Goal: Task Accomplishment & Management: Manage account settings

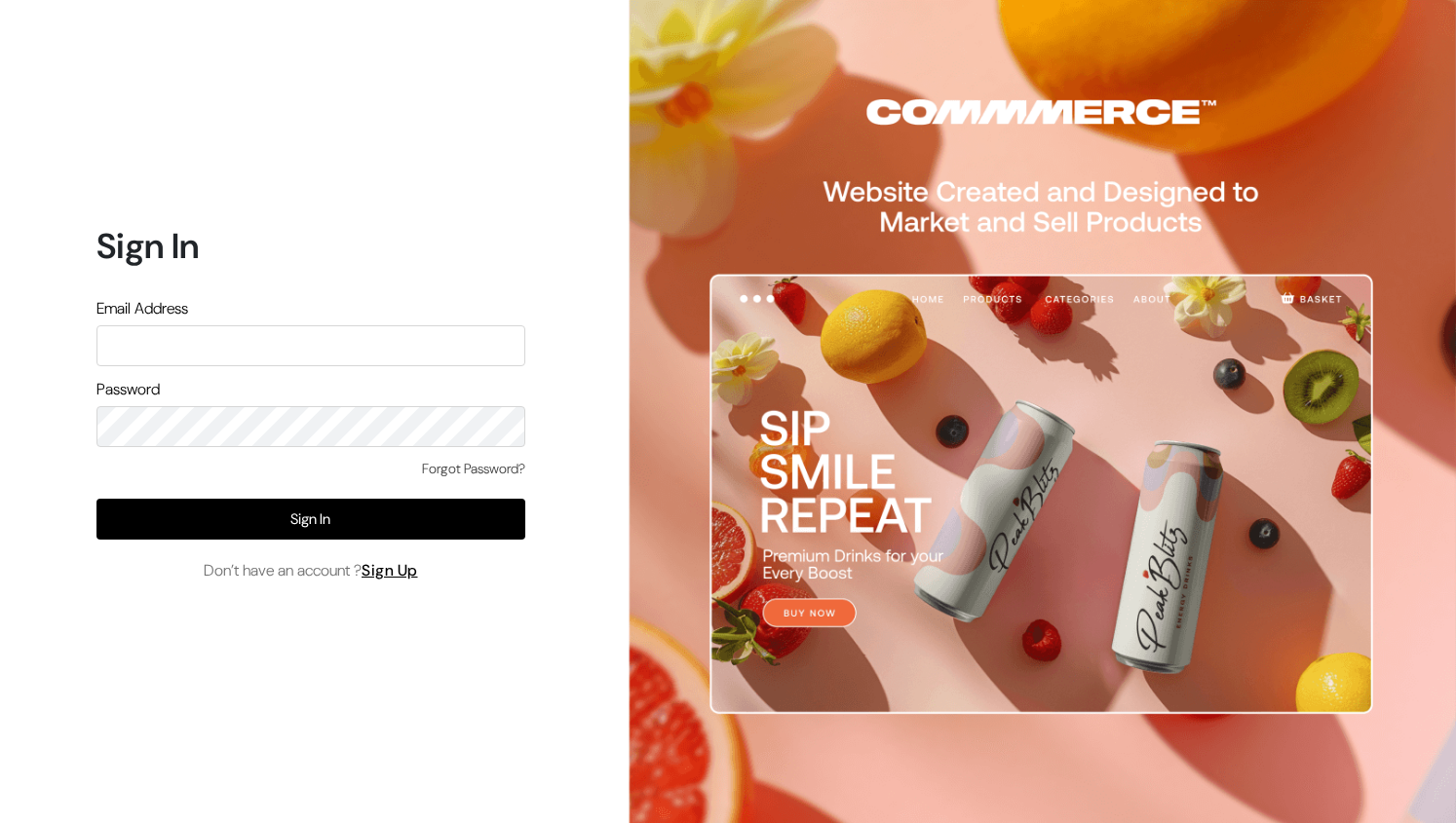
click at [401, 352] on input "text" at bounding box center [311, 346] width 429 height 41
click at [364, 341] on input "text" at bounding box center [311, 346] width 429 height 41
click at [235, 341] on input "text" at bounding box center [311, 346] width 429 height 41
click at [307, 334] on input "text" at bounding box center [311, 346] width 429 height 41
type input "v"
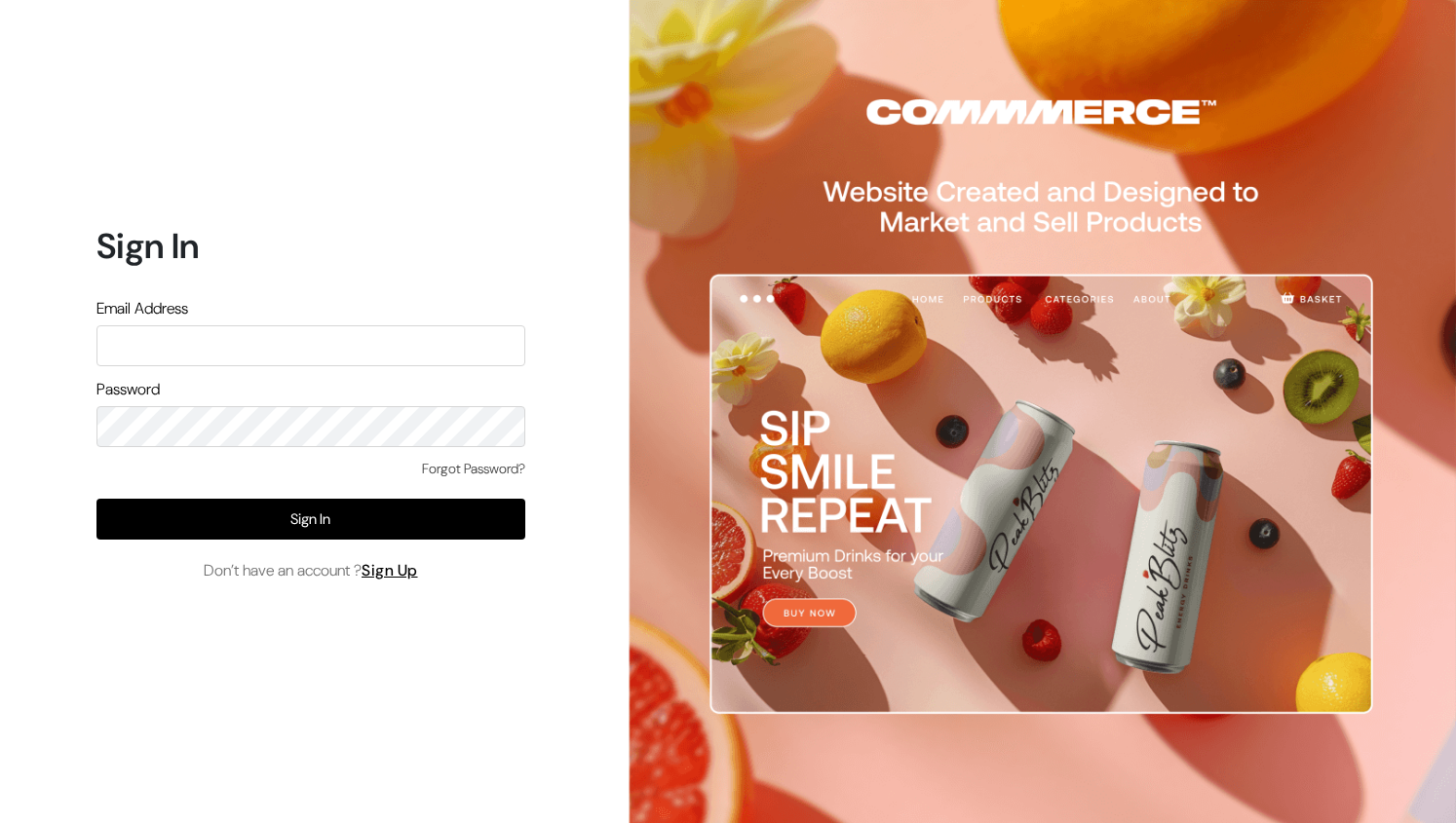
click at [41, 85] on div "Sign In Email Address Password Forgot Password? Sign In Don’t have an account ?…" at bounding box center [304, 411] width 607 height 823
click at [280, 365] on input "text" at bounding box center [311, 346] width 429 height 41
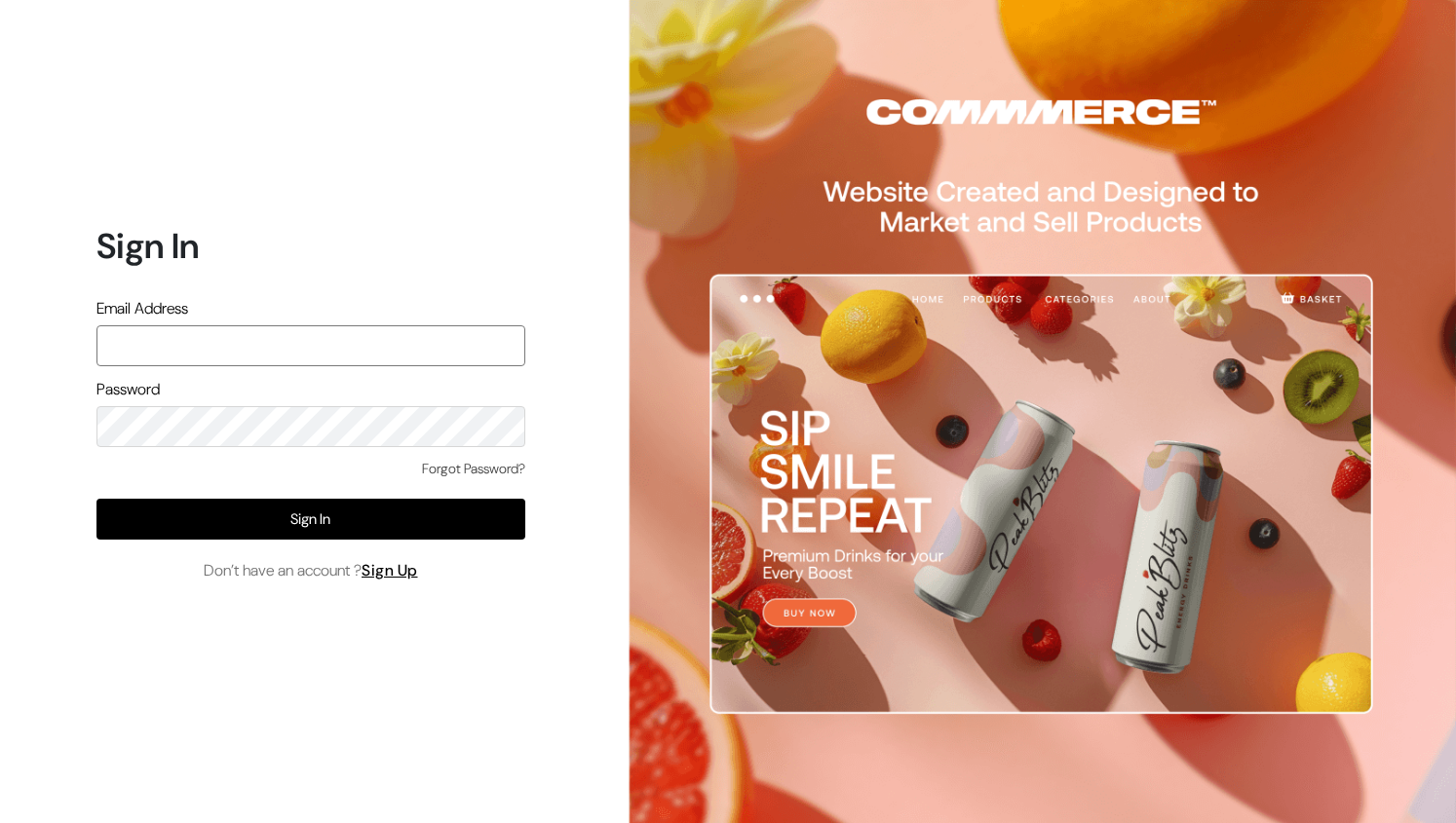
click at [312, 412] on form "Sign In Email Address Password Forgot Password? Sign In Don’t have an account ?…" at bounding box center [311, 403] width 429 height 356
drag, startPoint x: 280, startPoint y: 365, endPoint x: 312, endPoint y: 141, distance: 226.3
click at [312, 141] on div "Sign In Email Address Password Forgot Password? Sign In Don’t have an account ?…" at bounding box center [304, 411] width 607 height 823
click at [360, 349] on input "text" at bounding box center [311, 346] width 429 height 41
type input "t"
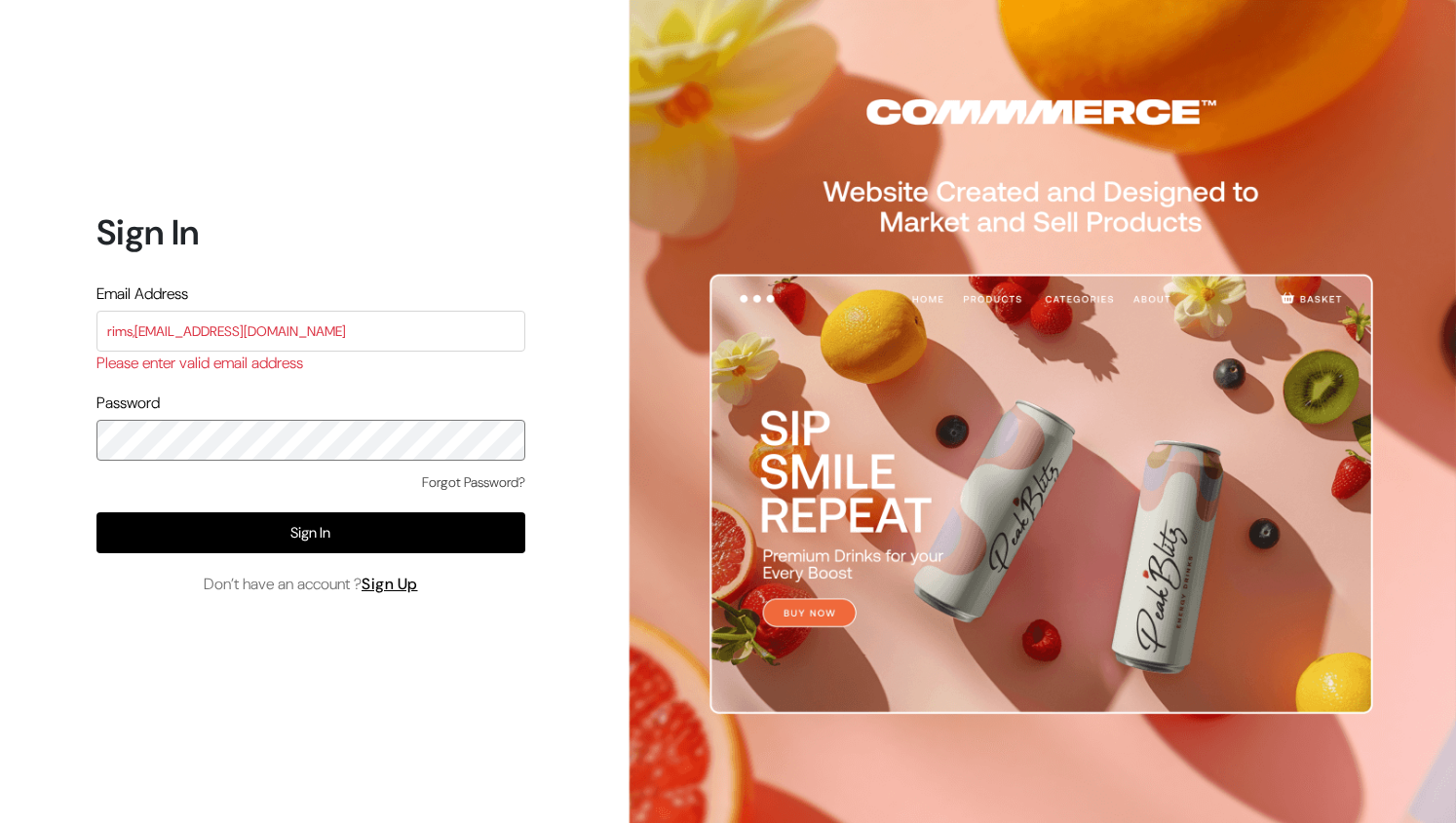
click at [279, 419] on div "Password" at bounding box center [311, 426] width 429 height 69
click at [340, 333] on input "rims,info007@gmail.com" at bounding box center [311, 332] width 429 height 41
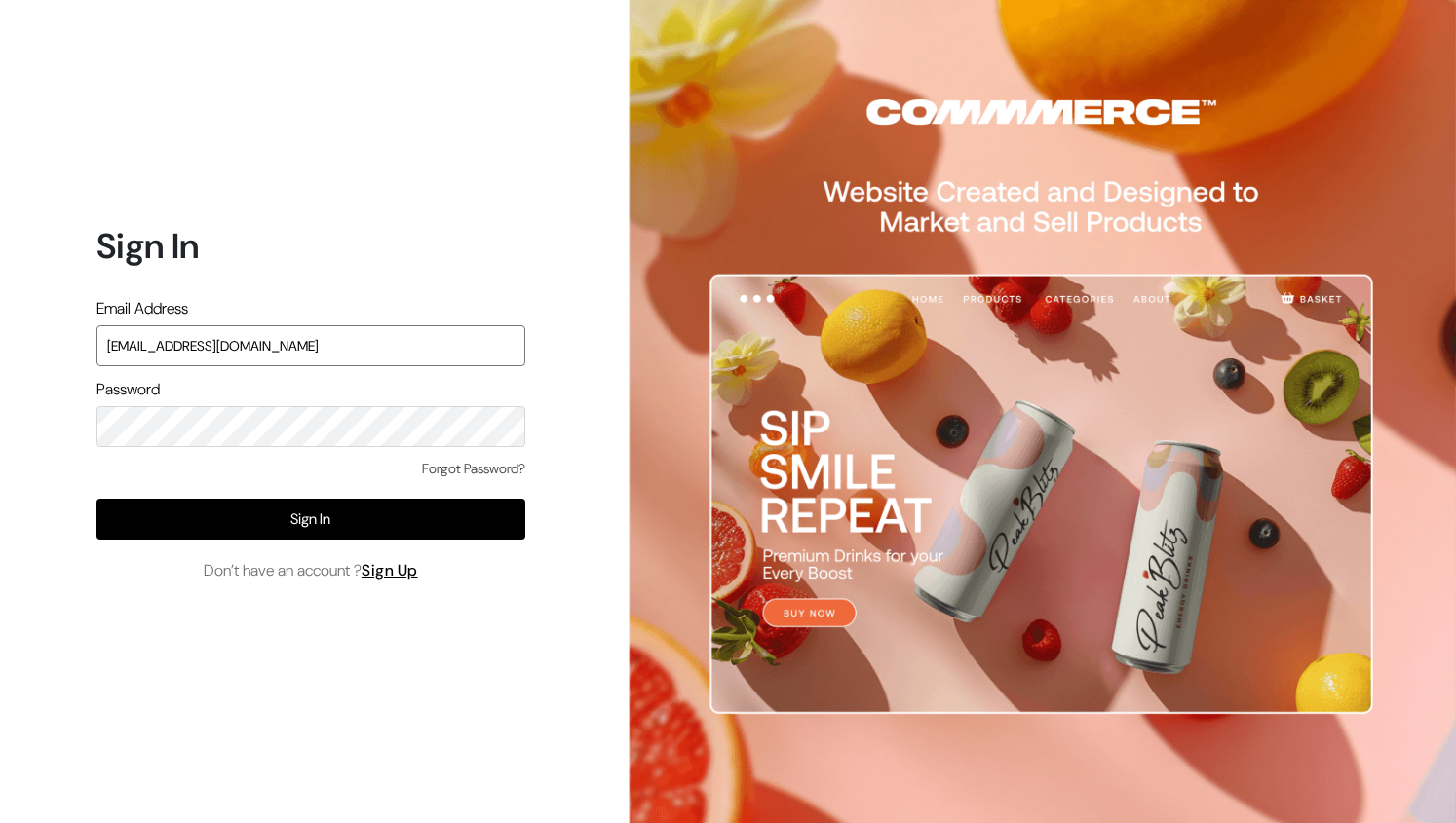
type input "rims.info007@gmail.com"
click at [292, 352] on input "rims.info007@gmail.com" at bounding box center [311, 346] width 429 height 41
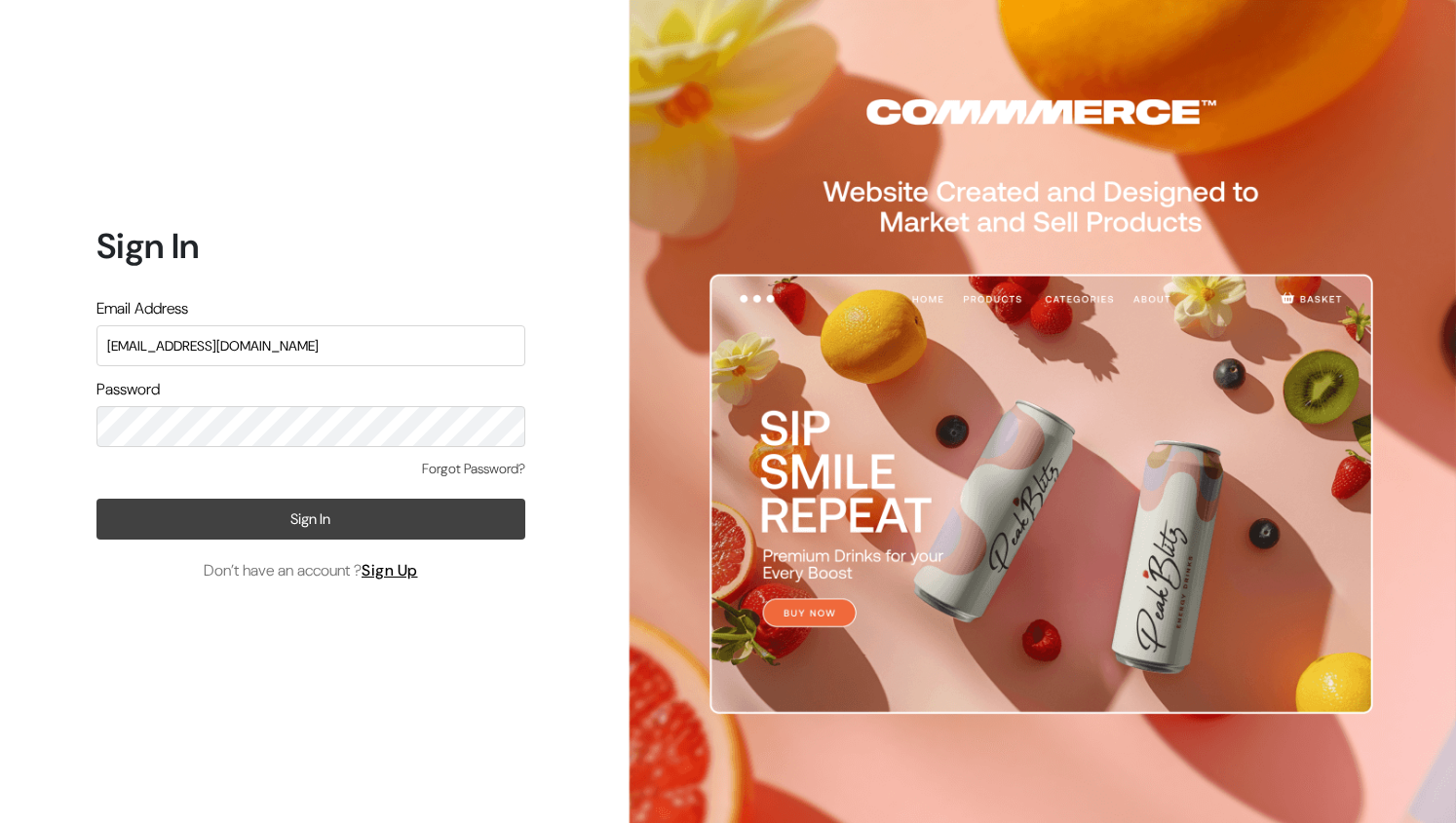
click at [286, 507] on button "Sign In" at bounding box center [311, 520] width 429 height 41
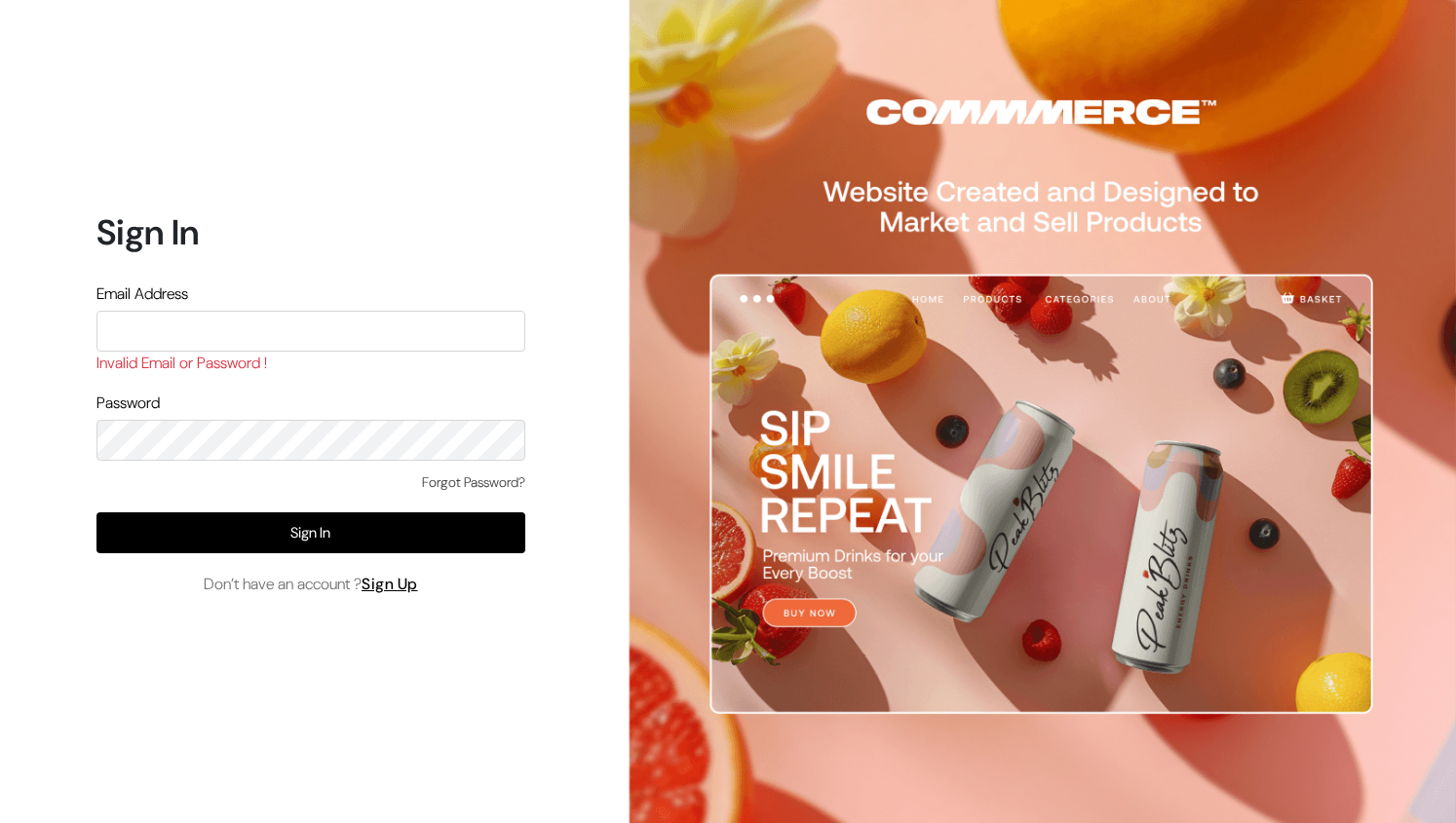
click at [191, 336] on input "text" at bounding box center [311, 332] width 429 height 41
type input "rims.info007@gmail.com"
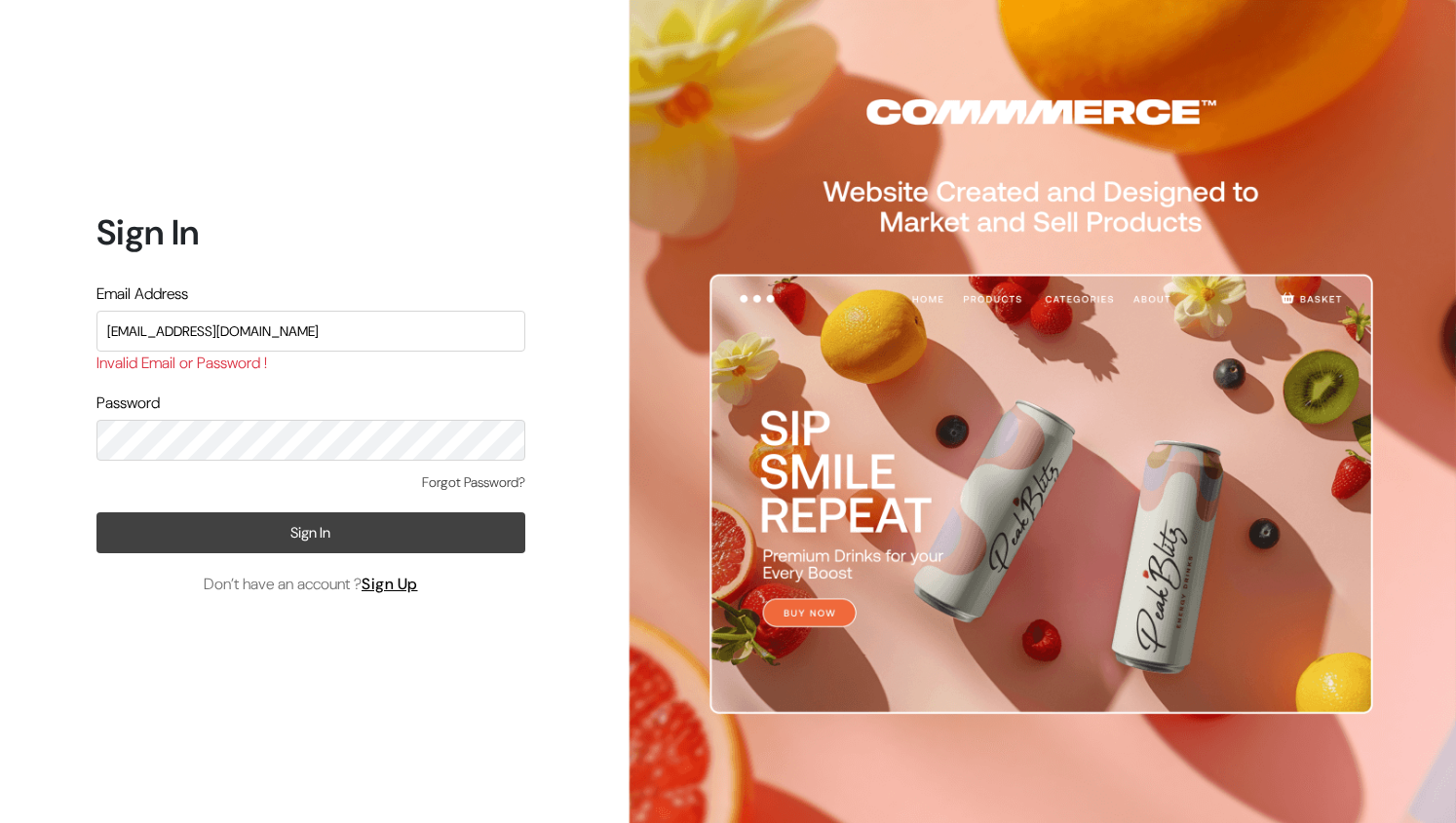
click at [273, 522] on button "Sign In" at bounding box center [311, 533] width 429 height 41
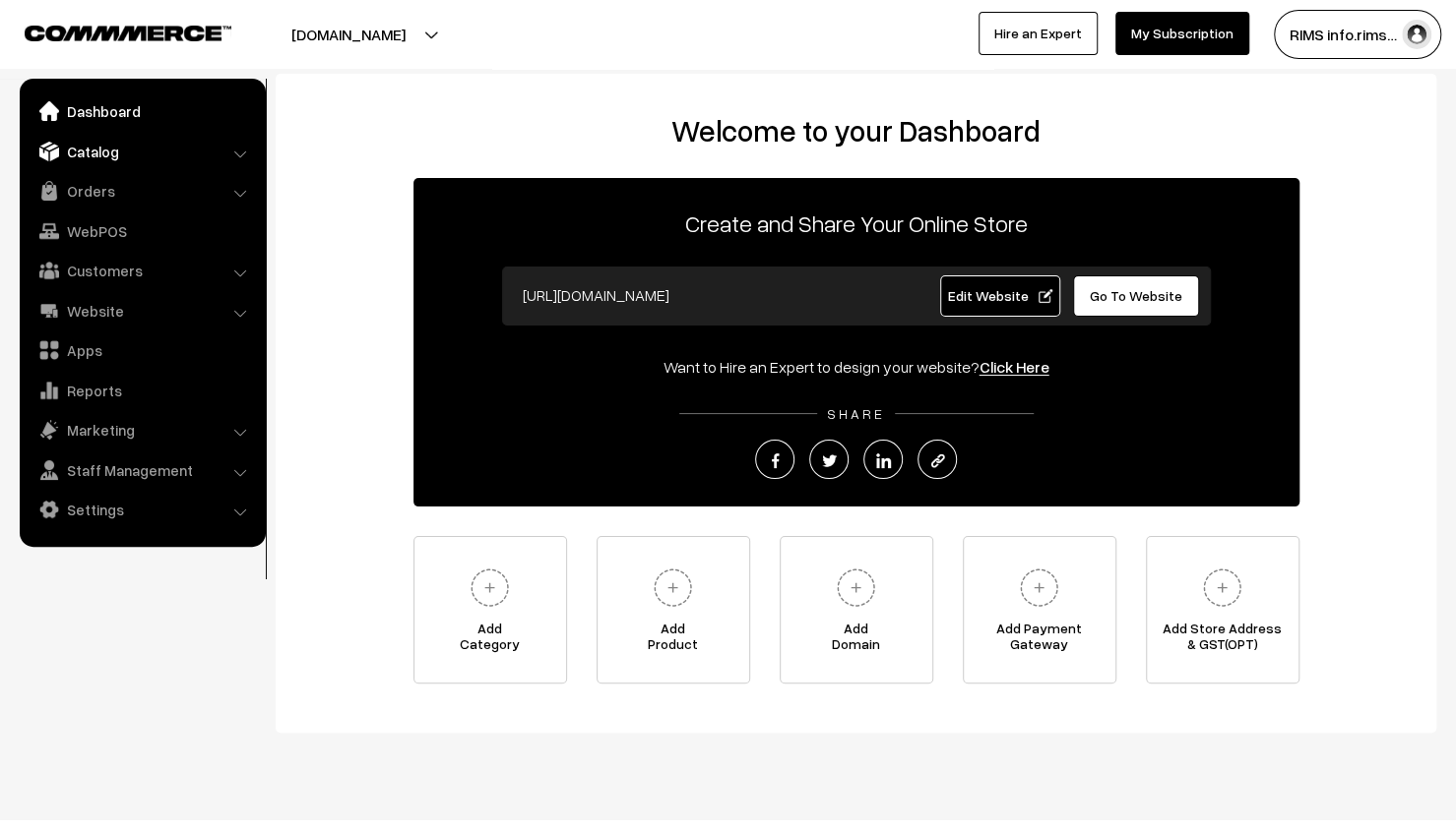
click at [183, 160] on link "Catalog" at bounding box center [141, 151] width 234 height 36
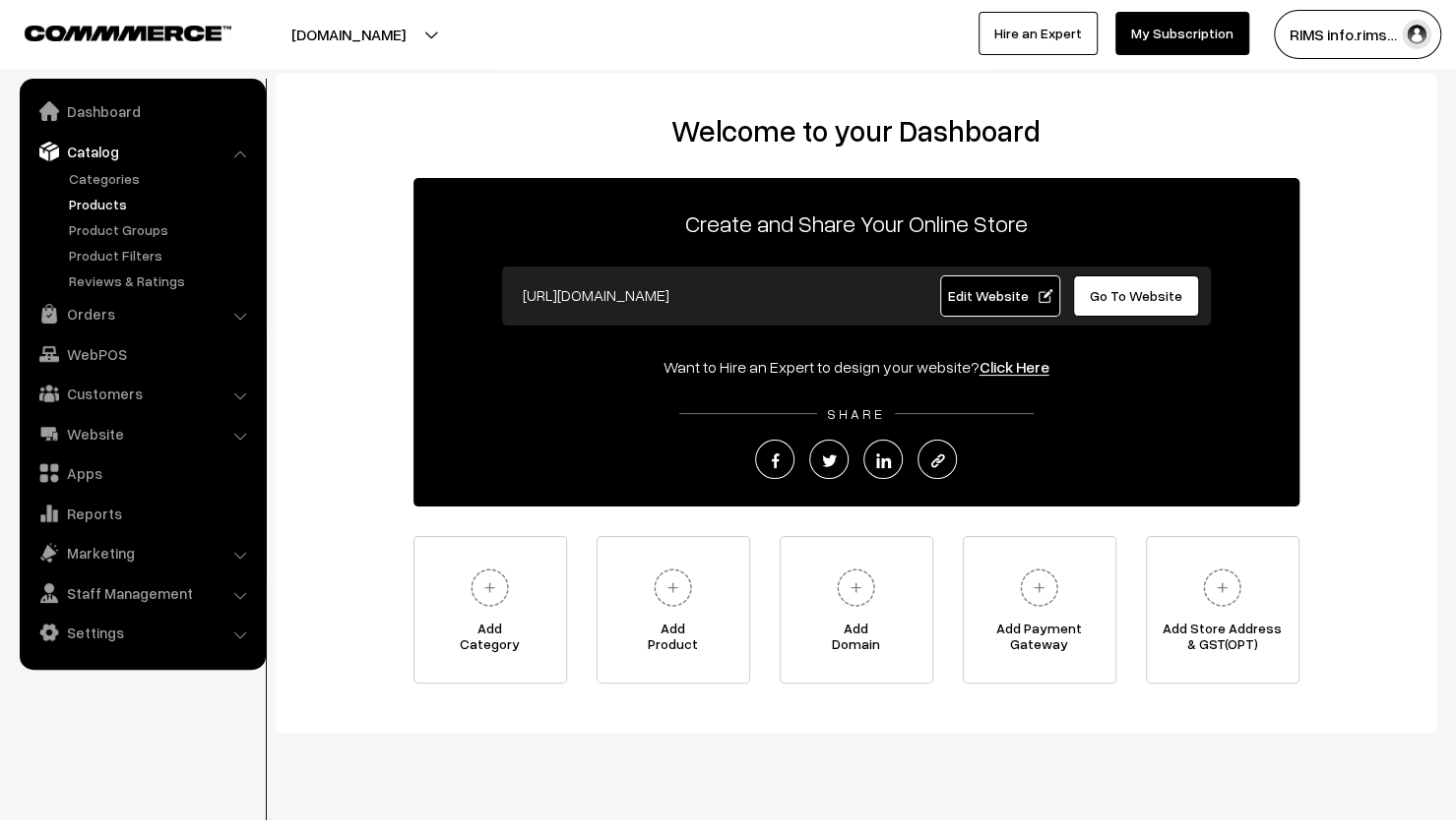
click at [112, 198] on link "Products" at bounding box center [161, 204] width 195 height 21
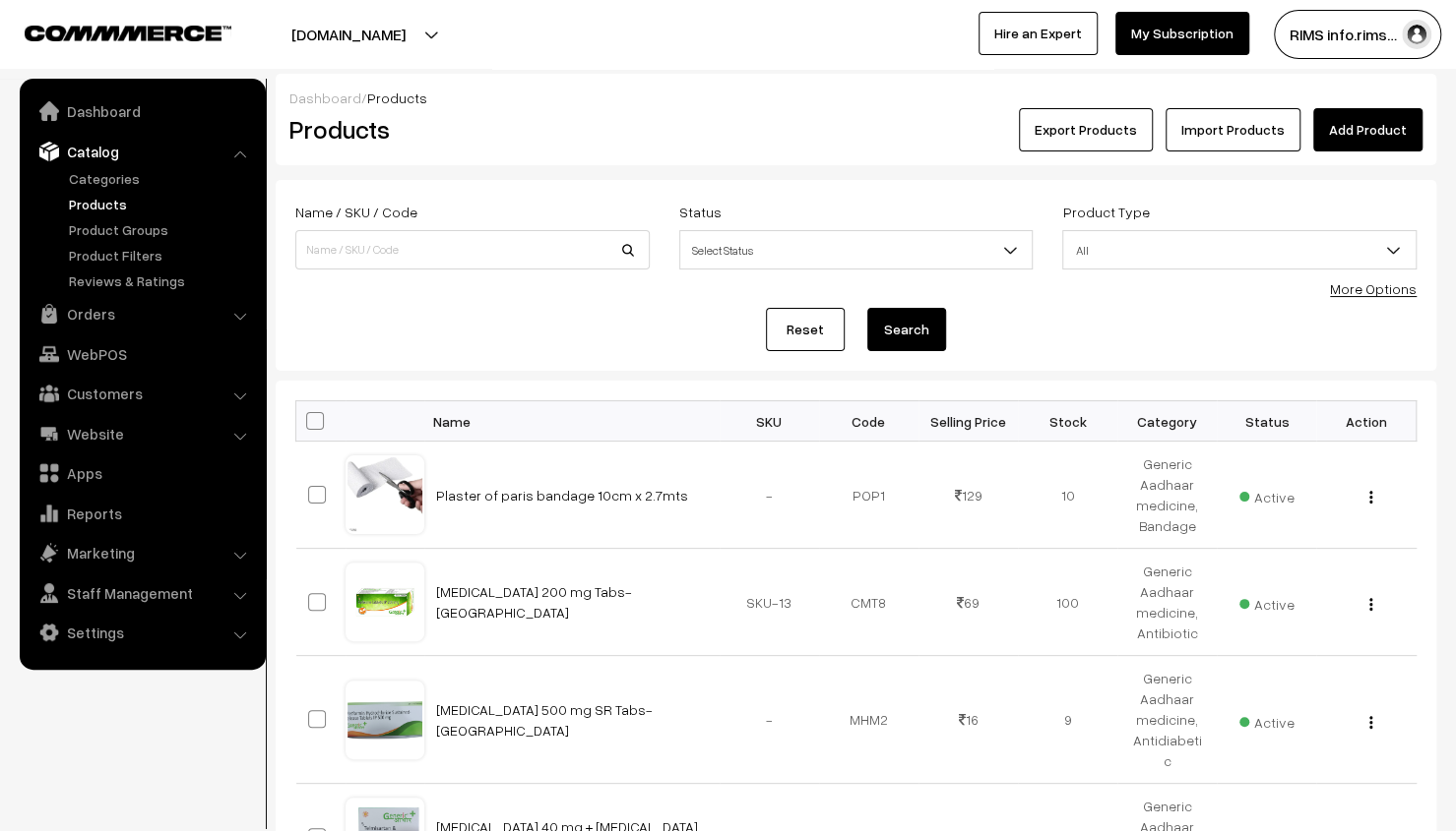
click at [102, 206] on link "Products" at bounding box center [161, 204] width 195 height 21
click at [472, 262] on input at bounding box center [472, 250] width 354 height 40
click at [645, 162] on div "Dashboard / Products Products Export Products Import Products Add Product" at bounding box center [856, 120] width 1160 height 92
click at [404, 259] on input at bounding box center [472, 250] width 354 height 40
type input "Abdominal Belt(XL) - GA"
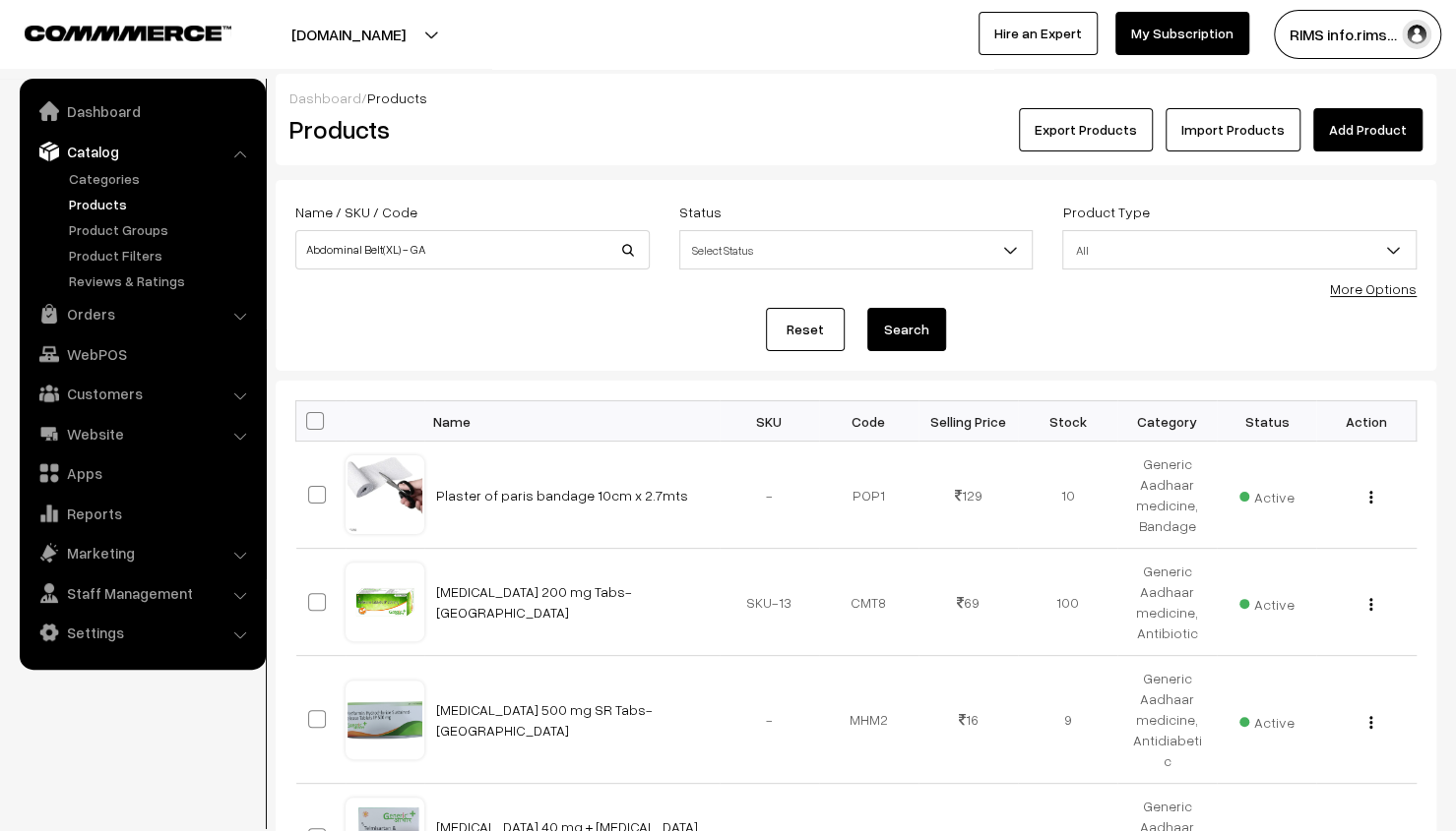
click at [905, 332] on button "Search" at bounding box center [906, 330] width 79 height 43
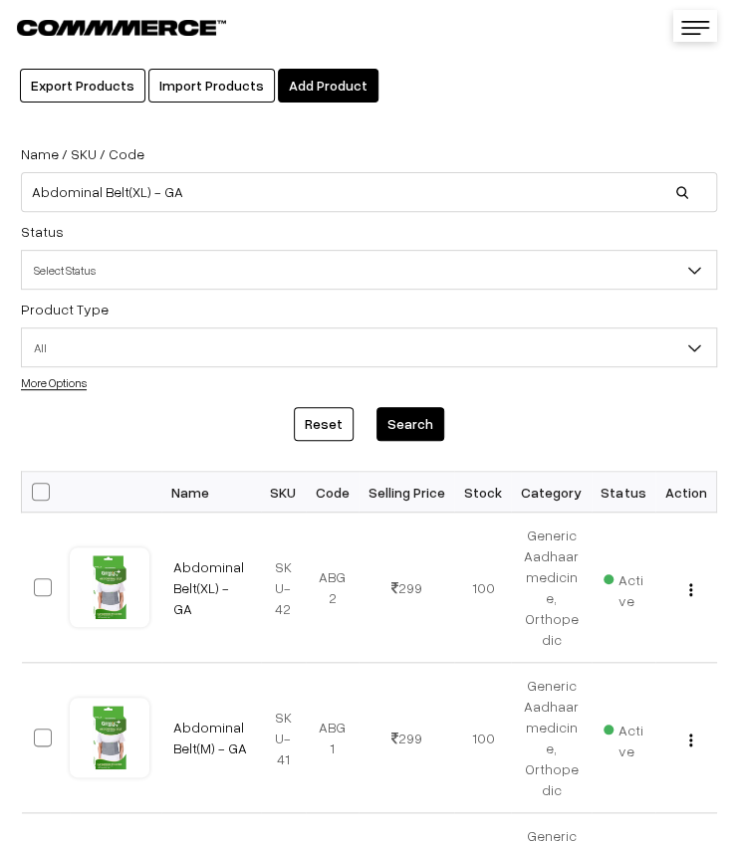
scroll to position [100, 0]
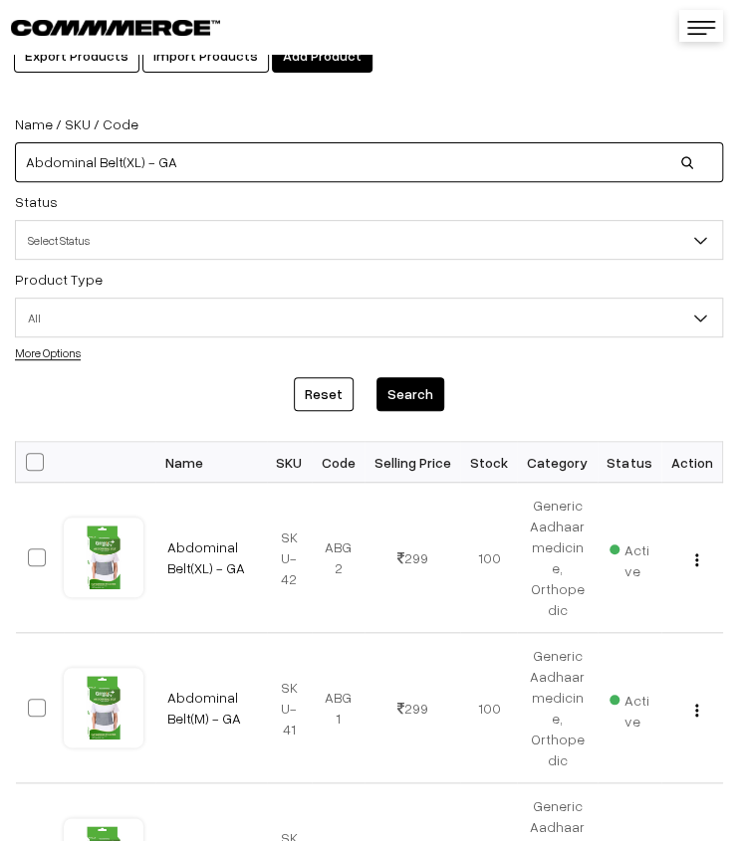
click at [383, 155] on input "Abdominal Belt(XL) - GA" at bounding box center [369, 162] width 708 height 40
type input "A"
paste input "Abdominal Belt (L) - GA"
type input "Abdominal Belt (L) - GA"
click at [376, 377] on button "Search" at bounding box center [410, 394] width 68 height 34
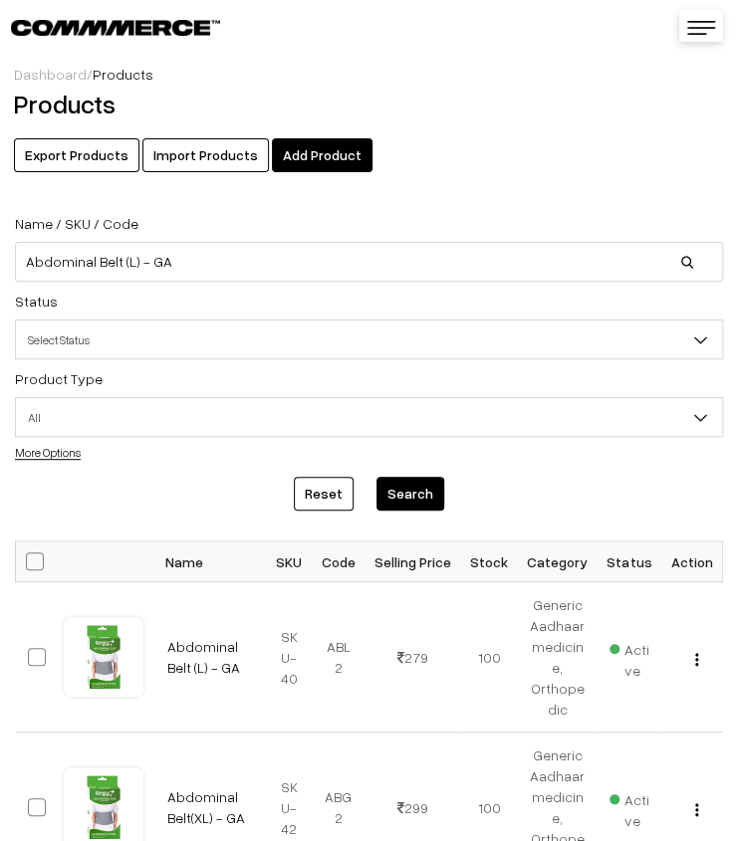
click at [414, 498] on button "Search" at bounding box center [410, 494] width 68 height 34
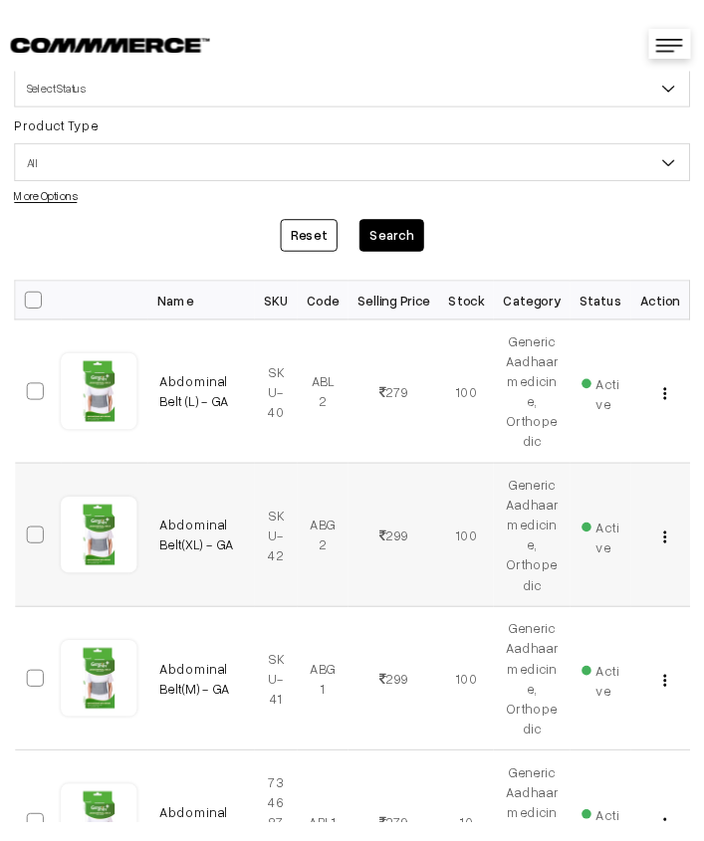
scroll to position [299, 0]
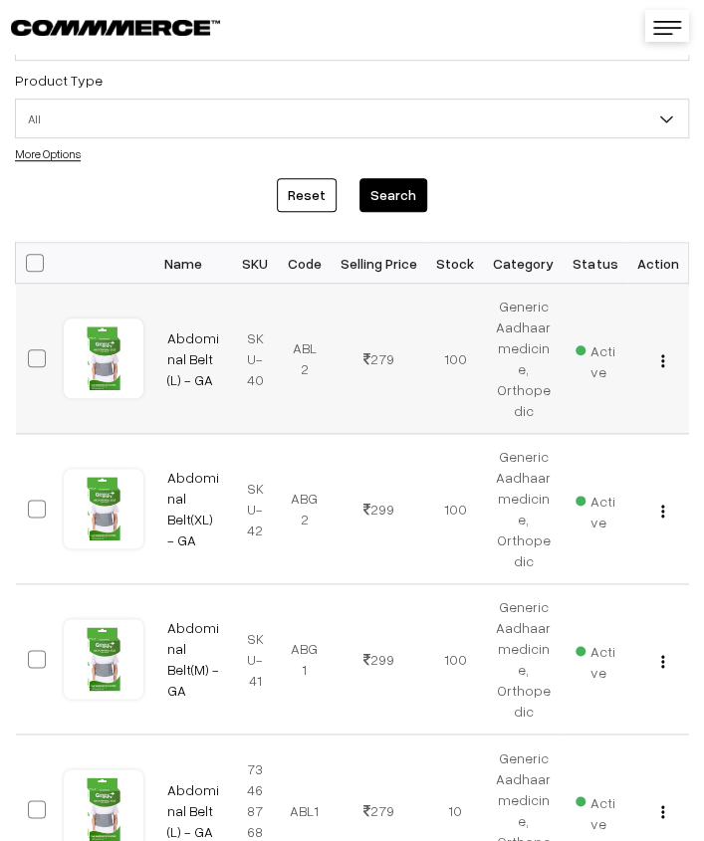
click at [662, 361] on img "button" at bounding box center [662, 360] width 3 height 13
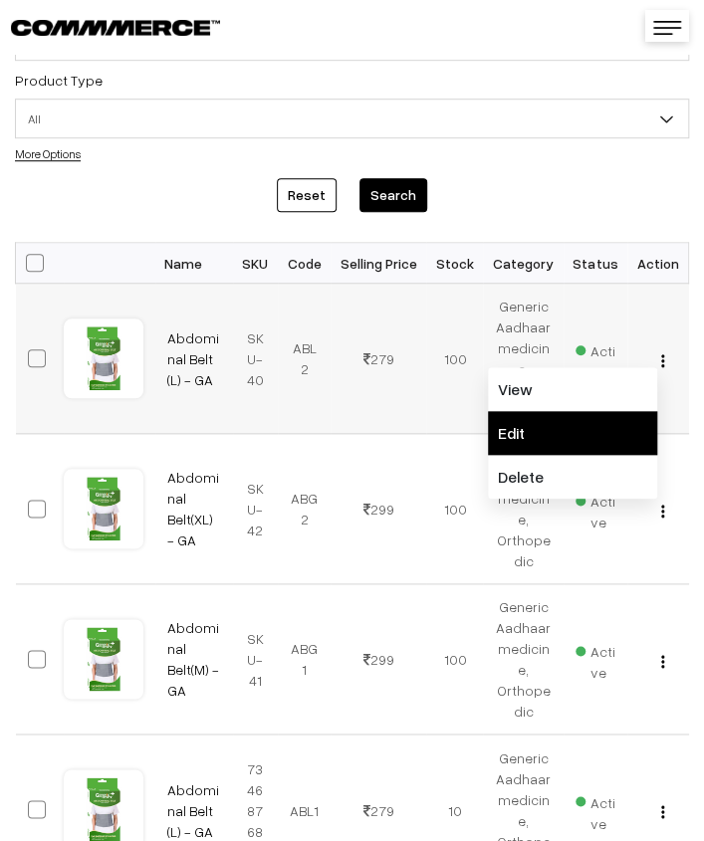
click at [565, 429] on link "Edit" at bounding box center [572, 433] width 169 height 44
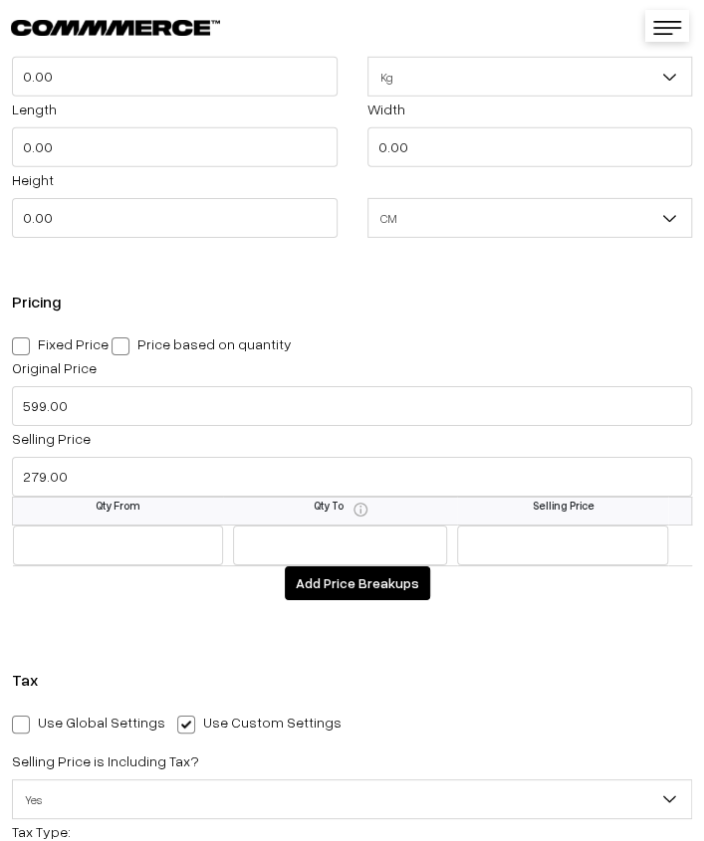
scroll to position [1593, 0]
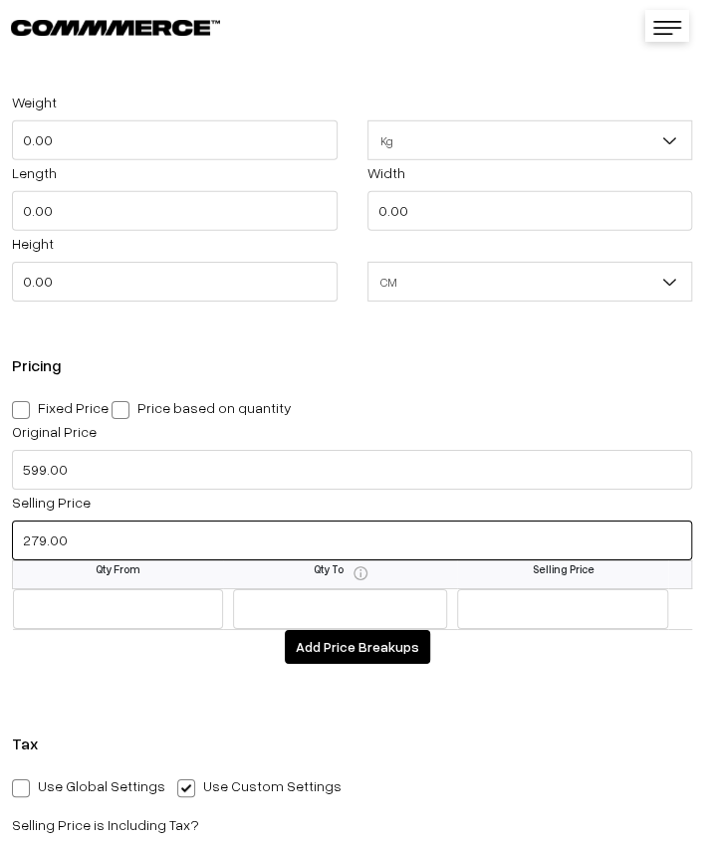
click at [64, 549] on input "279.00" at bounding box center [352, 541] width 680 height 40
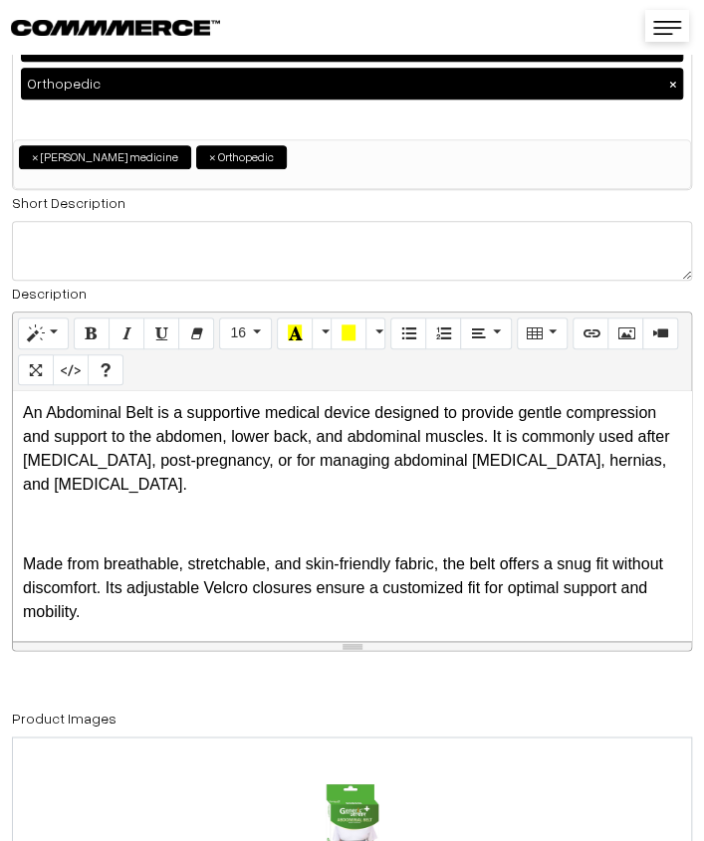
scroll to position [0, 0]
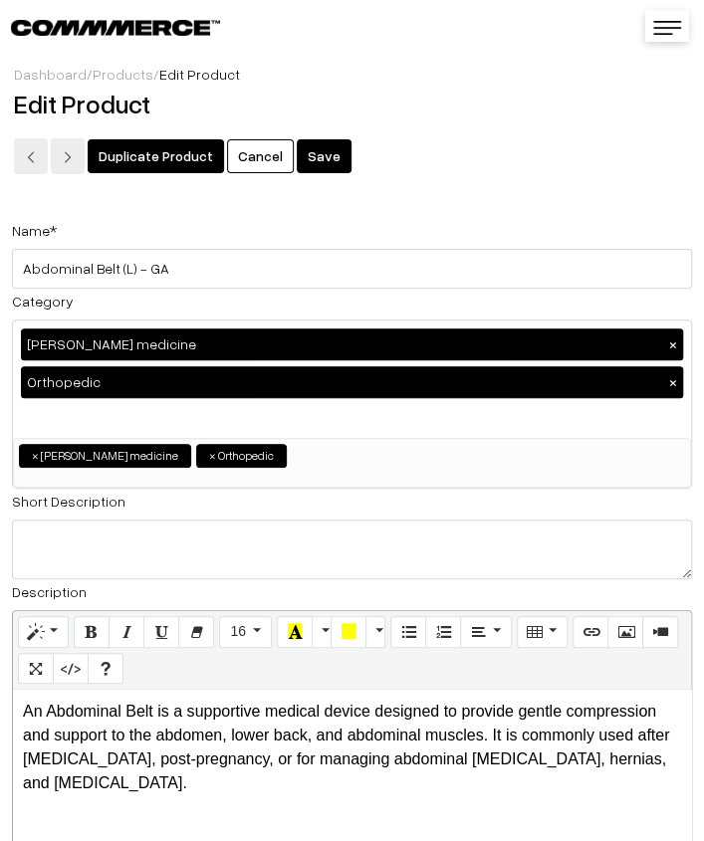
type input "299.00"
click at [312, 153] on button "Save" at bounding box center [324, 156] width 55 height 34
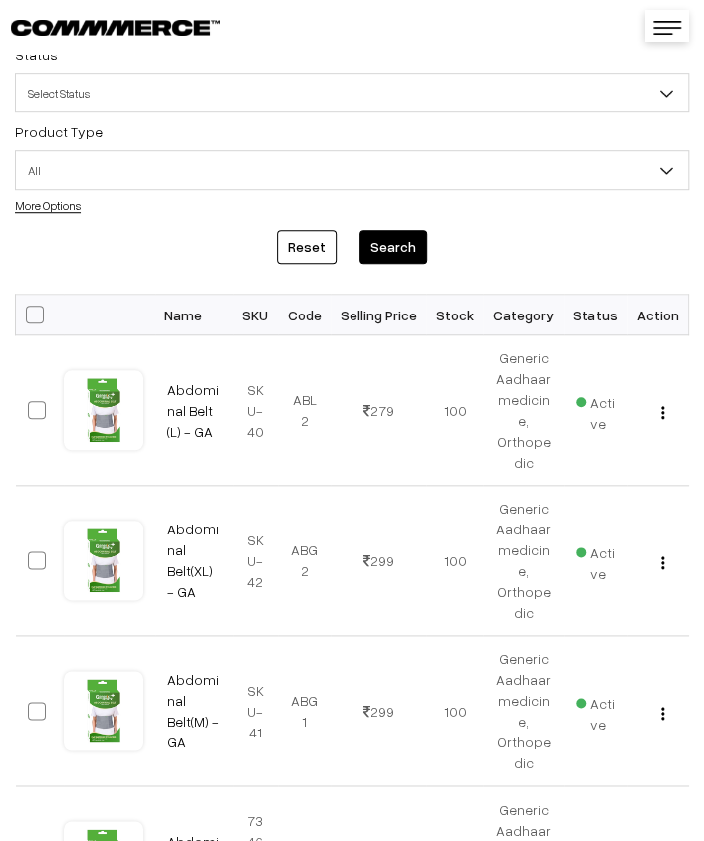
scroll to position [299, 0]
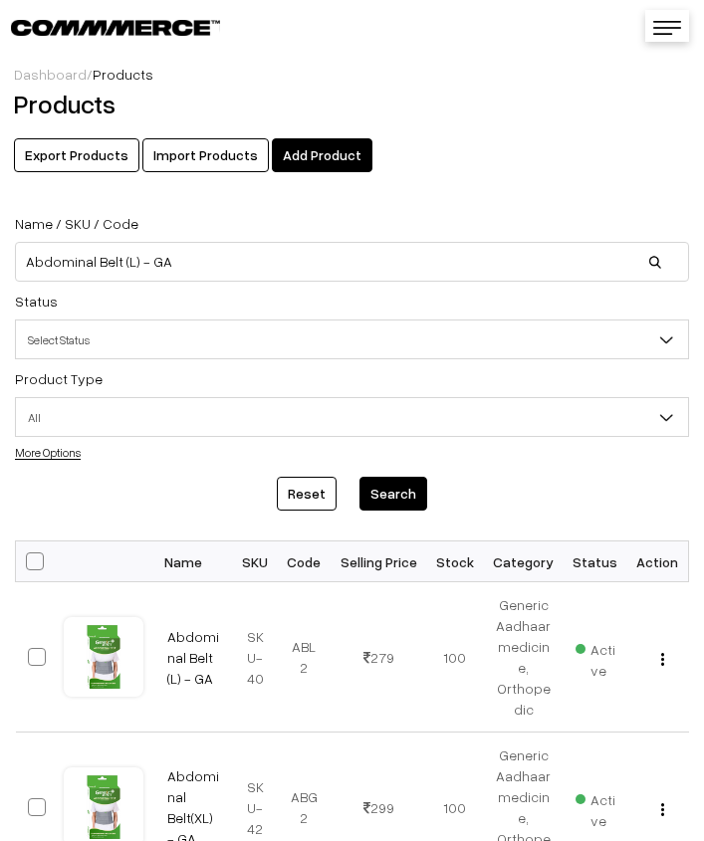
scroll to position [297, 0]
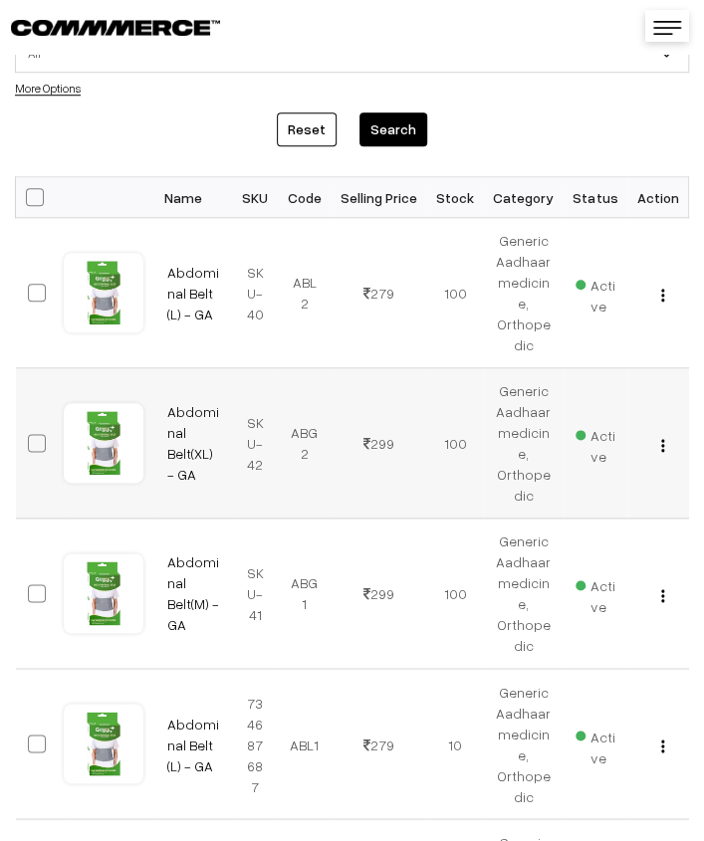
scroll to position [395, 0]
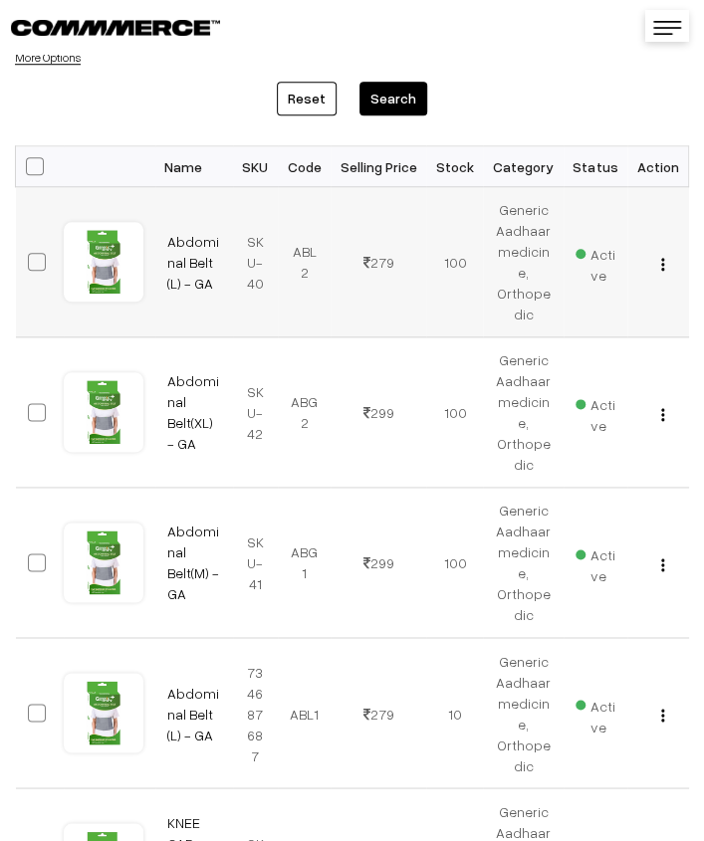
click at [664, 268] on img "button" at bounding box center [662, 264] width 3 height 13
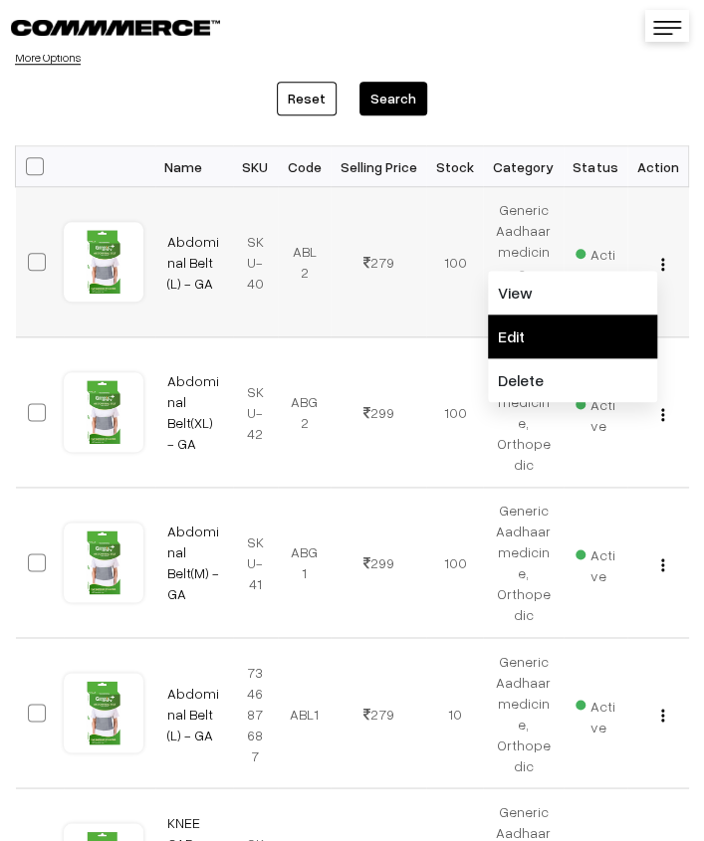
click at [603, 329] on link "Edit" at bounding box center [572, 337] width 169 height 44
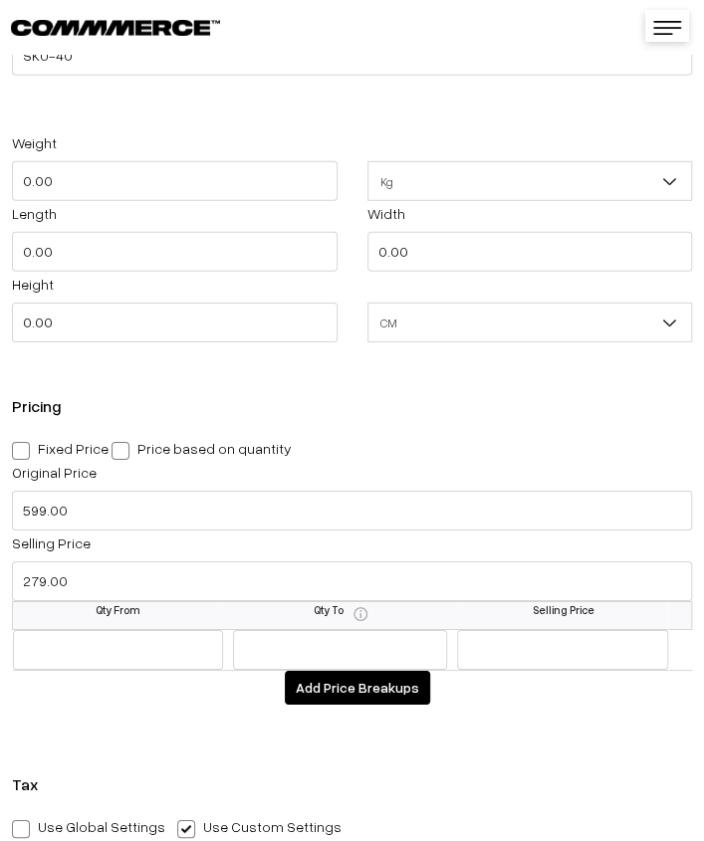
scroll to position [1693, 0]
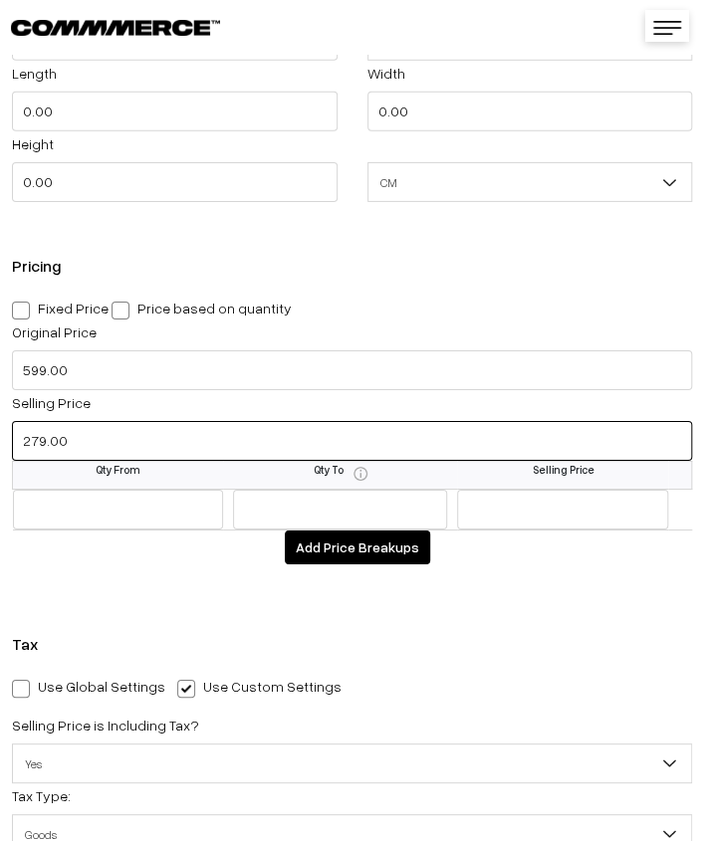
click at [37, 443] on input "279.00" at bounding box center [352, 441] width 680 height 40
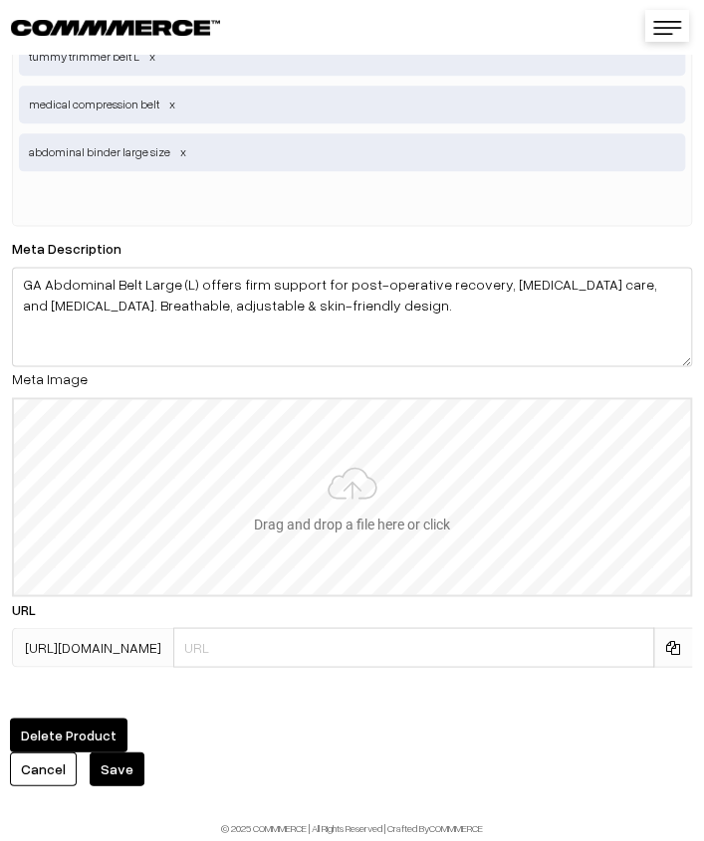
scroll to position [4829, 0]
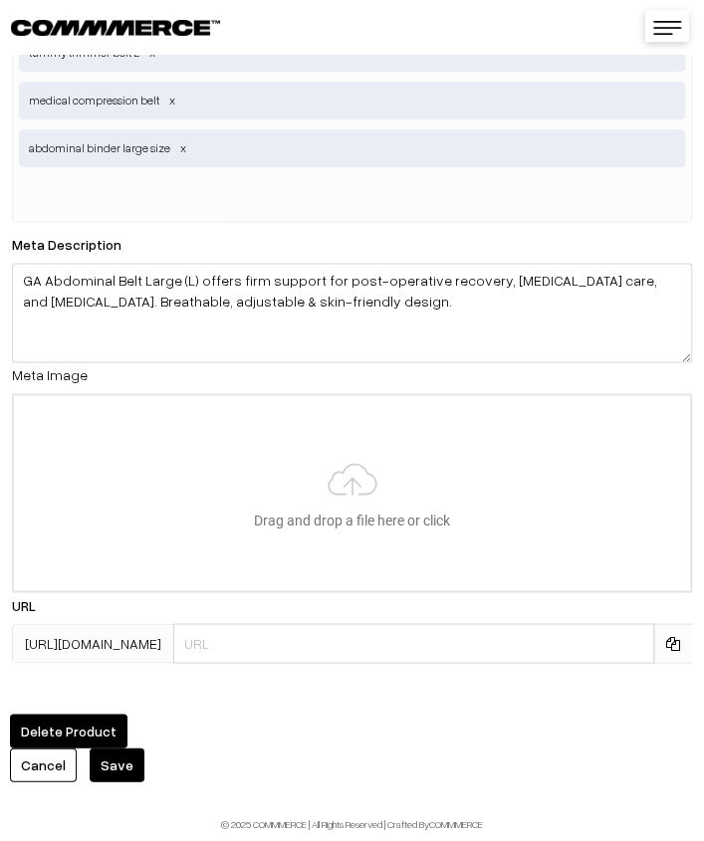
type input "299.00"
click at [114, 752] on button "Save" at bounding box center [117, 765] width 55 height 34
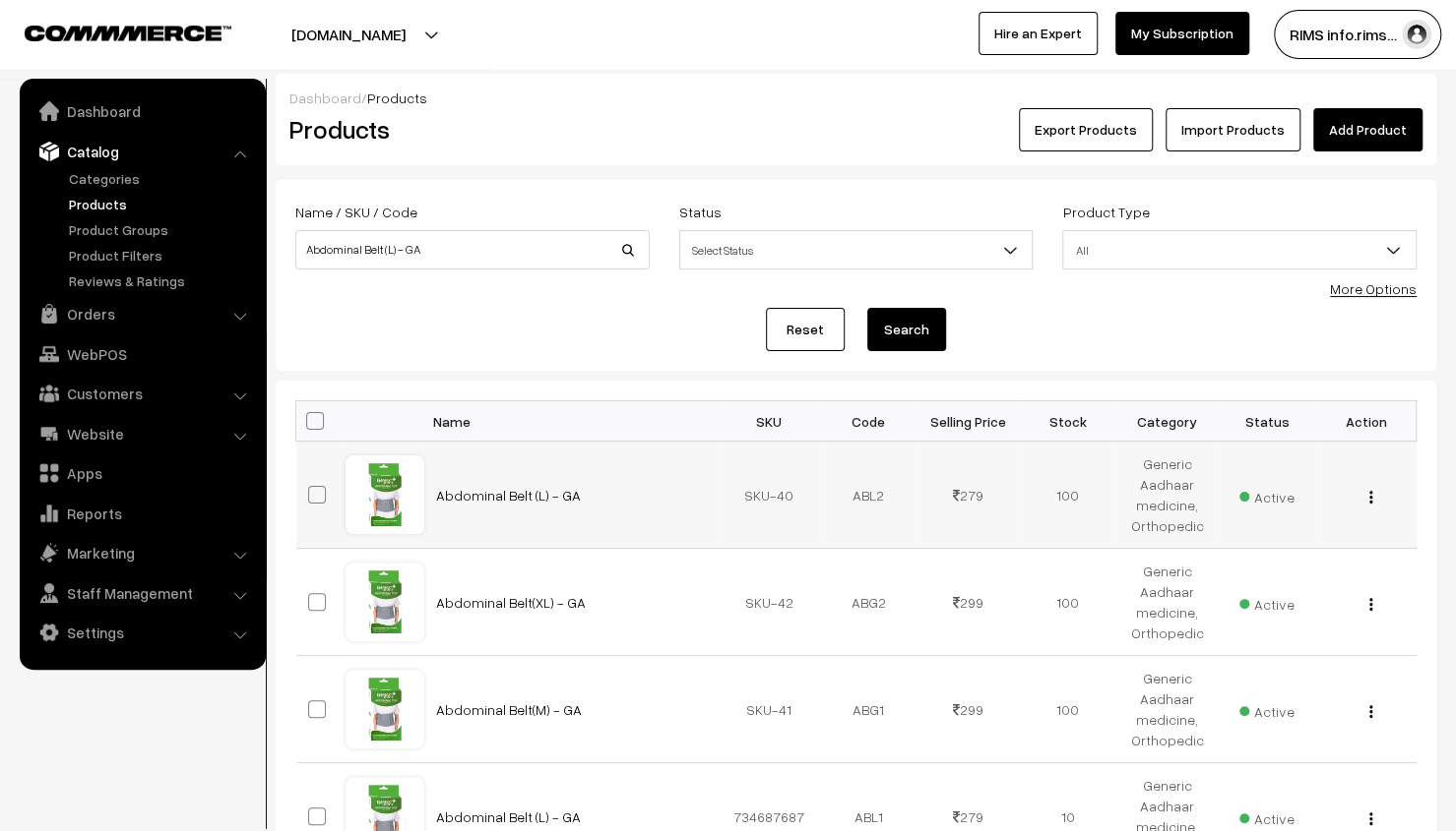
click at [768, 513] on td "SKU-40" at bounding box center [769, 495] width 100 height 108
click at [465, 489] on link "Abdominal Belt (L) - GA" at bounding box center [508, 495] width 144 height 17
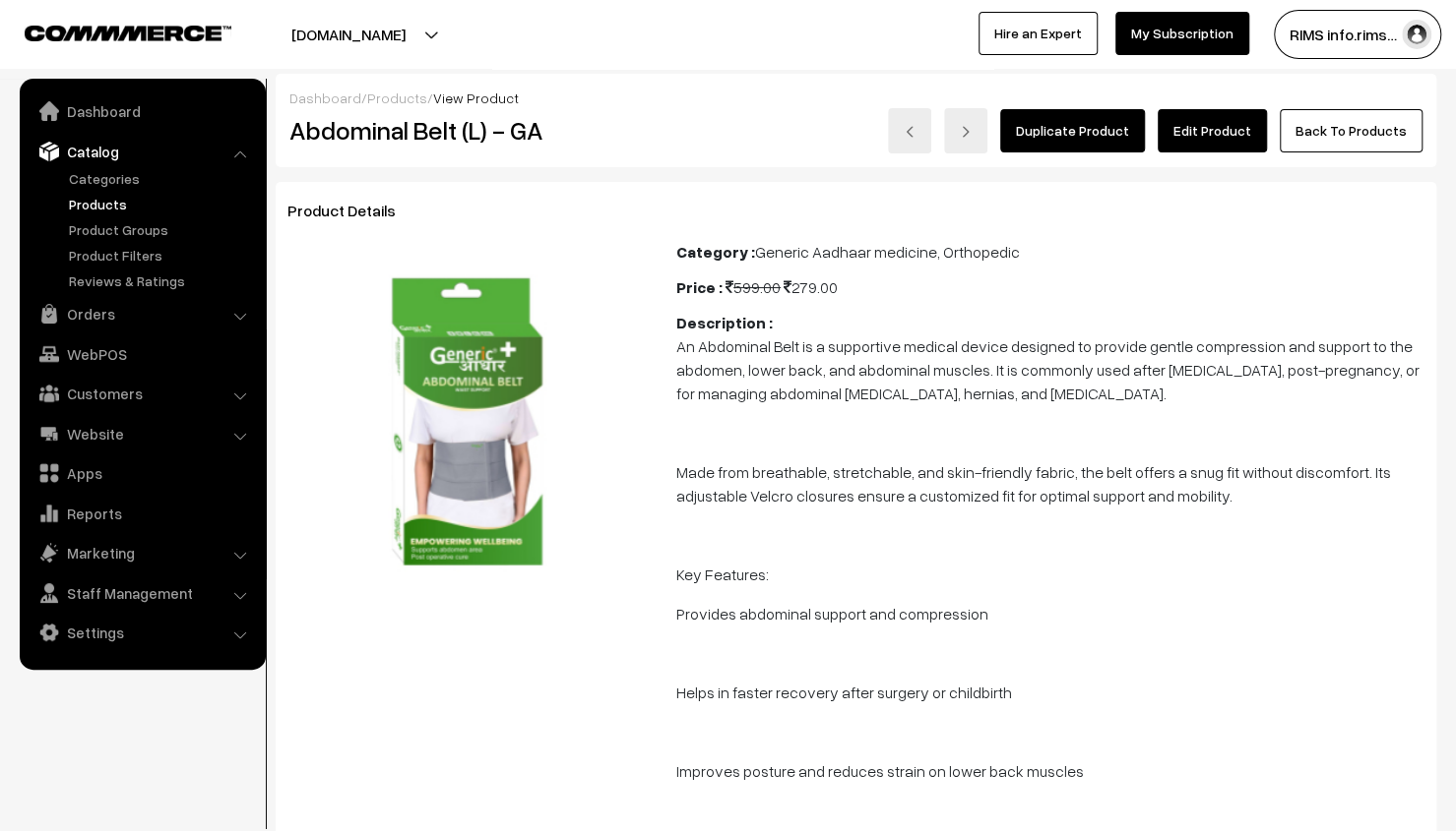
click at [1202, 121] on link "Edit Product" at bounding box center [1212, 131] width 110 height 43
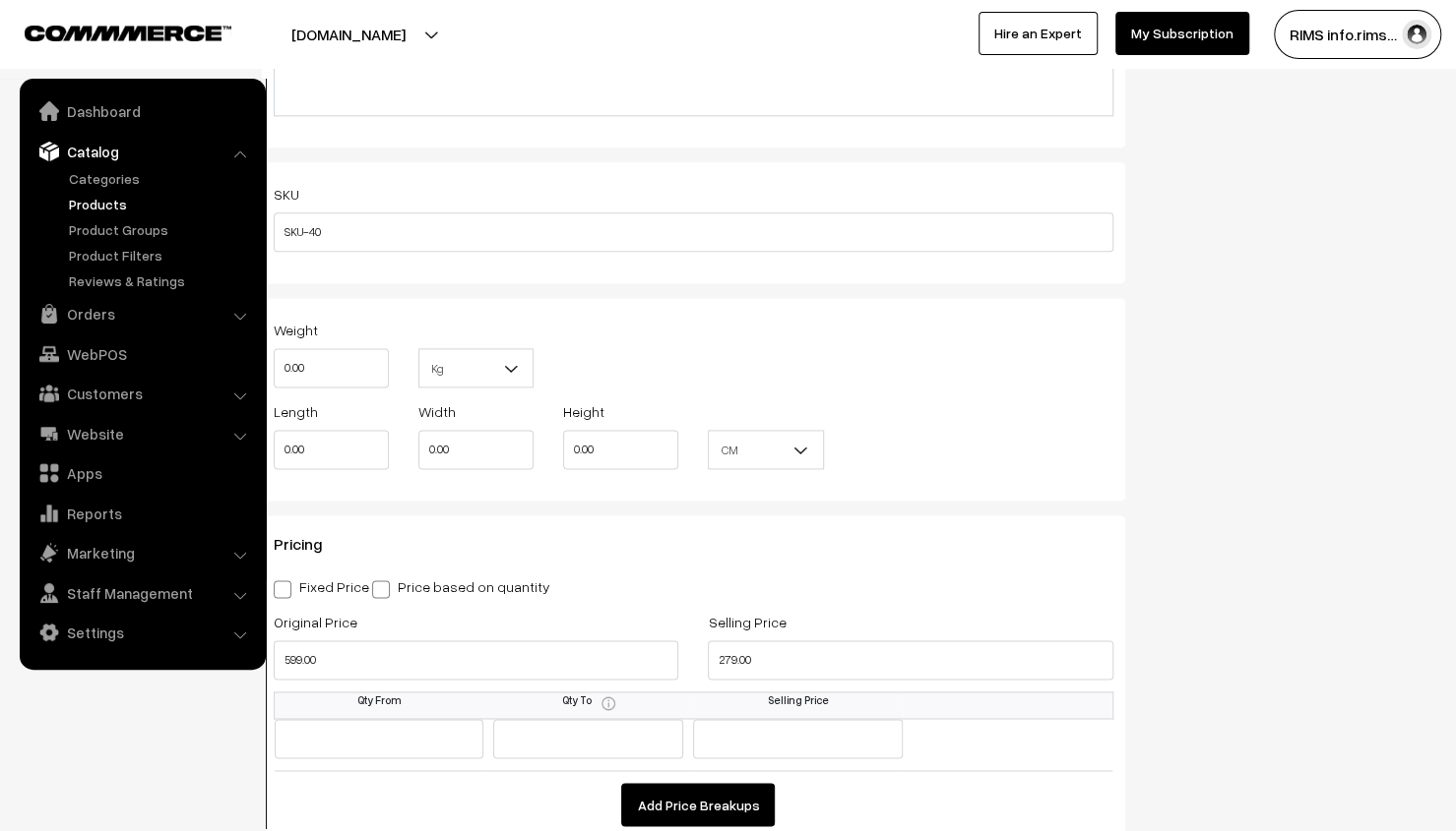
scroll to position [1574, 0]
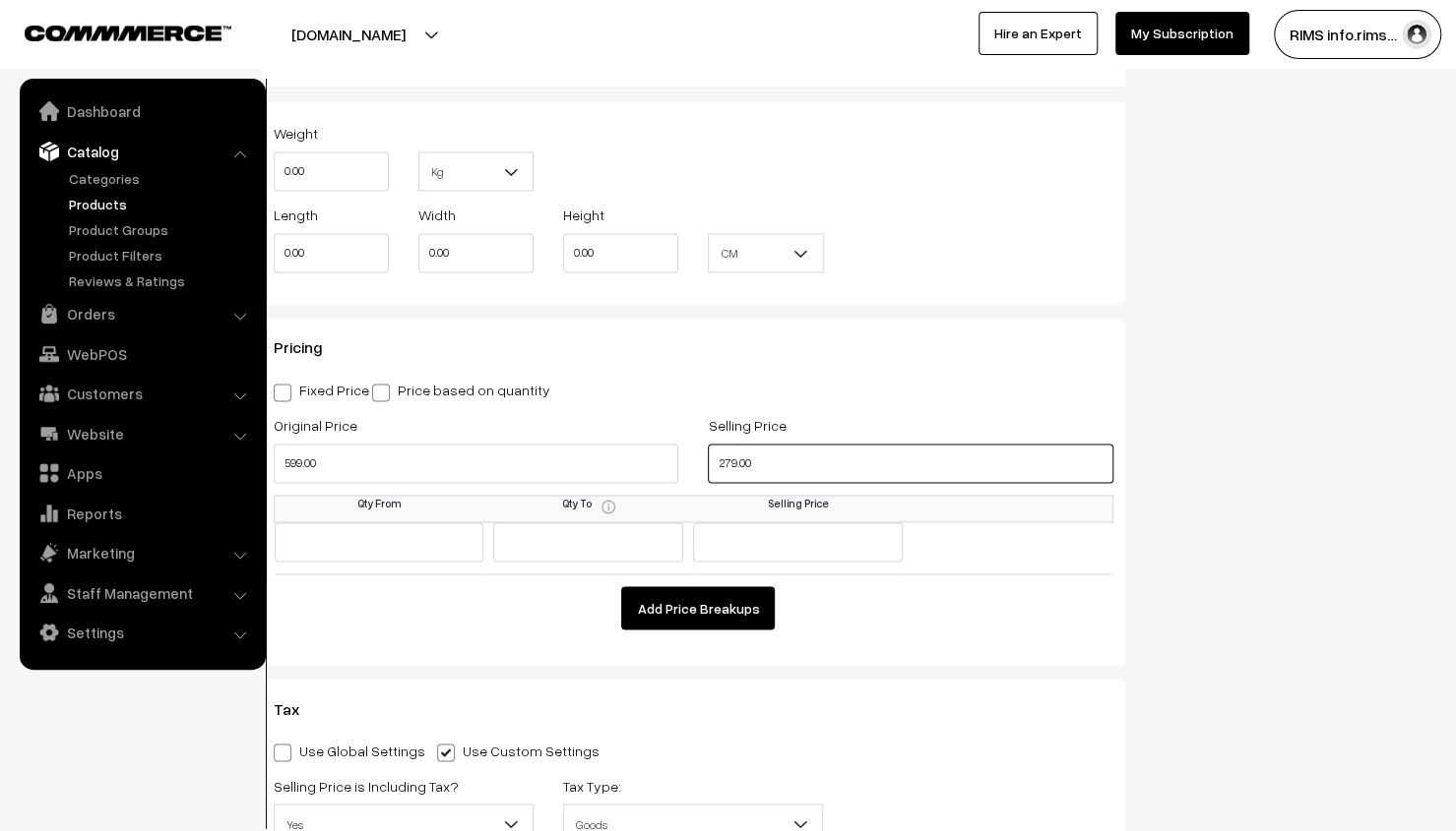
click at [779, 459] on input "279.00" at bounding box center [909, 463] width 404 height 40
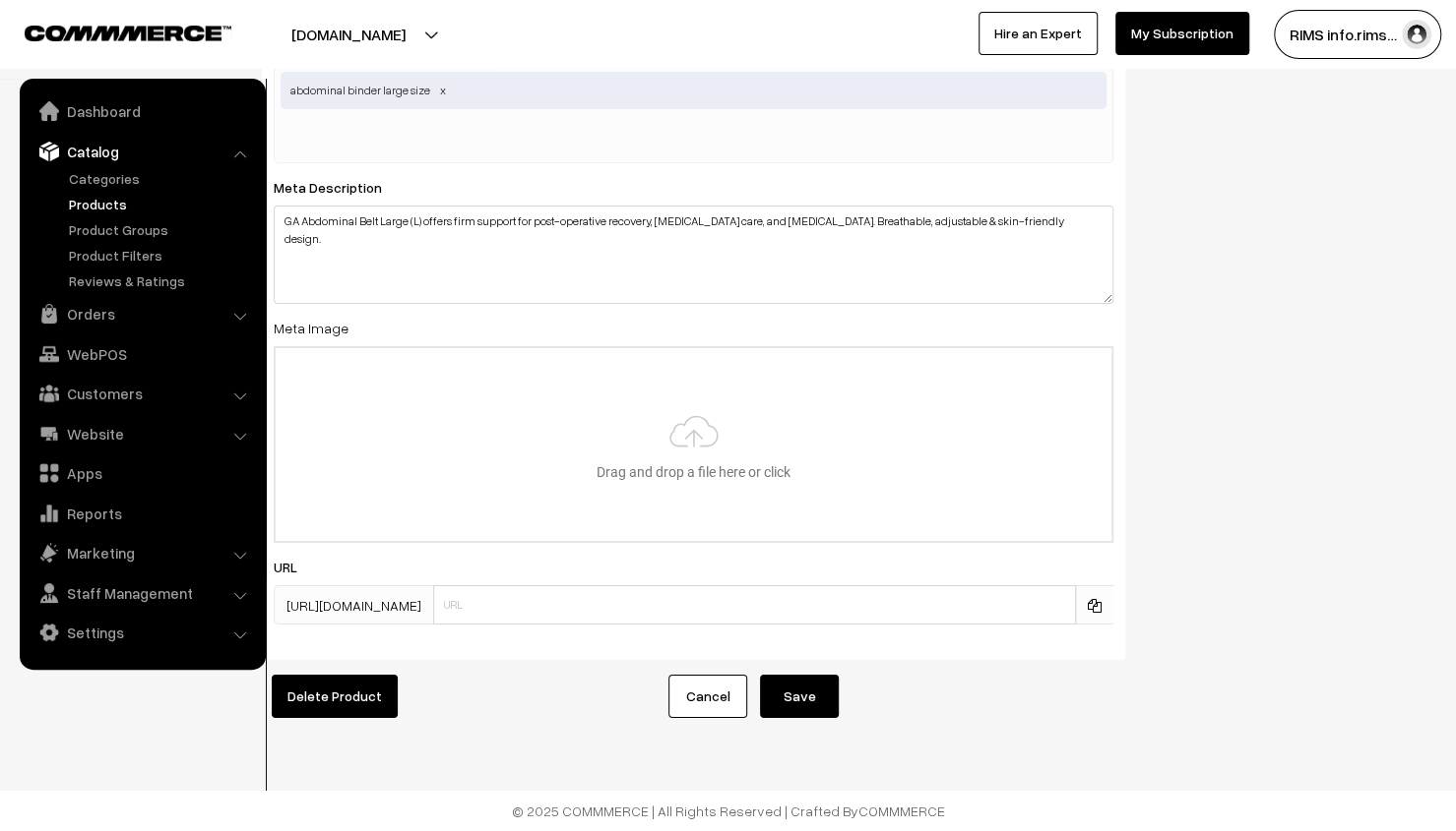
scroll to position [4031, 0]
type input "299.00"
click at [805, 686] on button "Save" at bounding box center [800, 697] width 79 height 43
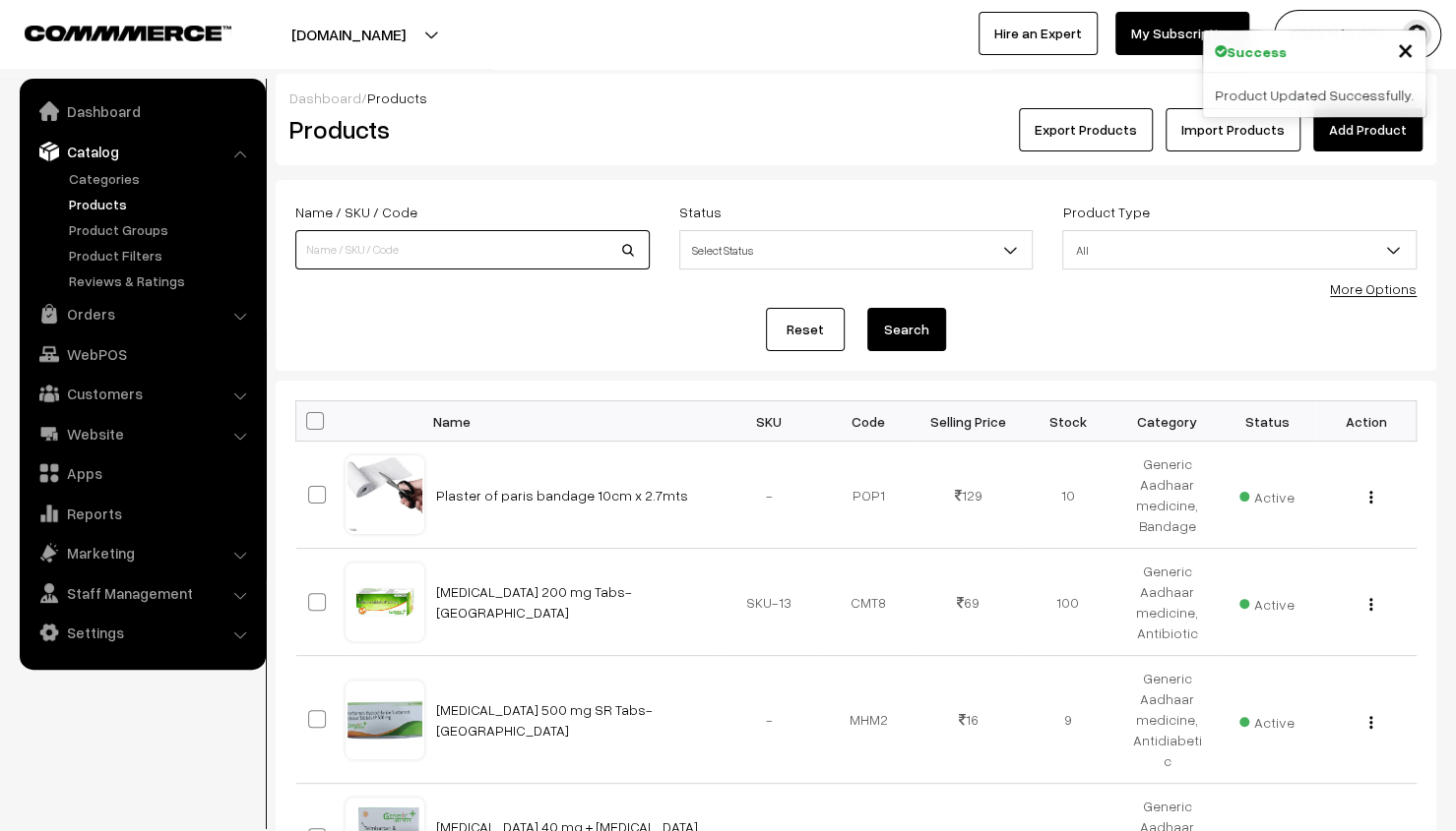
click at [546, 249] on input at bounding box center [472, 250] width 354 height 40
type input "Abdominal Belt(XL) - GA"
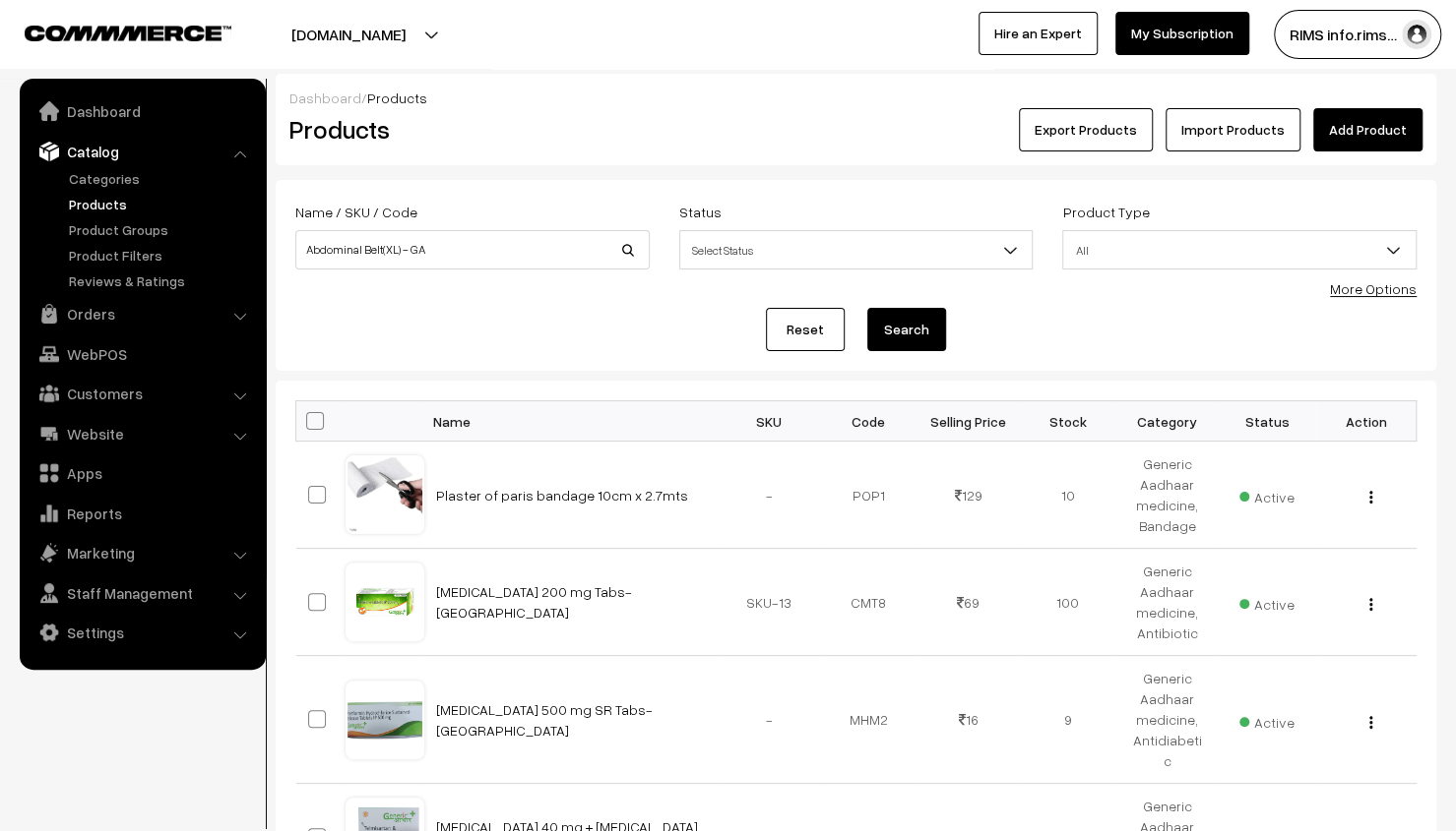
click at [901, 330] on button "Search" at bounding box center [906, 330] width 79 height 43
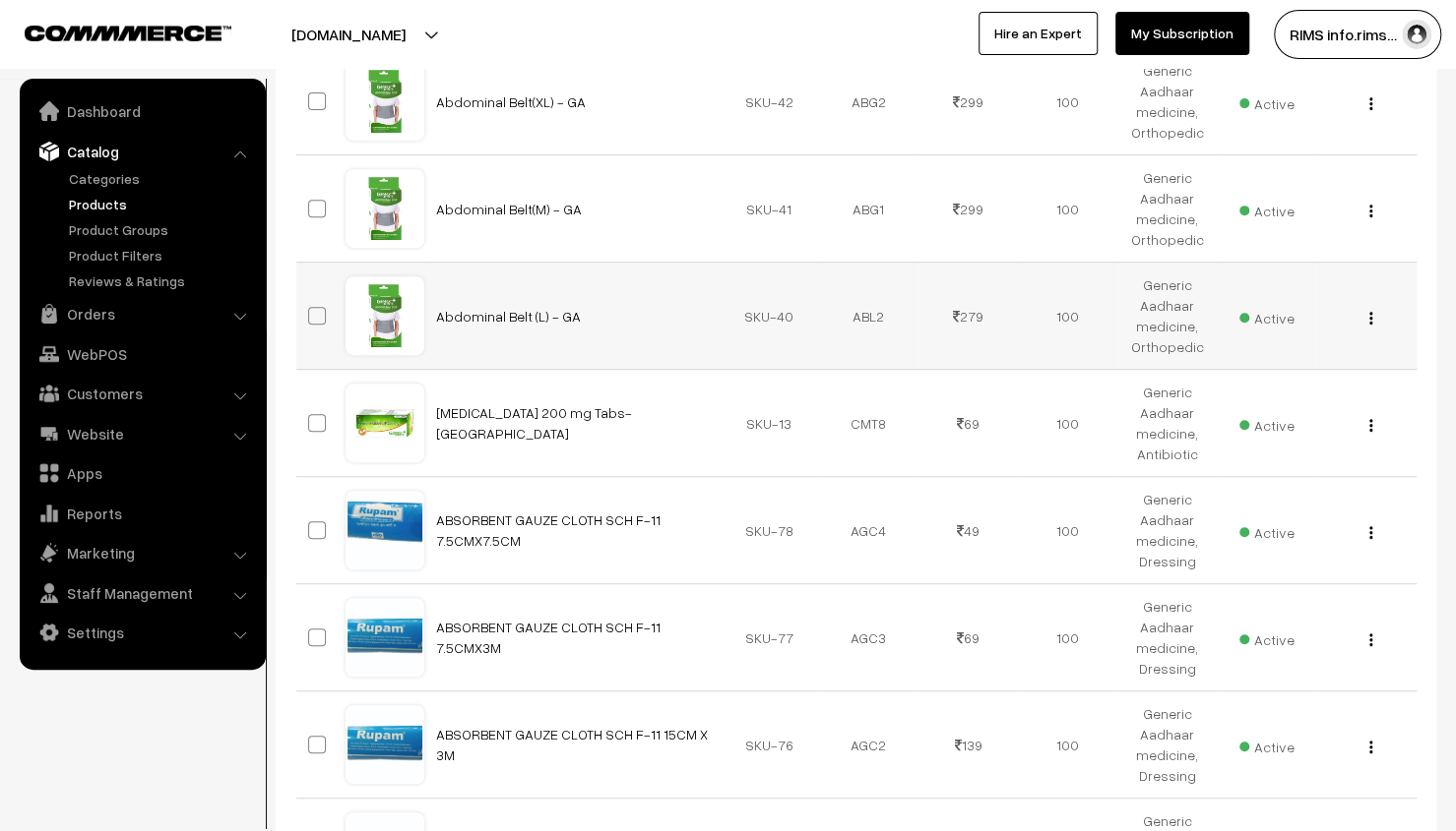
drag, startPoint x: 985, startPoint y: 308, endPoint x: 978, endPoint y: 278, distance: 30.8
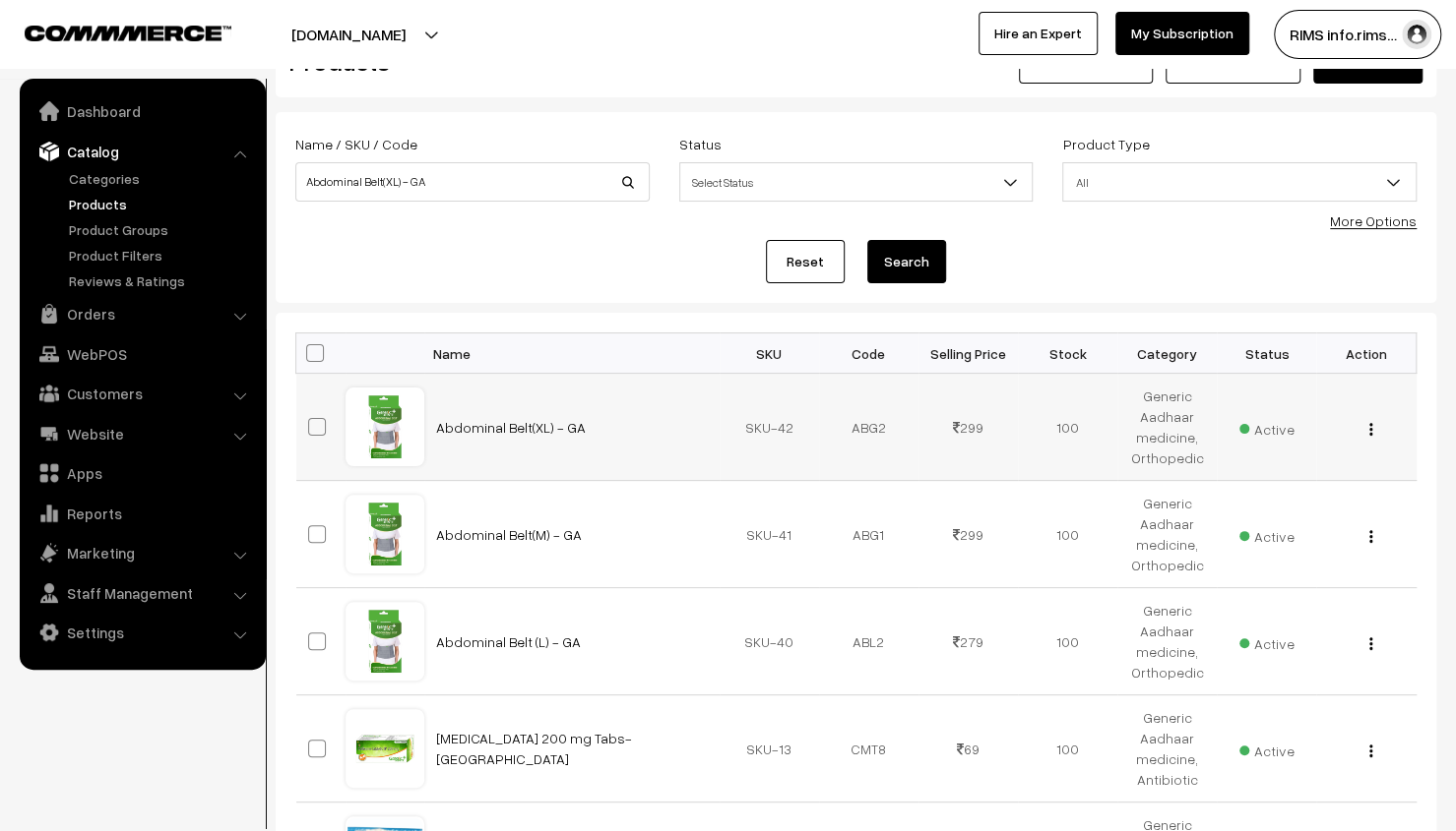
scroll to position [99, 0]
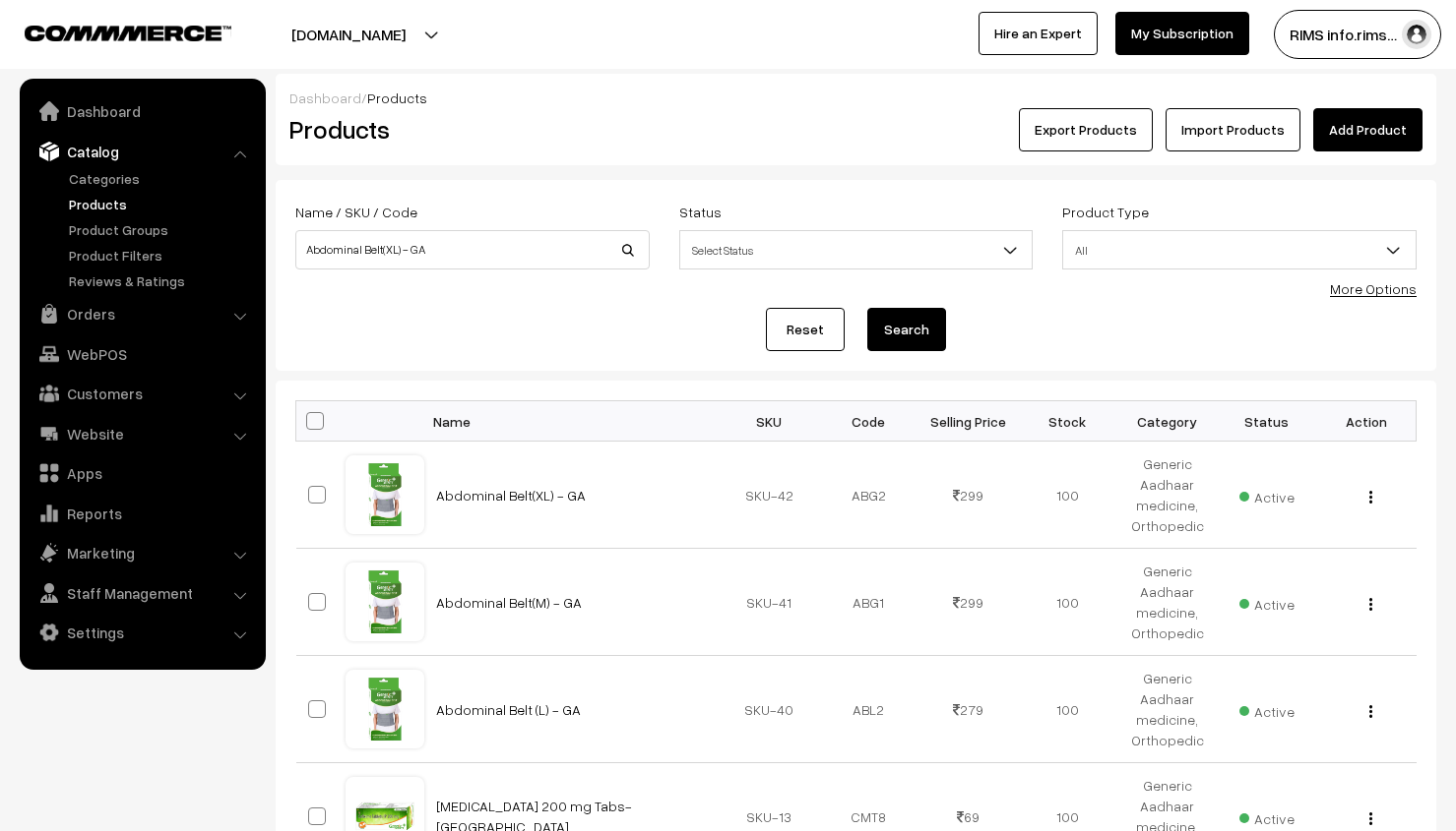
scroll to position [99, 0]
click at [91, 175] on link "Categories" at bounding box center [161, 178] width 195 height 21
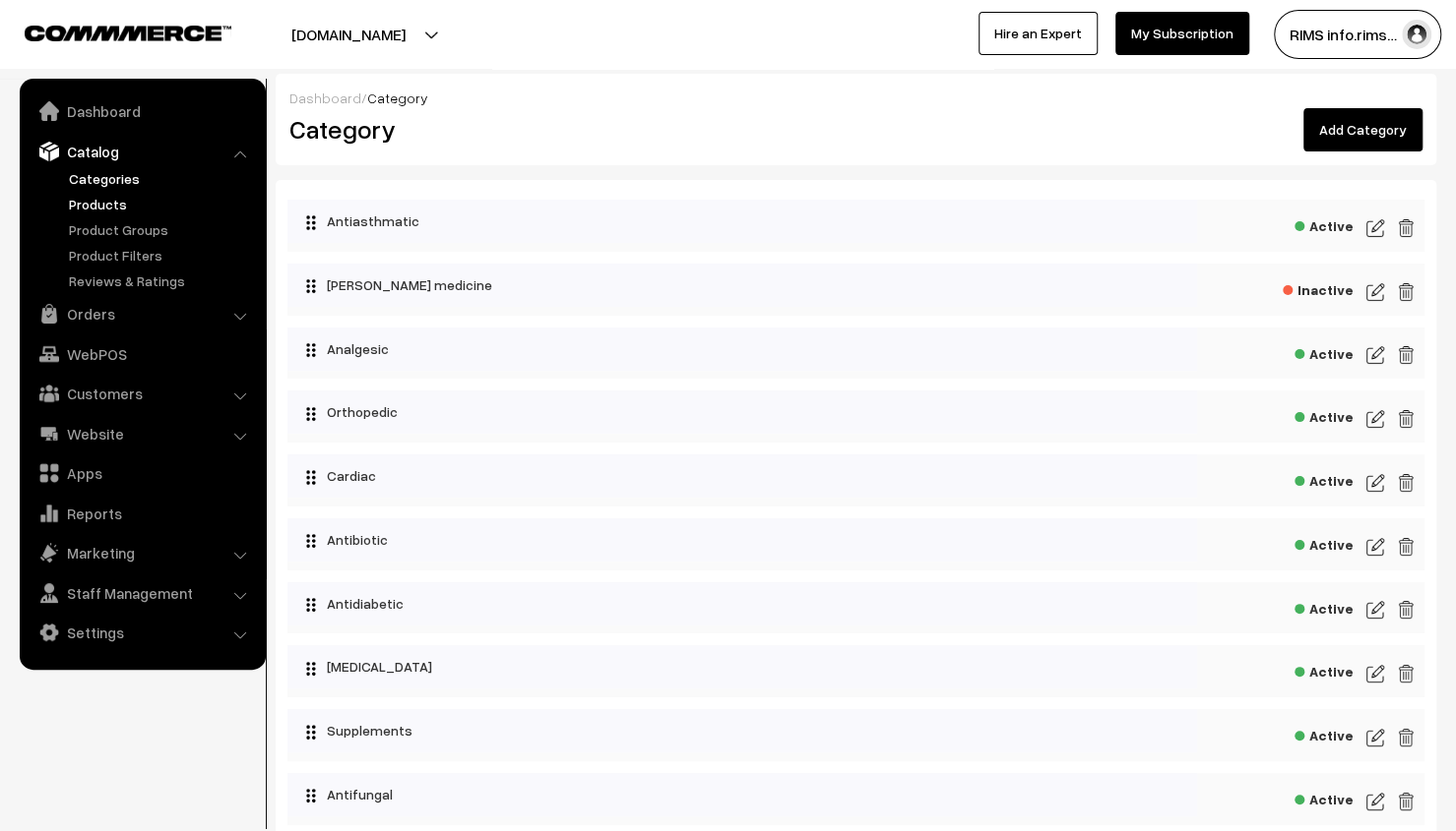
click at [99, 204] on link "Products" at bounding box center [161, 204] width 195 height 21
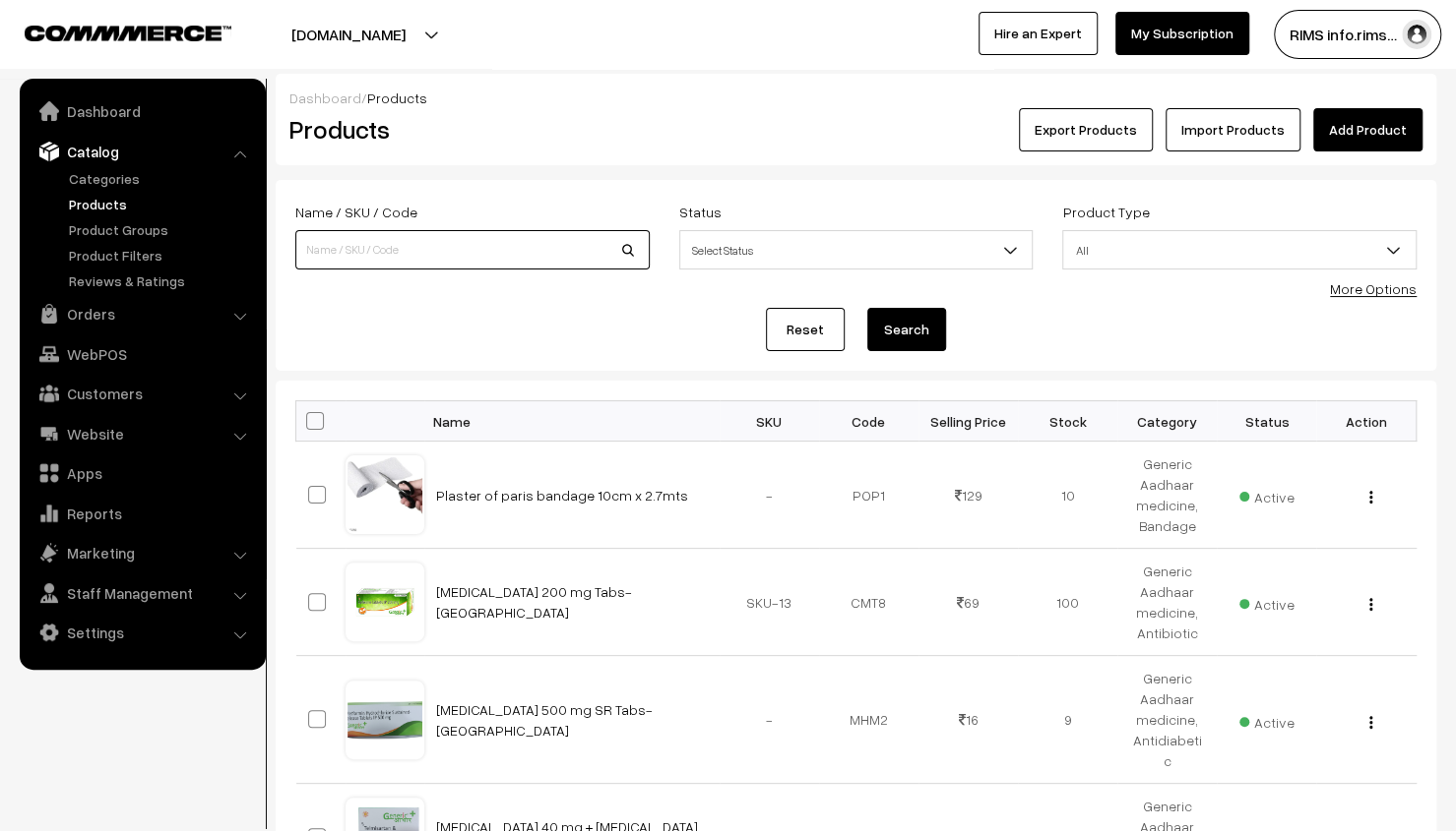
click at [413, 246] on input at bounding box center [472, 250] width 354 height 40
type input "Abdominal Belt(XL) - GA"
click at [919, 340] on button "Search" at bounding box center [906, 330] width 79 height 43
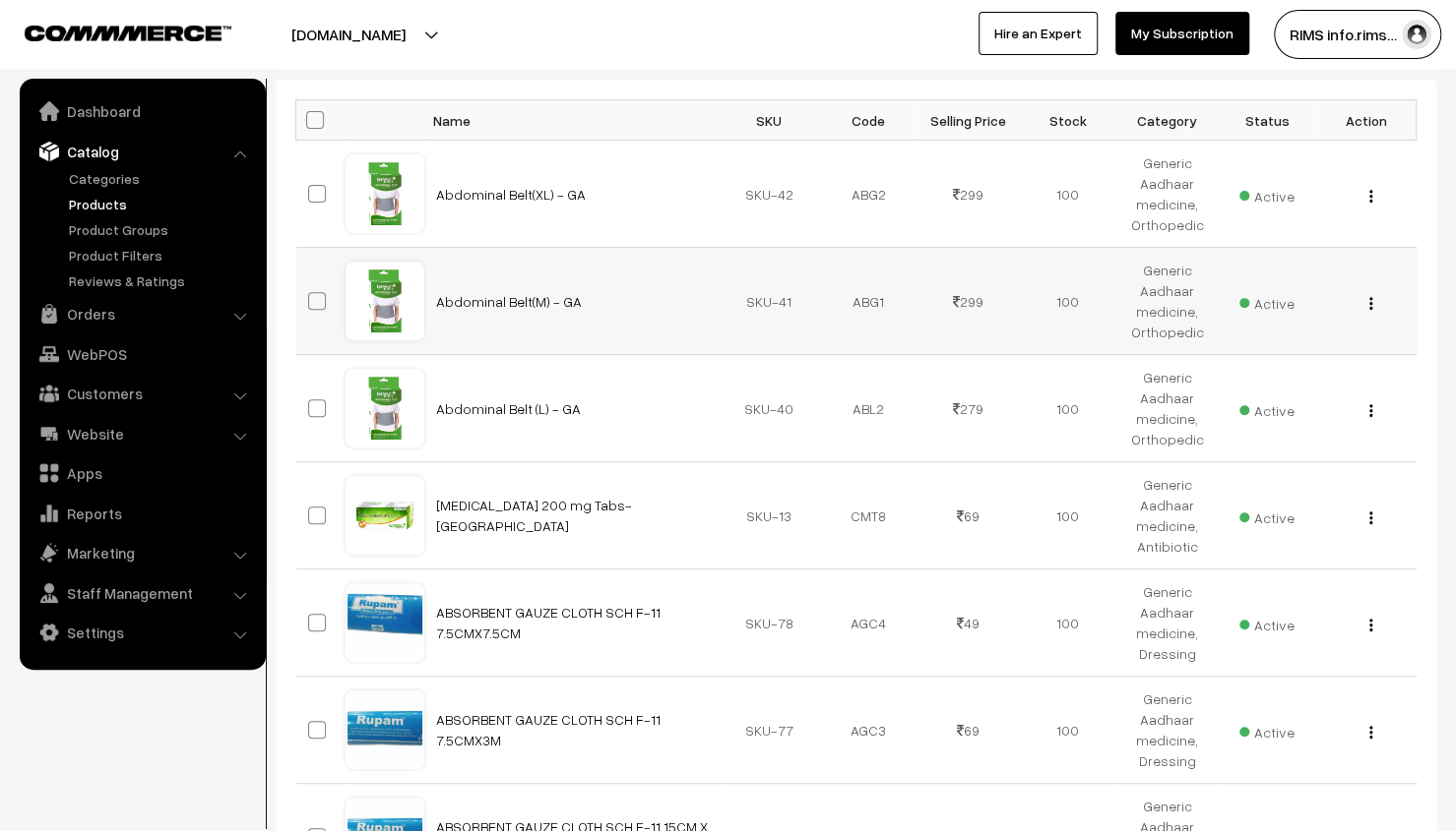
scroll to position [393, 0]
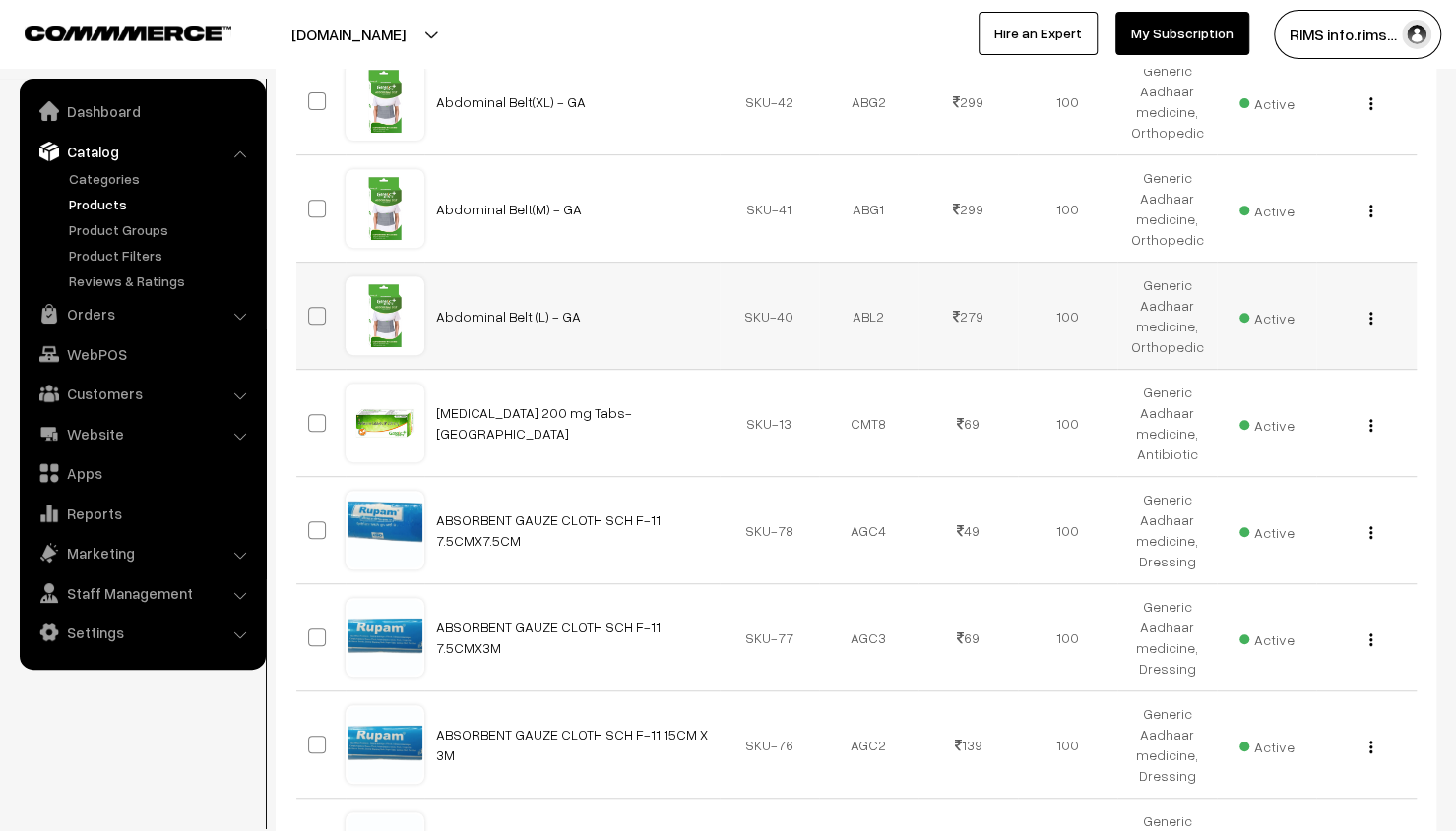
click at [1370, 317] on img "button" at bounding box center [1370, 318] width 3 height 13
click at [1315, 370] on link "Edit" at bounding box center [1282, 389] width 167 height 43
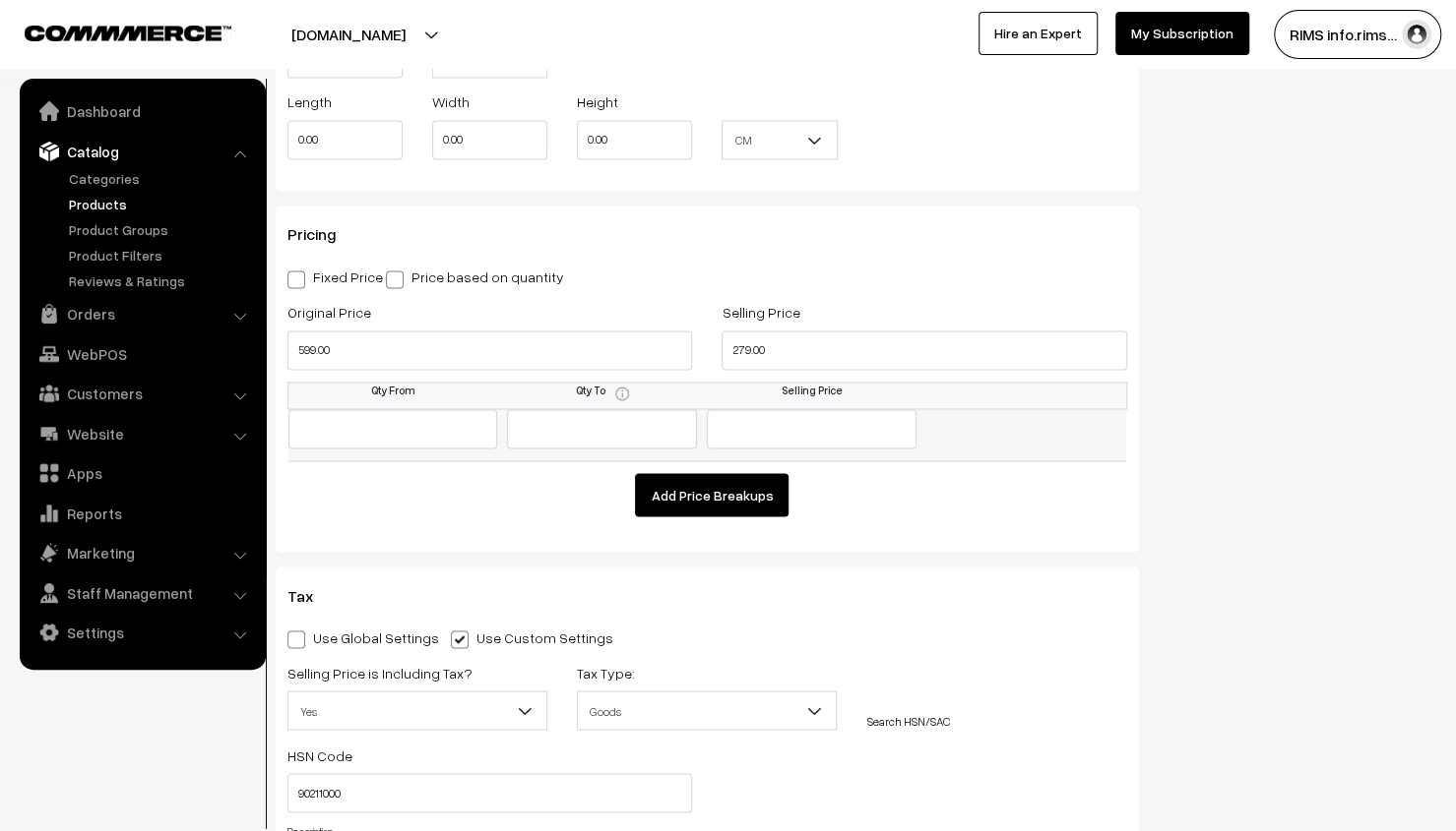
scroll to position [1574, 0]
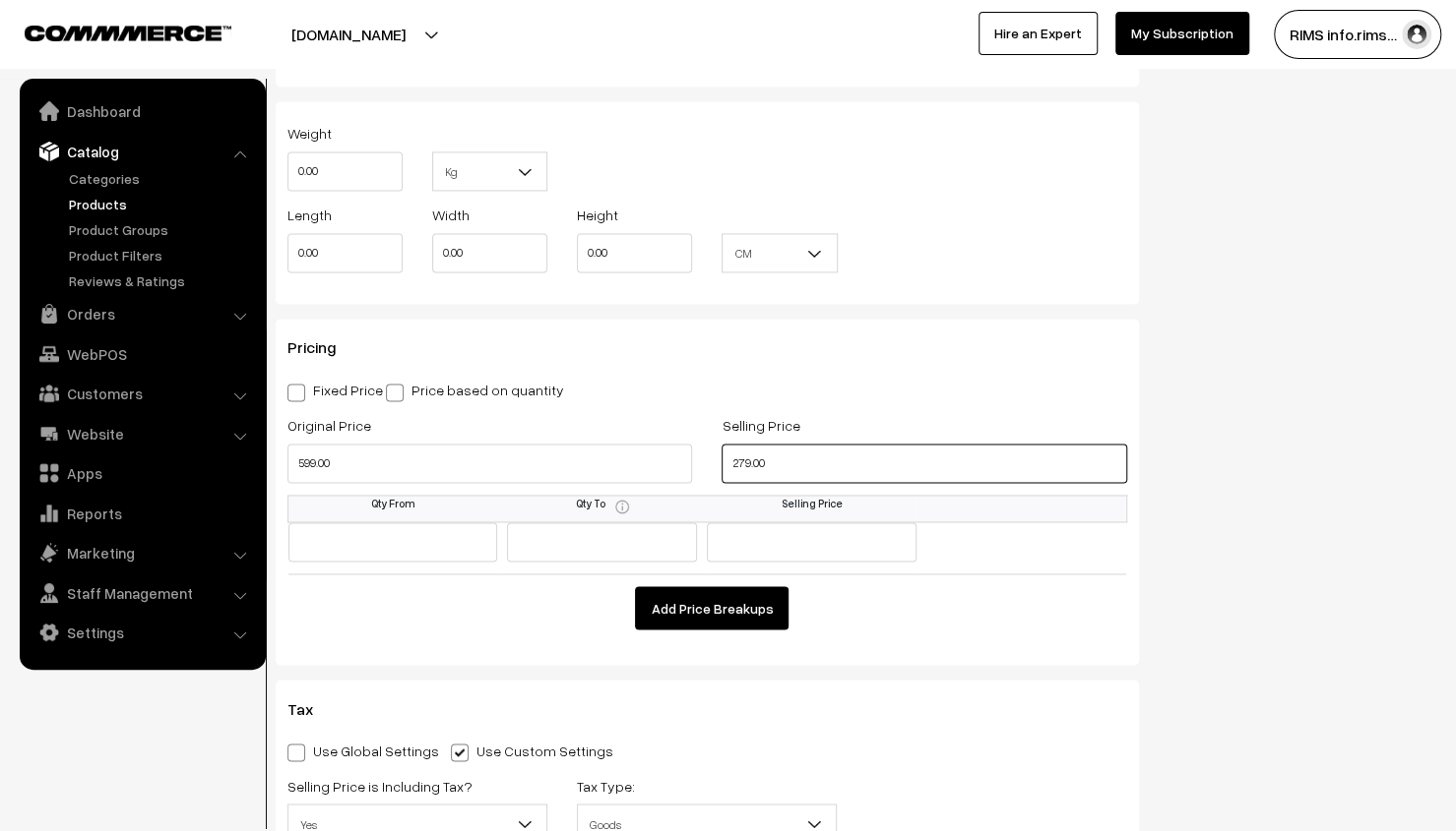
drag, startPoint x: 746, startPoint y: 465, endPoint x: 765, endPoint y: 464, distance: 19.0
click at [747, 465] on input "279.00" at bounding box center [923, 463] width 404 height 40
click at [790, 471] on input "279.00" at bounding box center [923, 463] width 404 height 40
type input "299.00"
click at [1219, 548] on div "Status Active Inactive Active Publish Date Product Type -- Select -- -- Select …" at bounding box center [1302, 266] width 298 height 3317
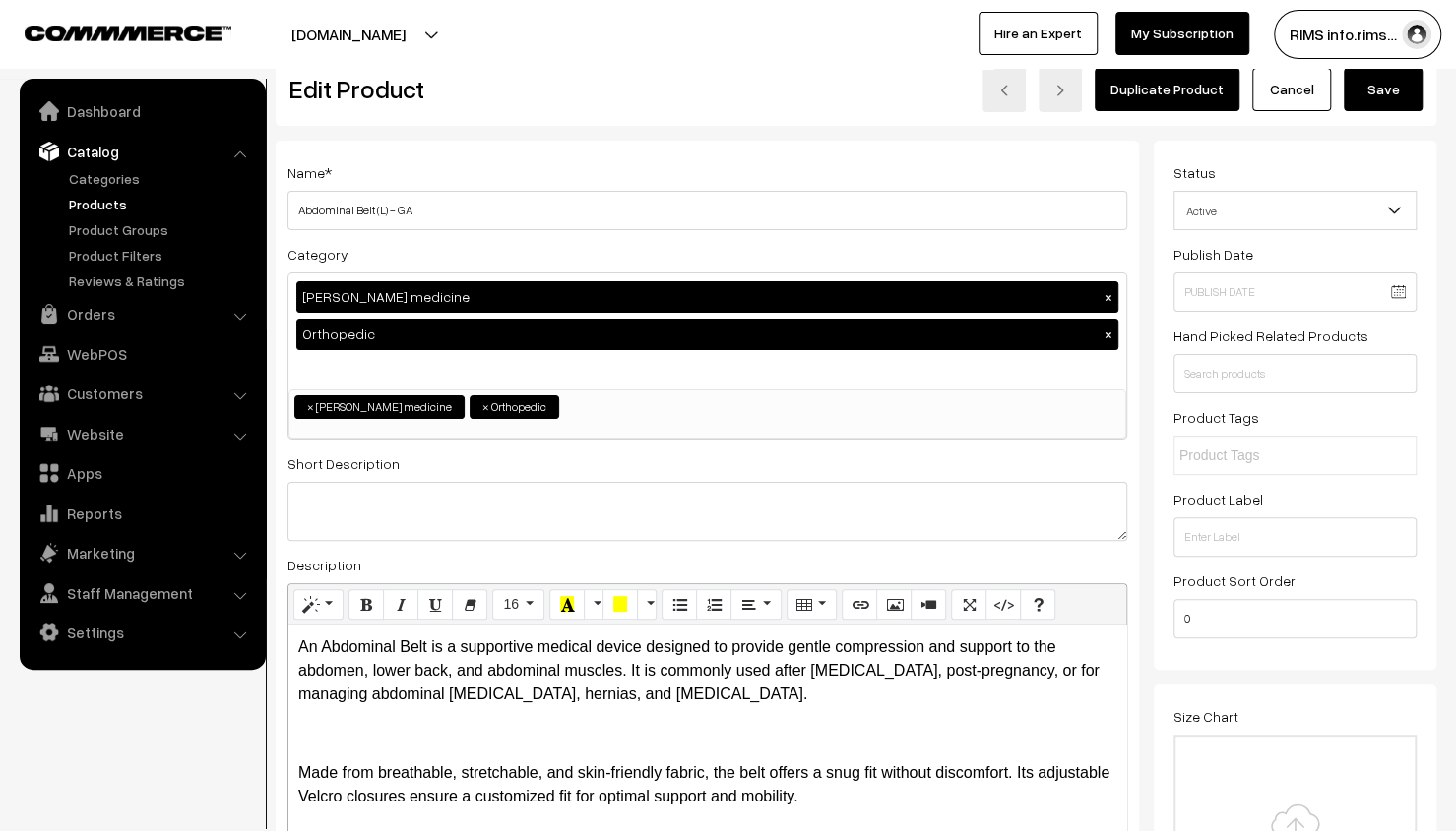
scroll to position [0, 0]
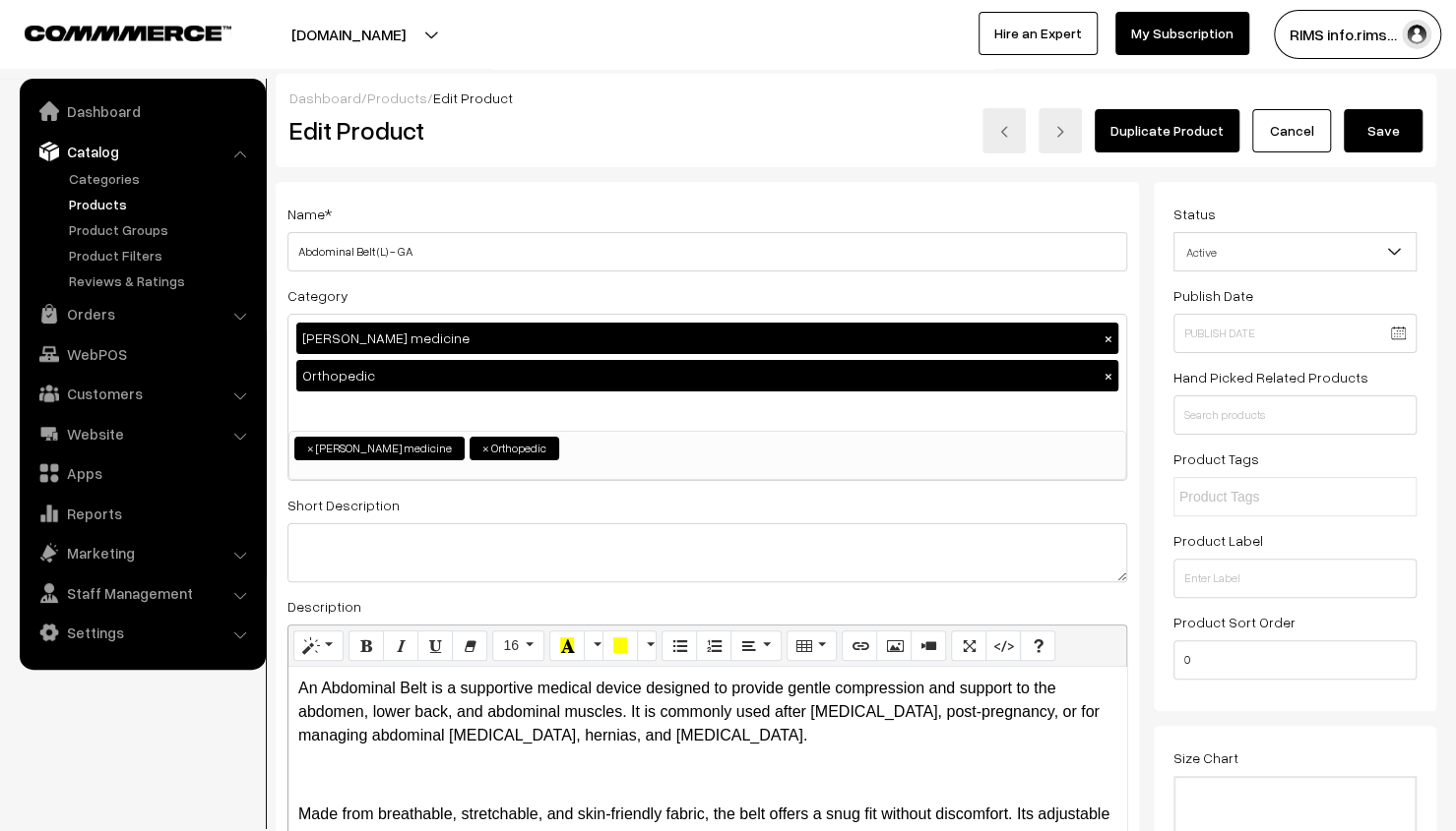
click at [1391, 141] on button "Save" at bounding box center [1383, 131] width 79 height 43
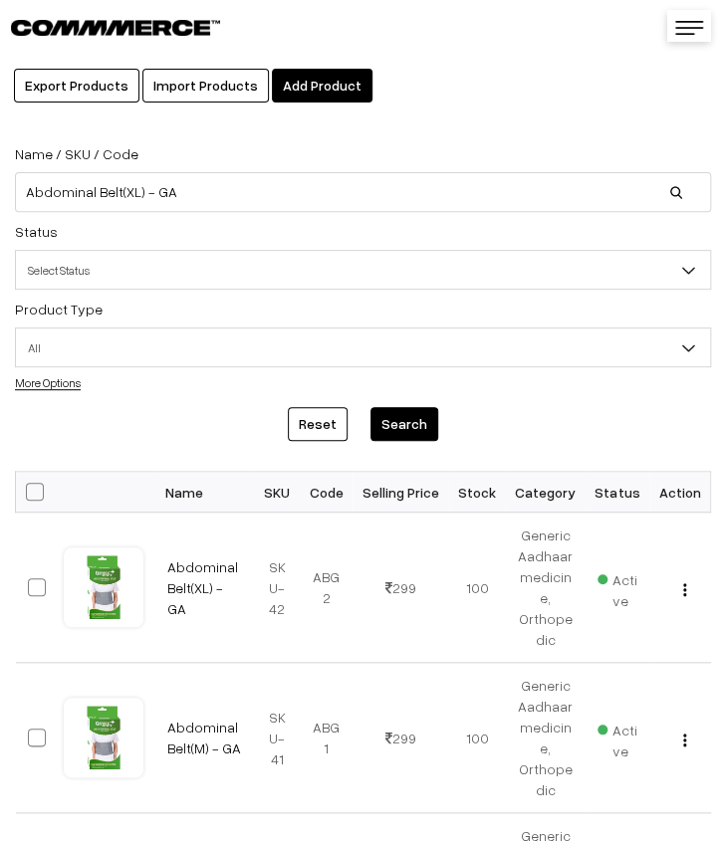
scroll to position [72, 0]
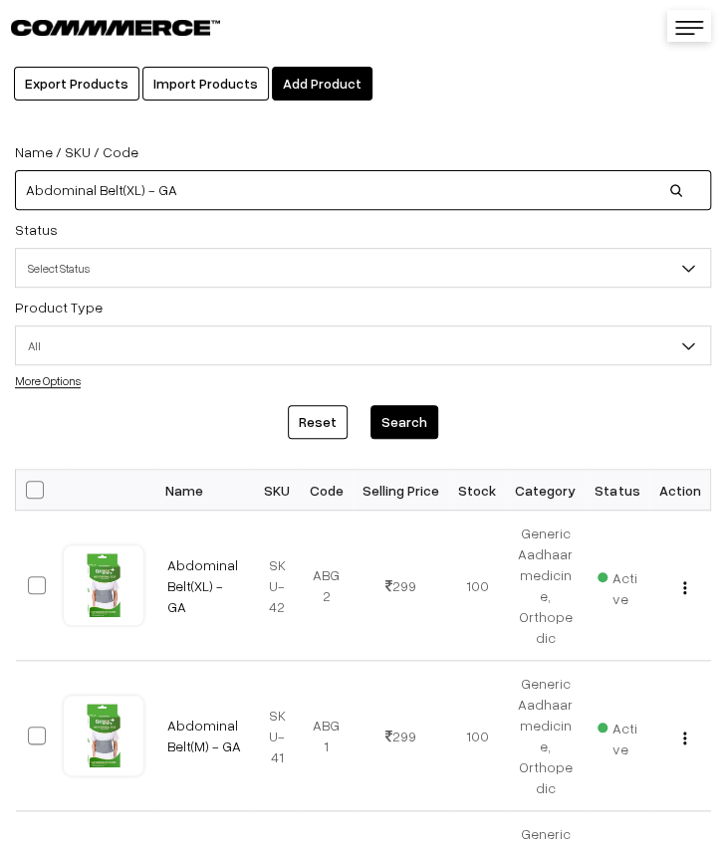
click at [242, 196] on input "Abdominal Belt(XL) - GA" at bounding box center [363, 190] width 696 height 40
type input "A"
paste input "ABS Cotton 020"
type input "ABS Cotton 020"
click at [370, 405] on button "Search" at bounding box center [404, 422] width 68 height 34
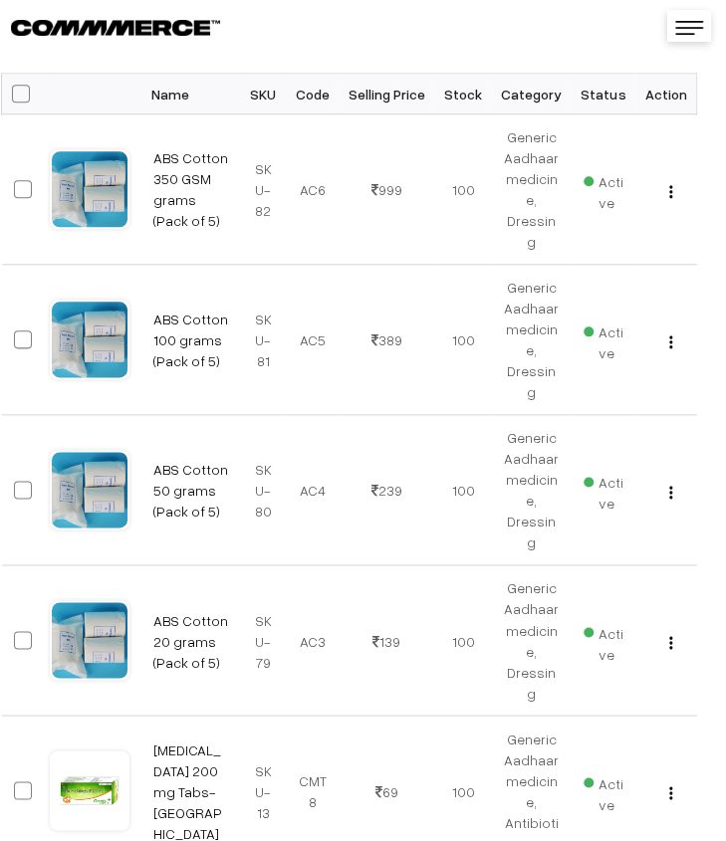
scroll to position [498, 0]
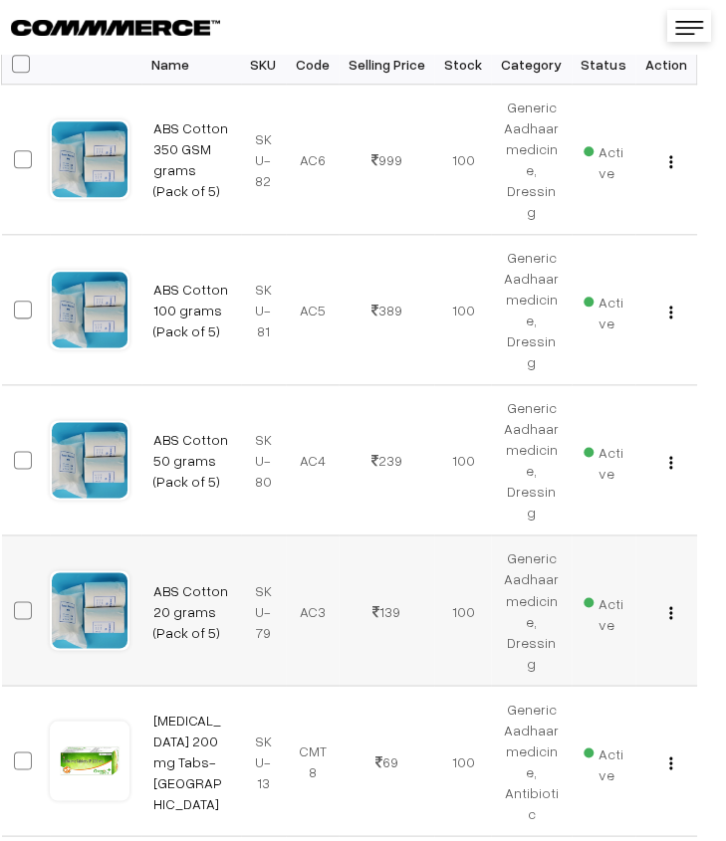
click at [673, 604] on button "button" at bounding box center [670, 612] width 5 height 16
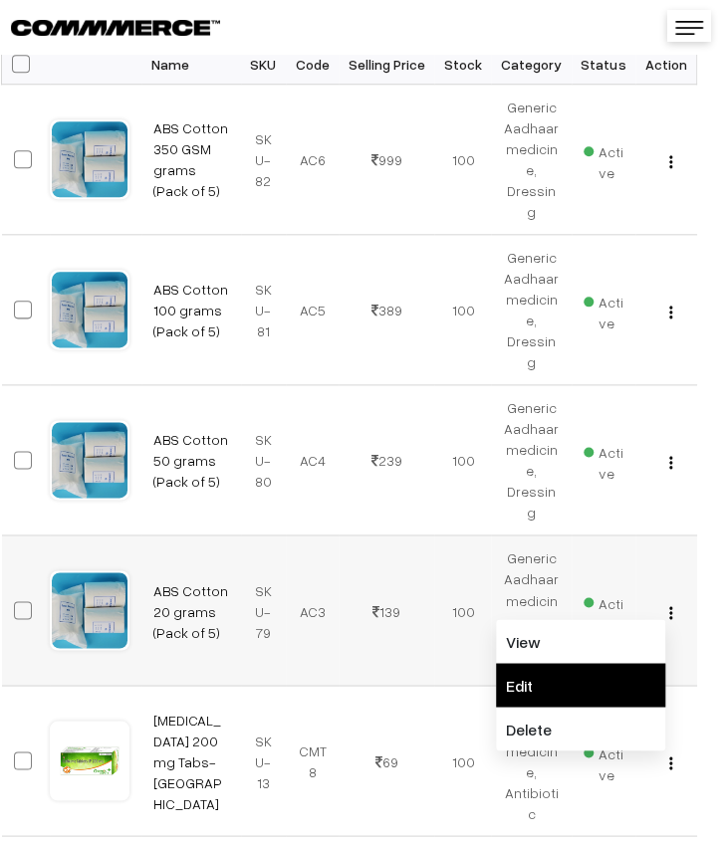
click at [593, 663] on link "Edit" at bounding box center [580, 685] width 169 height 44
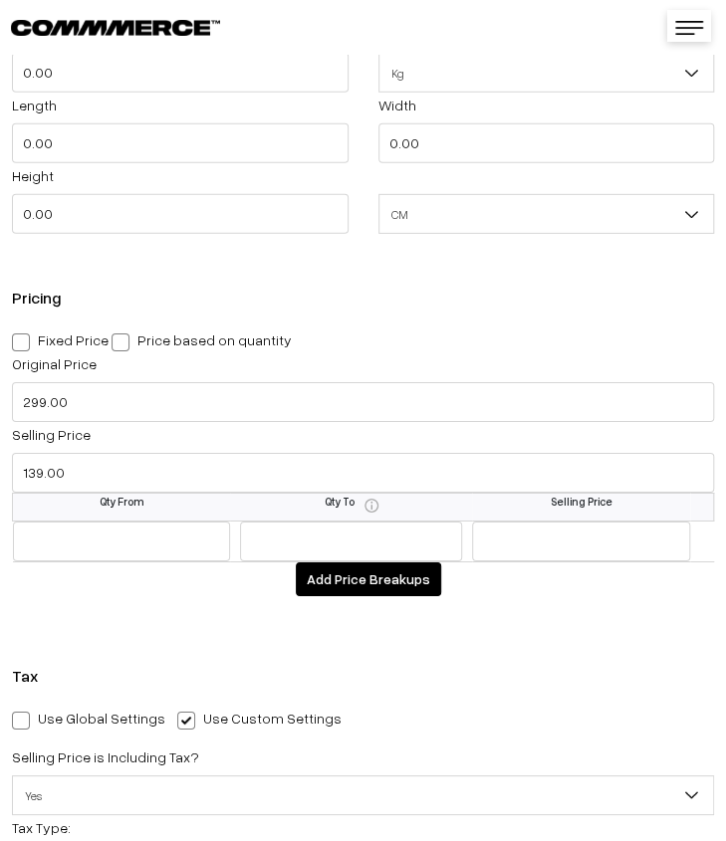
scroll to position [1792, 0]
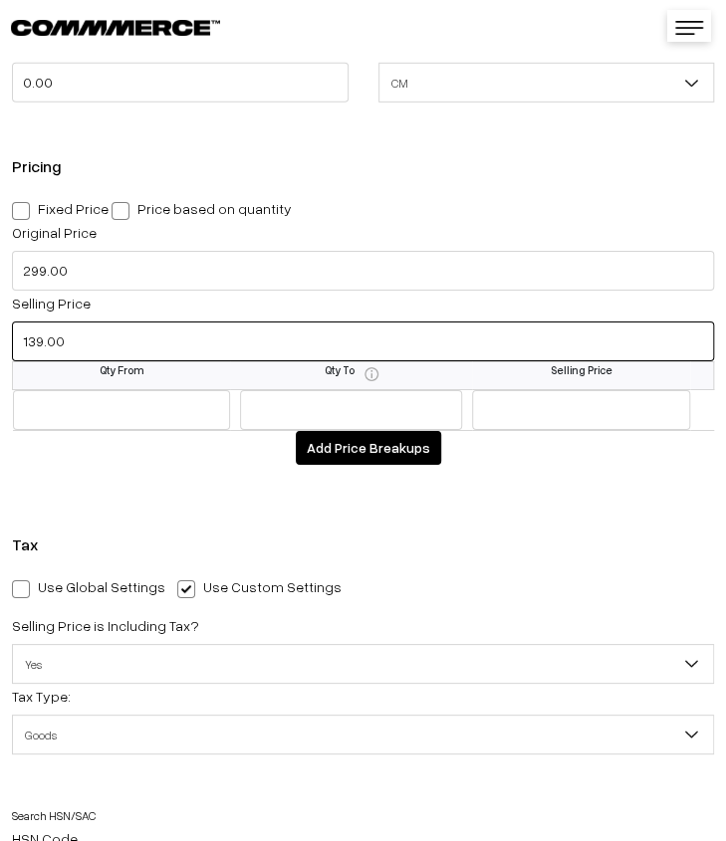
click at [86, 347] on input "139.00" at bounding box center [363, 342] width 702 height 40
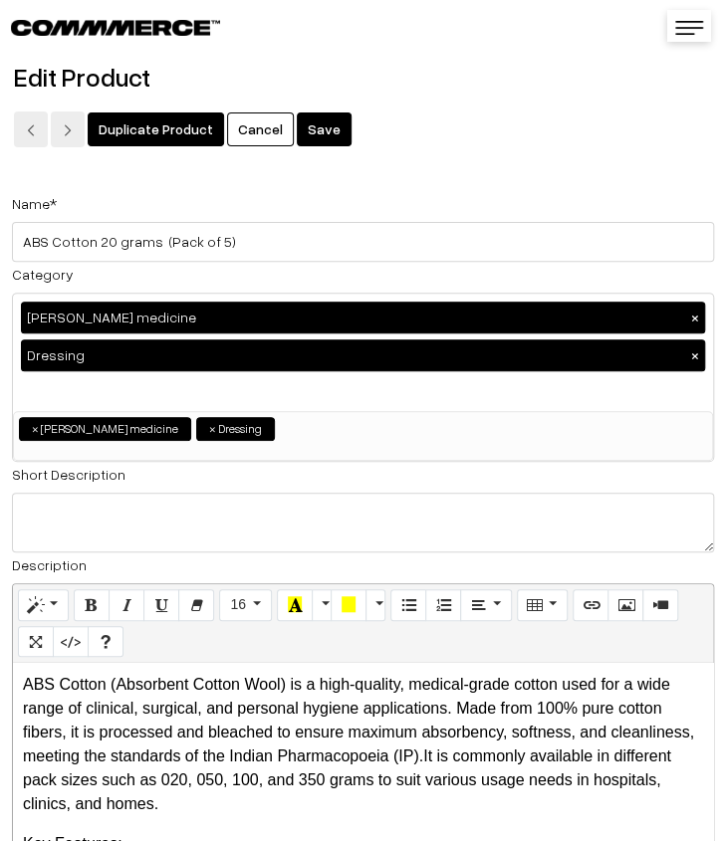
scroll to position [0, 0]
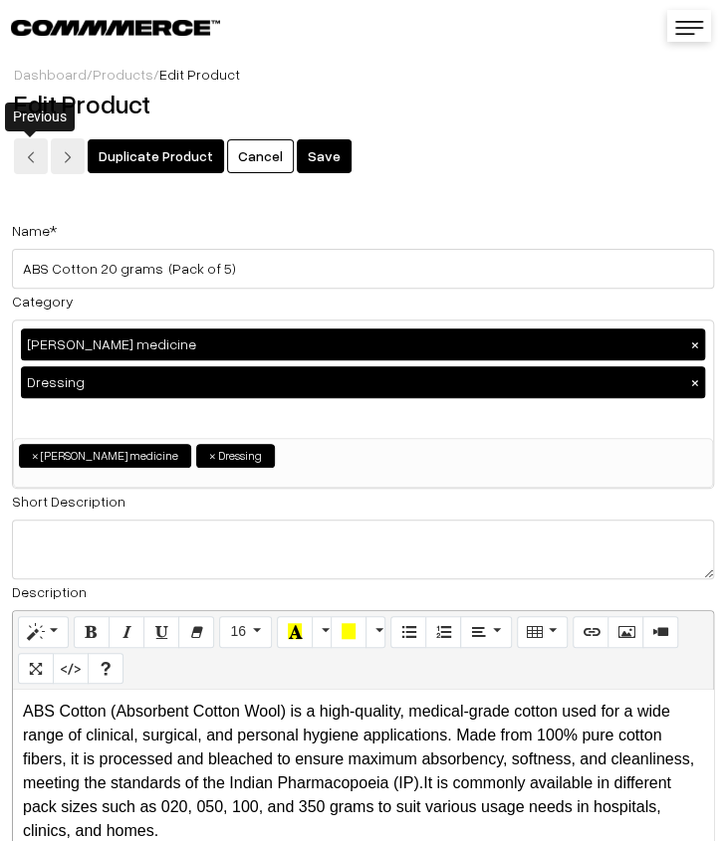
click at [38, 154] on link at bounding box center [31, 156] width 34 height 36
click at [304, 163] on button "Save" at bounding box center [324, 156] width 55 height 34
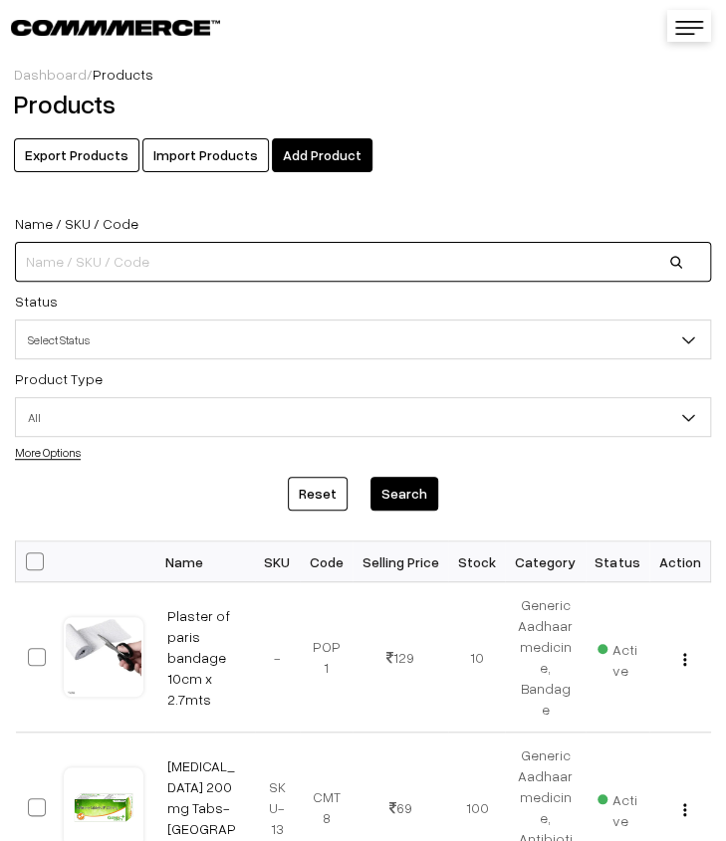
click at [163, 258] on input at bounding box center [363, 262] width 696 height 40
click at [66, 256] on input at bounding box center [363, 262] width 696 height 40
click at [121, 252] on input at bounding box center [363, 262] width 696 height 40
paste input "ABS Cotton 020"
type input "ABS Cotton 020"
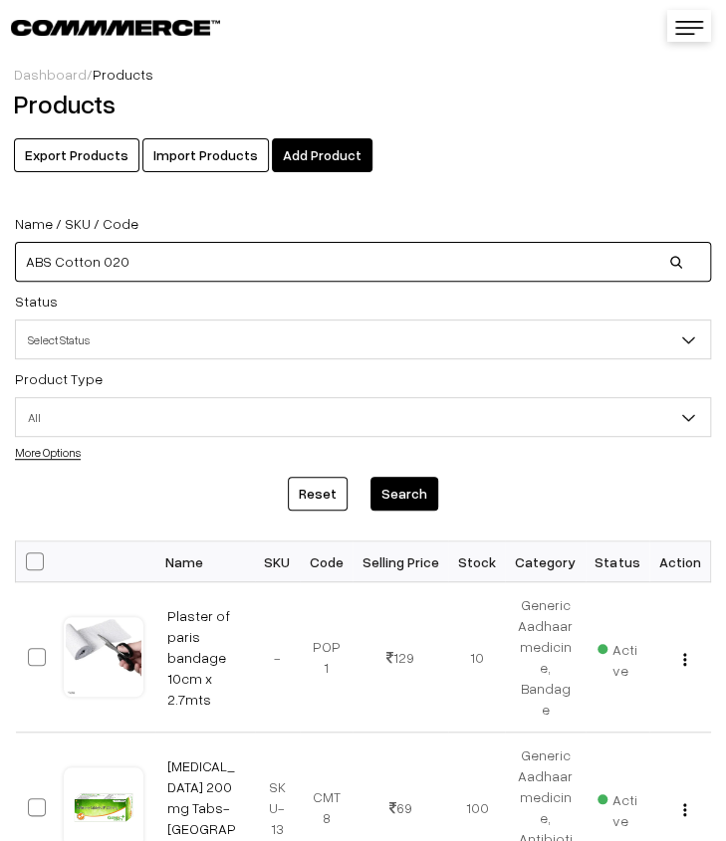
click at [370, 477] on button "Search" at bounding box center [404, 494] width 68 height 34
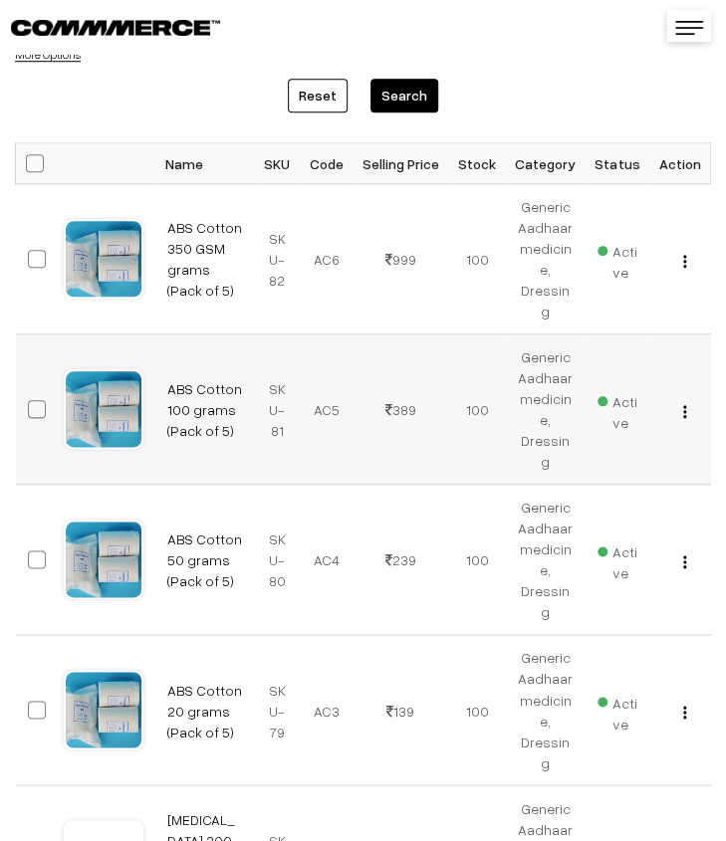
scroll to position [498, 0]
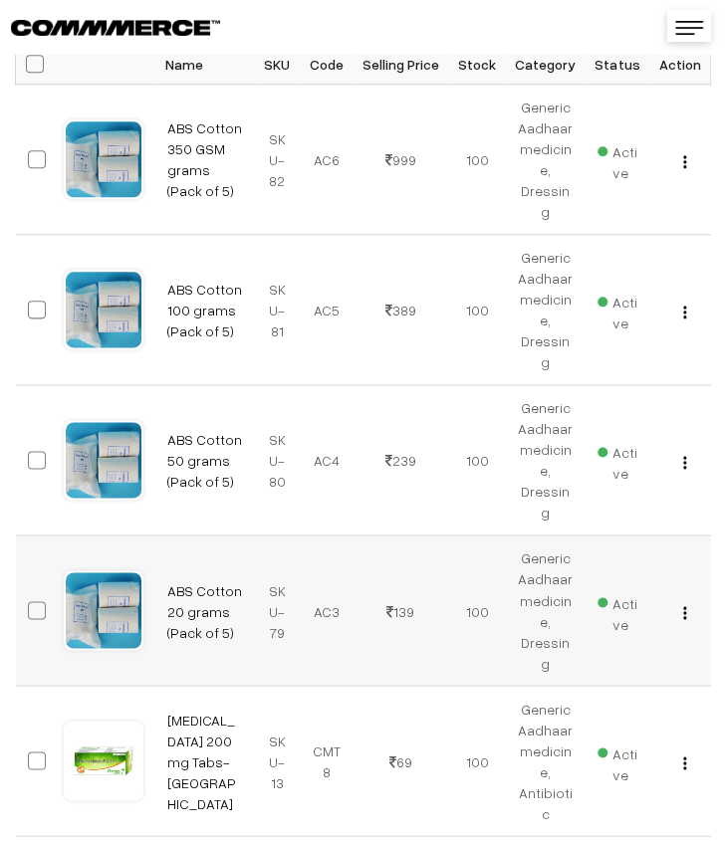
click at [686, 606] on img "button" at bounding box center [684, 612] width 3 height 13
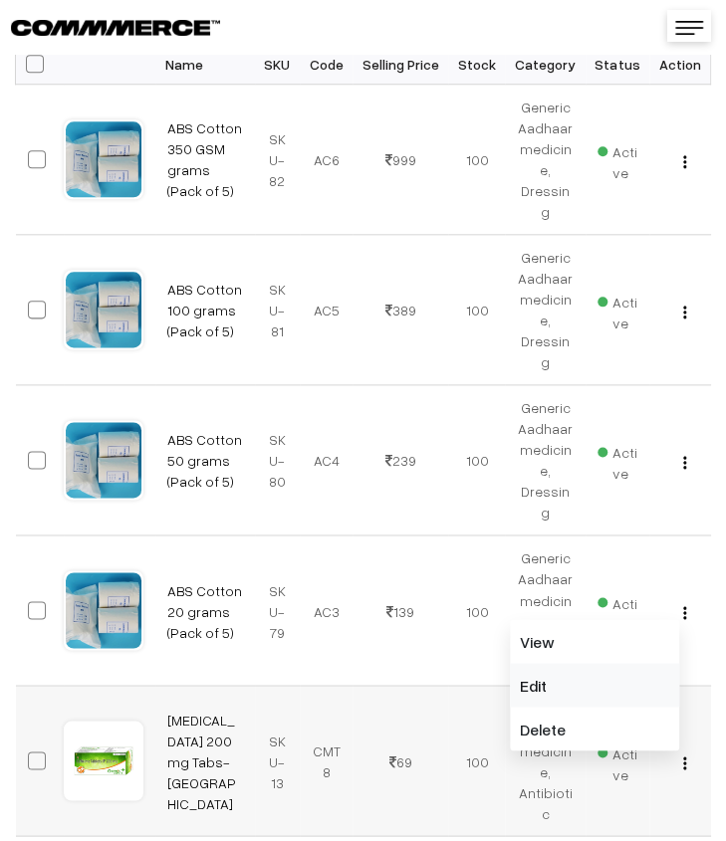
click at [613, 663] on link "Edit" at bounding box center [594, 685] width 169 height 44
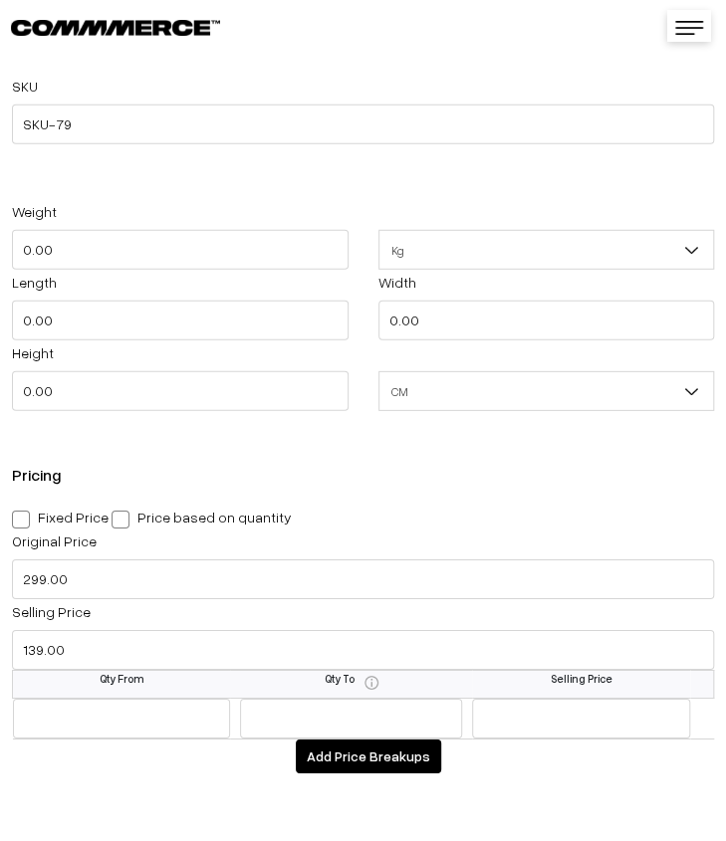
scroll to position [1593, 0]
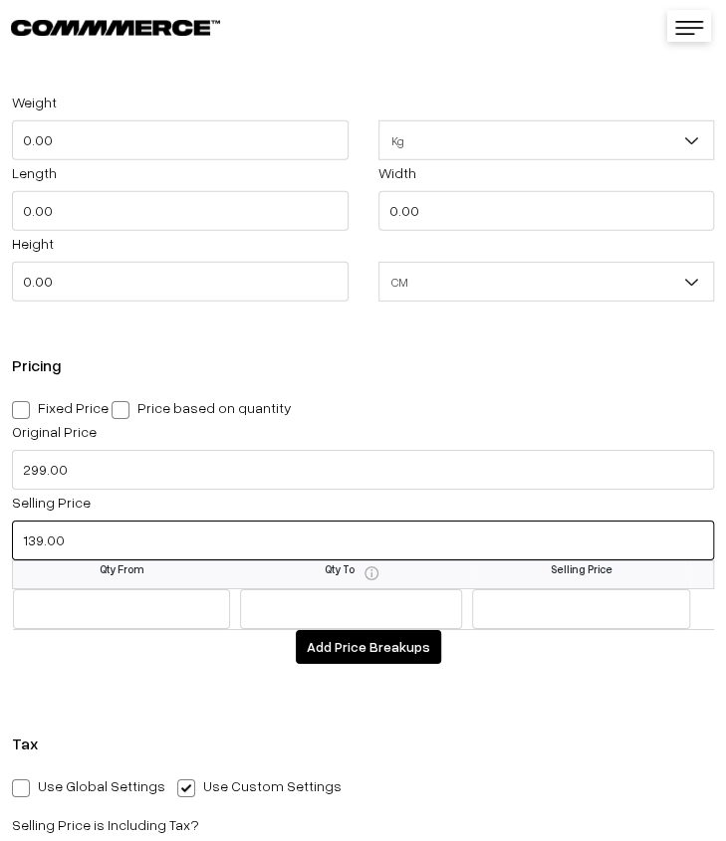
click at [94, 543] on input "139.00" at bounding box center [363, 541] width 702 height 40
type input "99.00"
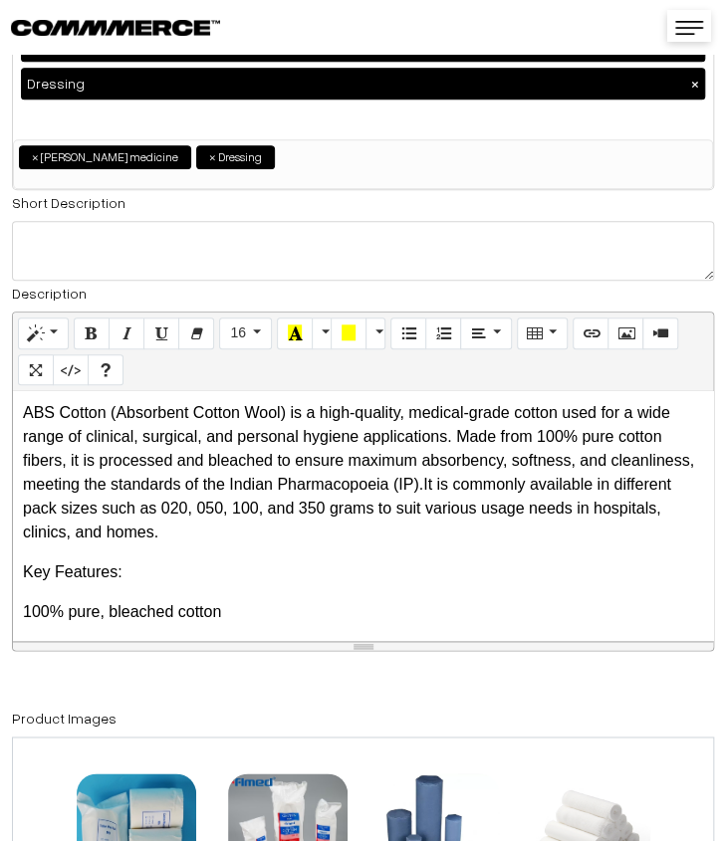
scroll to position [0, 0]
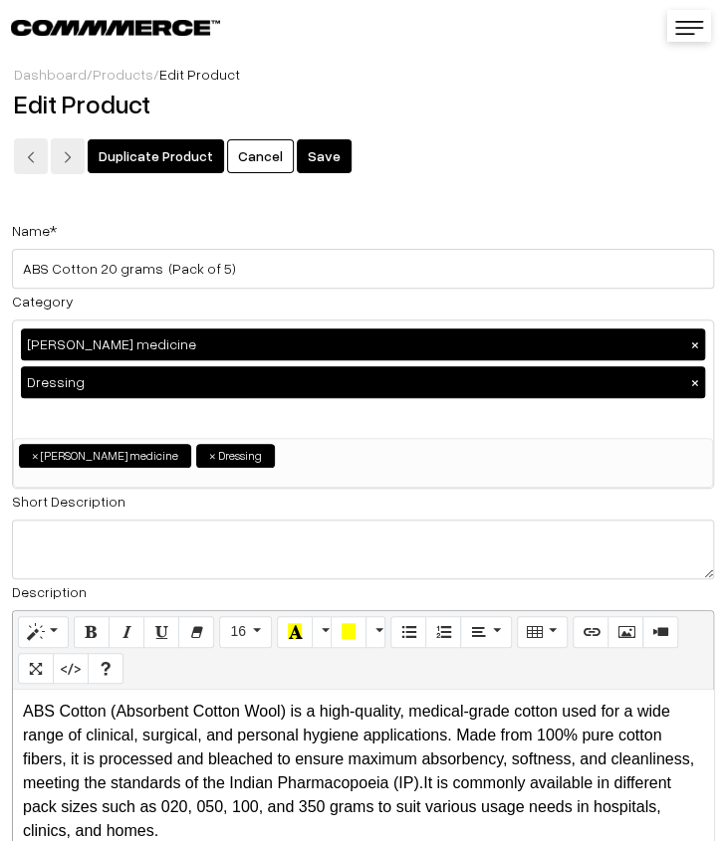
click at [310, 144] on button "Save" at bounding box center [324, 156] width 55 height 34
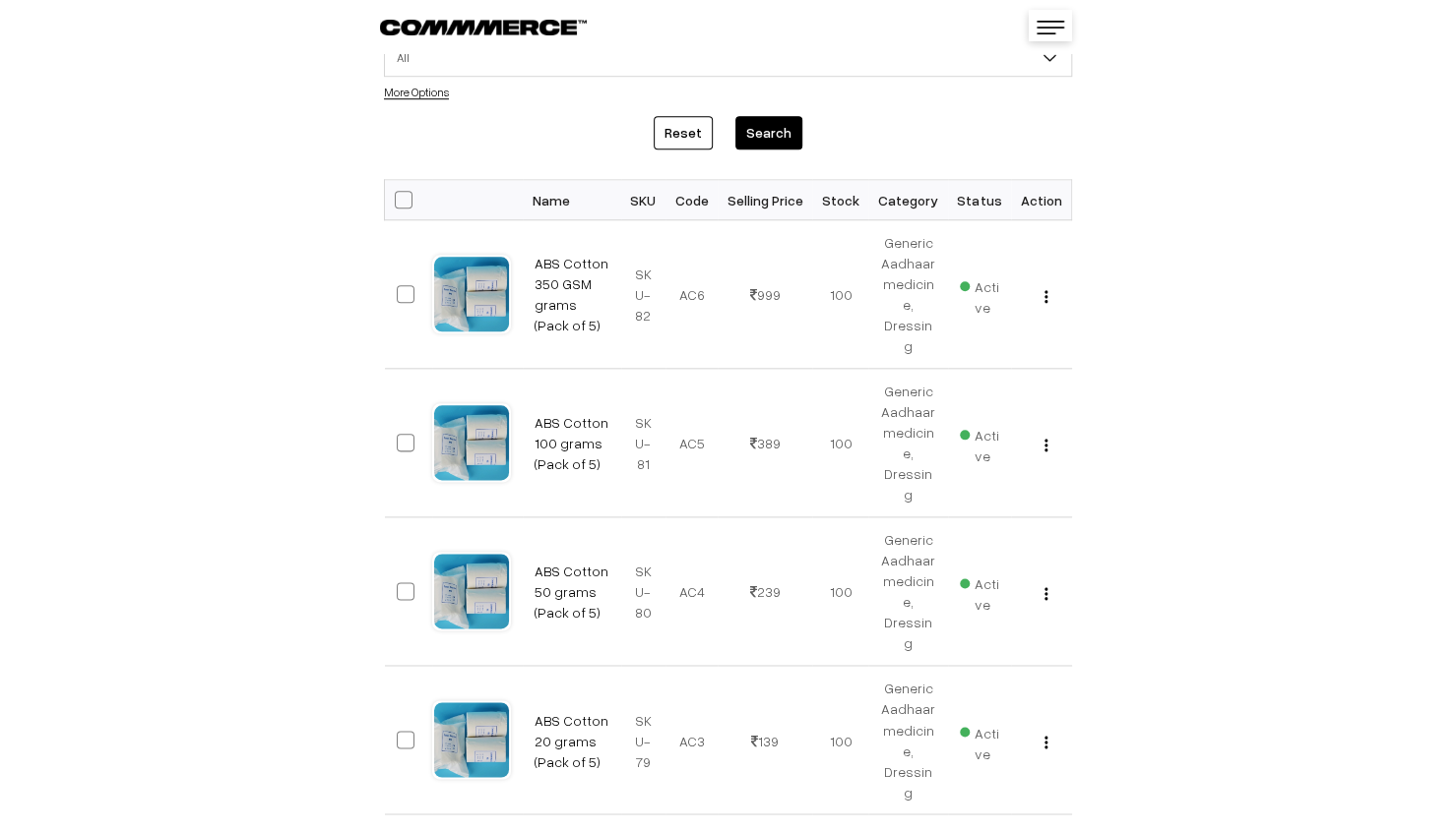
scroll to position [393, 0]
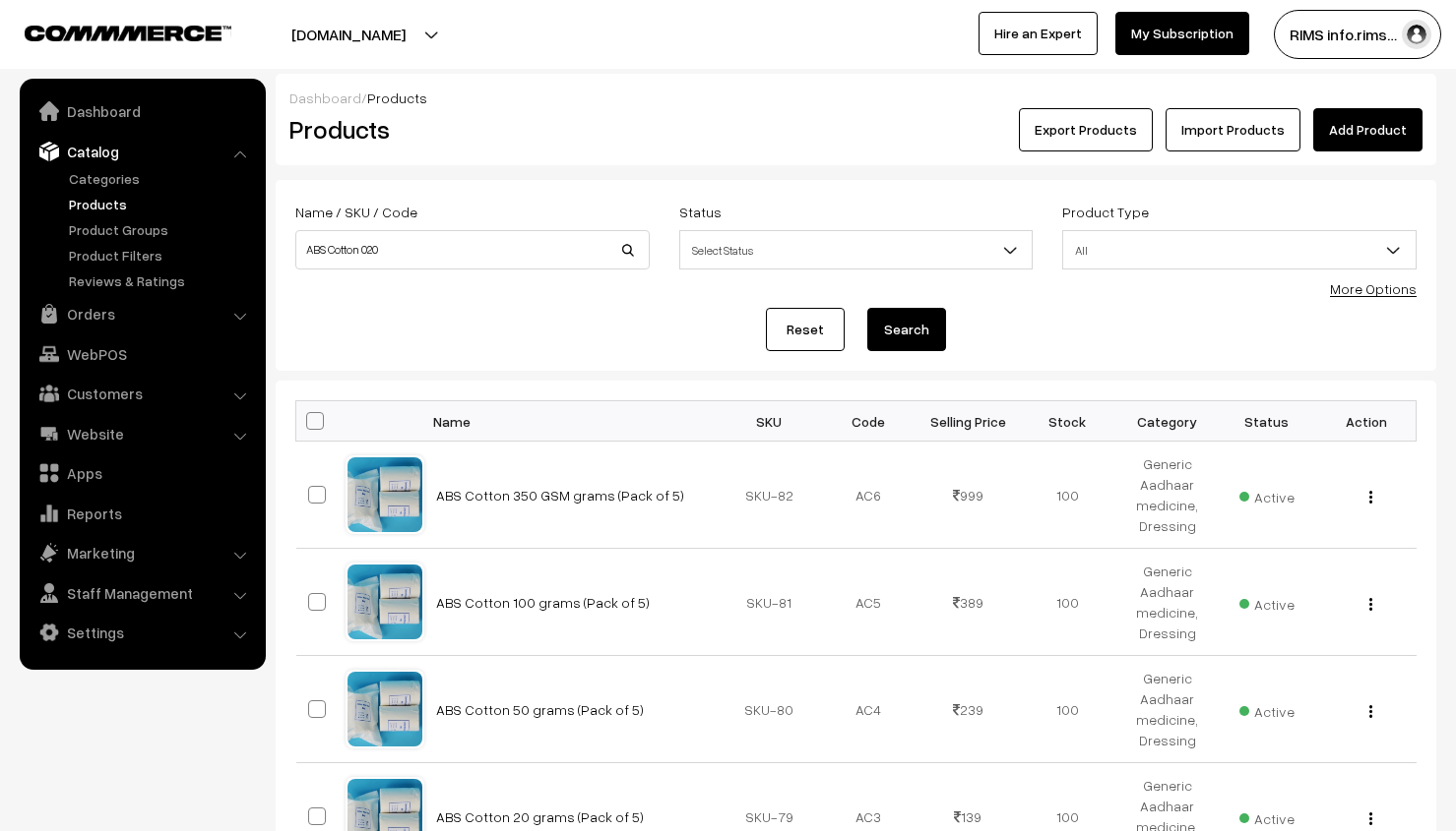
scroll to position [393, 0]
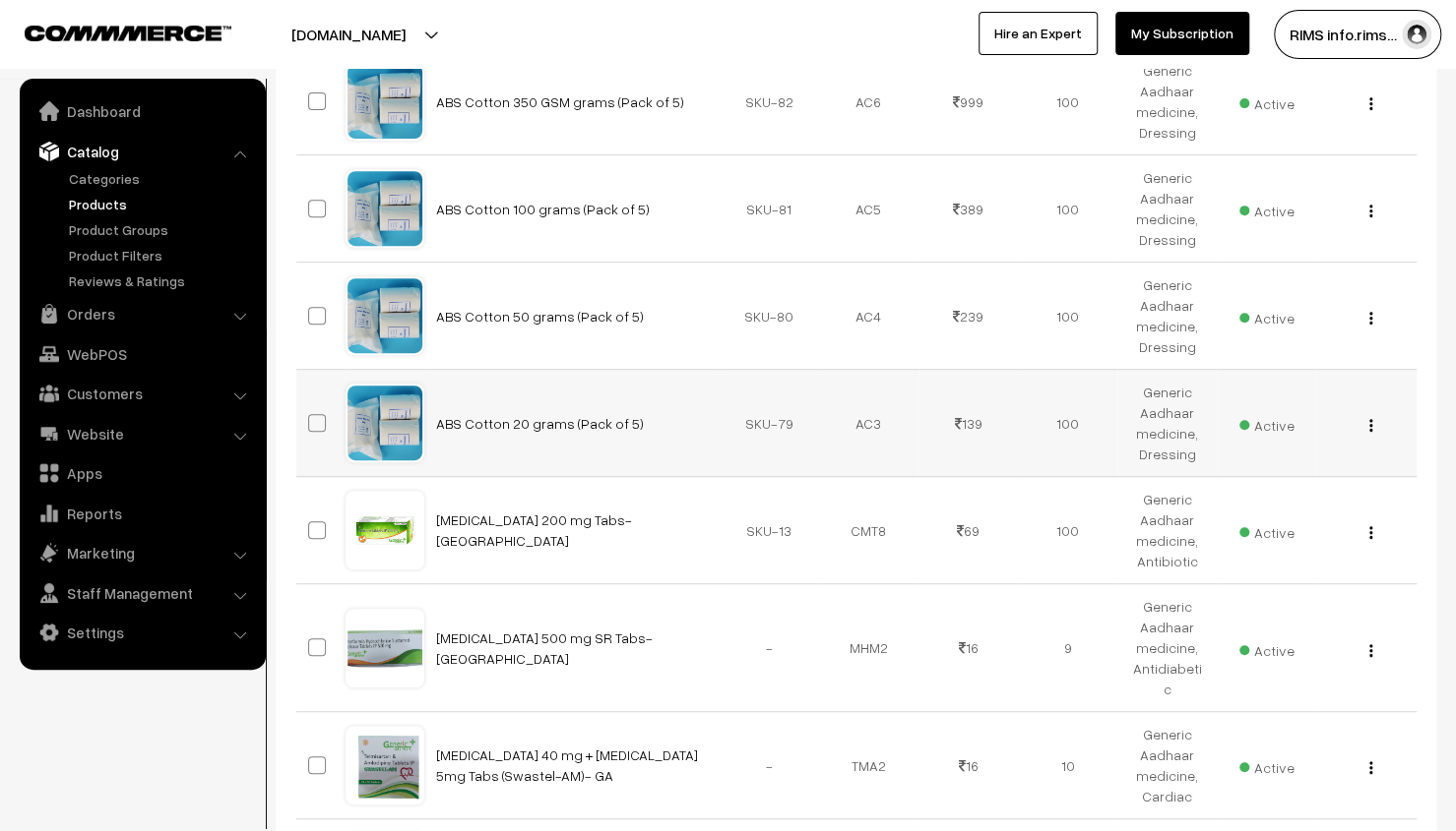
click at [1370, 424] on img "button" at bounding box center [1370, 425] width 3 height 13
click at [1268, 503] on link "Edit" at bounding box center [1282, 497] width 167 height 43
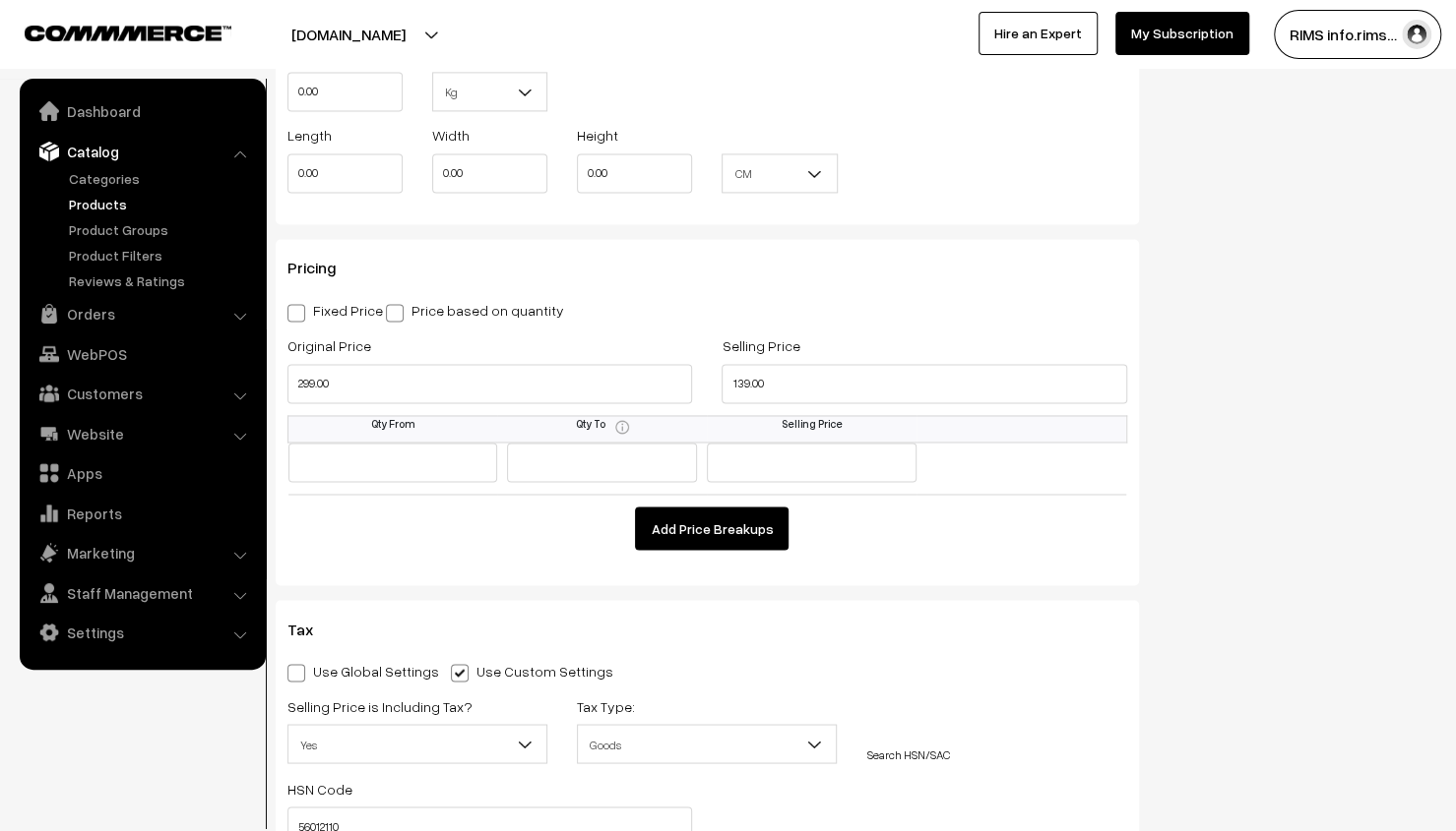
scroll to position [1673, 0]
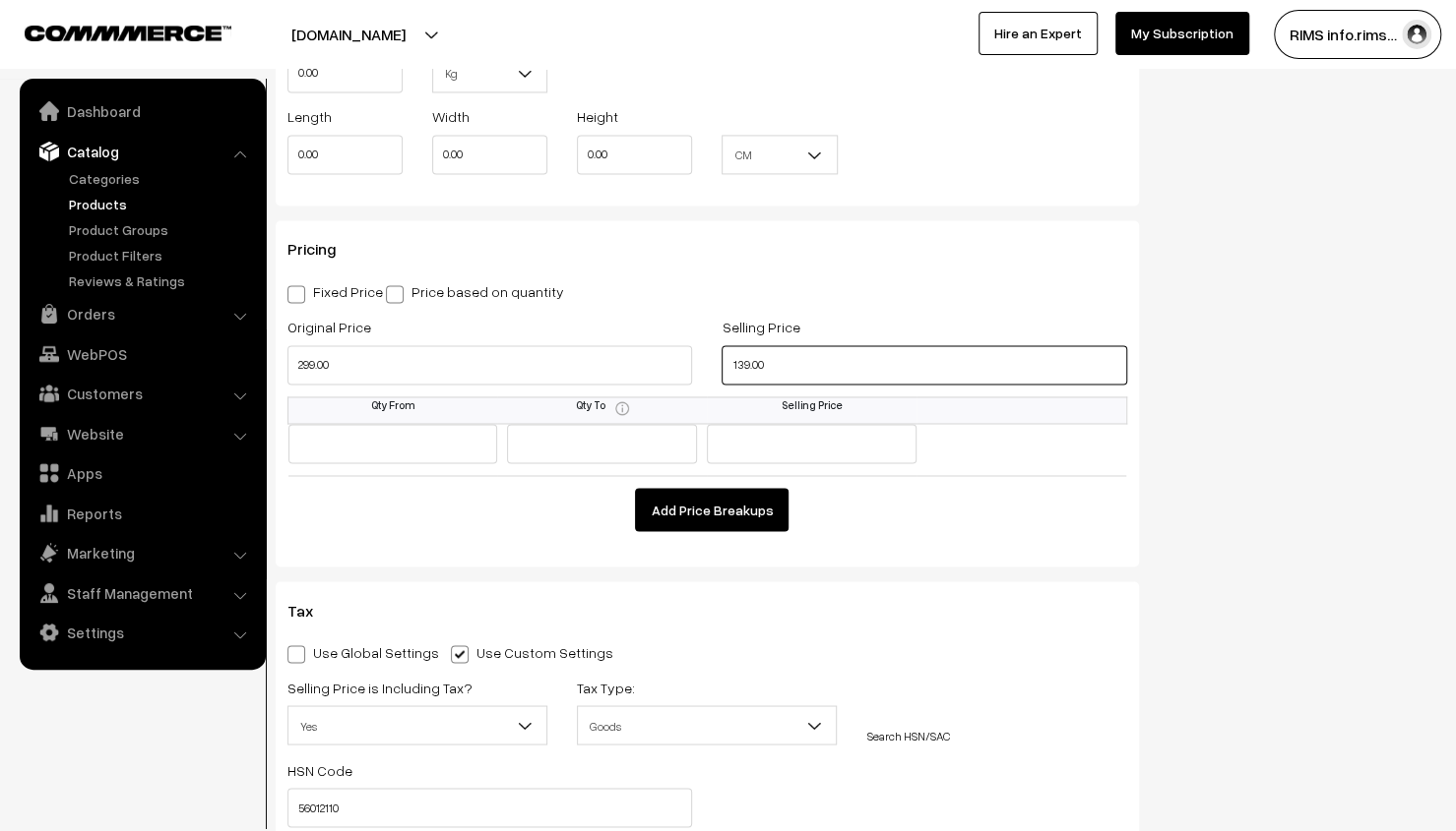
click at [801, 367] on input "139.00" at bounding box center [923, 365] width 404 height 40
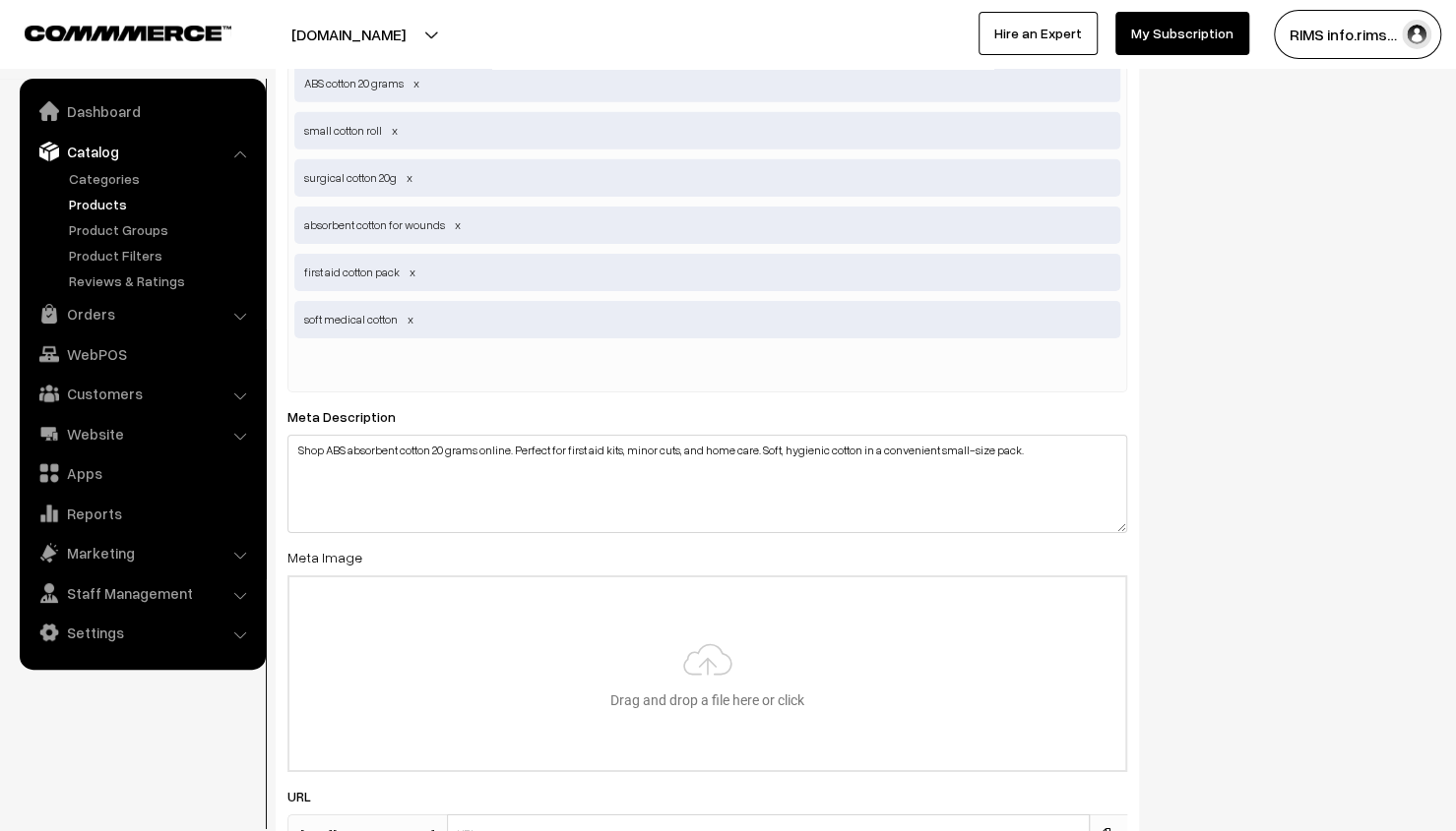
scroll to position [3890, 0]
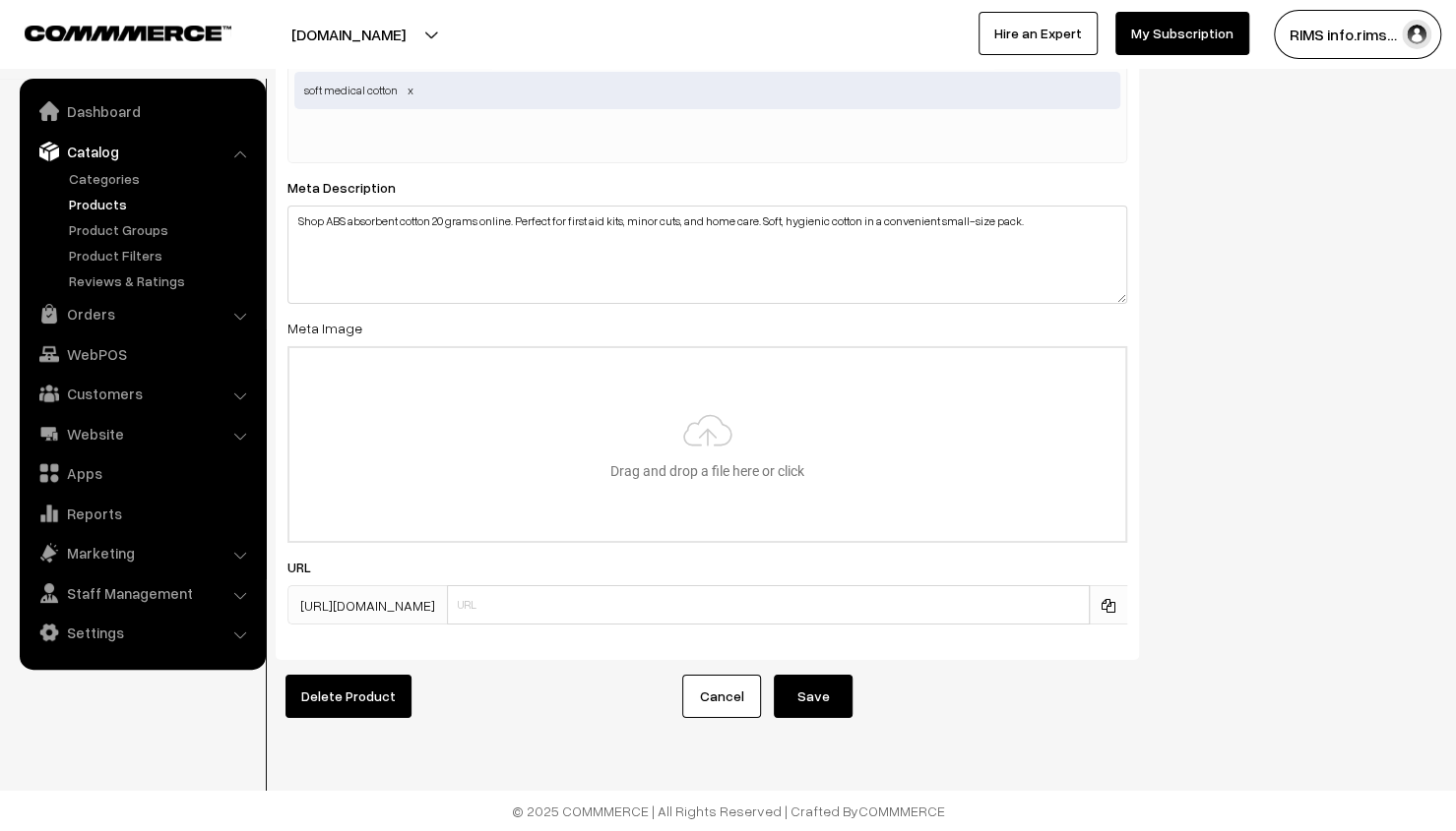
type input "99.00"
click at [801, 675] on button "Save" at bounding box center [814, 697] width 79 height 43
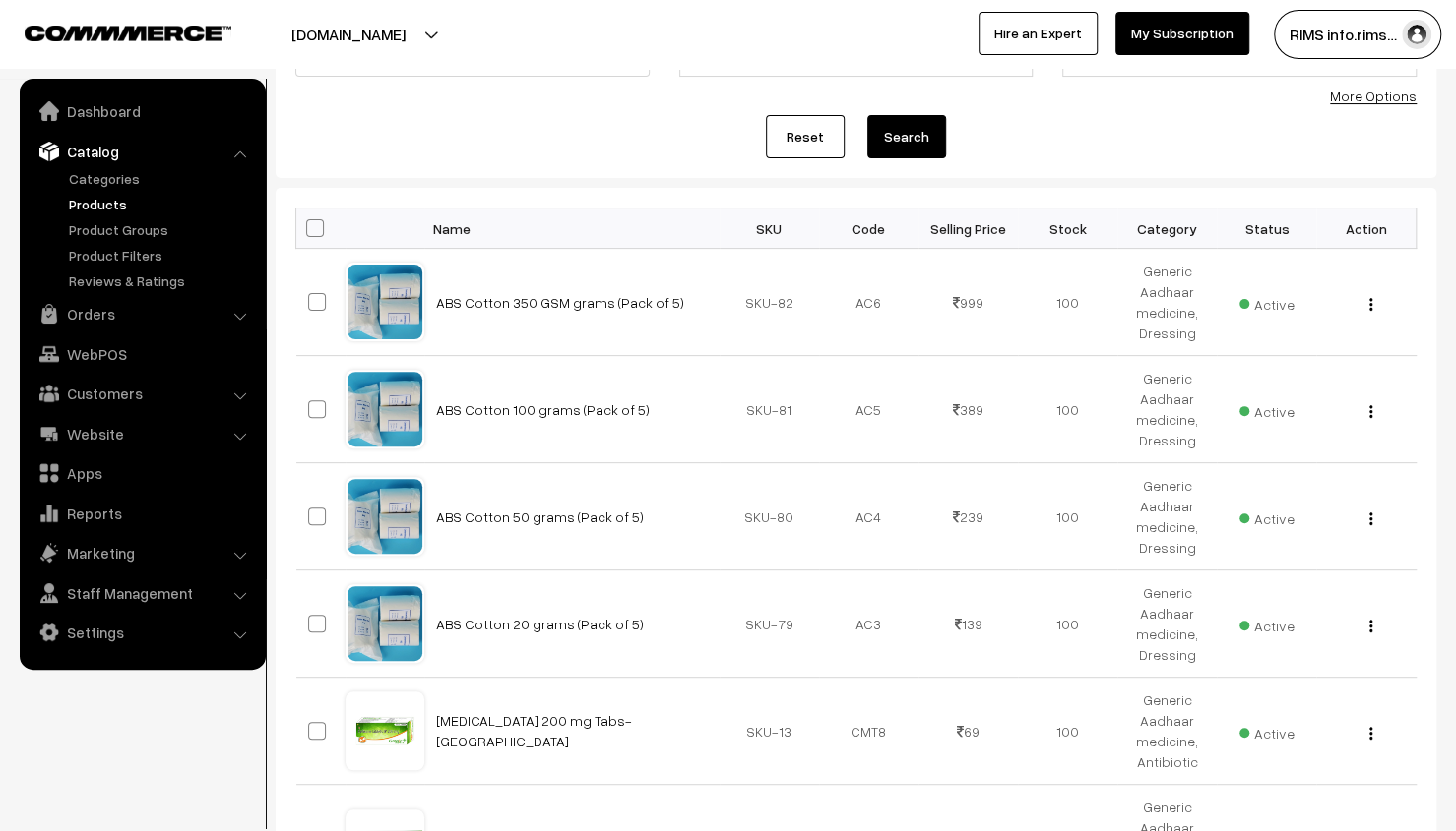
scroll to position [197, 0]
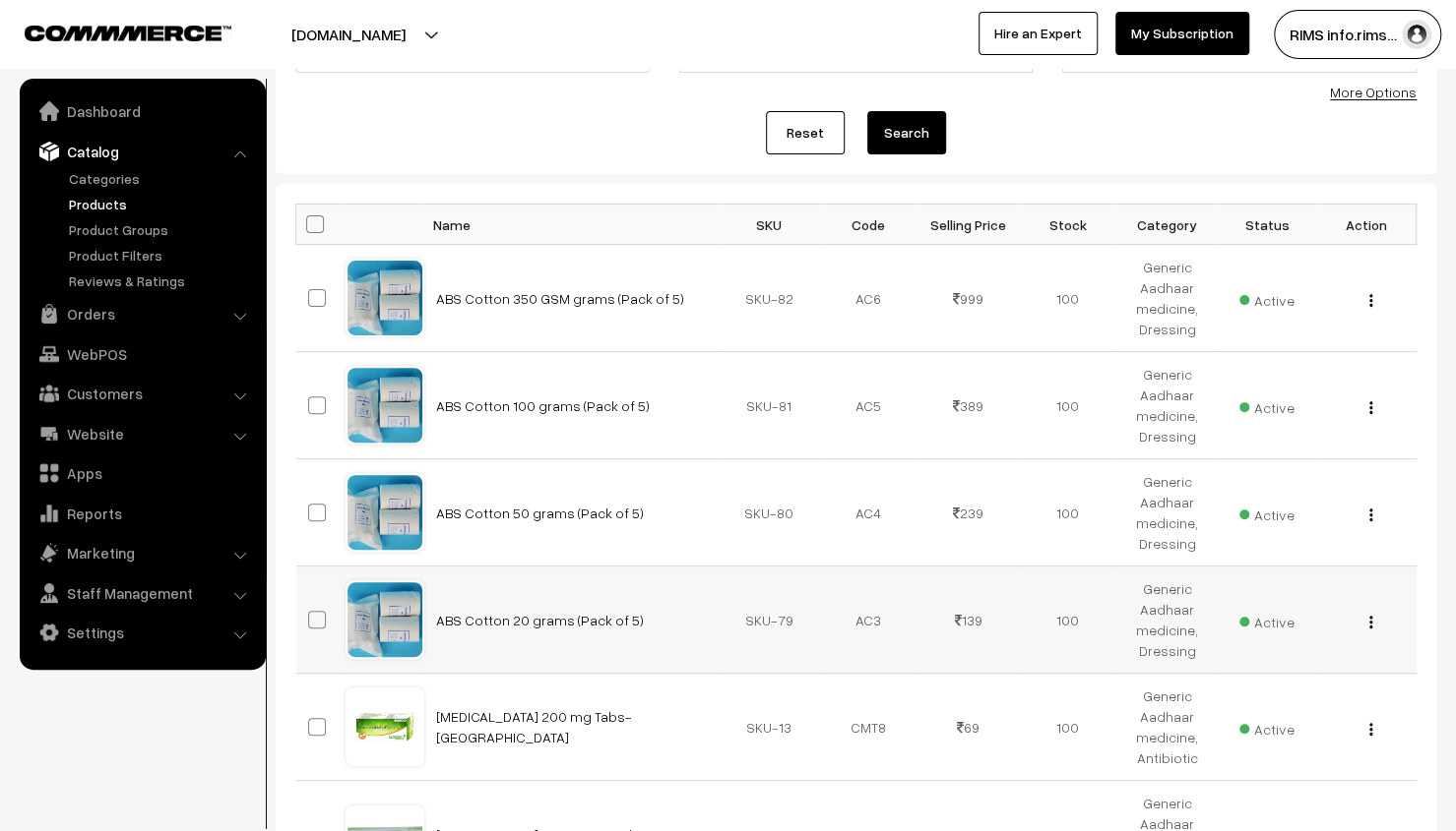
click at [317, 620] on span at bounding box center [317, 620] width 18 height 18
click at [311, 614] on input "checkbox" at bounding box center [304, 607] width 13 height 13
checkbox input "true"
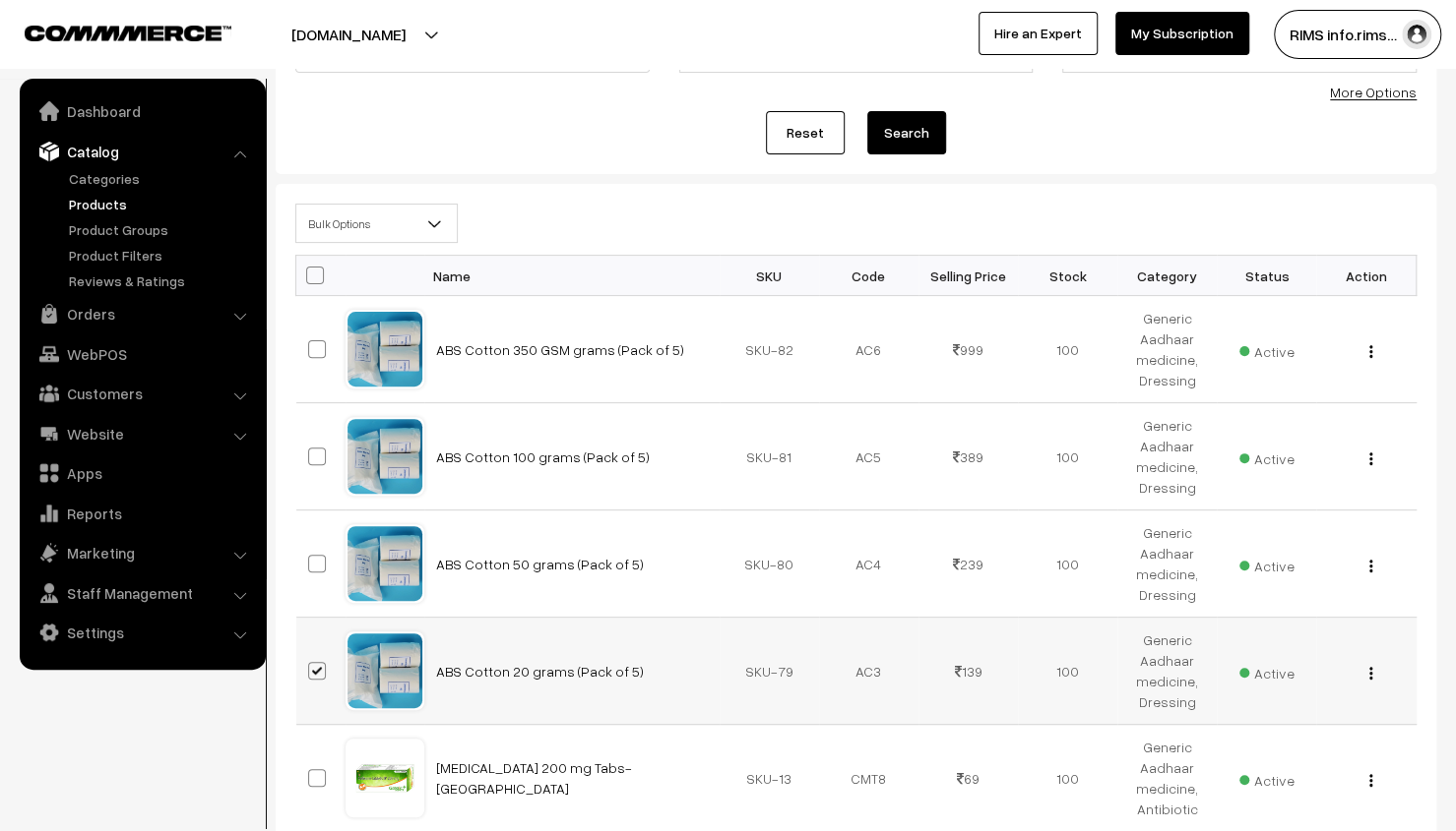
click at [1370, 674] on img "button" at bounding box center [1370, 673] width 3 height 13
click at [1274, 736] on link "Edit" at bounding box center [1282, 745] width 167 height 43
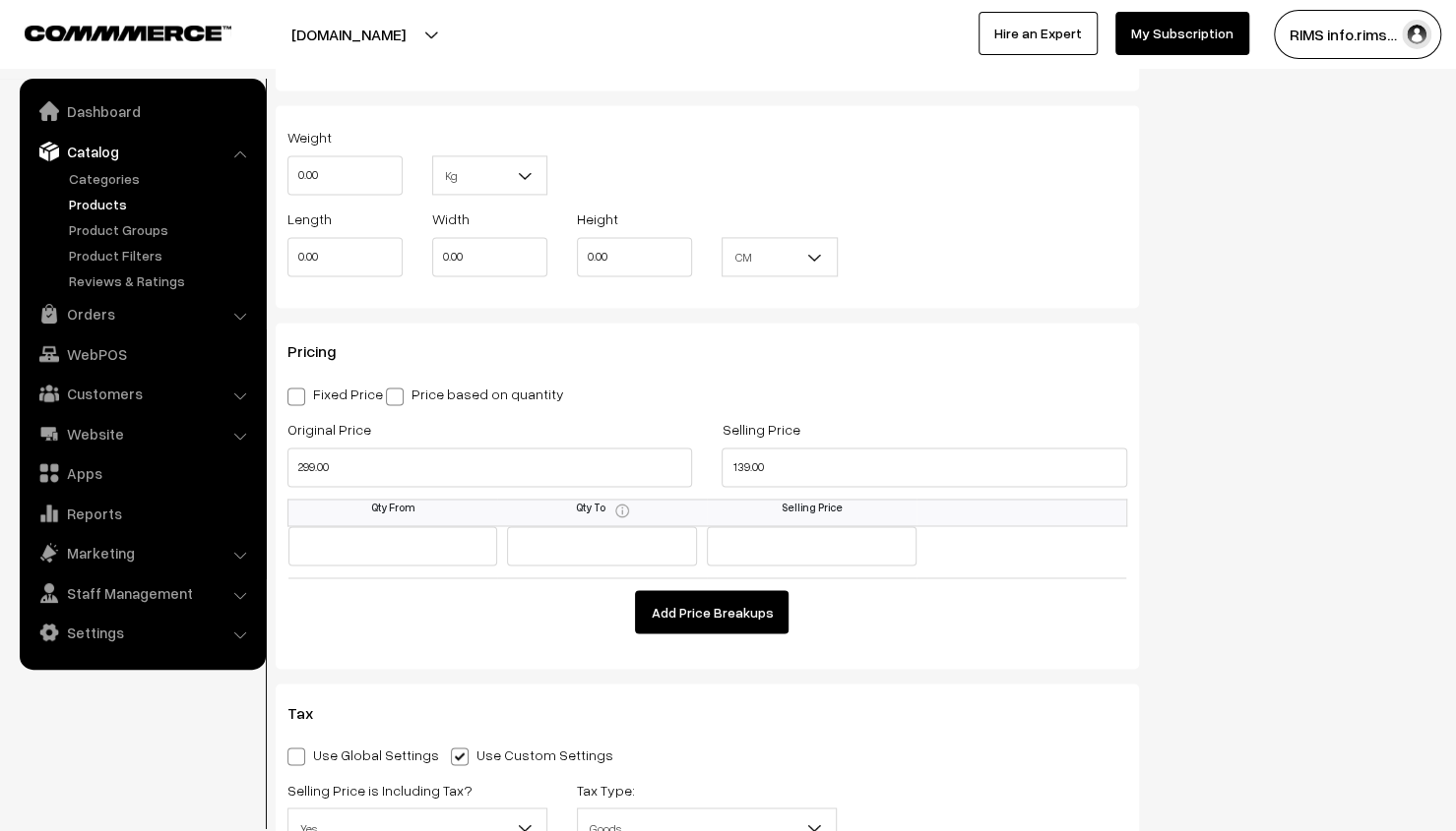
scroll to position [1574, 0]
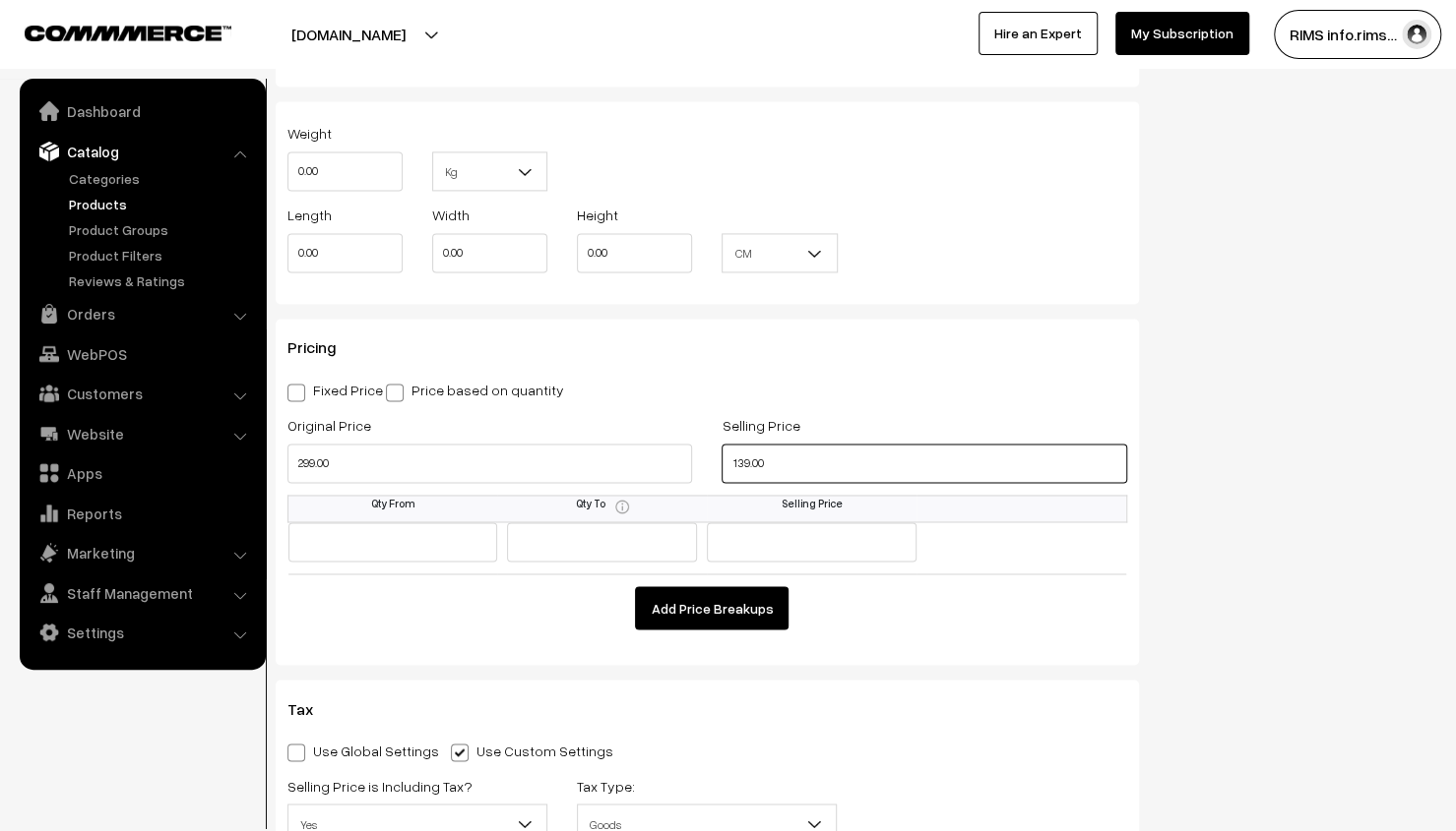
click at [770, 453] on input "139.00" at bounding box center [923, 463] width 404 height 40
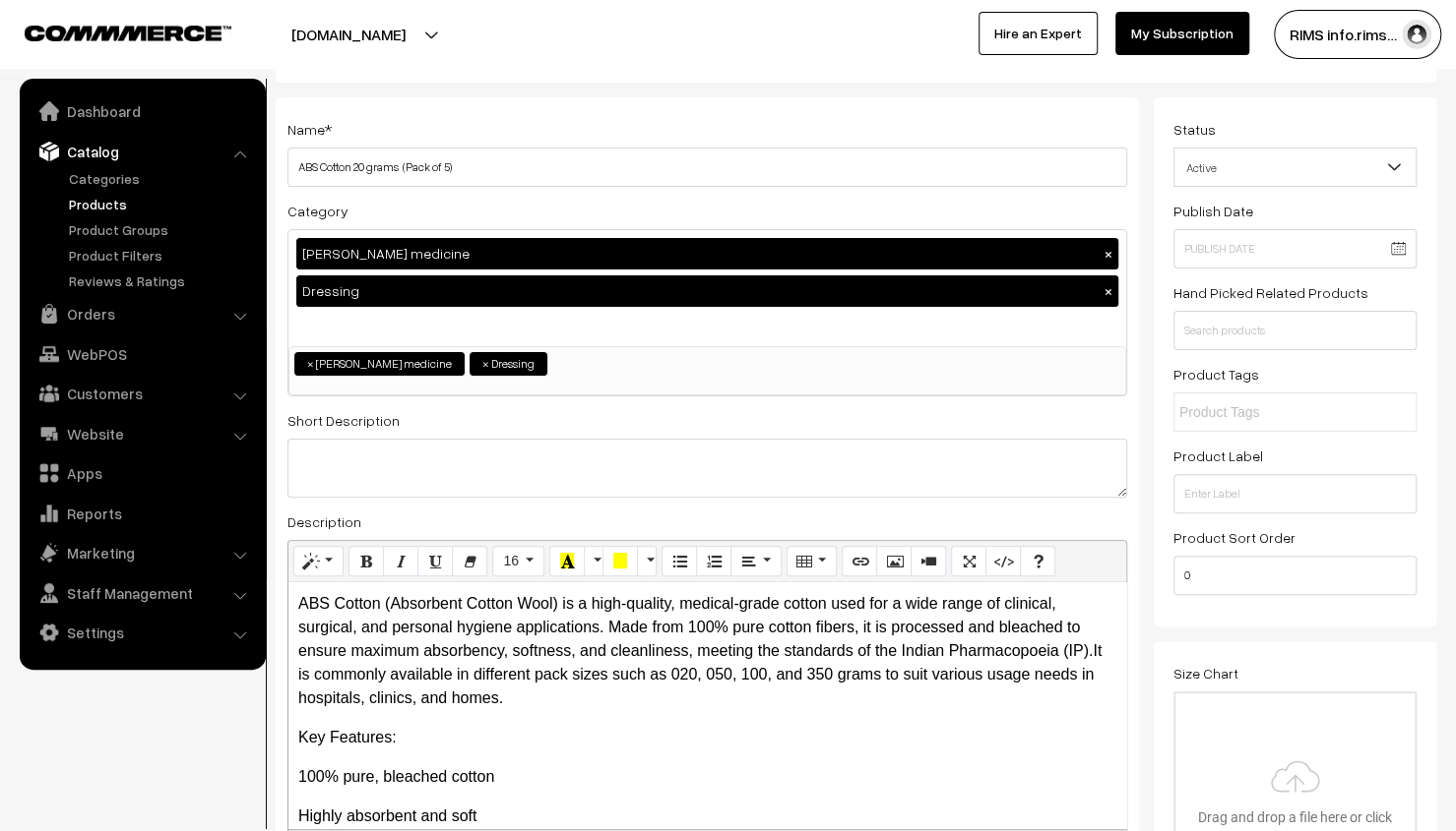
scroll to position [0, 0]
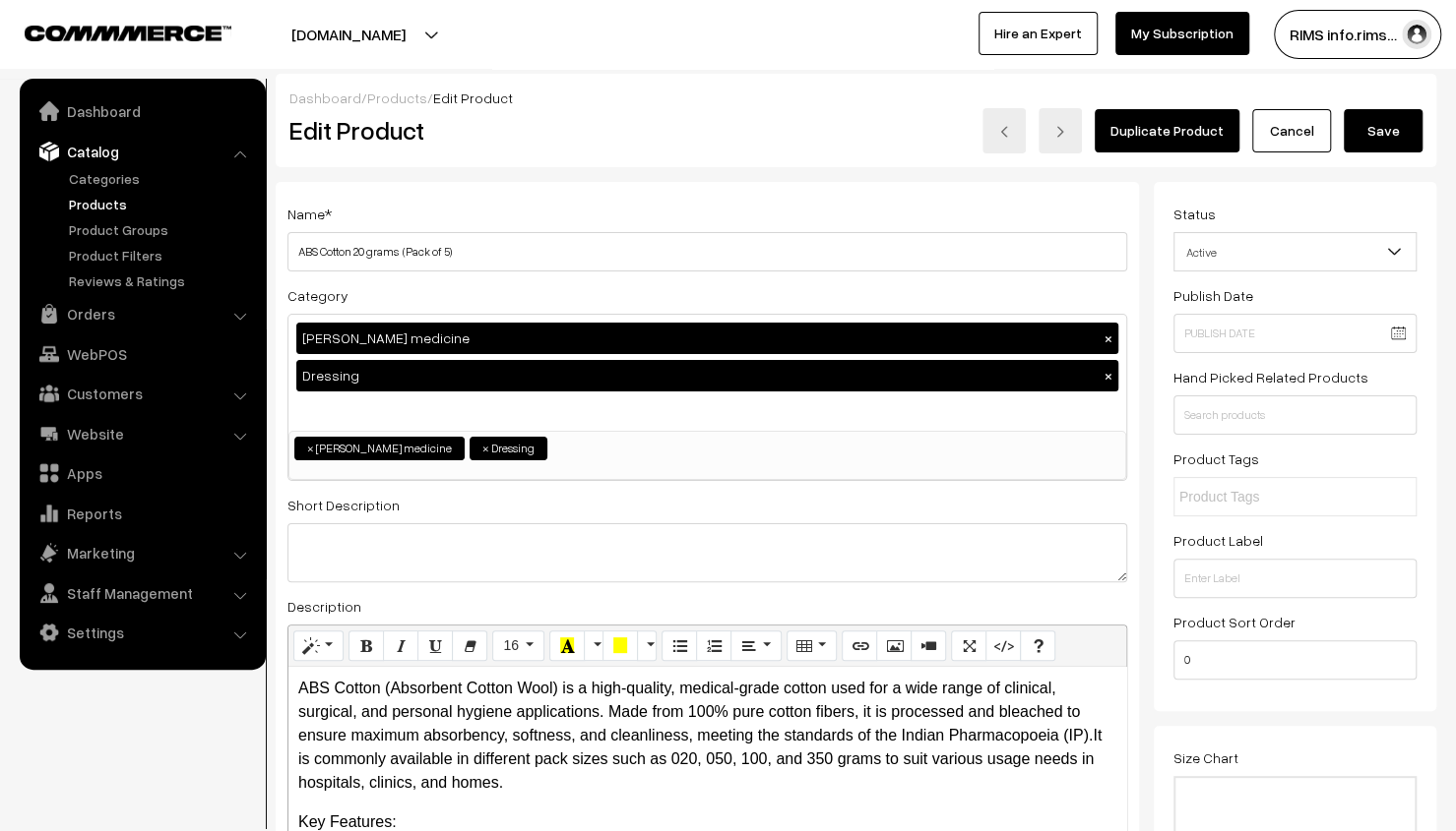
type input "99.00"
click at [1369, 121] on button "Save" at bounding box center [1383, 131] width 79 height 43
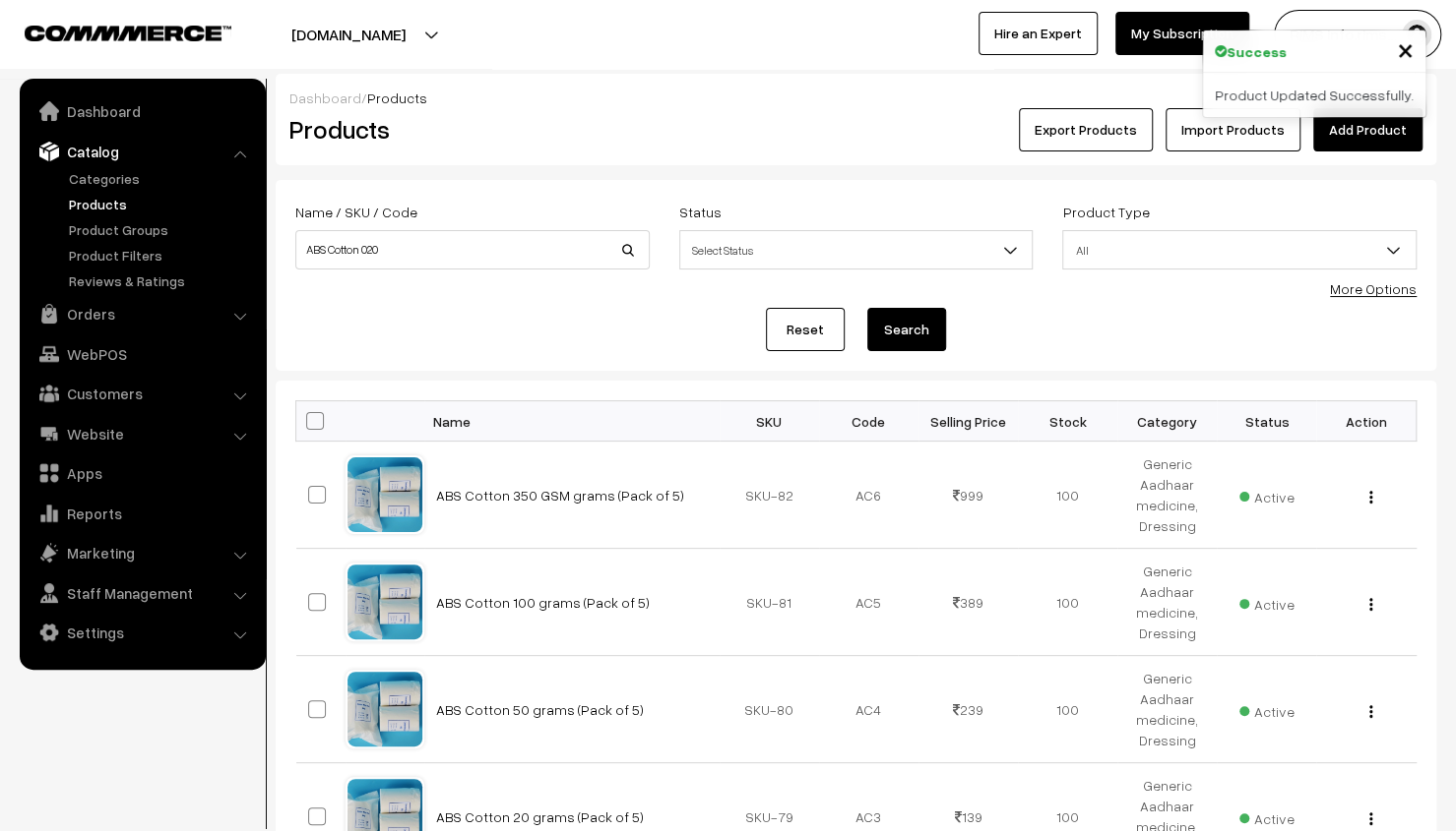
scroll to position [99, 0]
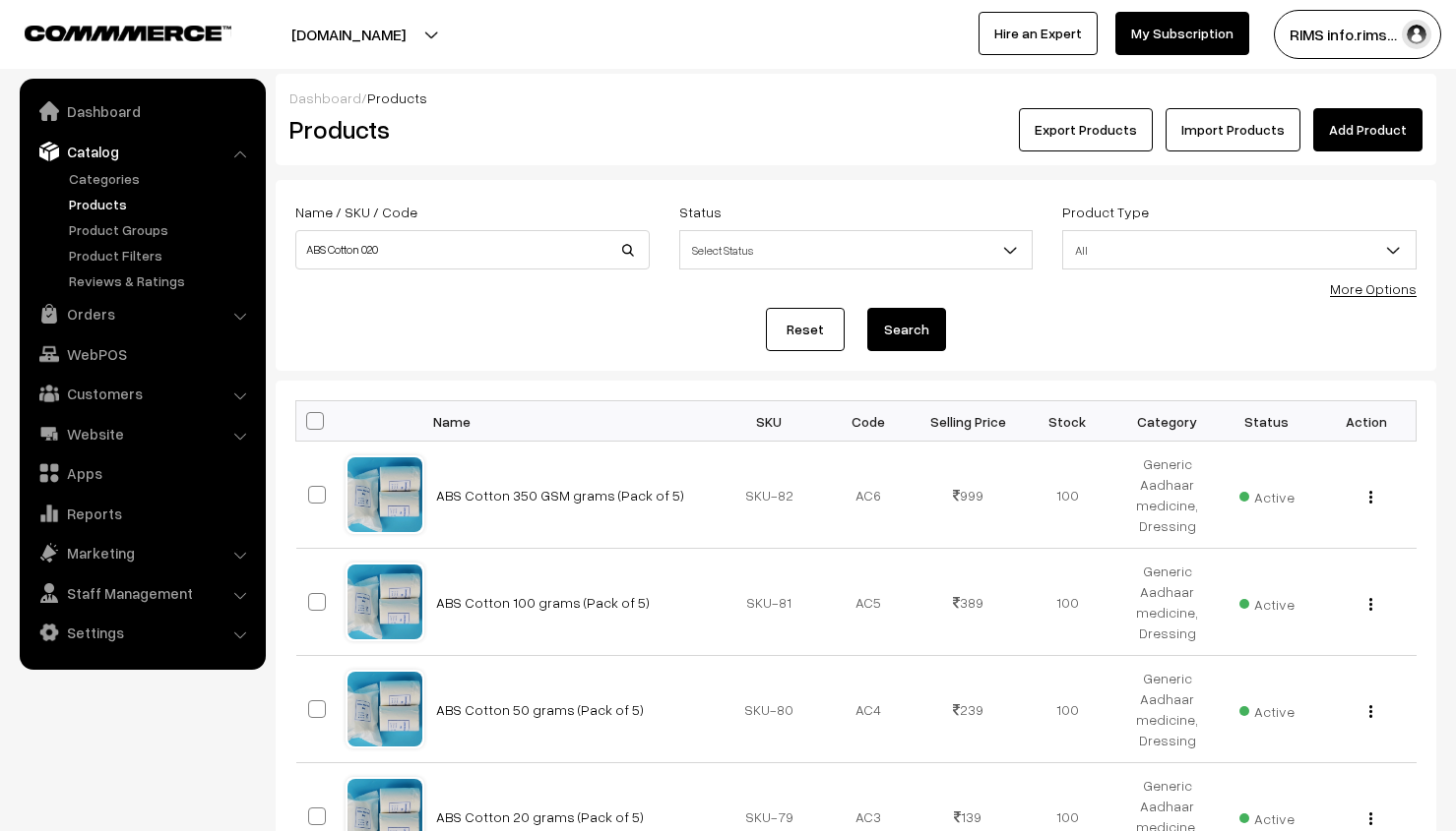
scroll to position [99, 0]
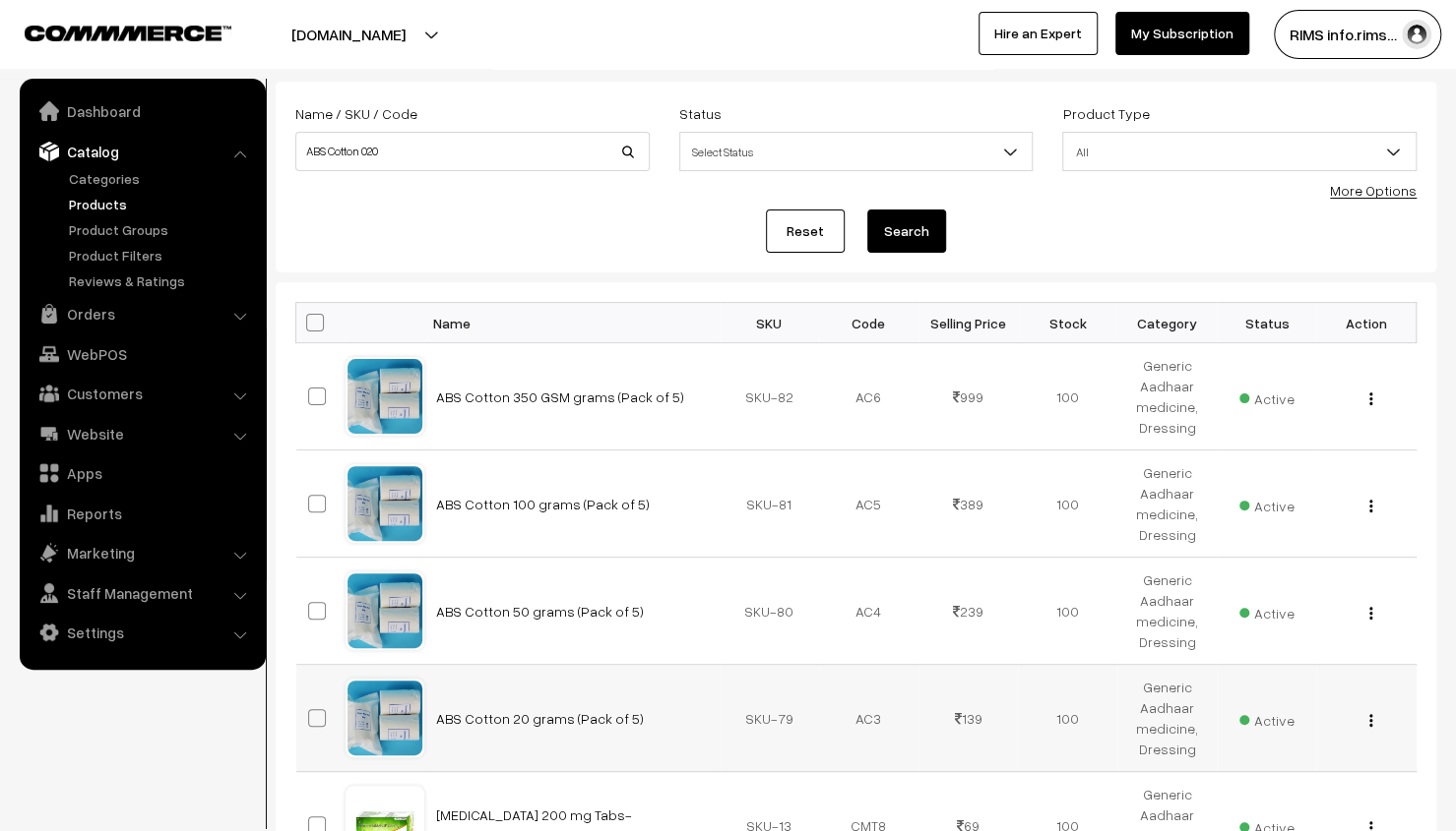
click at [1366, 721] on div "View Edit Delete" at bounding box center [1365, 718] width 76 height 21
click at [1373, 720] on div "View Edit Delete" at bounding box center [1365, 718] width 76 height 21
click at [1370, 719] on img "button" at bounding box center [1370, 720] width 3 height 13
click at [1268, 777] on link "Edit" at bounding box center [1282, 792] width 167 height 43
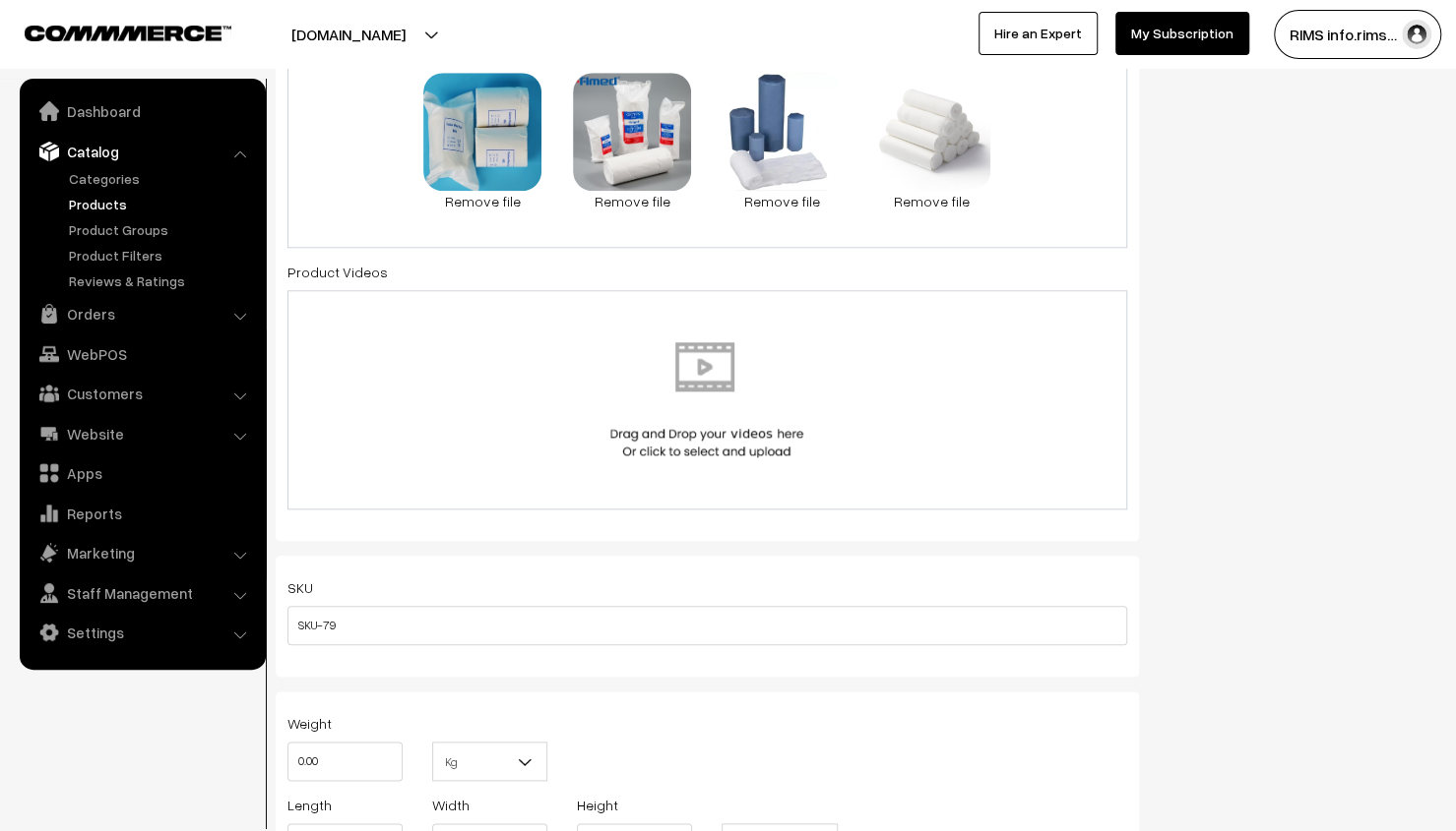
scroll to position [1475, 0]
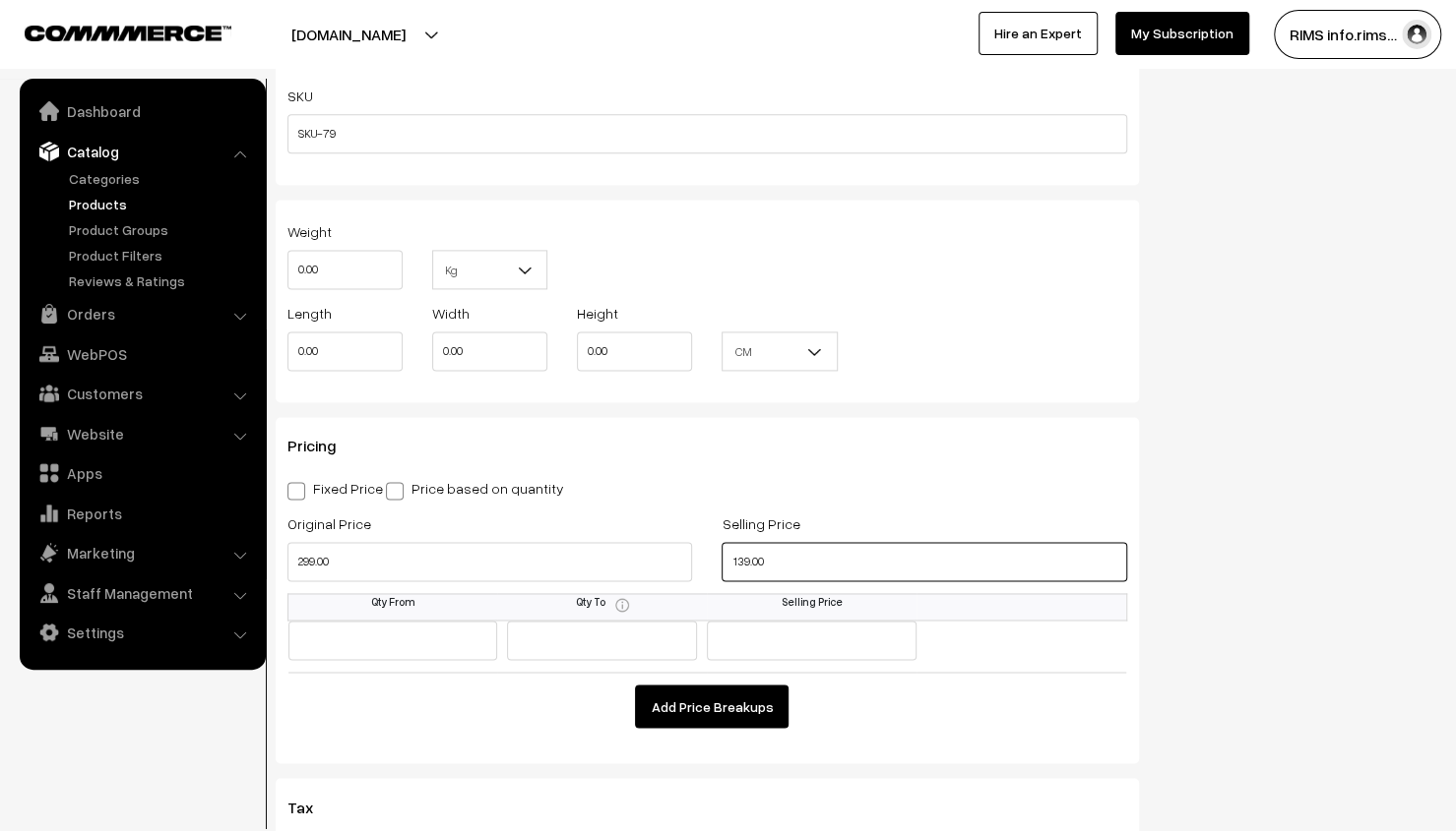
click at [789, 565] on input "139.00" at bounding box center [923, 562] width 404 height 40
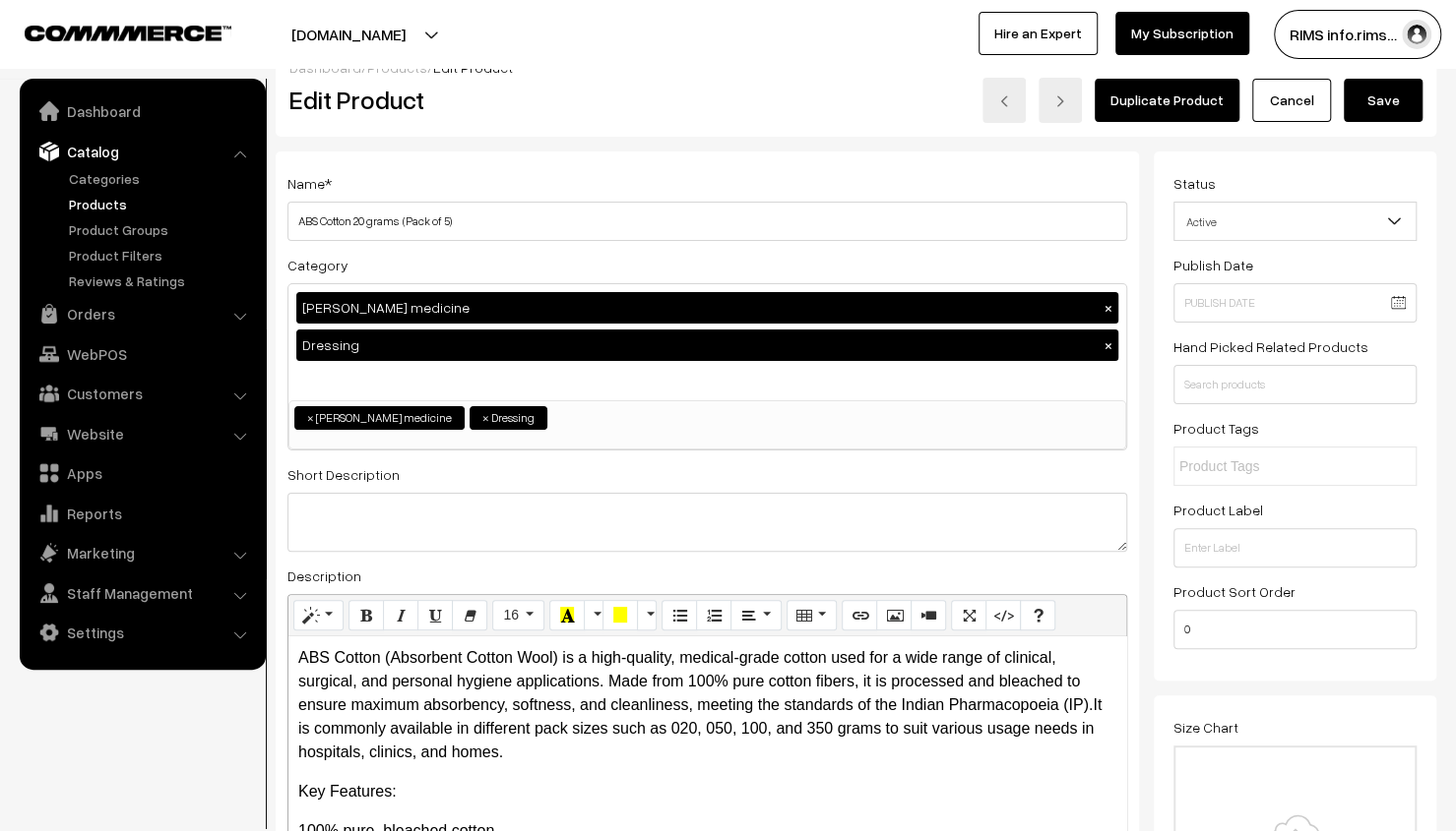
scroll to position [0, 0]
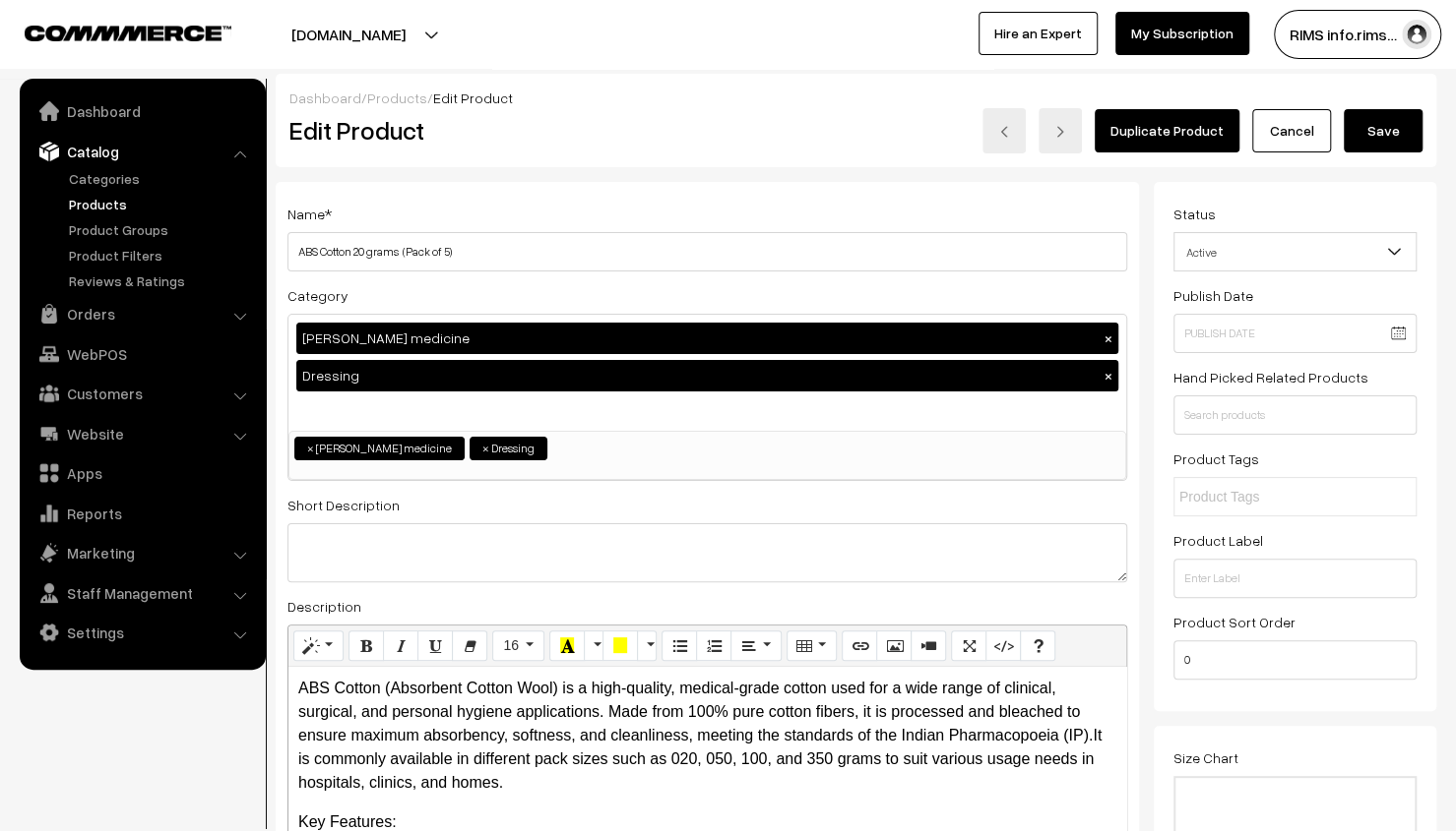
type input "99.00"
click at [1373, 133] on button "Save" at bounding box center [1383, 131] width 79 height 43
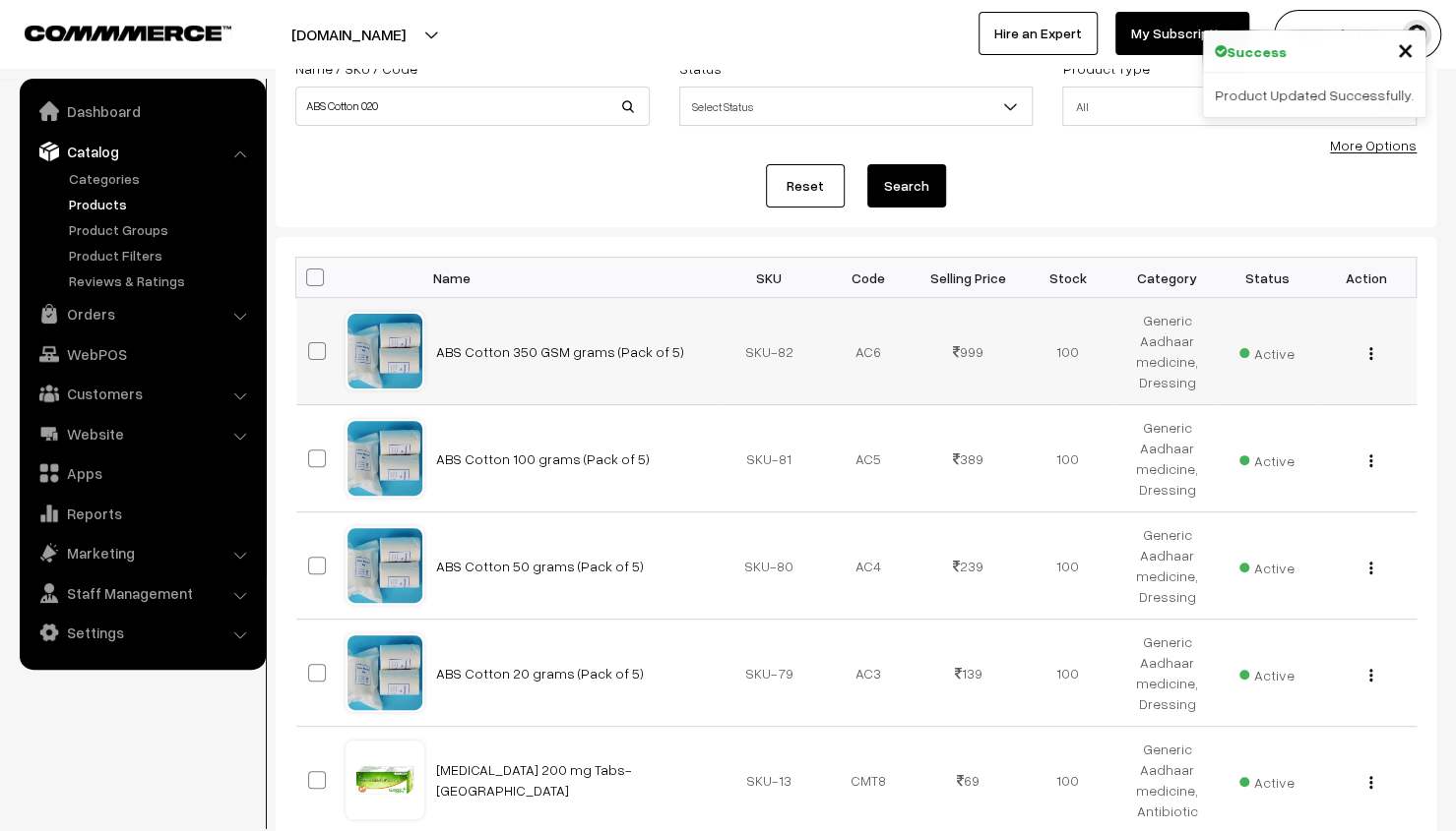
scroll to position [197, 0]
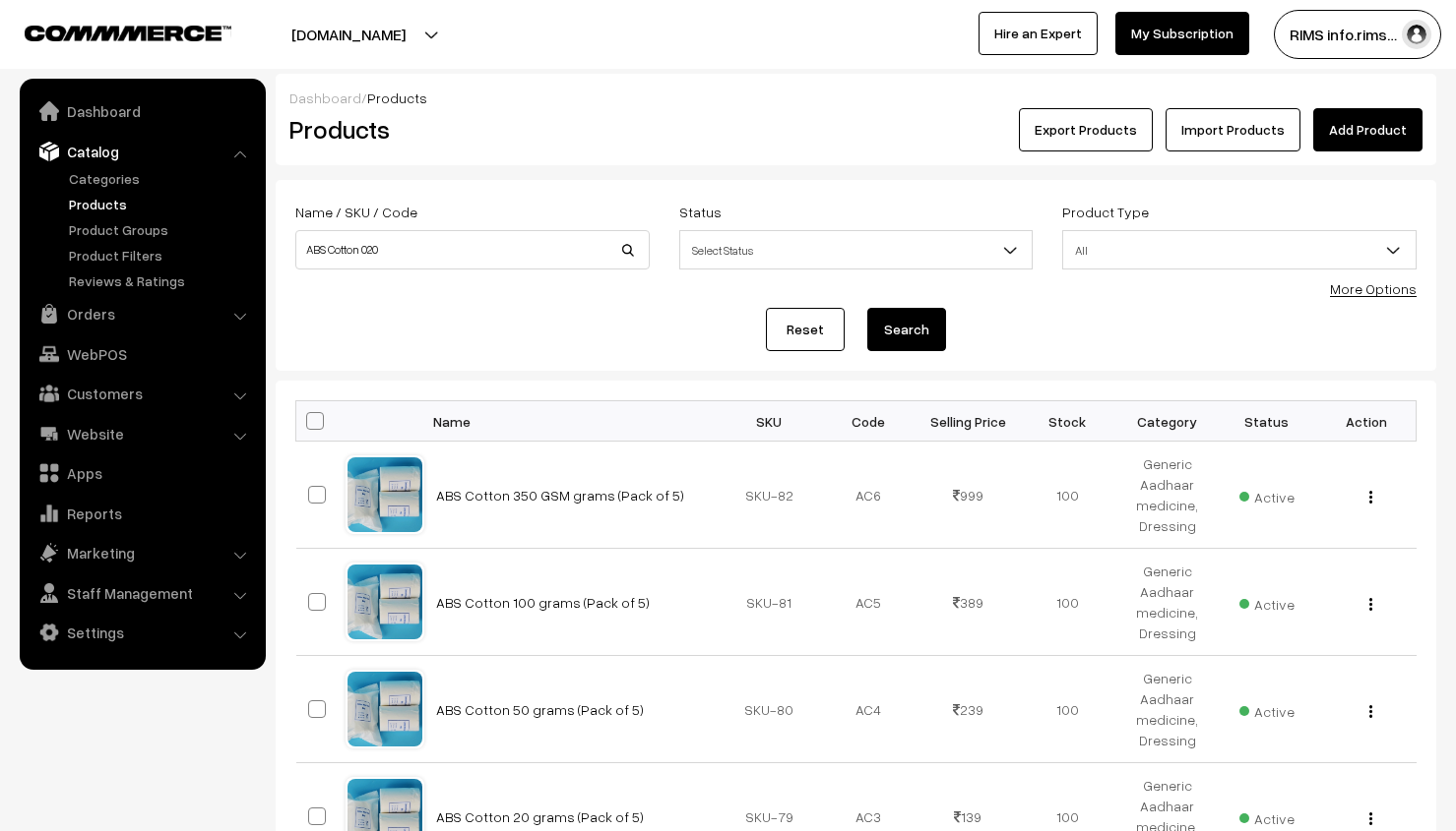
scroll to position [197, 0]
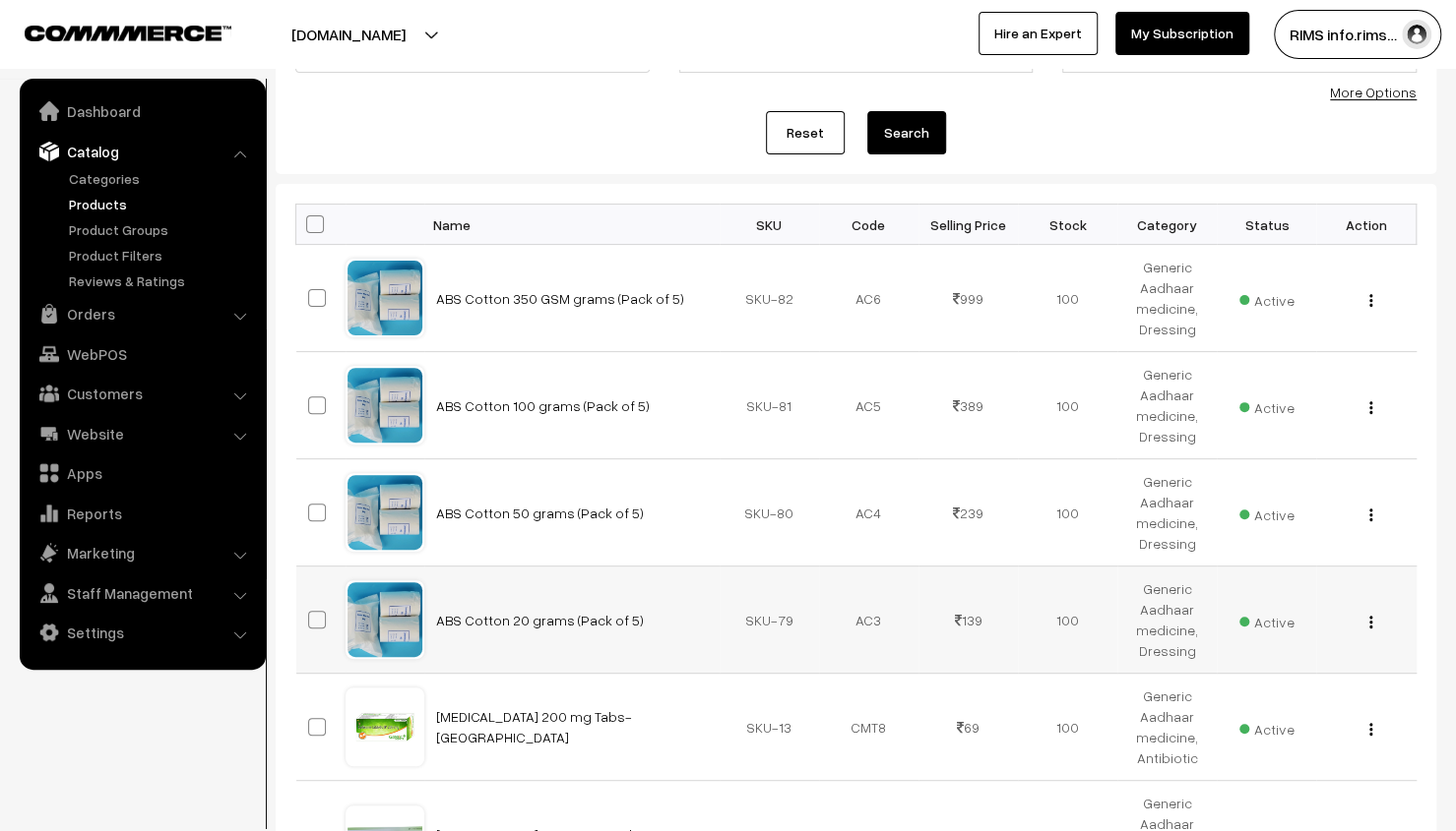
scroll to position [295, 0]
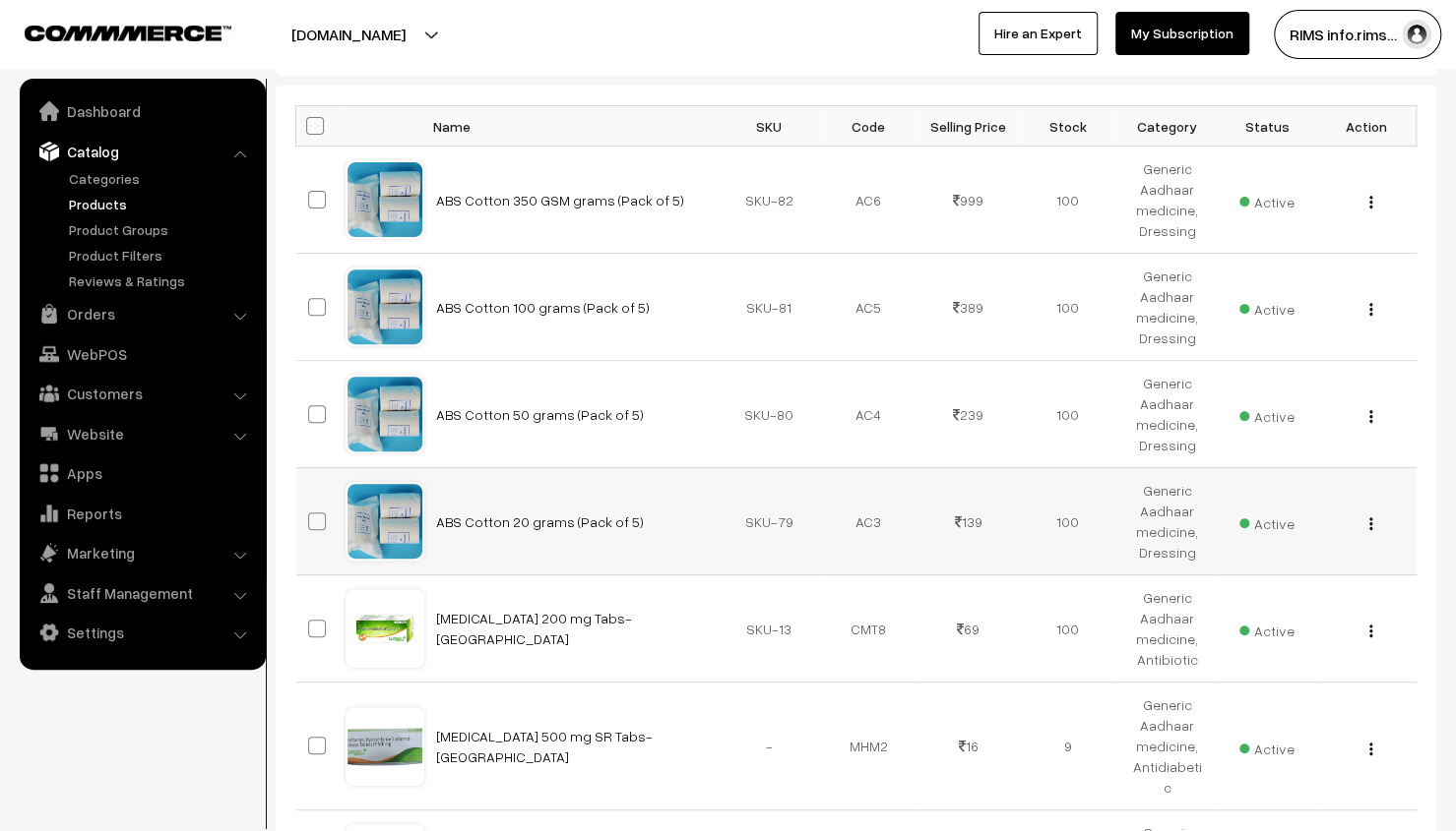
click at [1370, 525] on img "button" at bounding box center [1370, 524] width 3 height 13
click at [1290, 591] on link "Edit" at bounding box center [1282, 595] width 167 height 43
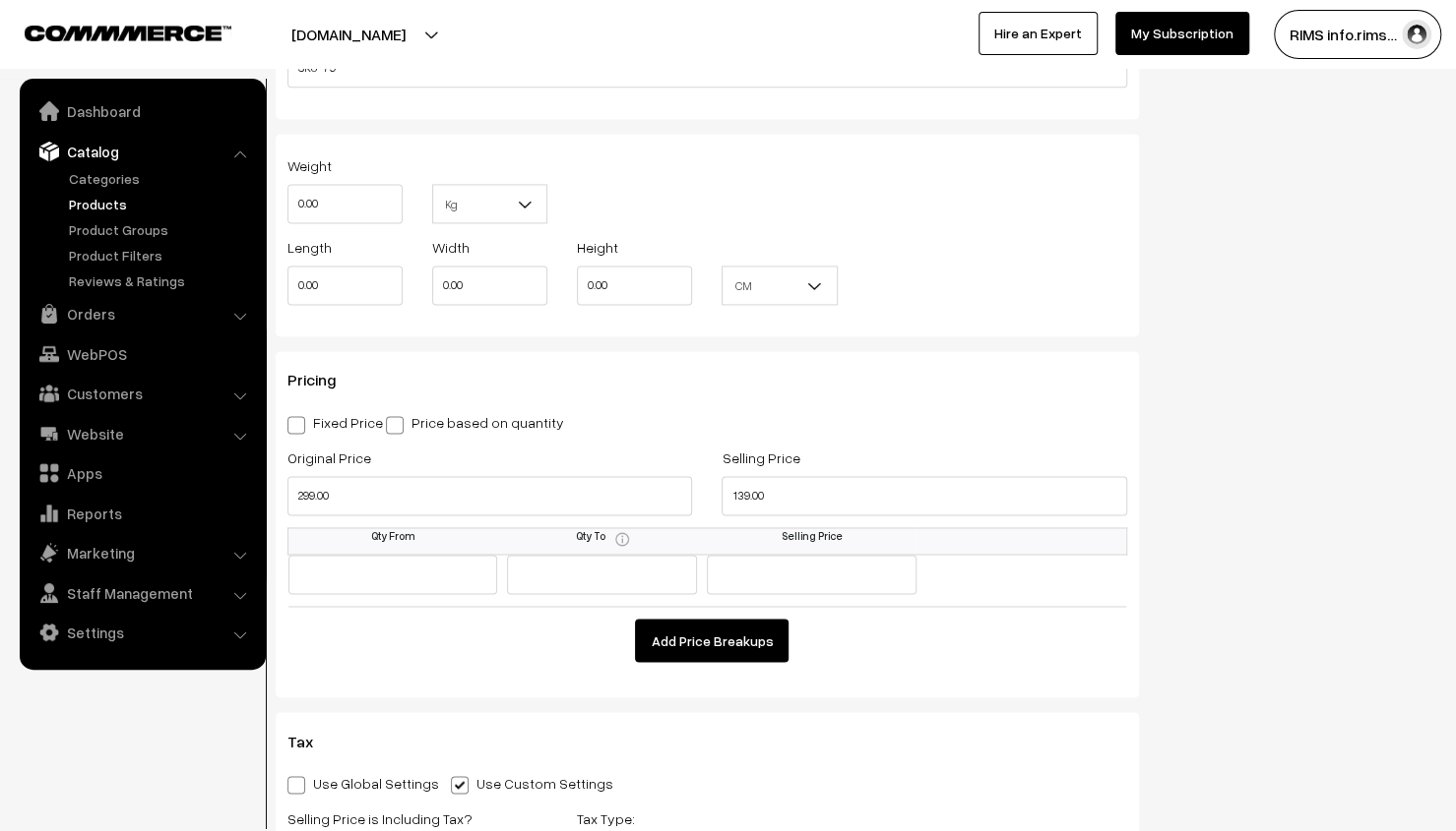
scroll to position [1574, 0]
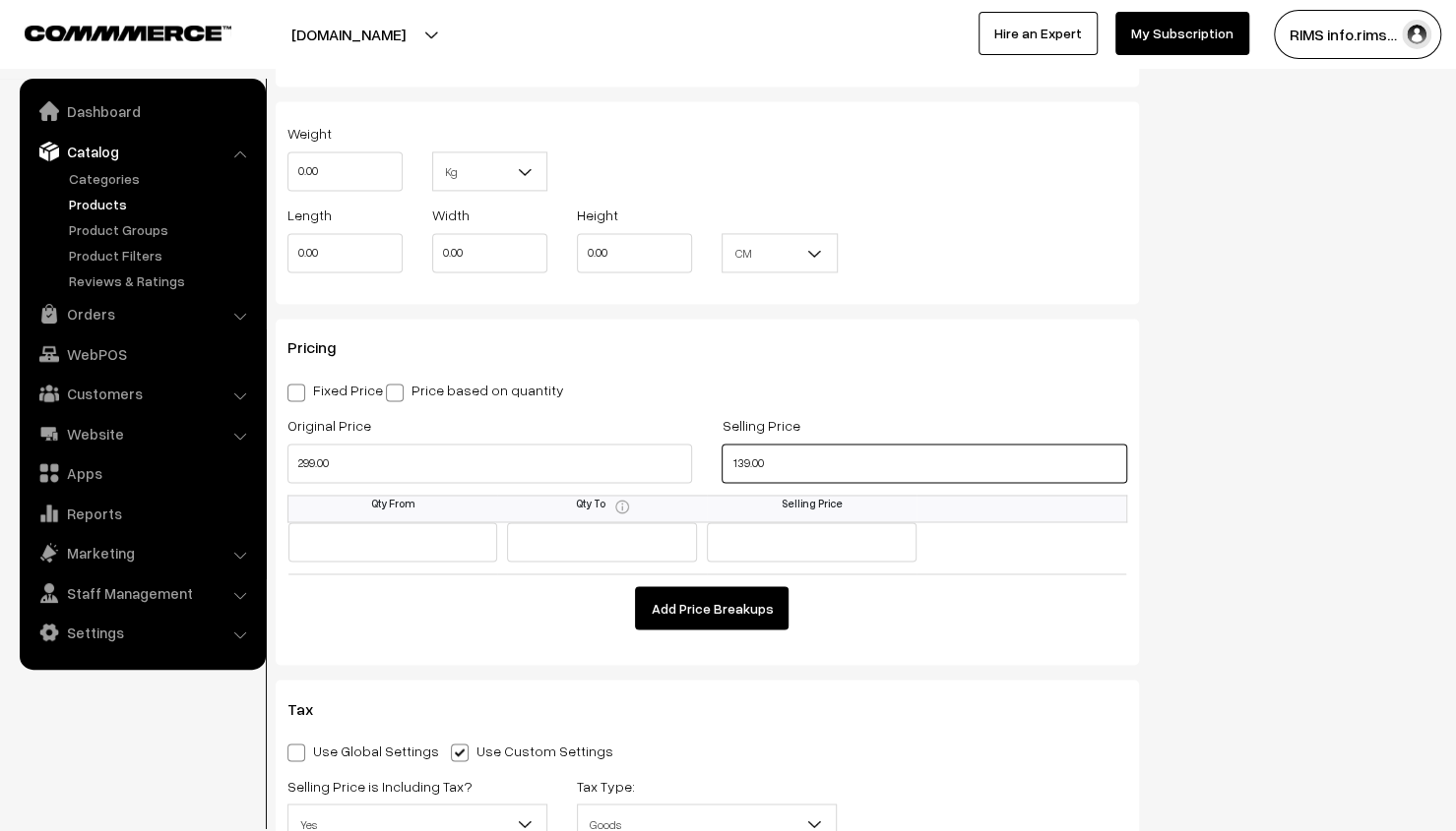
click at [776, 460] on input "139.00" at bounding box center [923, 463] width 404 height 40
type input "99.00"
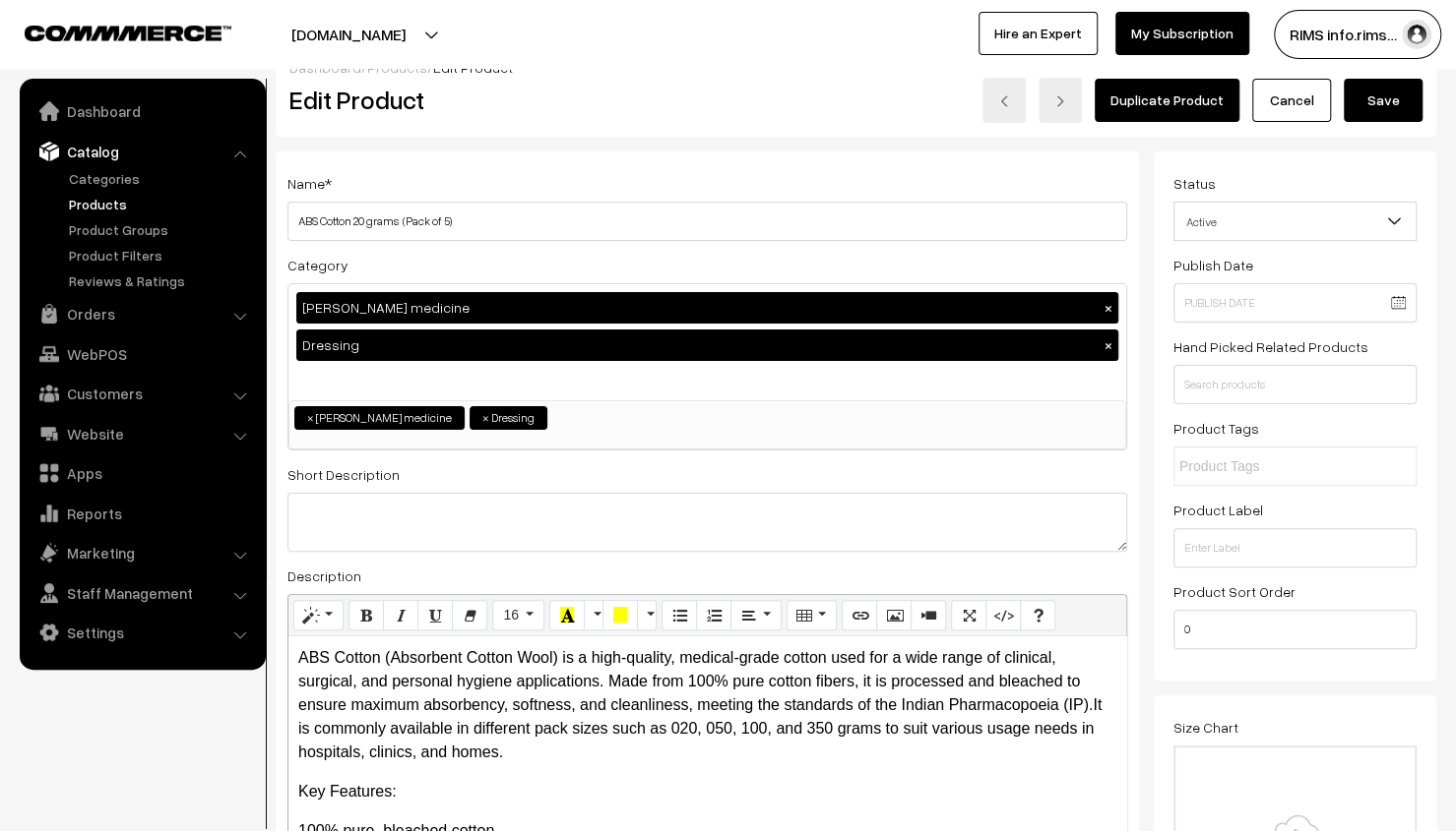
scroll to position [0, 0]
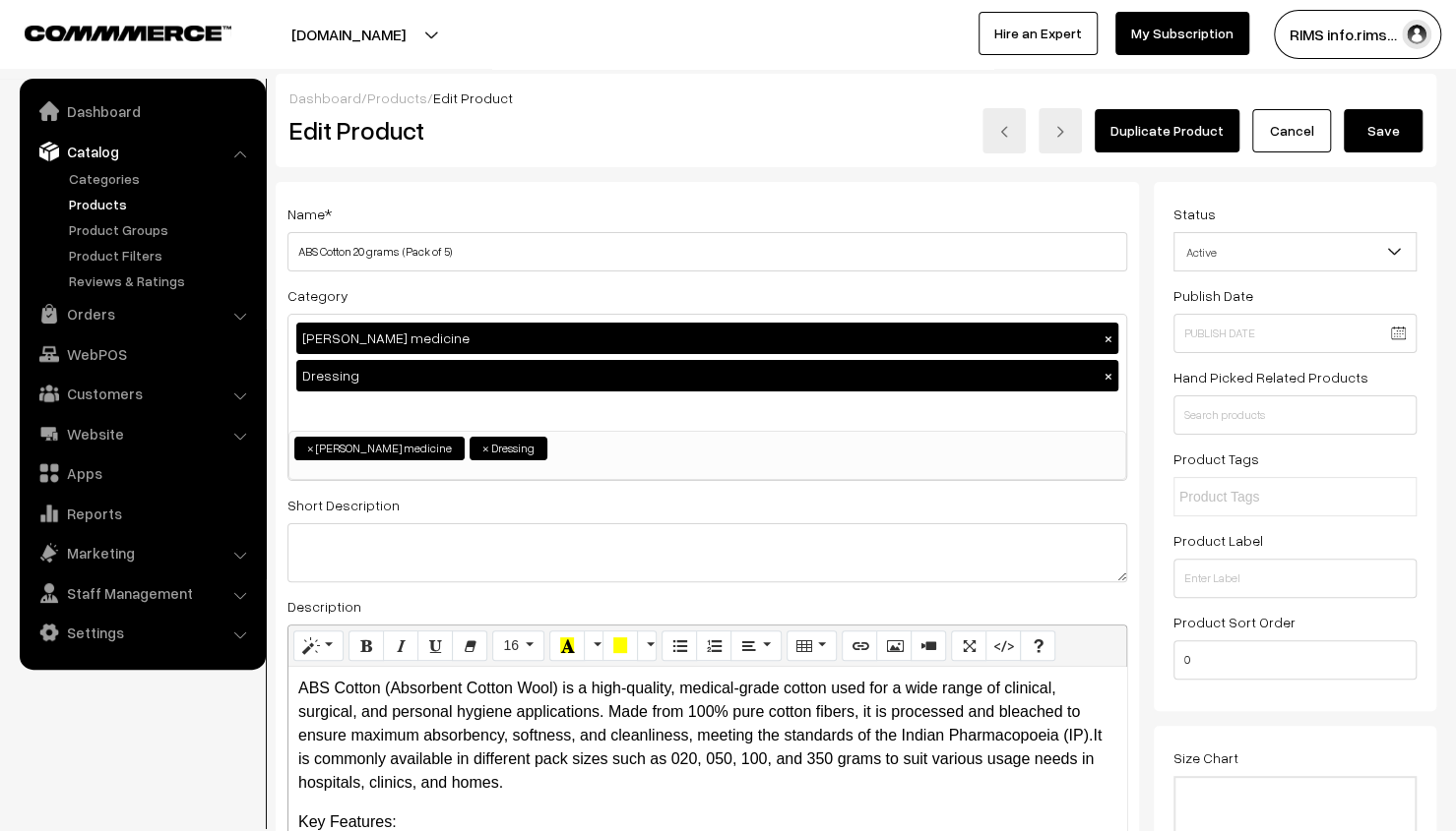
click at [1383, 118] on button "Save" at bounding box center [1383, 131] width 79 height 43
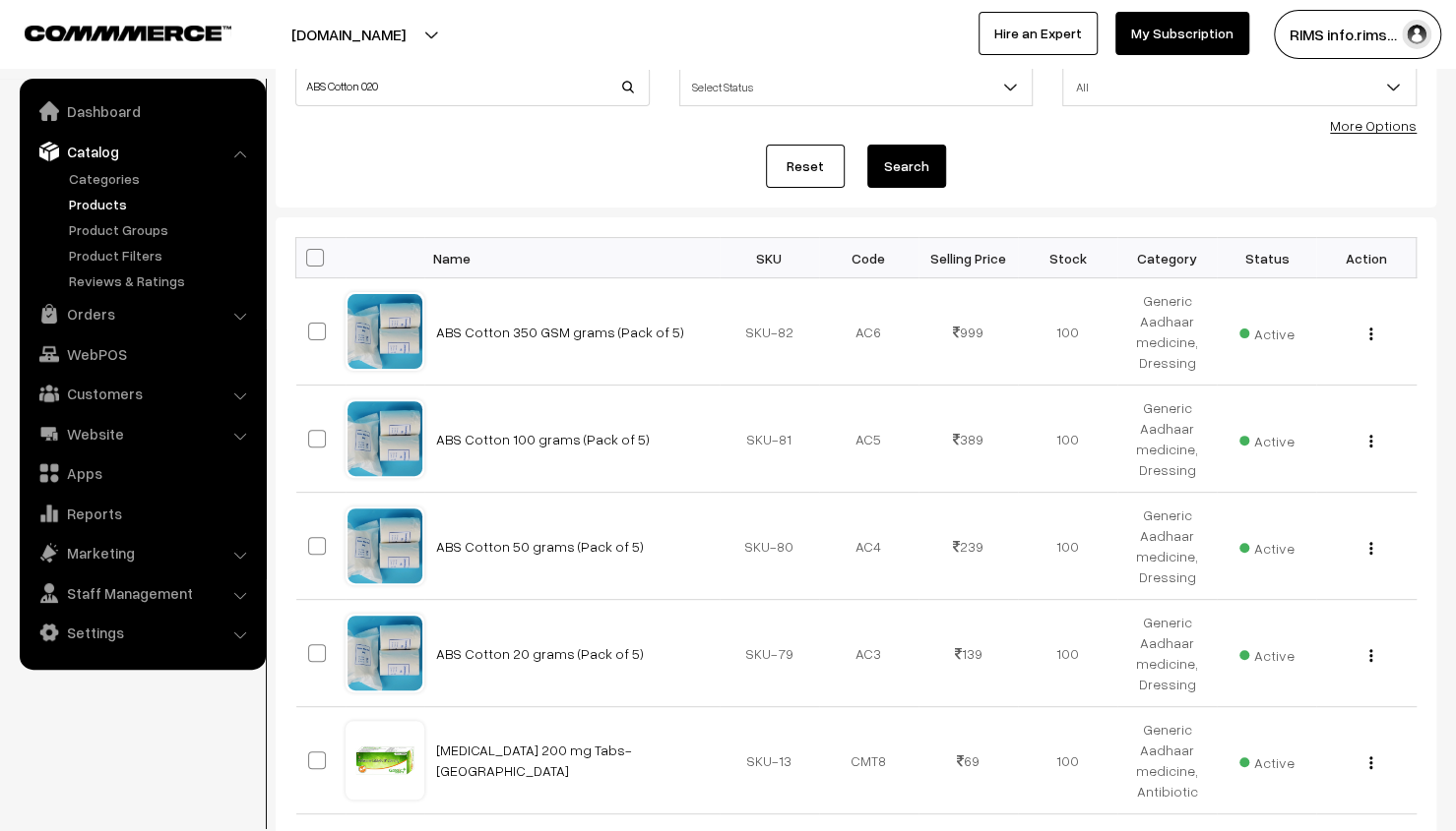
scroll to position [393, 0]
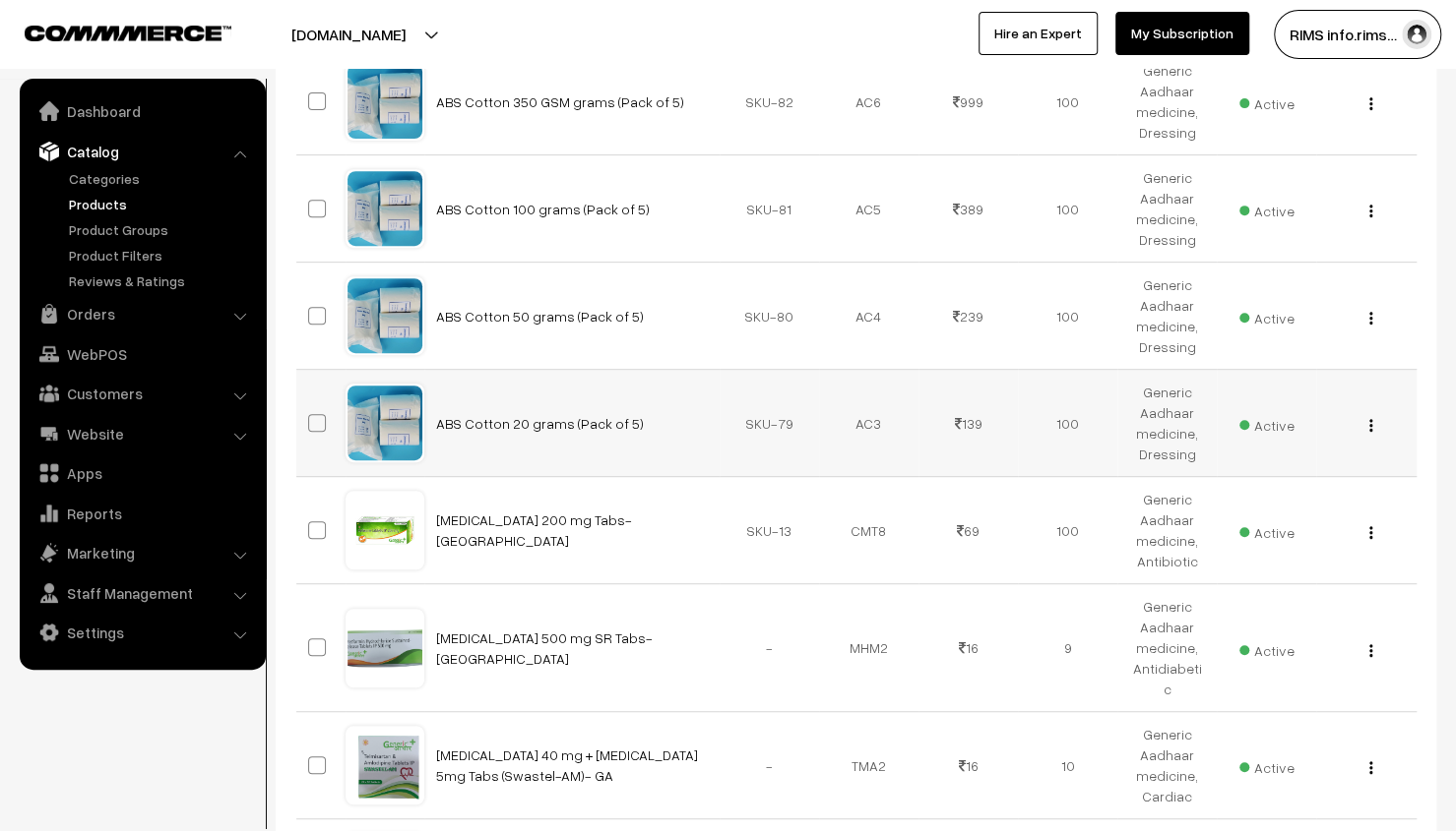
click at [1372, 422] on div "View Edit Delete" at bounding box center [1365, 423] width 76 height 21
click at [1369, 422] on img "button" at bounding box center [1370, 425] width 3 height 13
click at [1310, 481] on link "Edit" at bounding box center [1282, 497] width 167 height 43
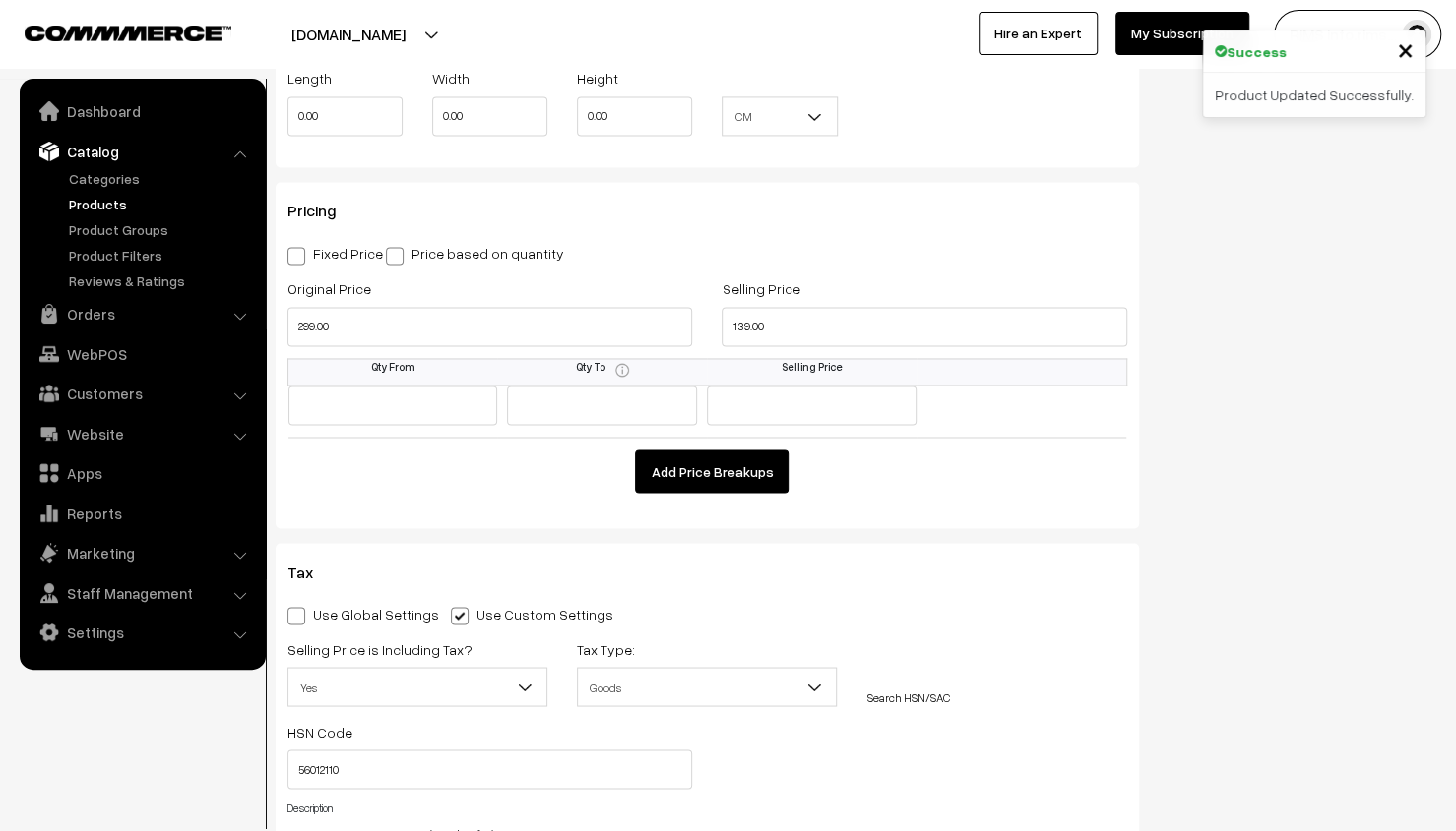
scroll to position [1673, 0]
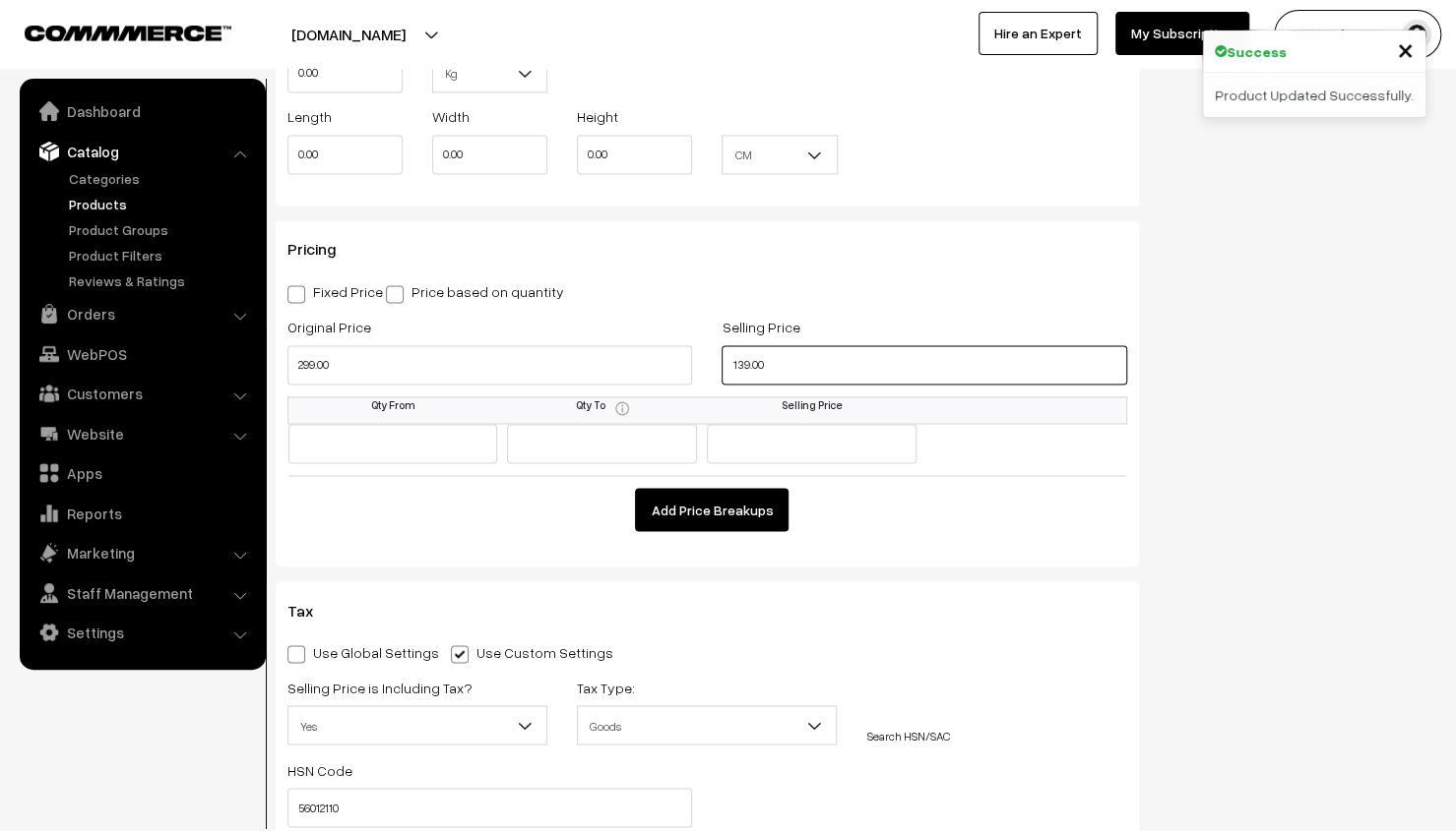
click at [791, 352] on input "139.00" at bounding box center [923, 365] width 404 height 40
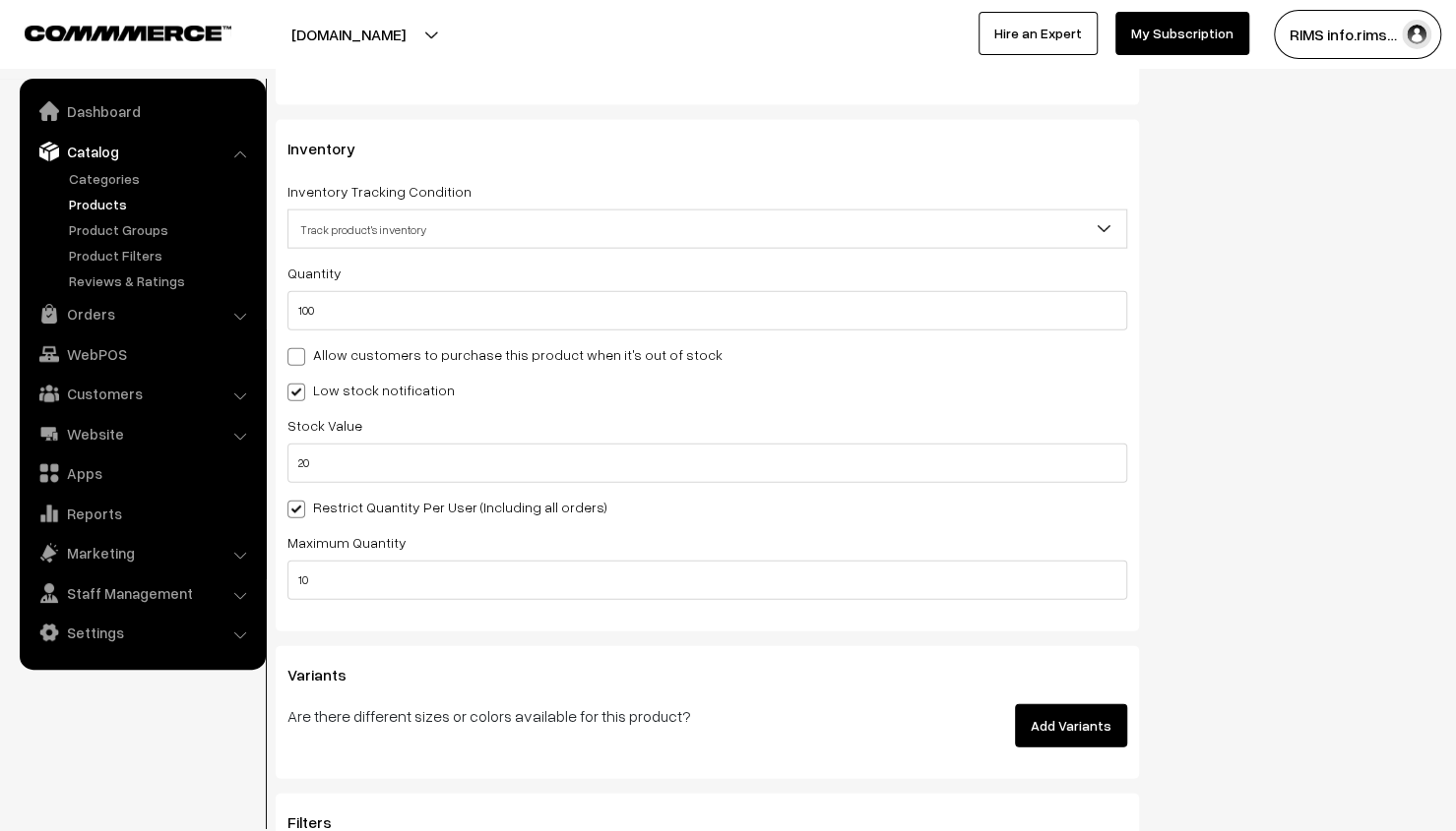
scroll to position [3247, 0]
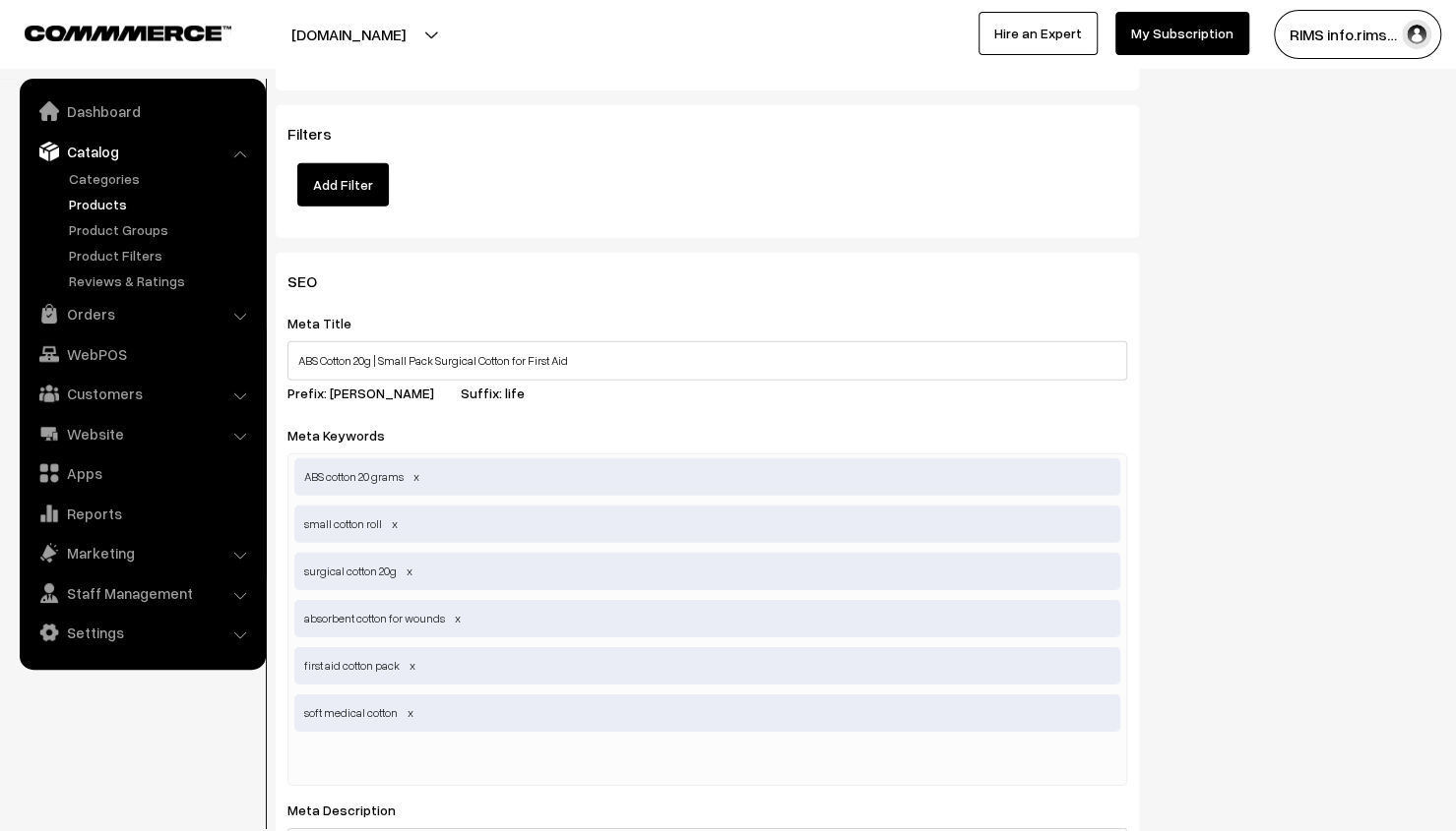
type input "99.00"
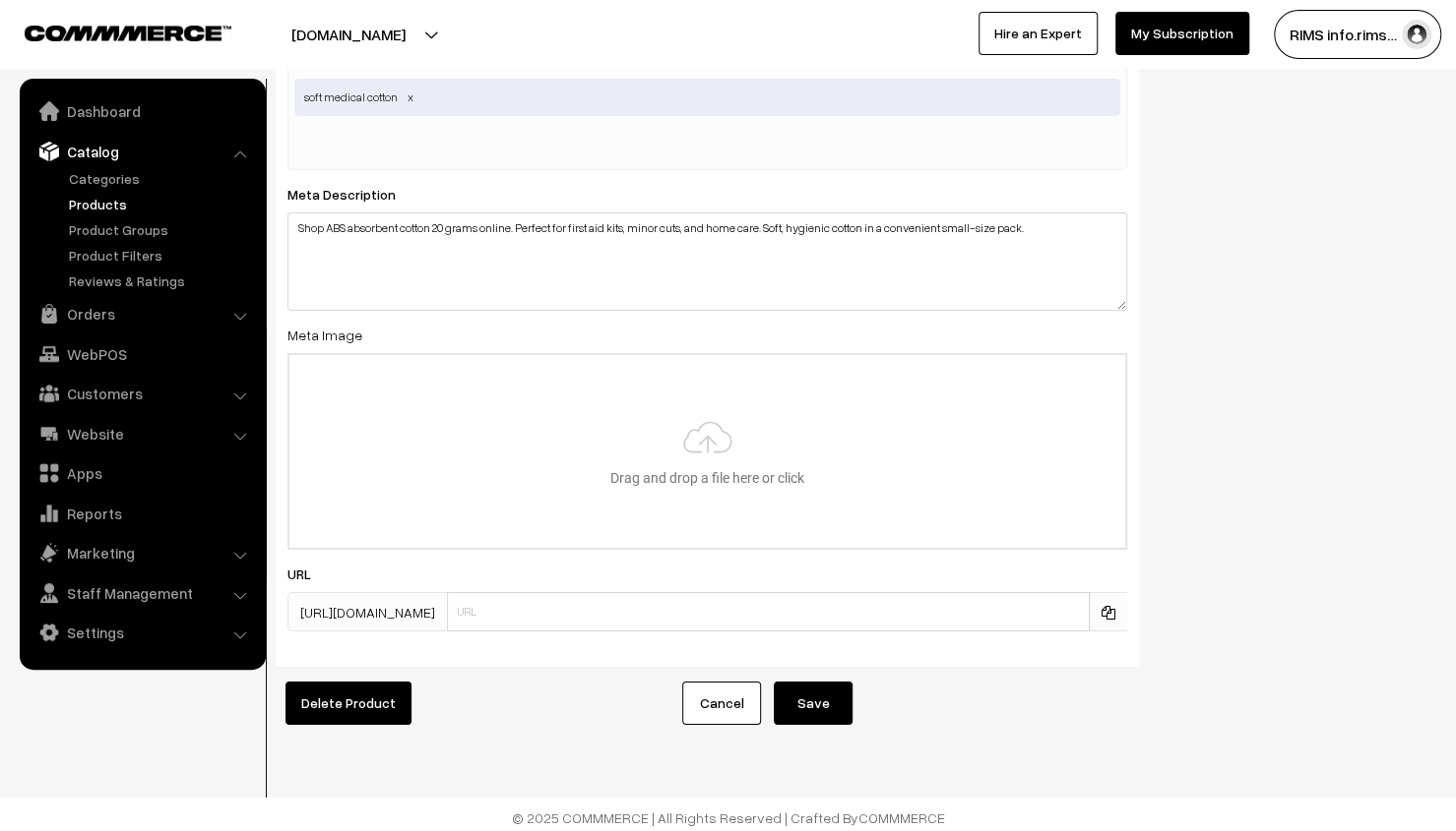
scroll to position [3890, 0]
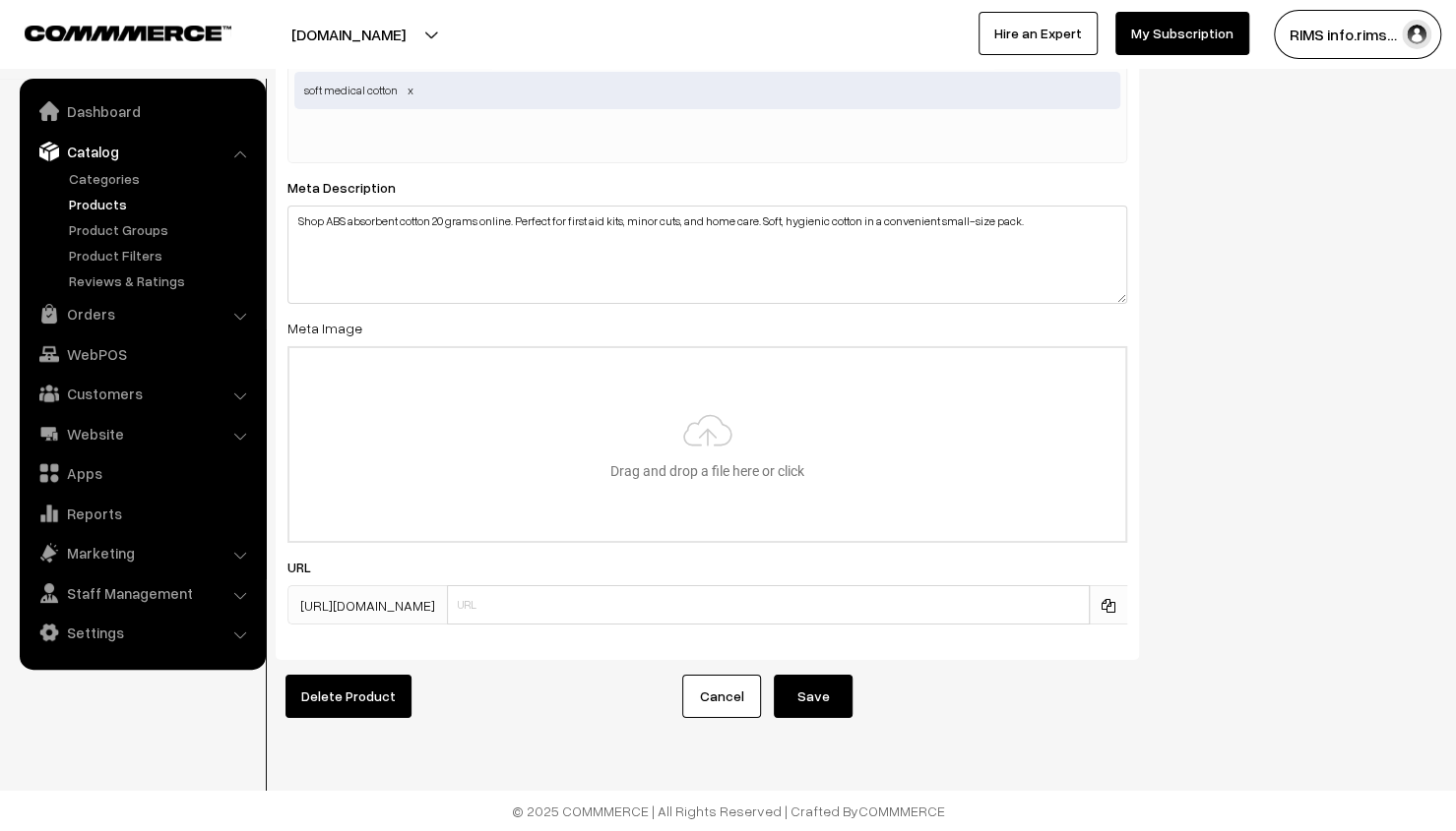
click at [799, 675] on button "Save" at bounding box center [814, 697] width 79 height 43
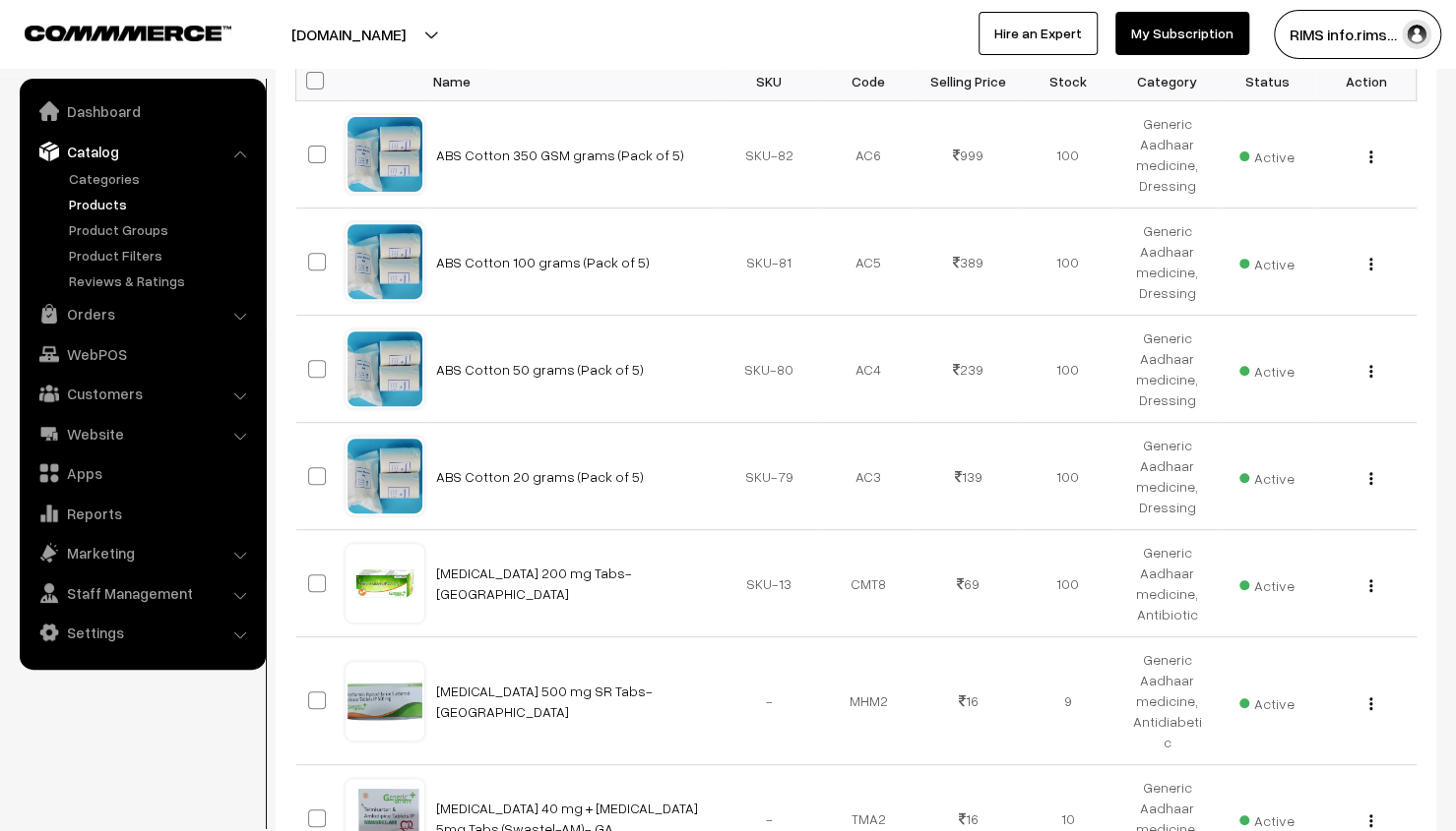
scroll to position [295, 0]
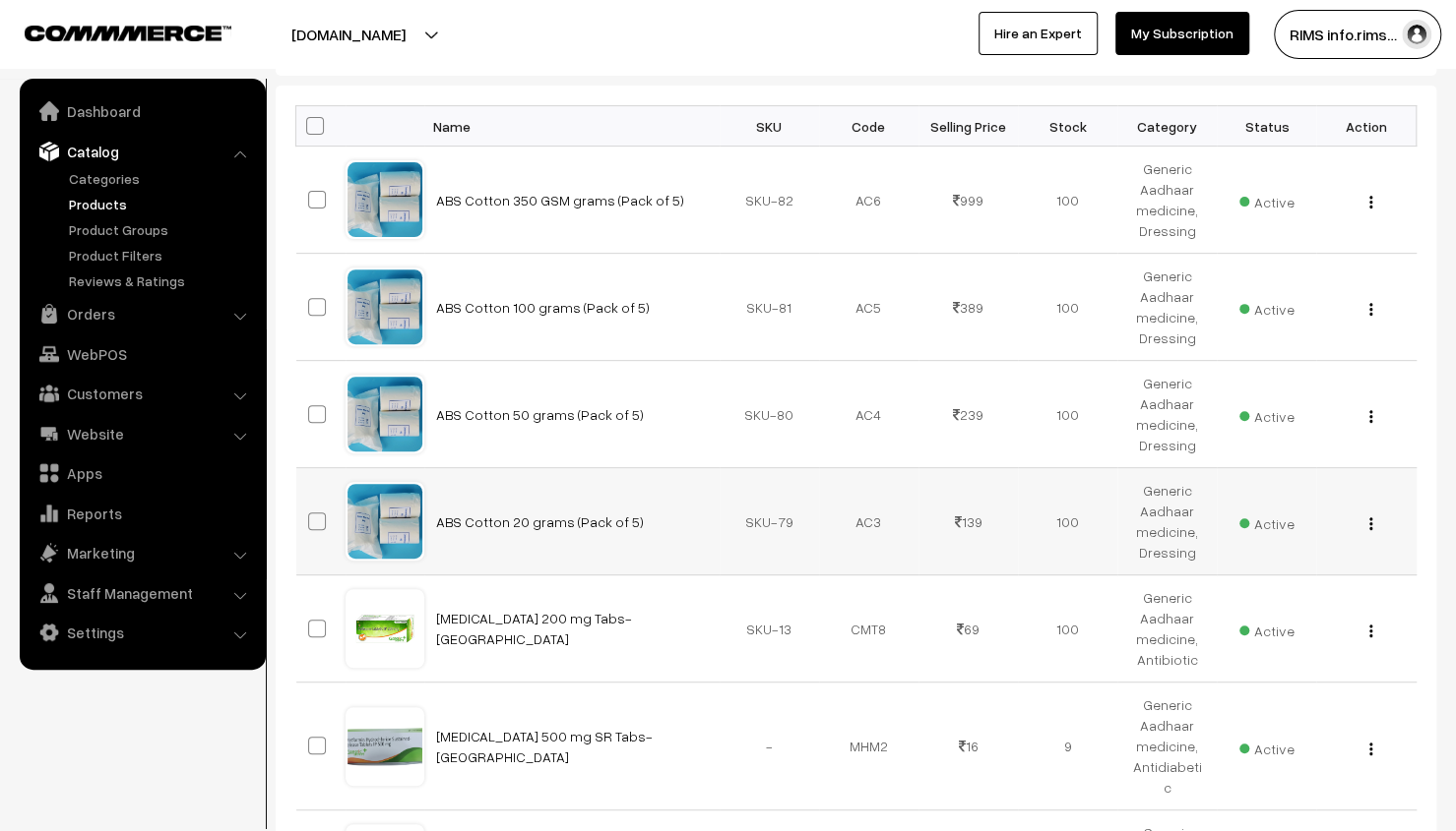
click at [1370, 525] on img "button" at bounding box center [1370, 524] width 3 height 13
click at [1259, 601] on link "Edit" at bounding box center [1282, 595] width 167 height 43
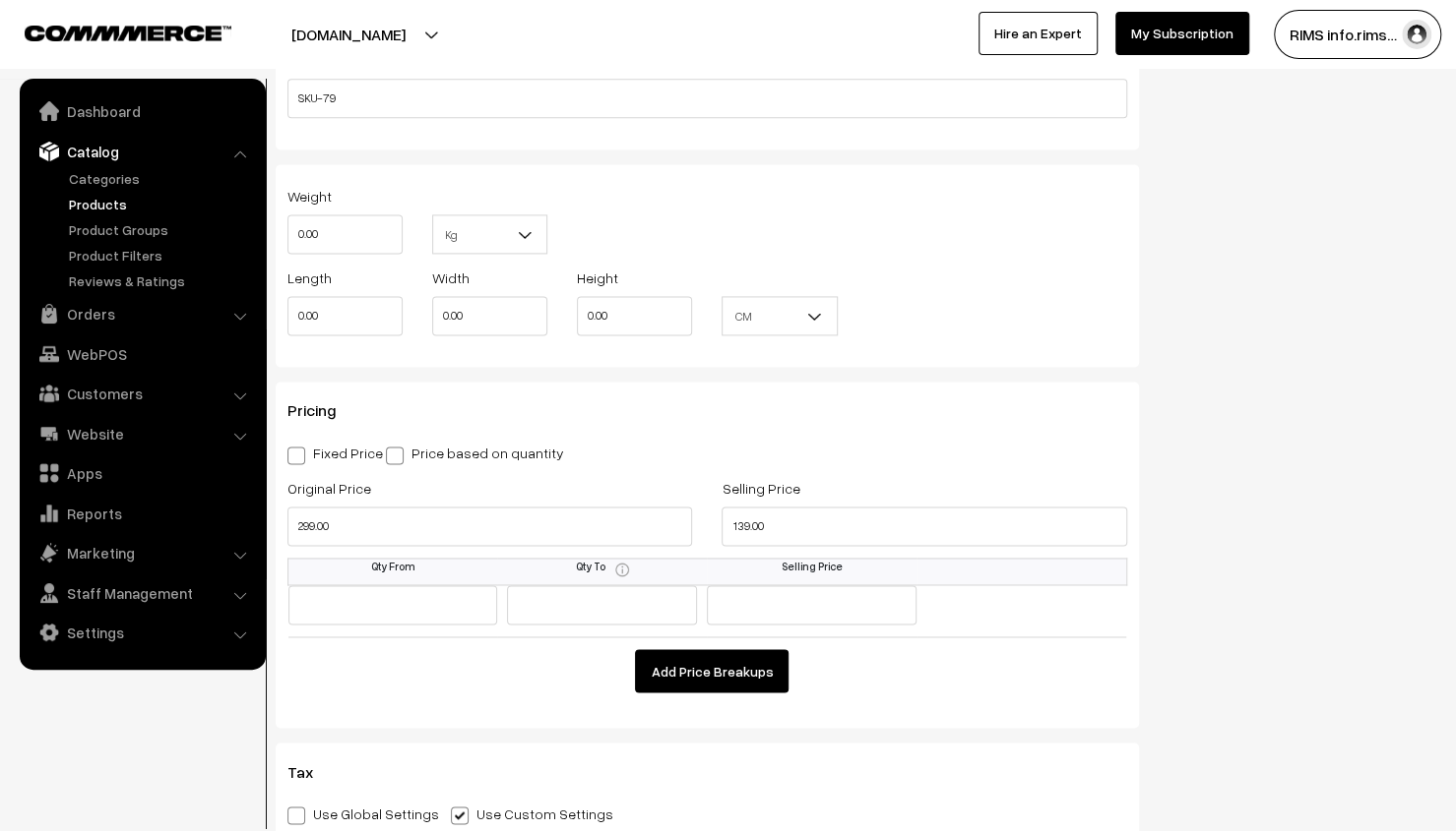
scroll to position [1475, 0]
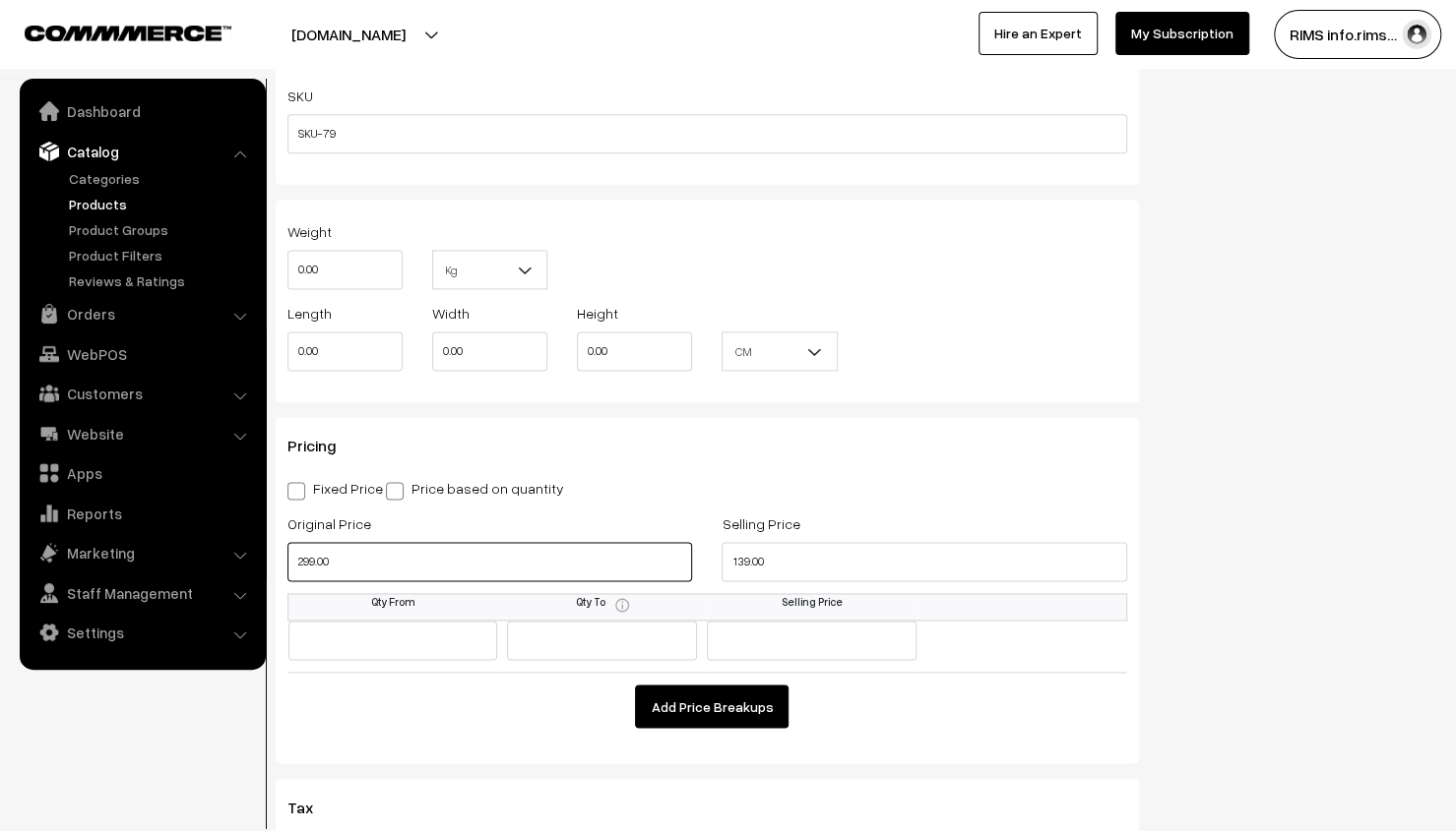
click at [365, 567] on input "299.00" at bounding box center [489, 562] width 404 height 40
type input "199.00"
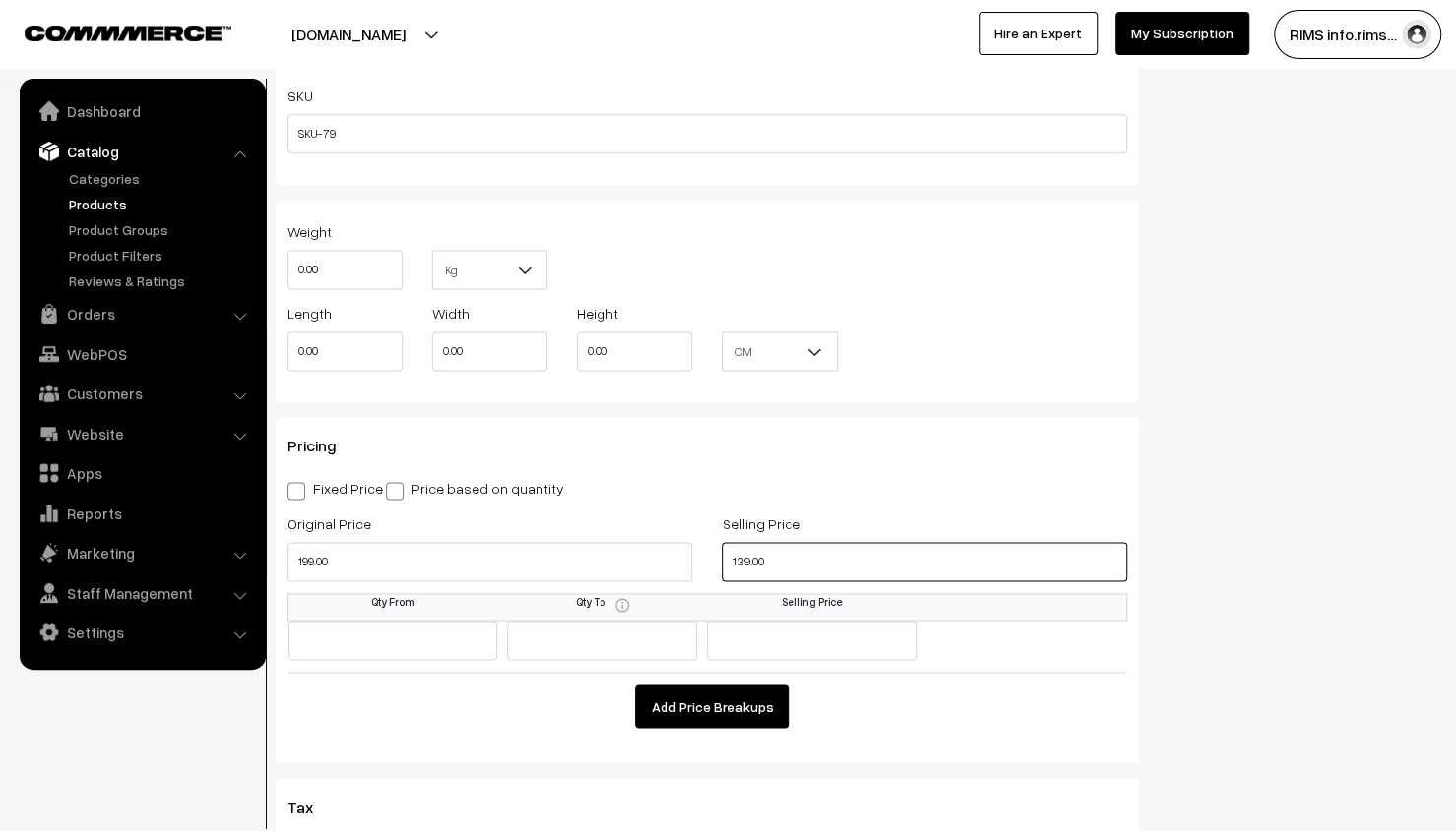
click at [775, 575] on input "139.00" at bounding box center [923, 562] width 404 height 40
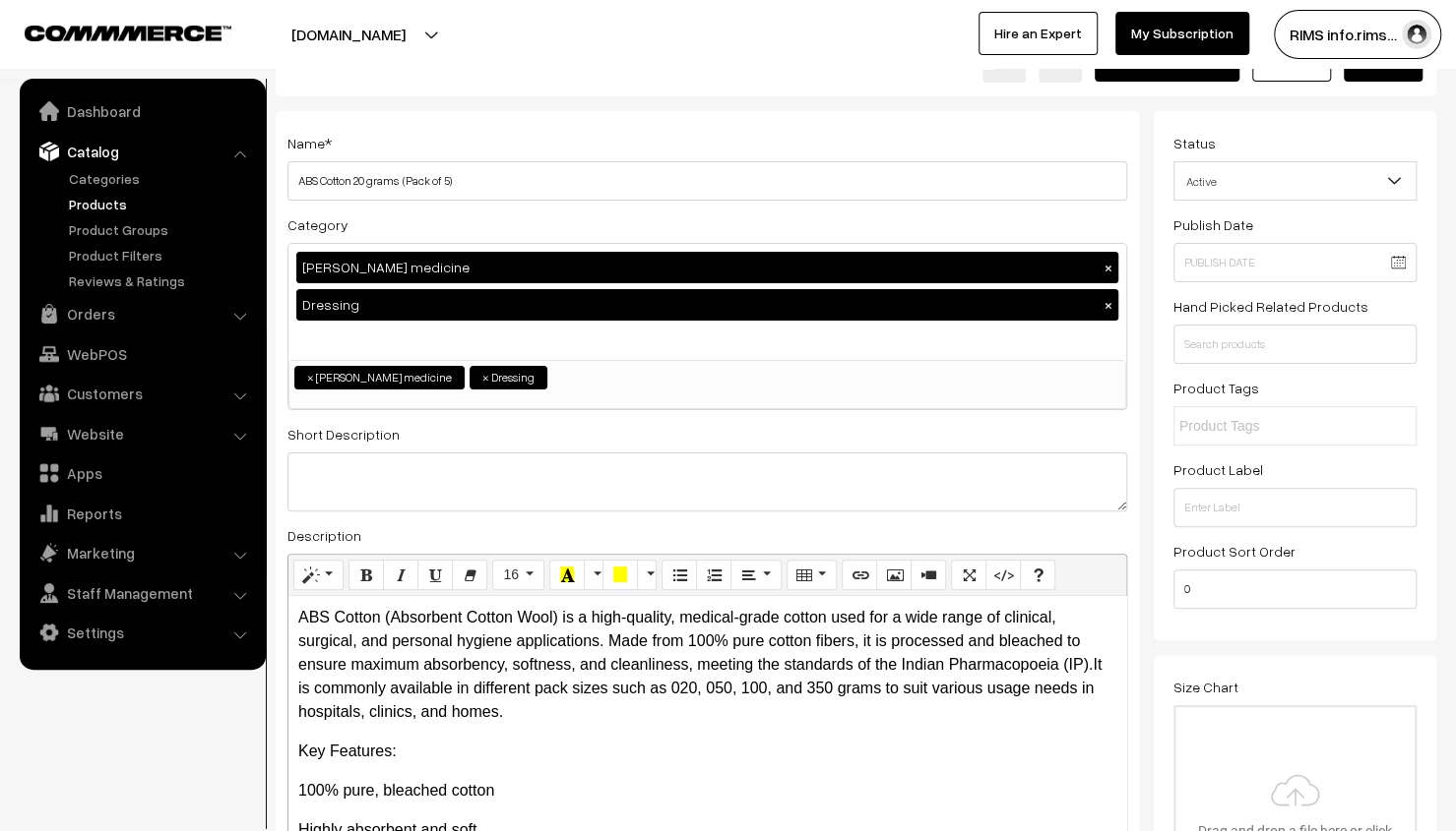
scroll to position [0, 0]
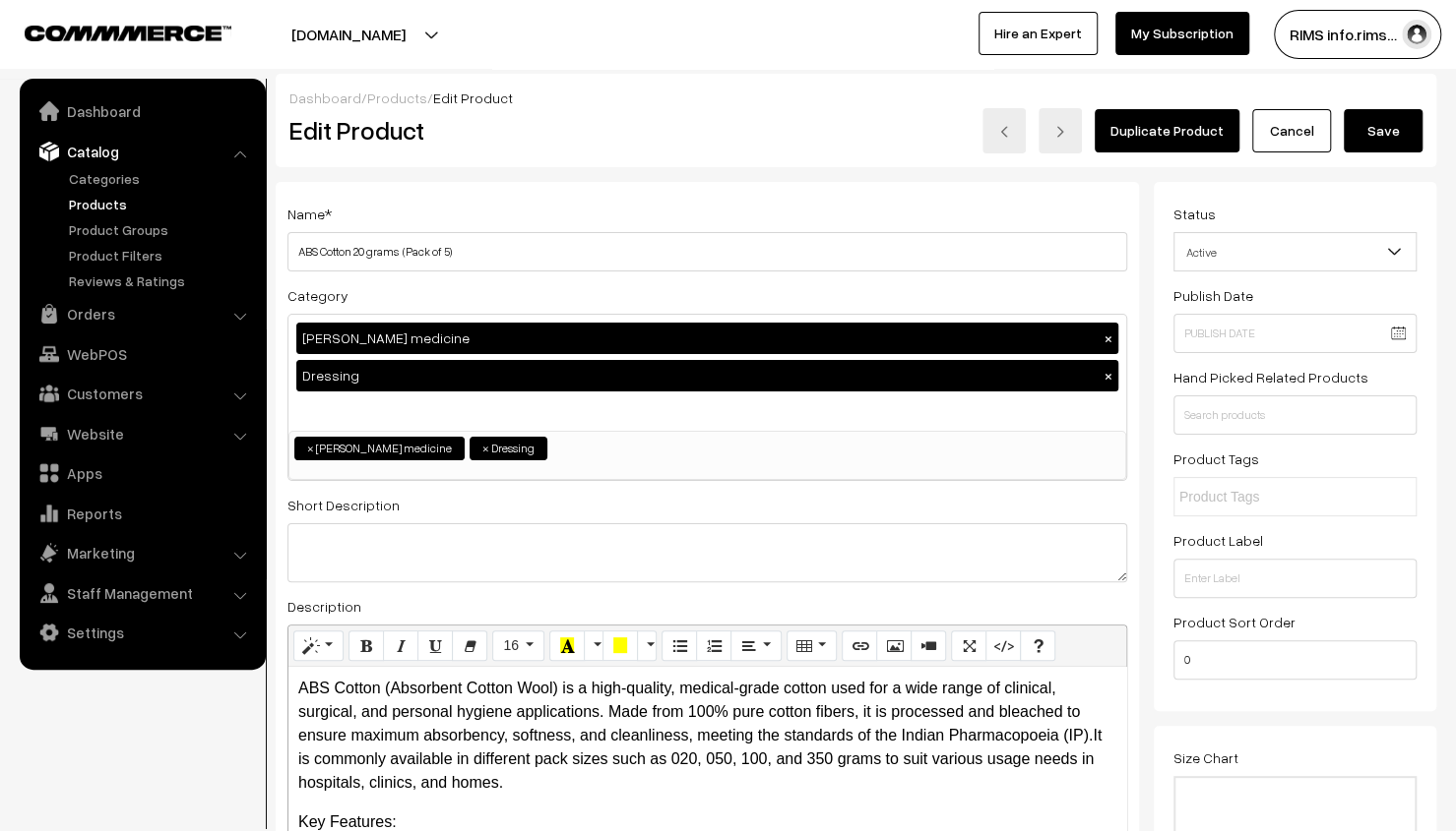
type input "99.00"
click at [1361, 138] on button "Save" at bounding box center [1383, 131] width 79 height 43
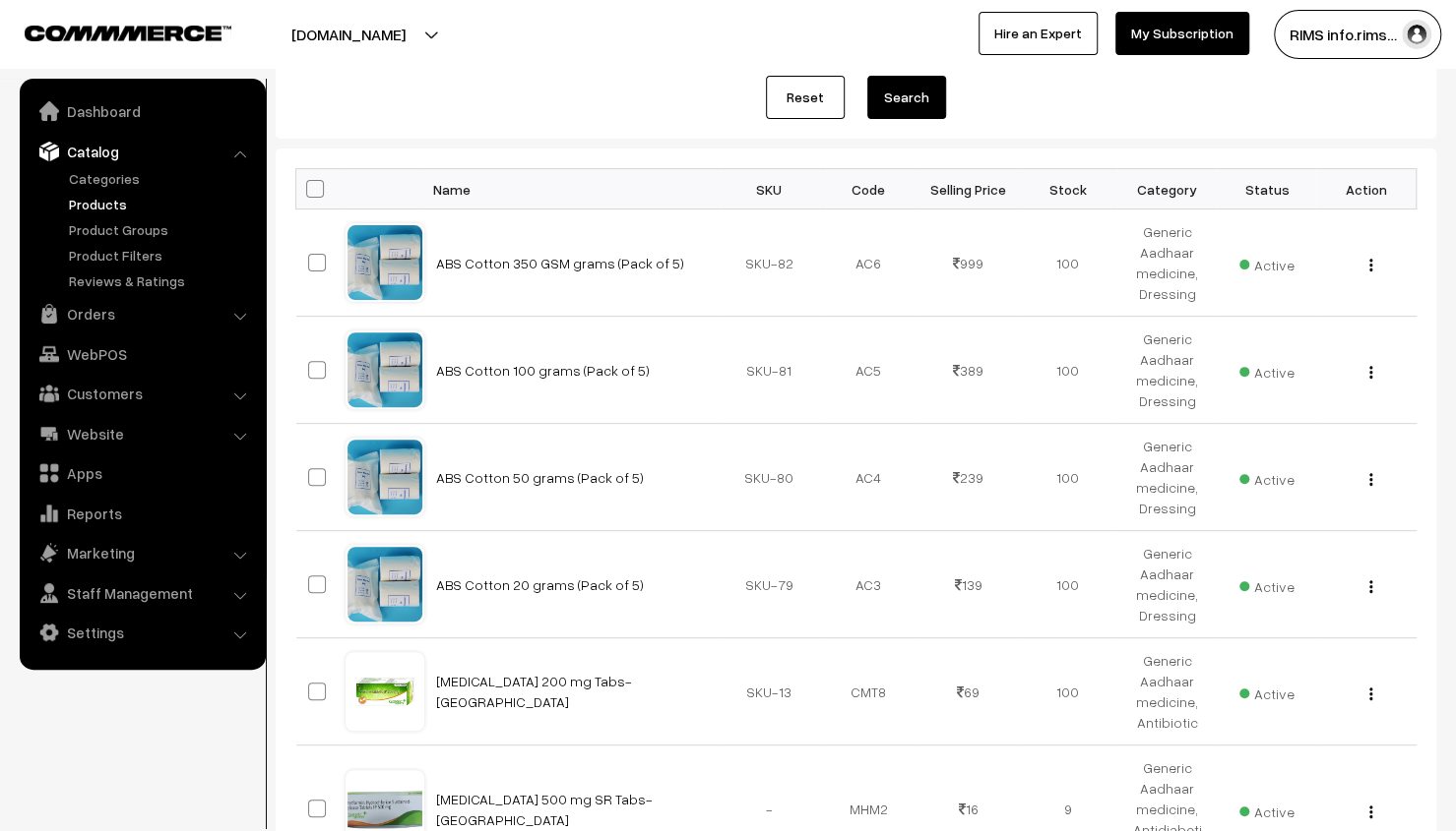
scroll to position [295, 0]
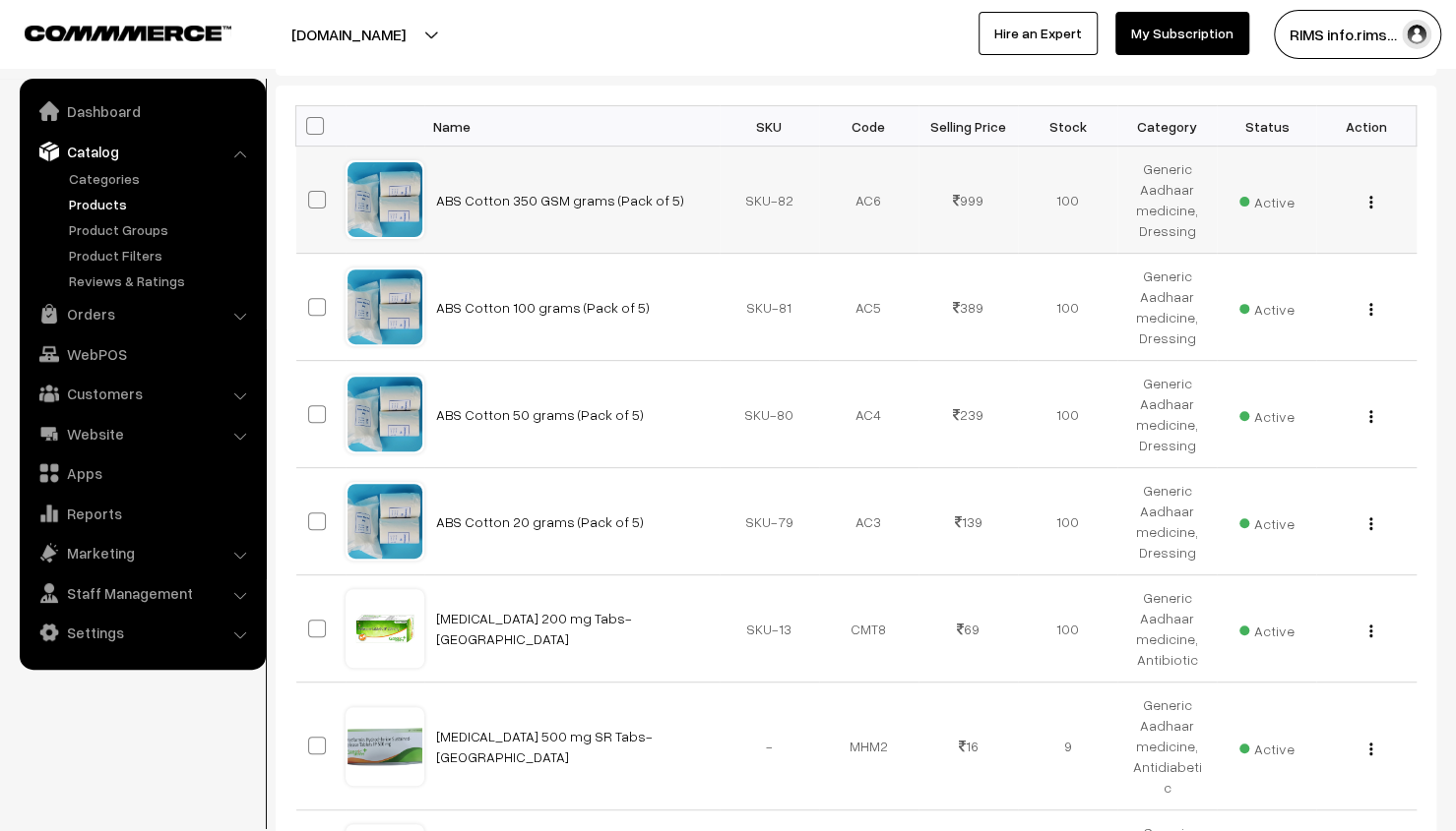
click at [1369, 200] on img "button" at bounding box center [1370, 202] width 3 height 13
click at [1423, 251] on div "Bulk Options Edit Products Update Inventory Make all Active Make all Inactive A…" at bounding box center [856, 722] width 1160 height 1273
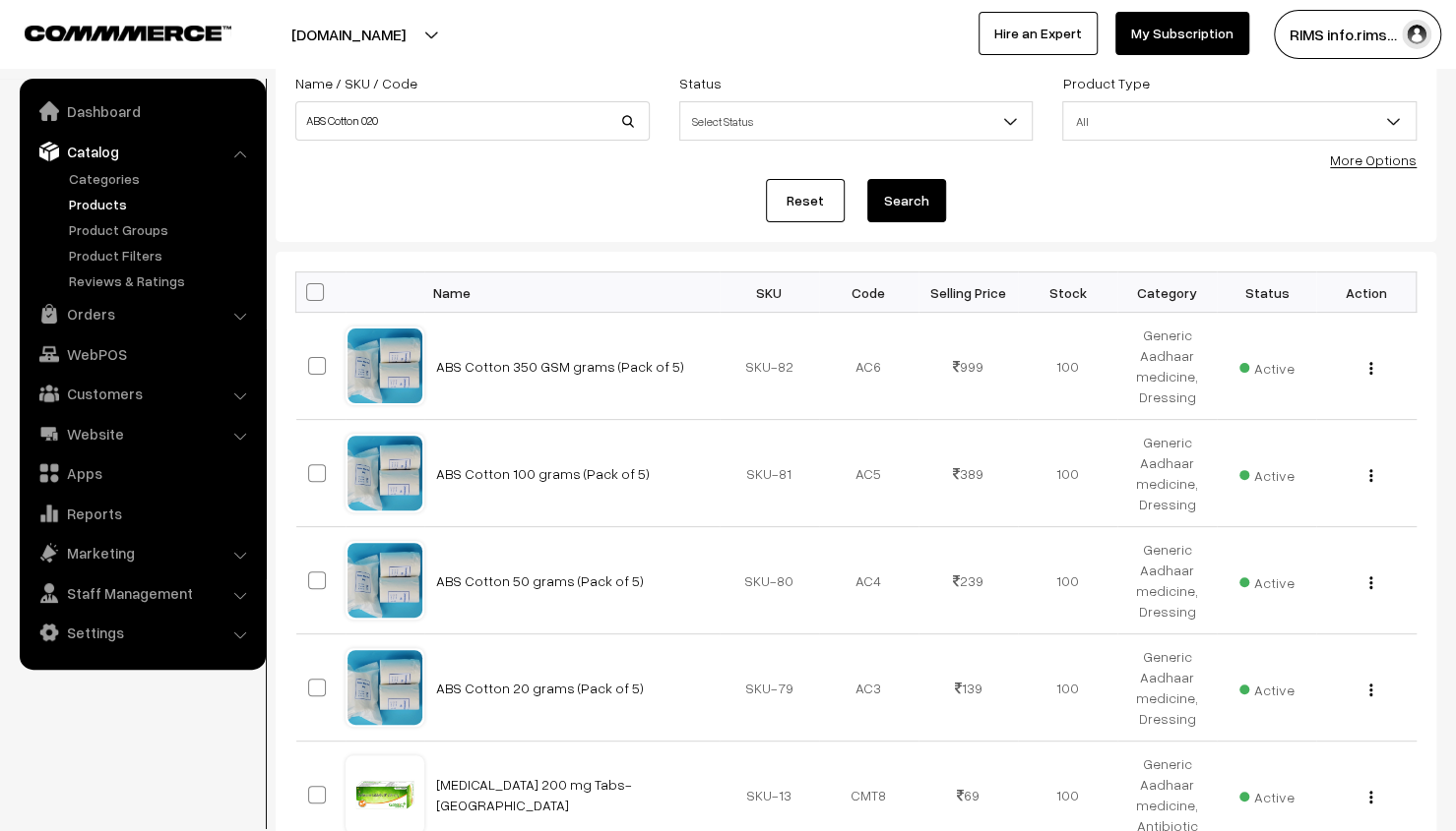
scroll to position [99, 0]
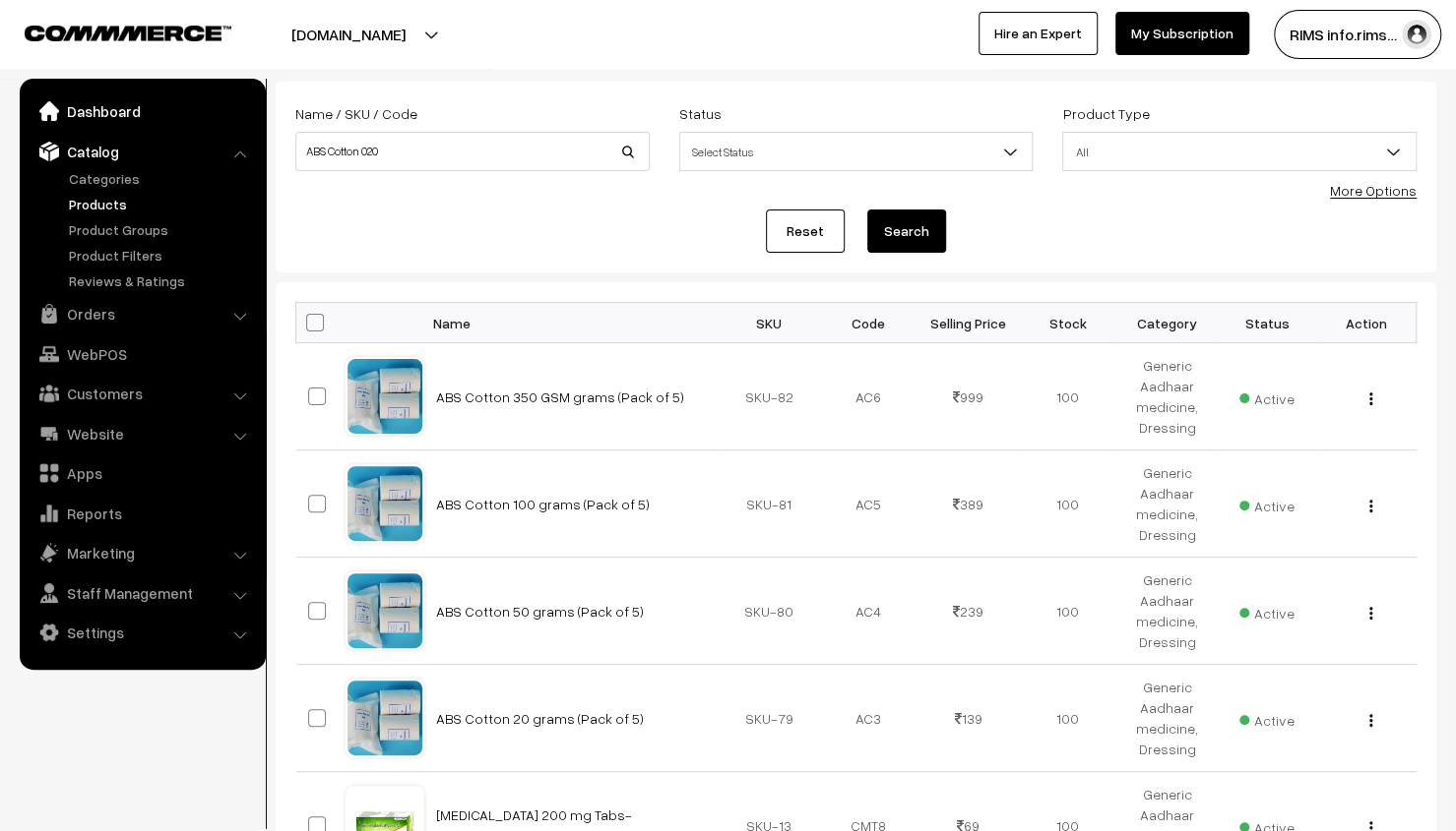
click at [189, 101] on link "Dashboard" at bounding box center [141, 112] width 234 height 36
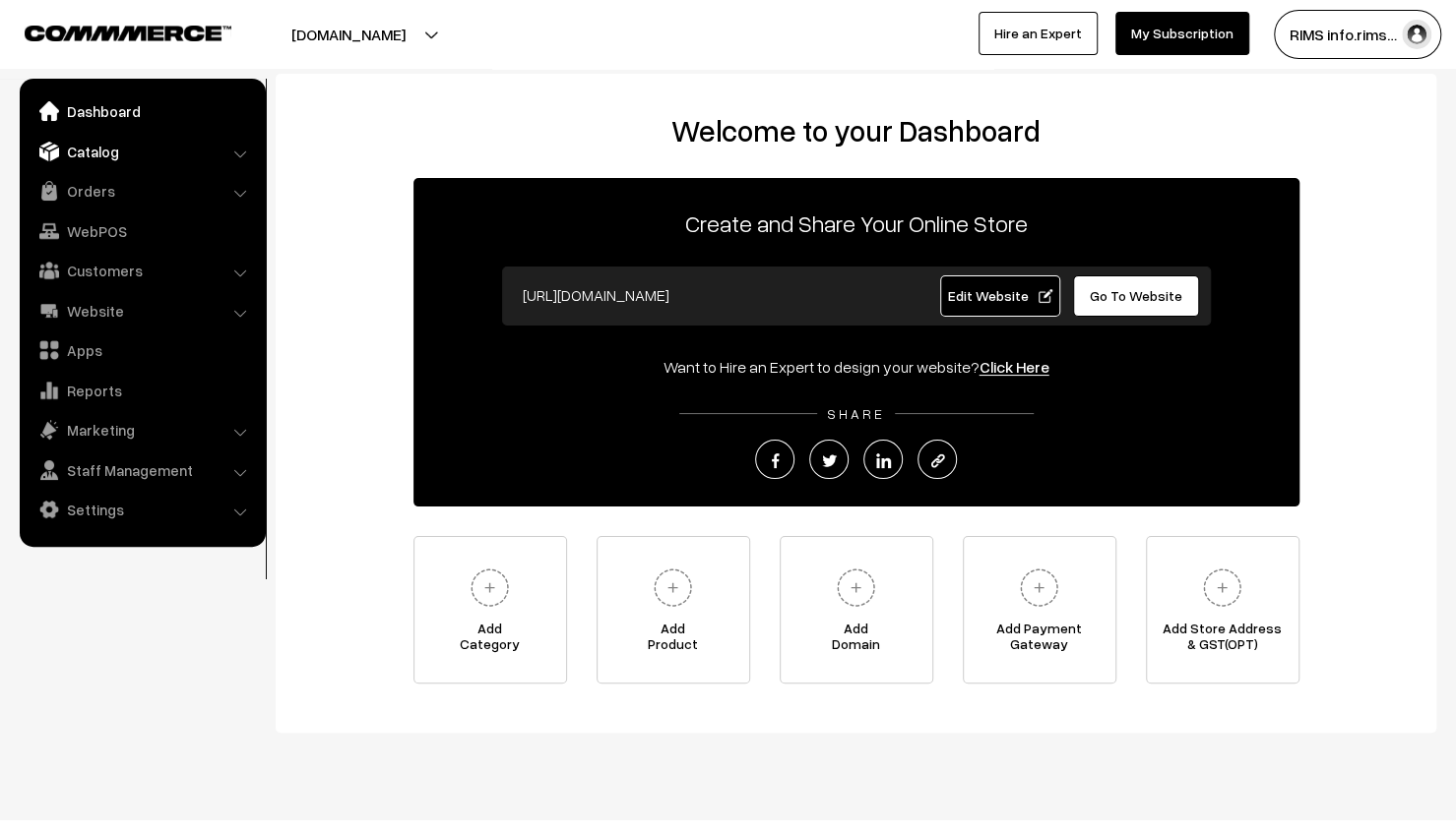
click at [171, 150] on link "Catalog" at bounding box center [141, 151] width 234 height 36
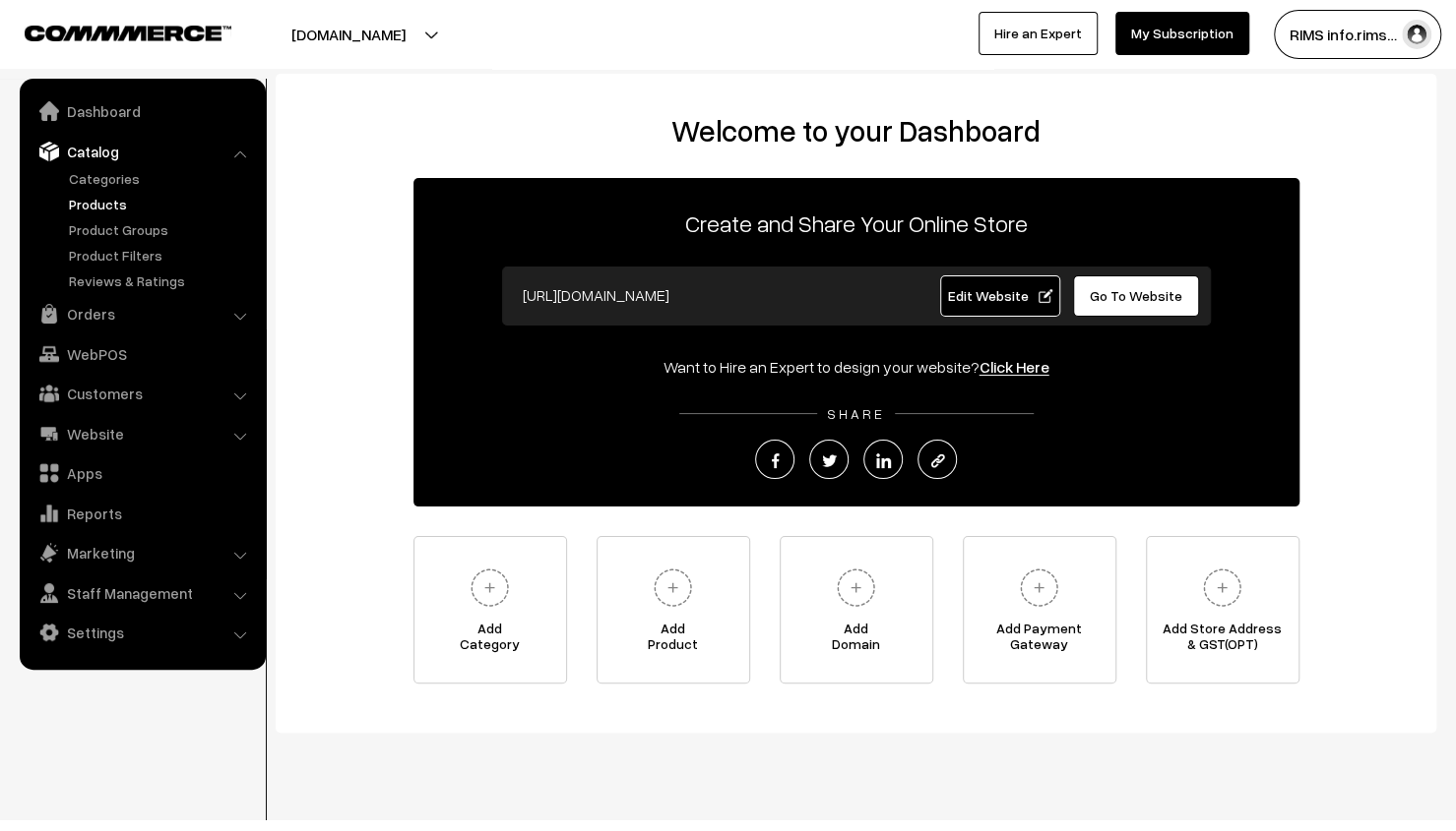
click at [167, 203] on link "Products" at bounding box center [161, 204] width 195 height 21
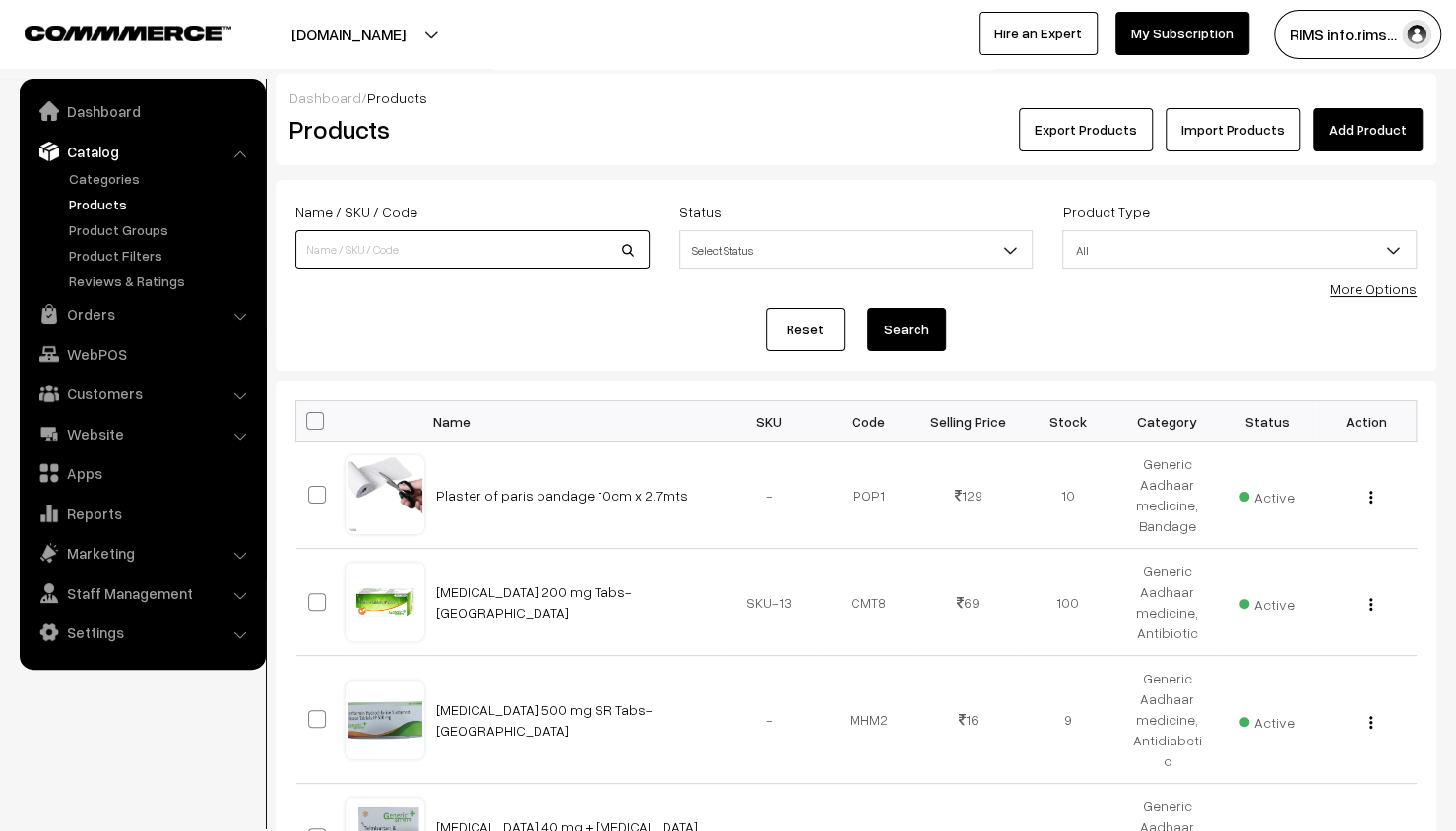
click at [503, 233] on input at bounding box center [472, 250] width 354 height 40
type input "ABS Cotton 20 grams (Pack of 5)"
click at [918, 322] on button "Search" at bounding box center [906, 330] width 79 height 43
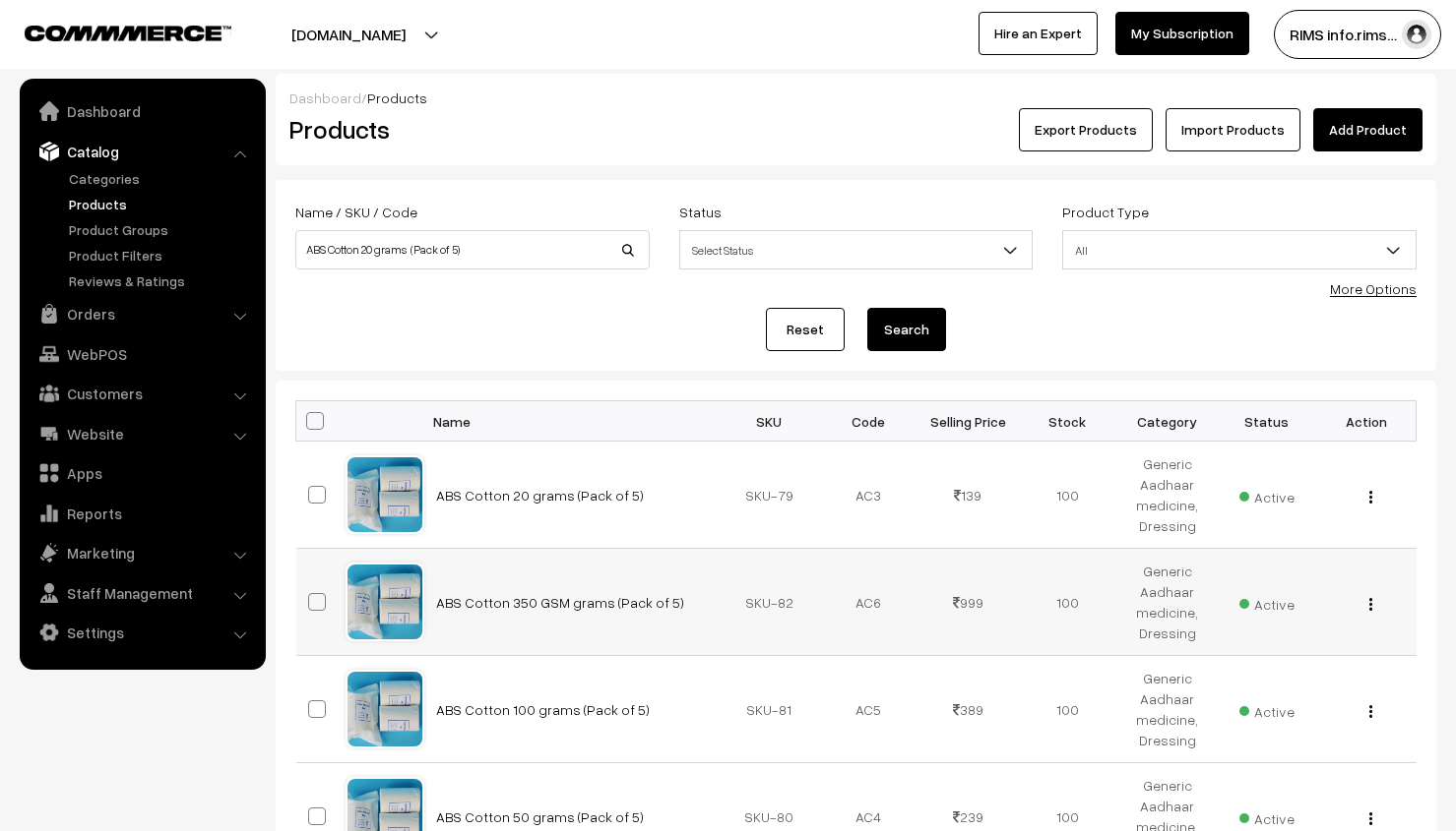
scroll to position [197, 0]
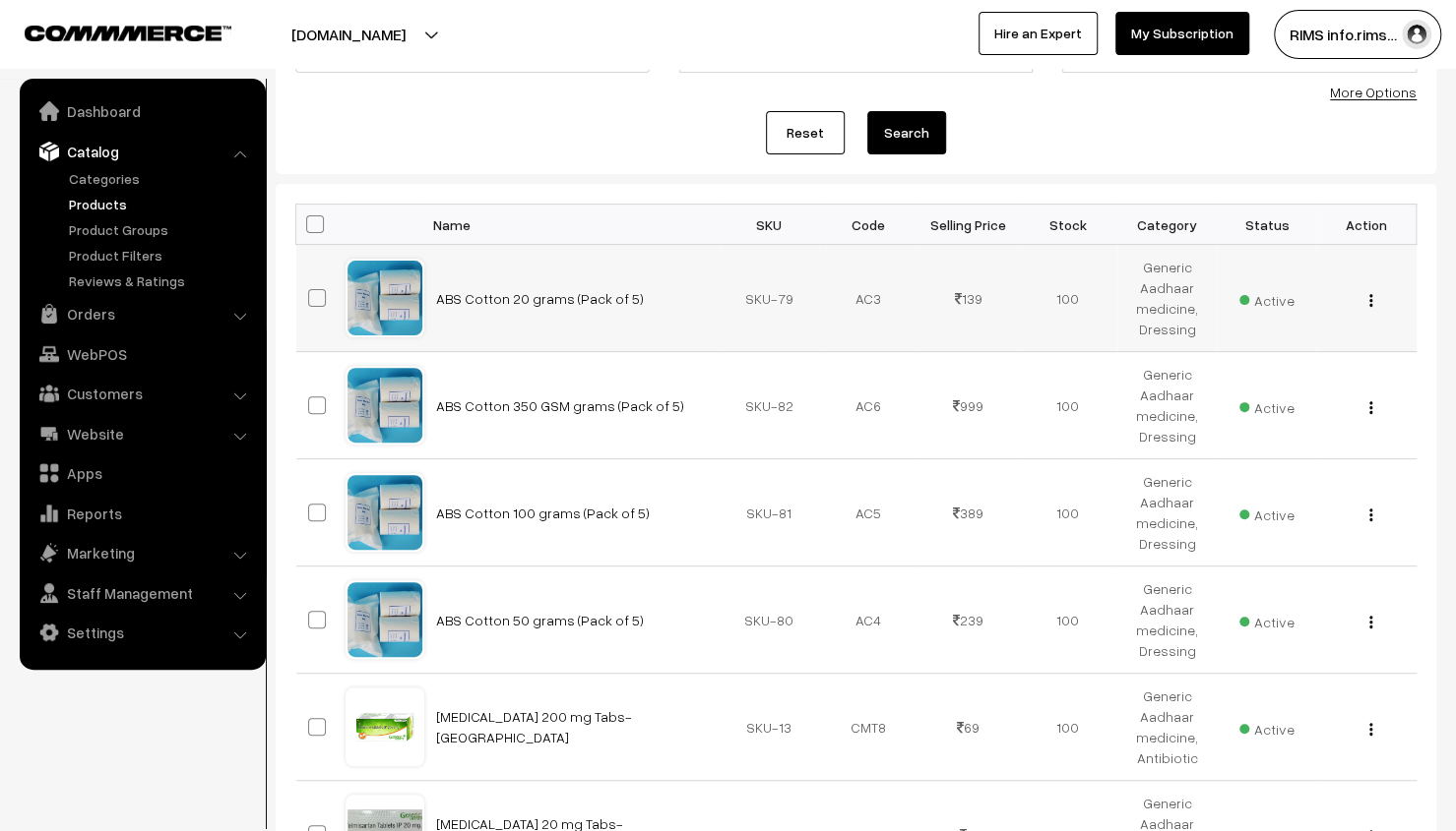
click at [1368, 300] on button "button" at bounding box center [1370, 300] width 5 height 16
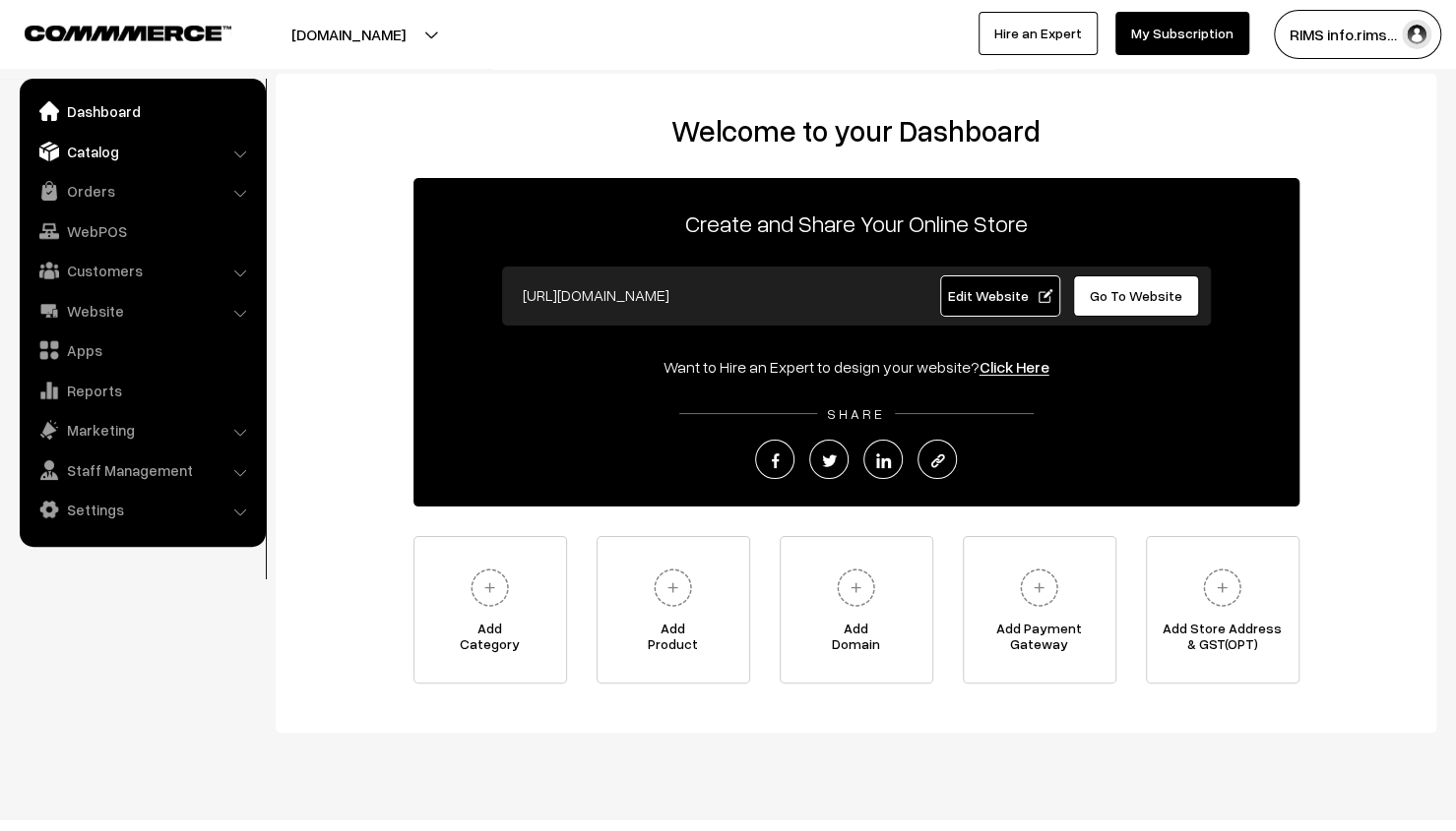
click at [126, 149] on link "Catalog" at bounding box center [141, 151] width 234 height 36
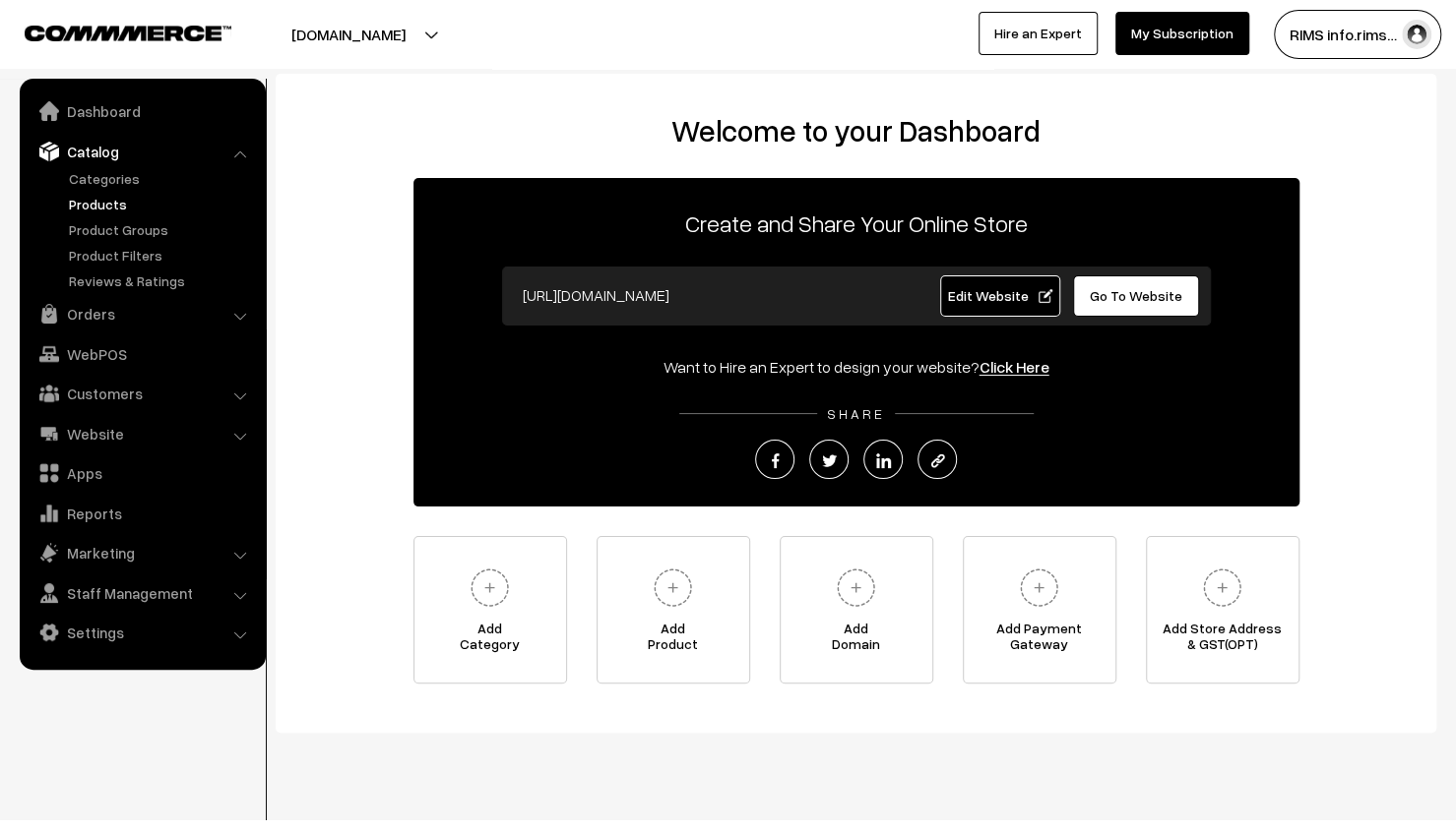
click at [111, 196] on link "Products" at bounding box center [161, 204] width 195 height 21
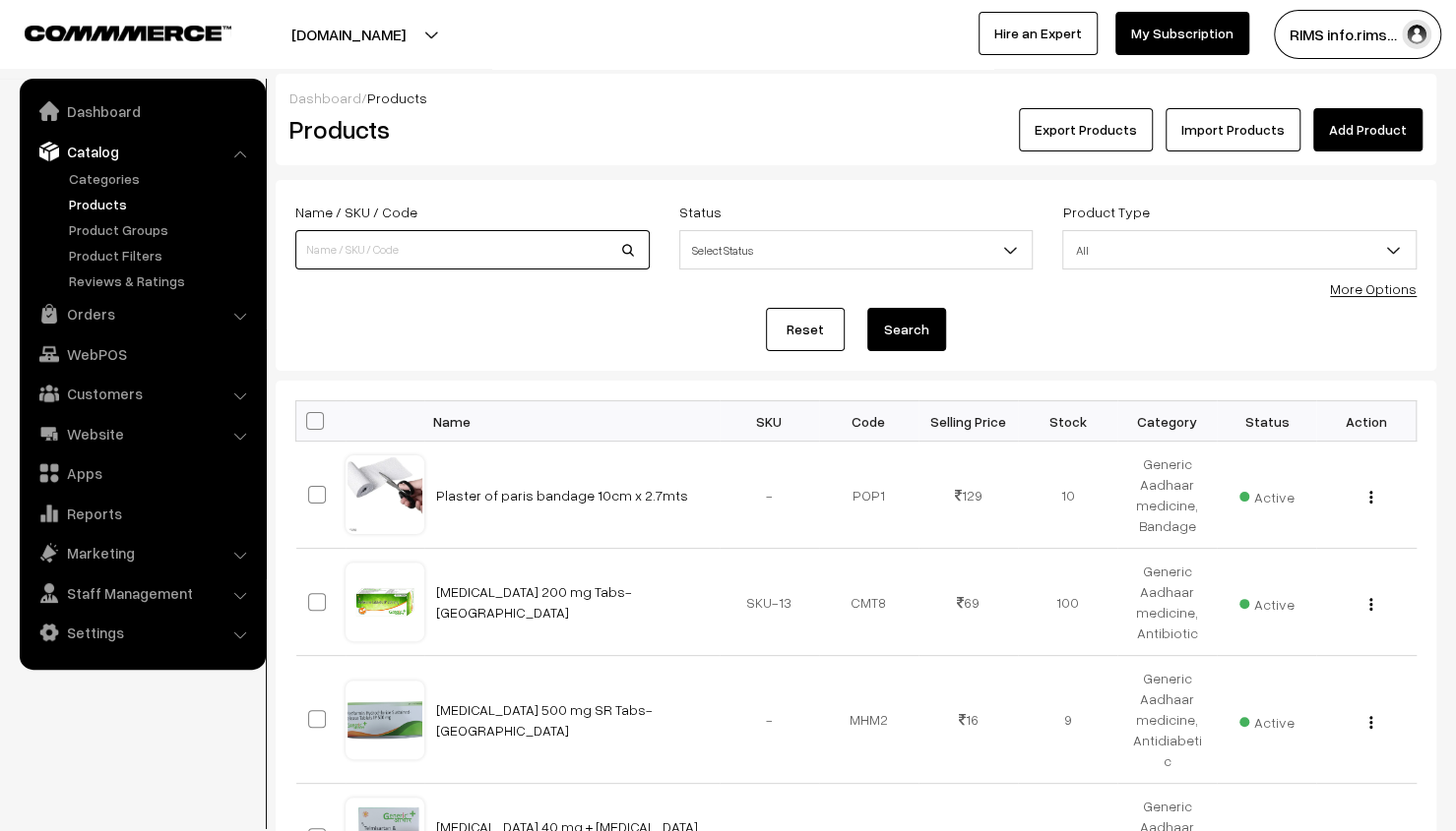
click at [482, 247] on input at bounding box center [472, 250] width 354 height 40
type input "ABS Cotton 20 grams (Pack of 5)"
click at [910, 330] on button "Search" at bounding box center [906, 330] width 79 height 43
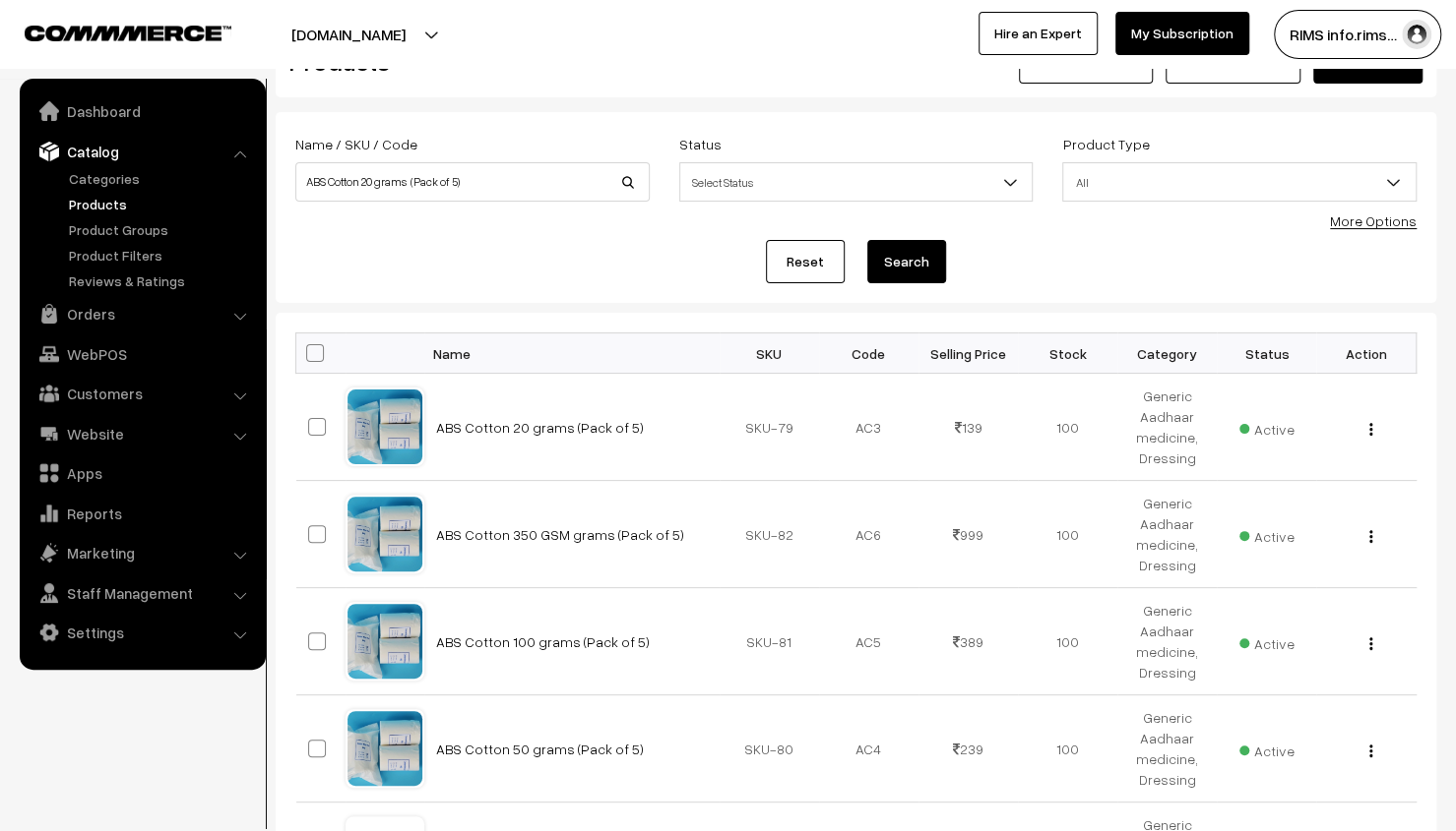
scroll to position [197, 0]
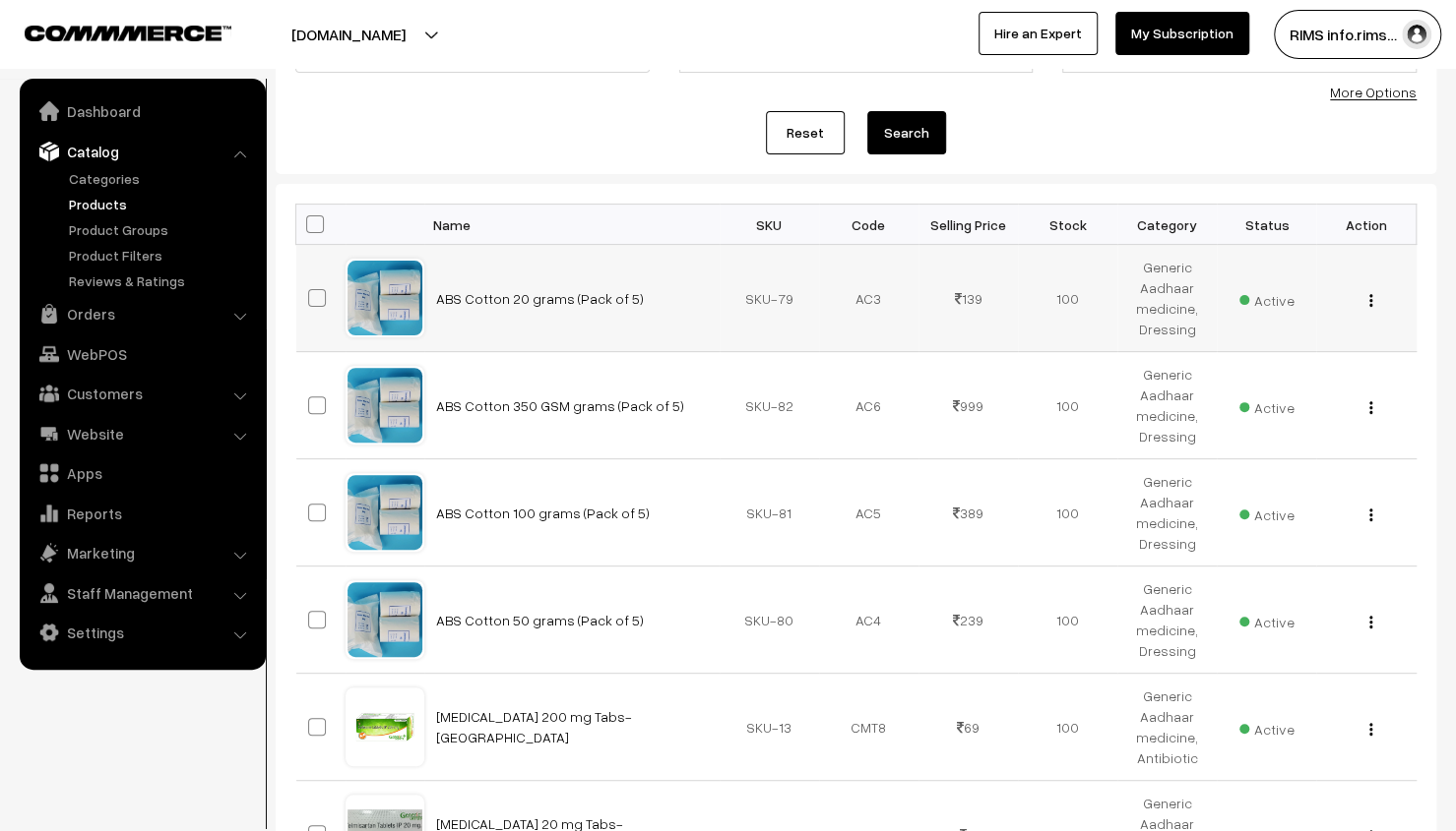
click at [1366, 303] on div "View Edit Delete" at bounding box center [1365, 298] width 76 height 21
click at [1370, 298] on img "button" at bounding box center [1370, 300] width 3 height 13
click at [1326, 360] on link "Edit" at bounding box center [1282, 372] width 167 height 43
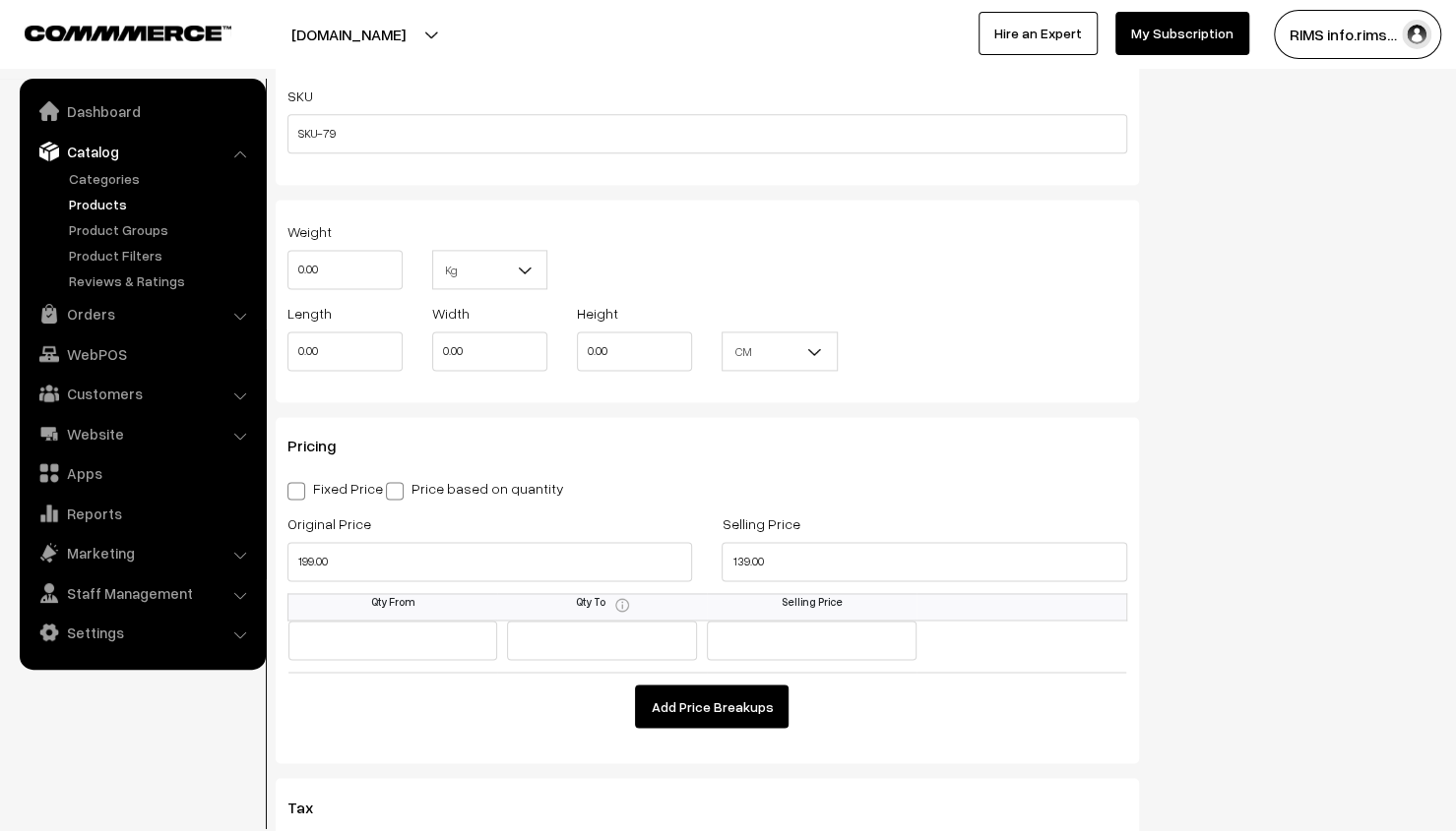
scroll to position [1574, 0]
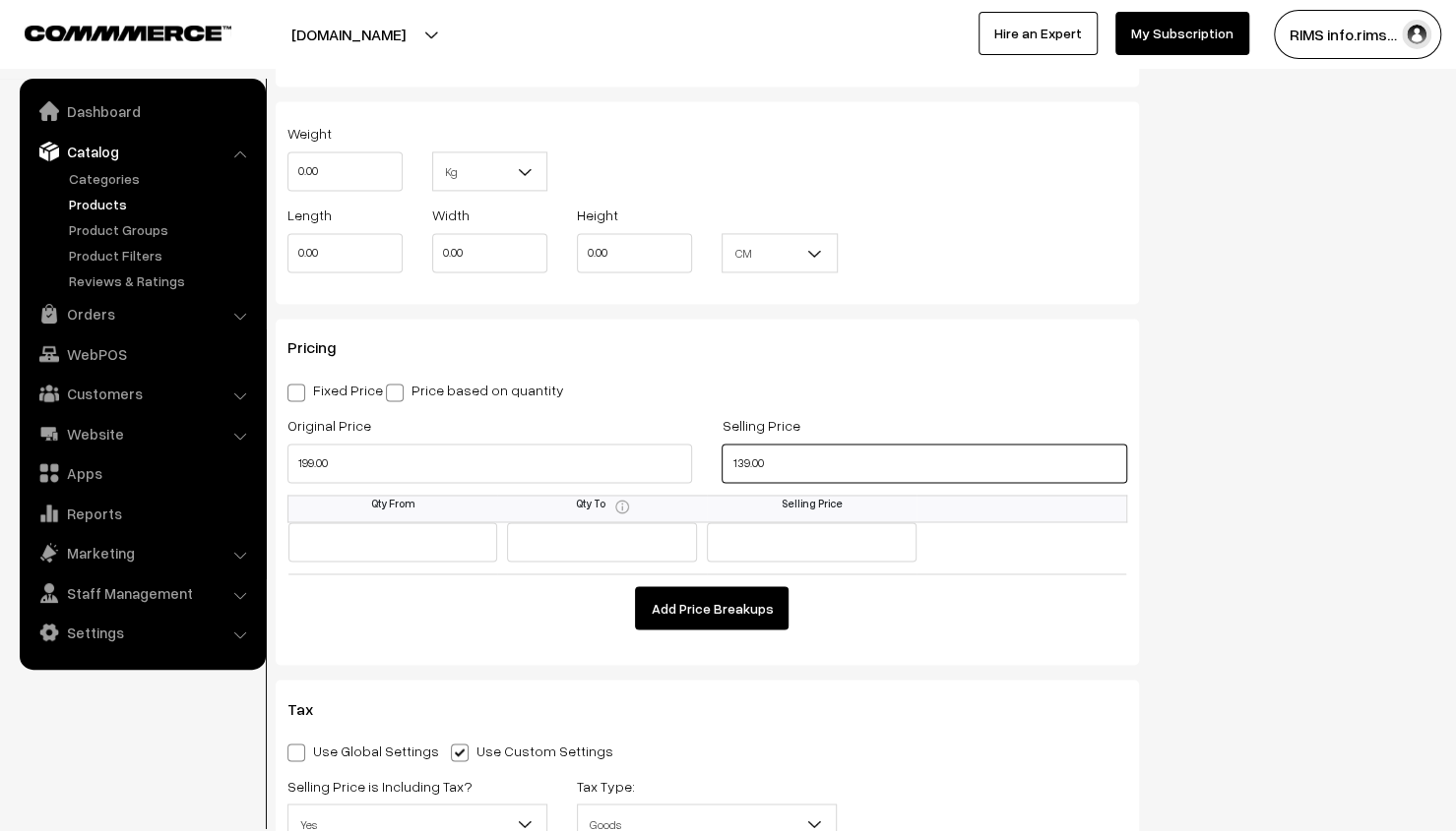
drag, startPoint x: 928, startPoint y: 461, endPoint x: 918, endPoint y: 457, distance: 10.8
click at [927, 461] on input "139.00" at bounding box center [923, 463] width 404 height 40
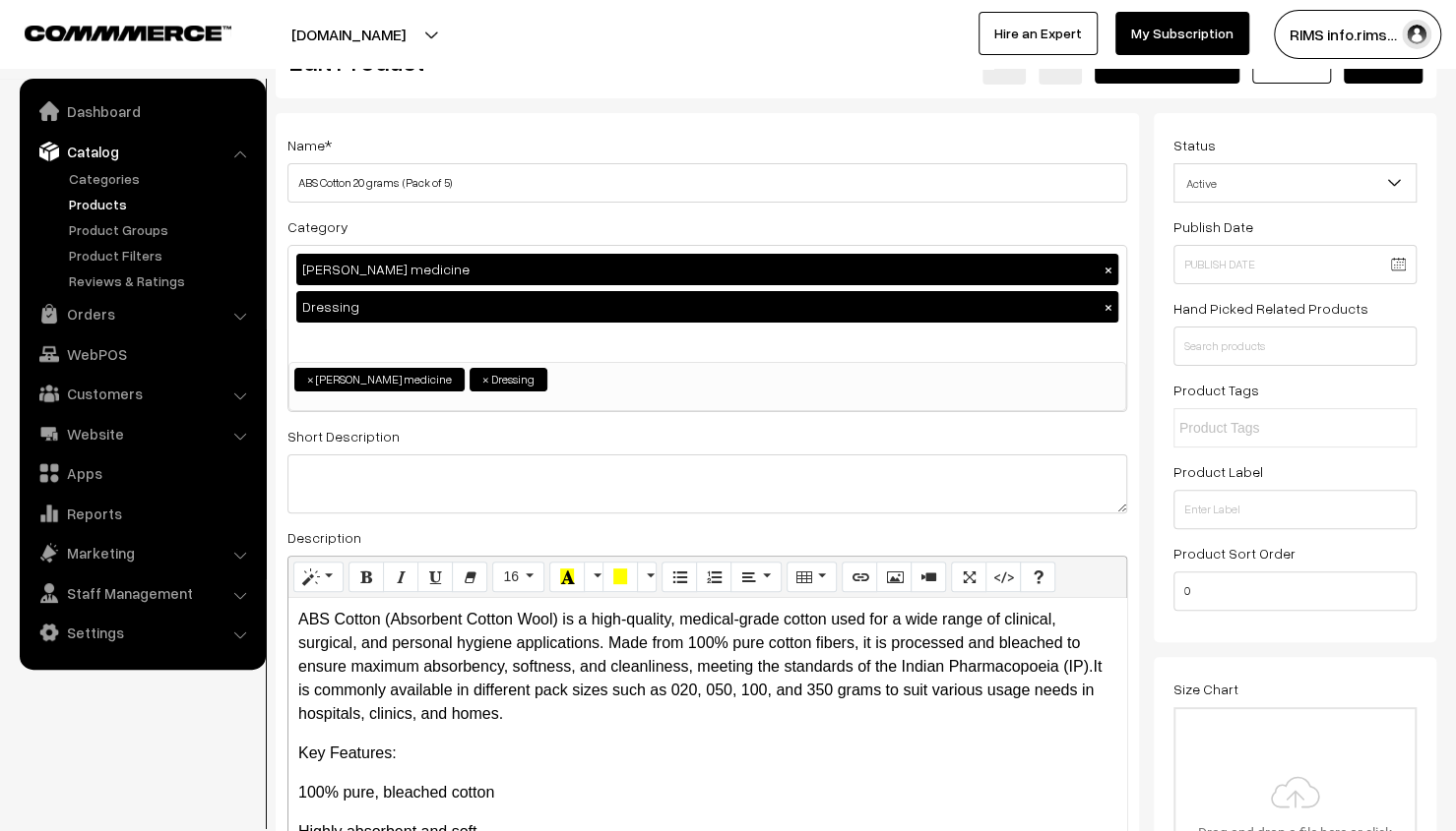
scroll to position [0, 0]
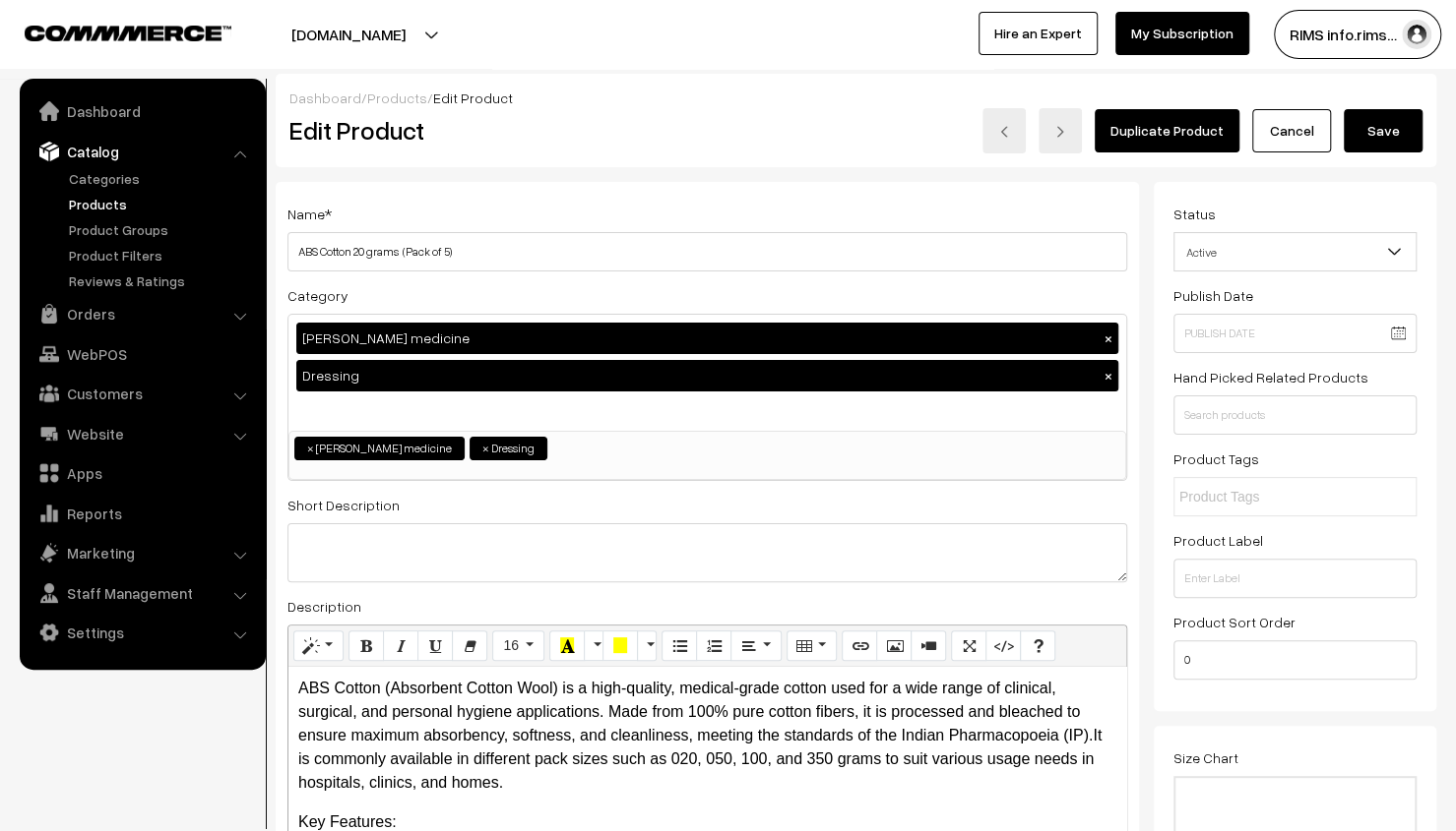
type input "99.00"
click at [1388, 118] on button "Save" at bounding box center [1383, 131] width 79 height 43
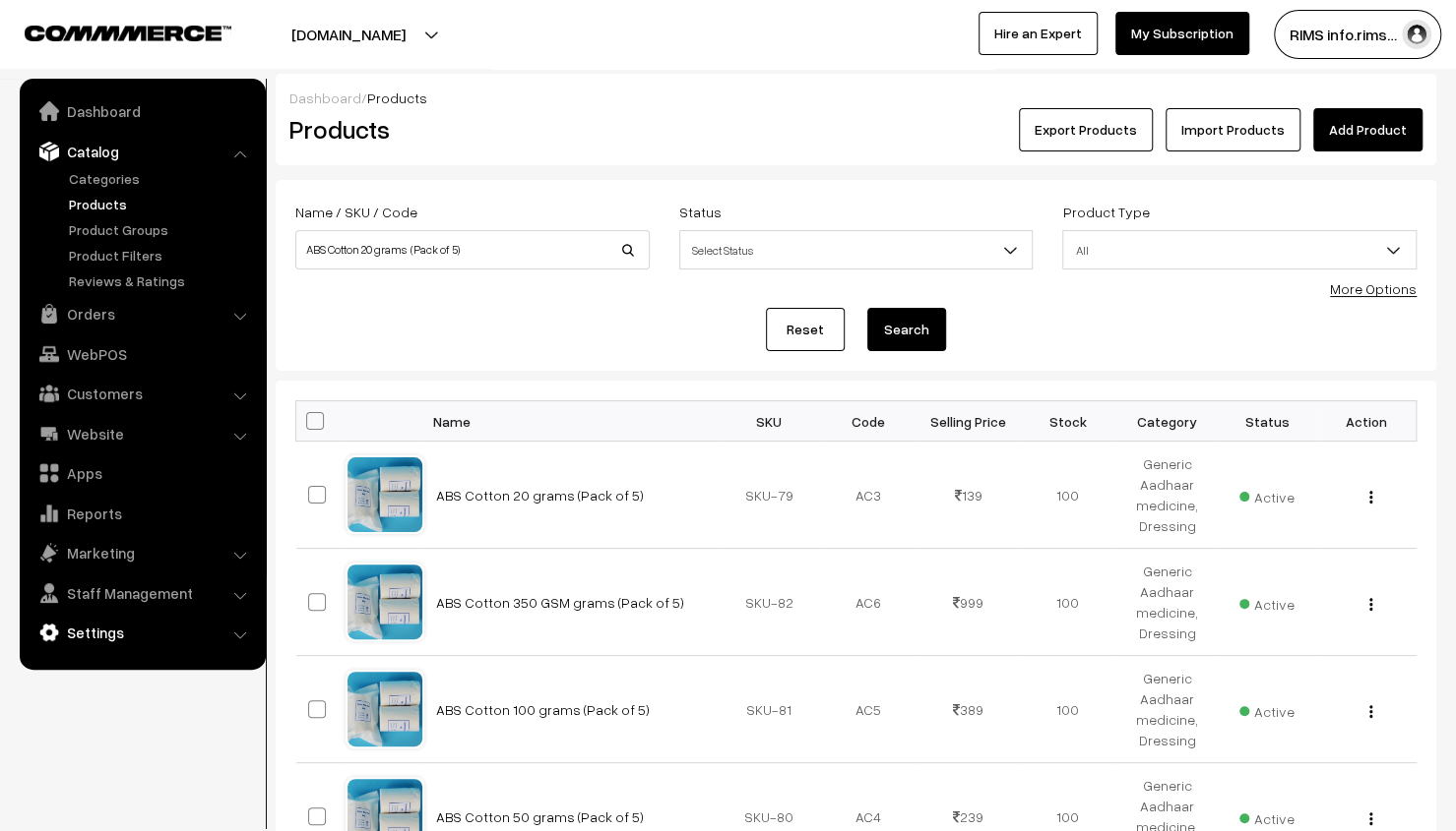
click at [154, 637] on link "Settings" at bounding box center [141, 632] width 234 height 36
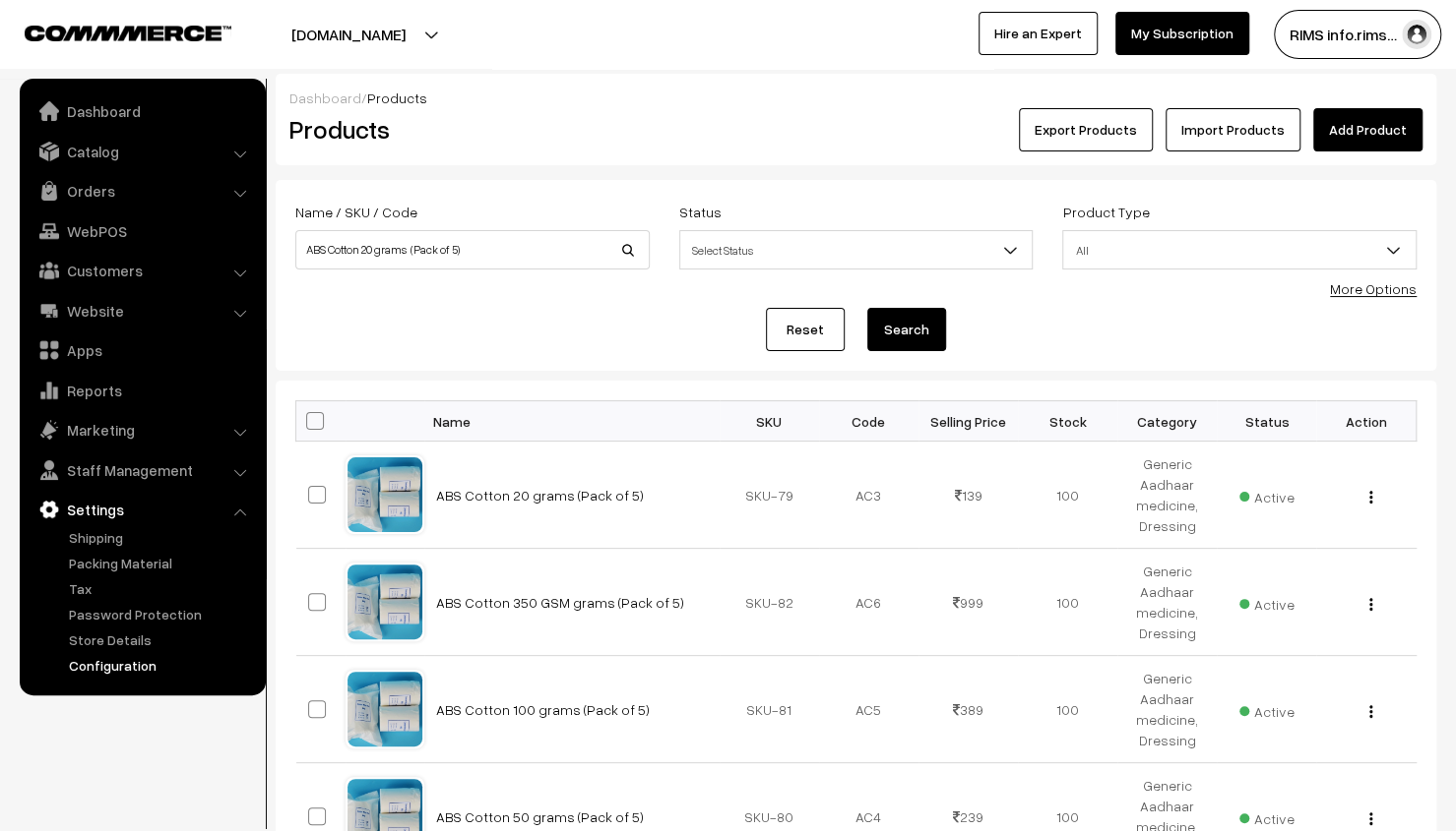
click at [139, 668] on link "Configuration" at bounding box center [161, 665] width 195 height 21
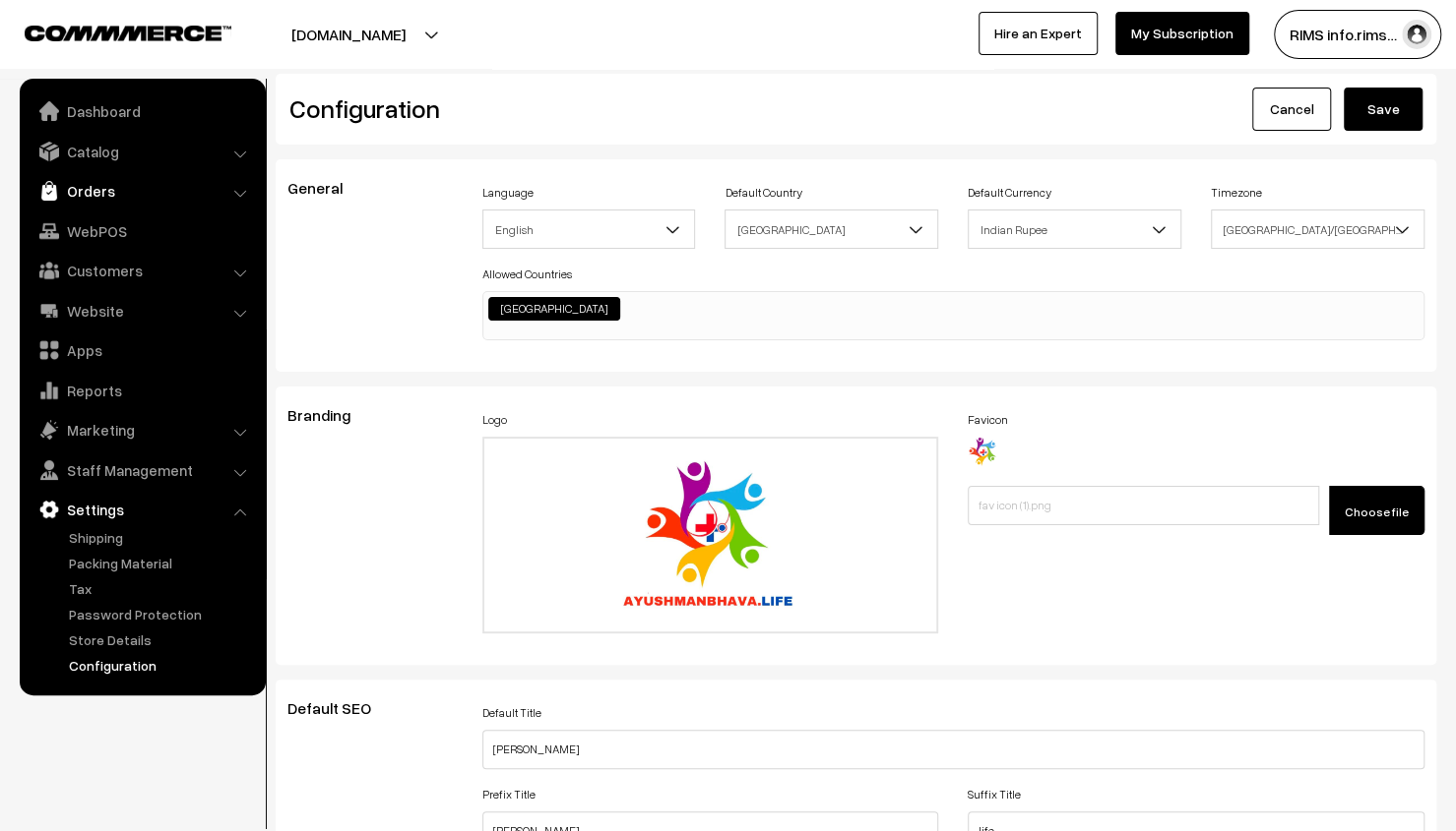
click at [189, 197] on link "Orders" at bounding box center [141, 191] width 234 height 36
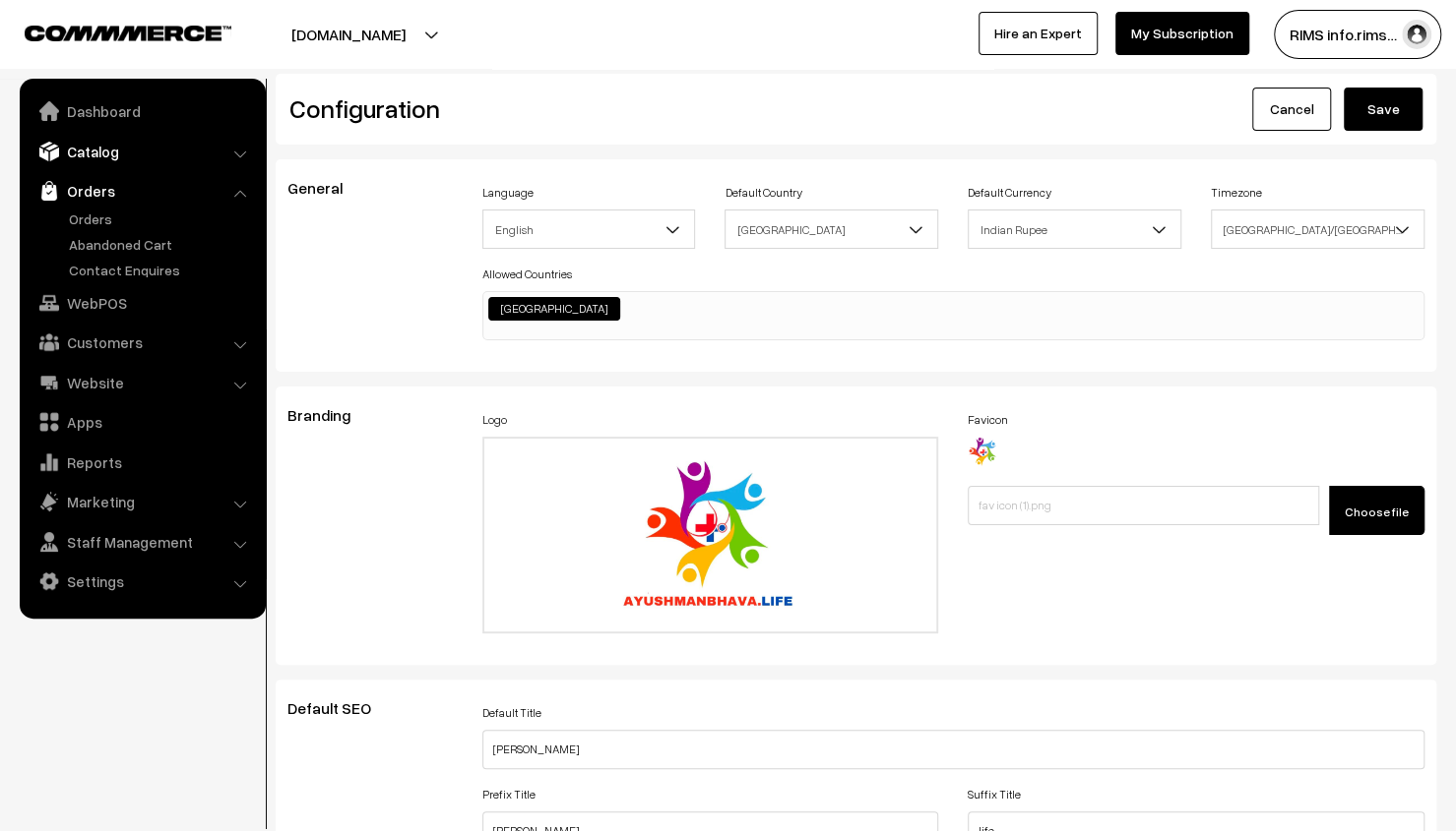
click at [175, 142] on link "Catalog" at bounding box center [141, 151] width 234 height 36
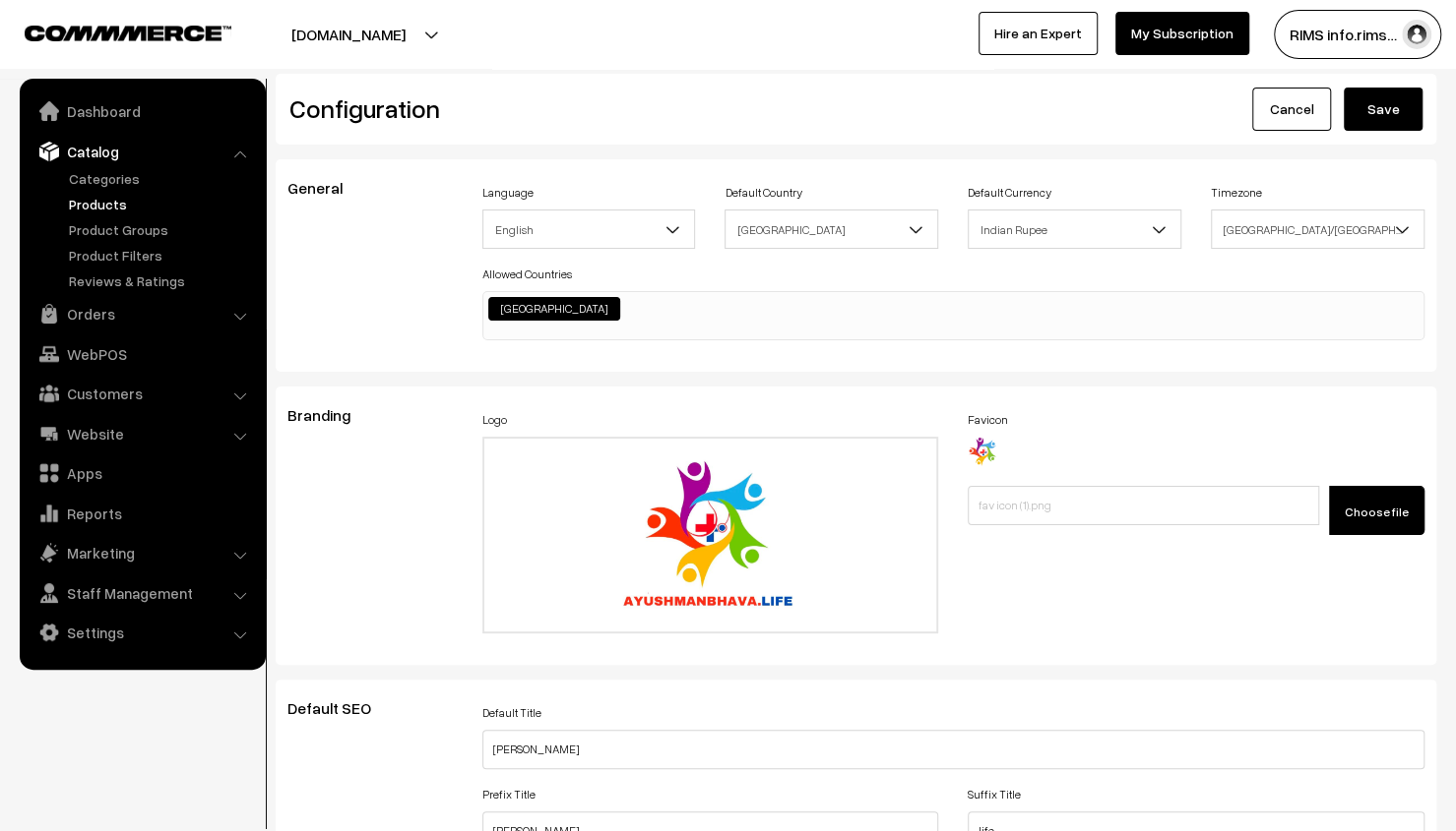
click at [122, 196] on link "Products" at bounding box center [161, 204] width 195 height 21
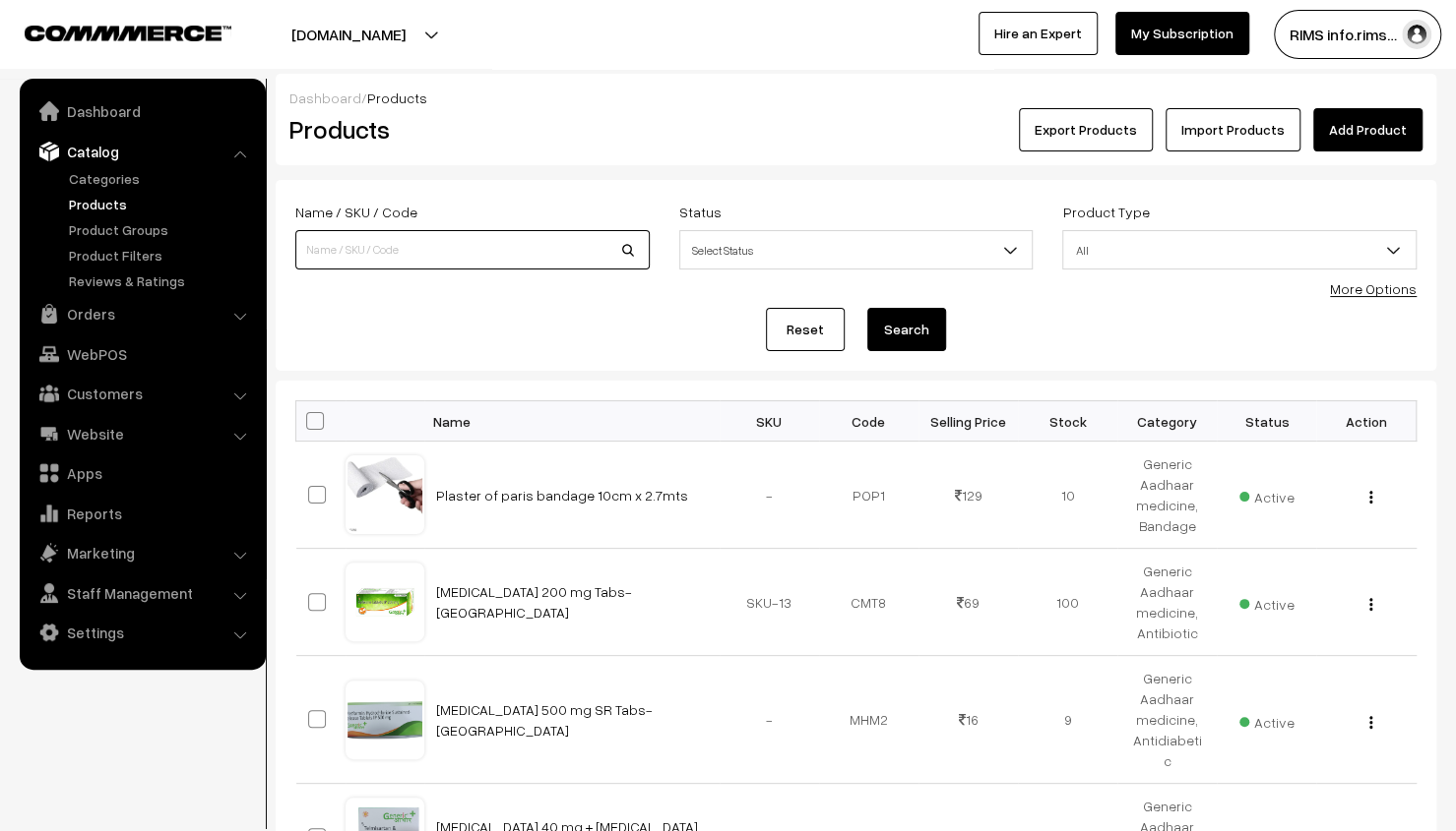
click at [509, 245] on input at bounding box center [472, 250] width 354 height 40
type input "ABS Cotton 20 grams (Pack of 5)"
